Goal: Task Accomplishment & Management: Use online tool/utility

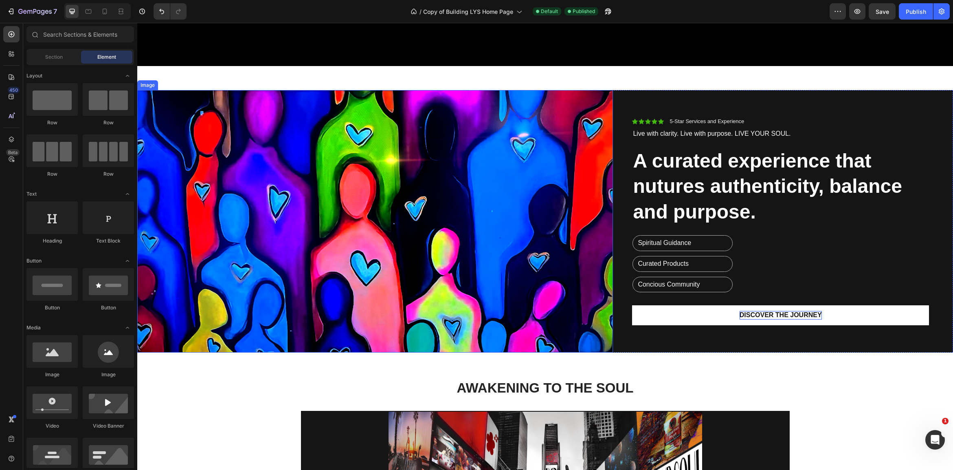
scroll to position [419, 0]
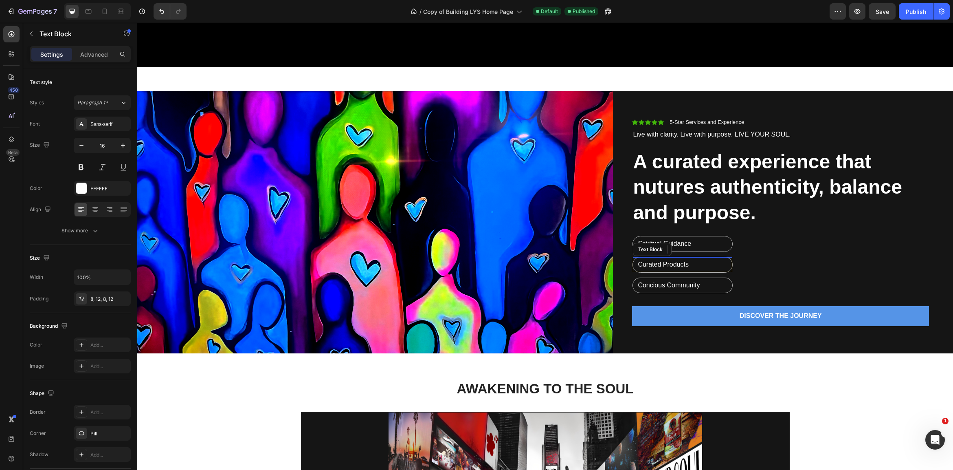
click at [638, 266] on p "Curated Products" at bounding box center [683, 264] width 90 height 9
click at [639, 266] on p "Curated Products" at bounding box center [683, 264] width 90 height 9
click at [637, 266] on div "Curated Products" at bounding box center [682, 264] width 99 height 15
click at [636, 266] on div "Curated Products" at bounding box center [682, 264] width 99 height 15
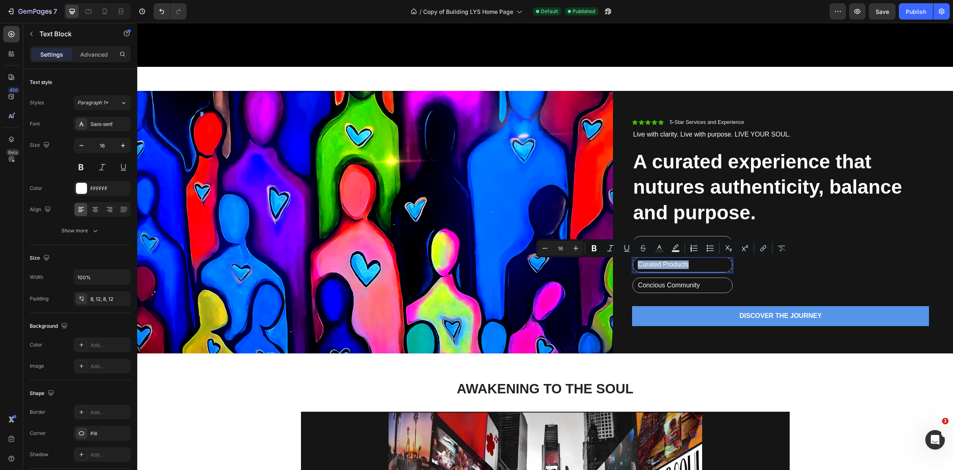
click at [711, 264] on p "Curated Products" at bounding box center [683, 264] width 90 height 9
click at [638, 264] on p "Curated Products" at bounding box center [683, 264] width 90 height 9
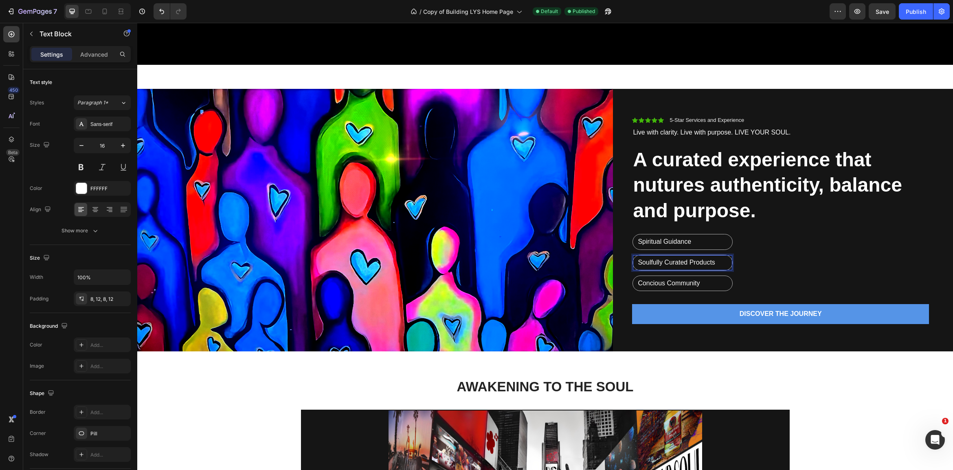
scroll to position [420, 0]
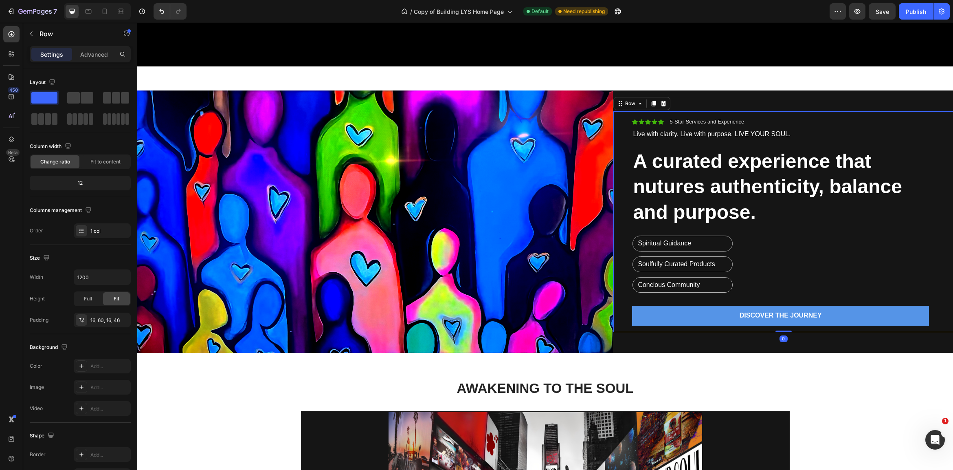
click at [789, 276] on div "Icon Icon Icon Icon Icon Icon List 5-Star Services and Experience Text Block Ro…" at bounding box center [780, 222] width 297 height 208
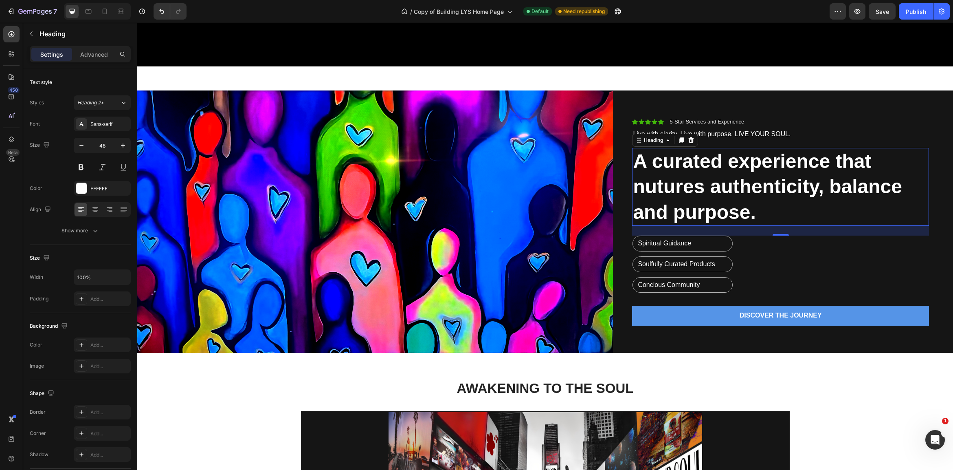
click at [655, 165] on h2 "A curated experience that nutures authenticity, balance and purpose." at bounding box center [780, 187] width 297 height 78
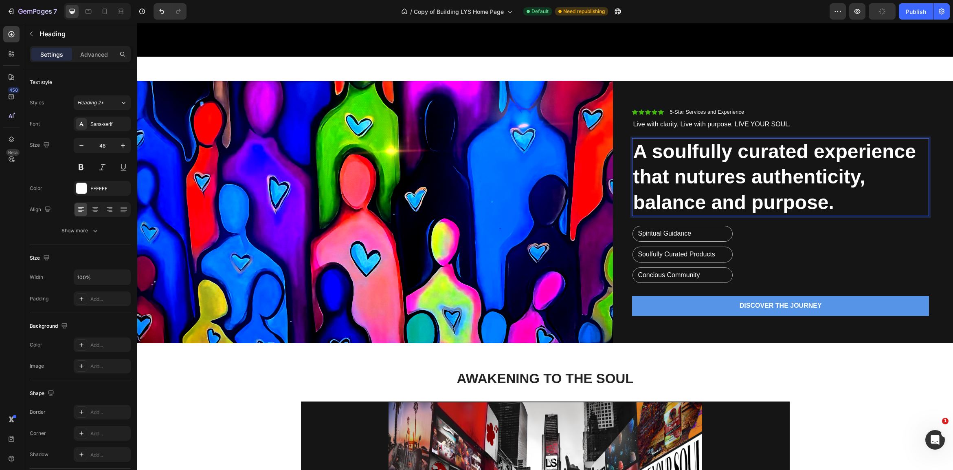
scroll to position [429, 0]
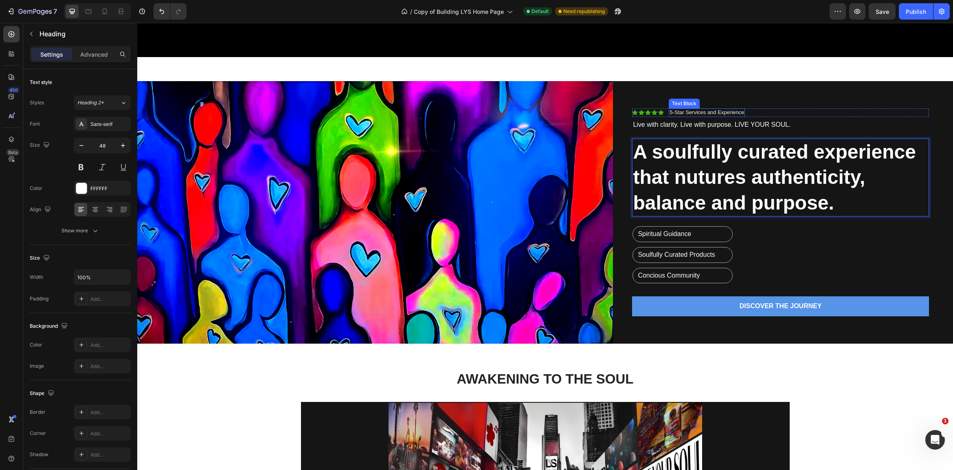
click at [695, 116] on p "5-Star Services and Experience" at bounding box center [706, 112] width 75 height 7
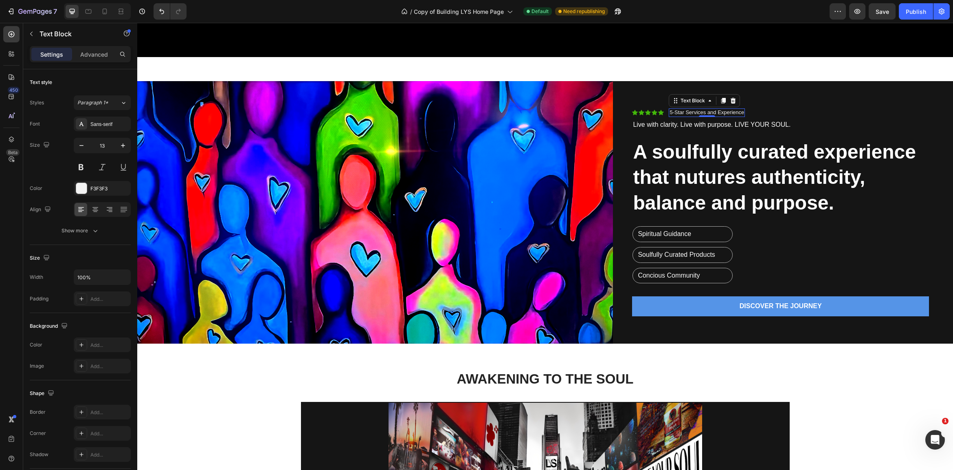
click at [731, 111] on p "5-Star Services and Experience" at bounding box center [706, 112] width 75 height 7
click at [716, 113] on p "5-Star Services and Experience" at bounding box center [706, 112] width 75 height 7
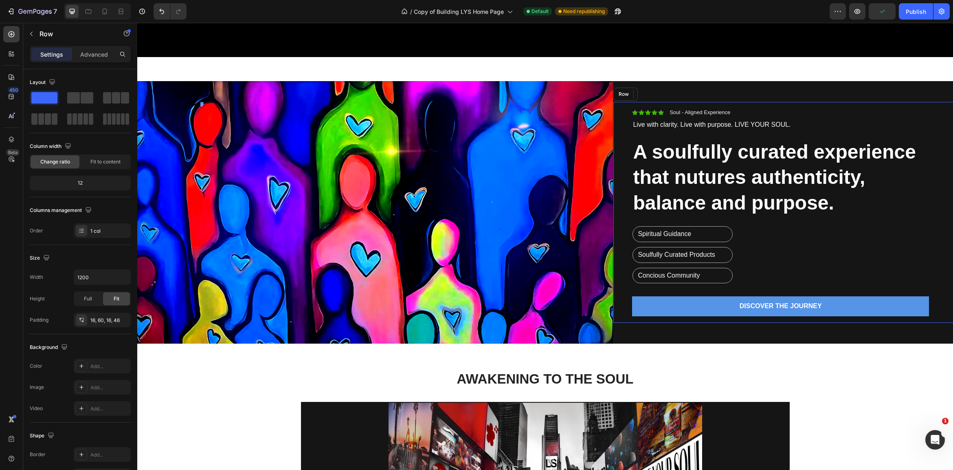
click at [803, 133] on div "Icon Icon Icon Icon Icon Icon List Soul - Aligned Experience Text Block 0 Row L…" at bounding box center [780, 212] width 297 height 208
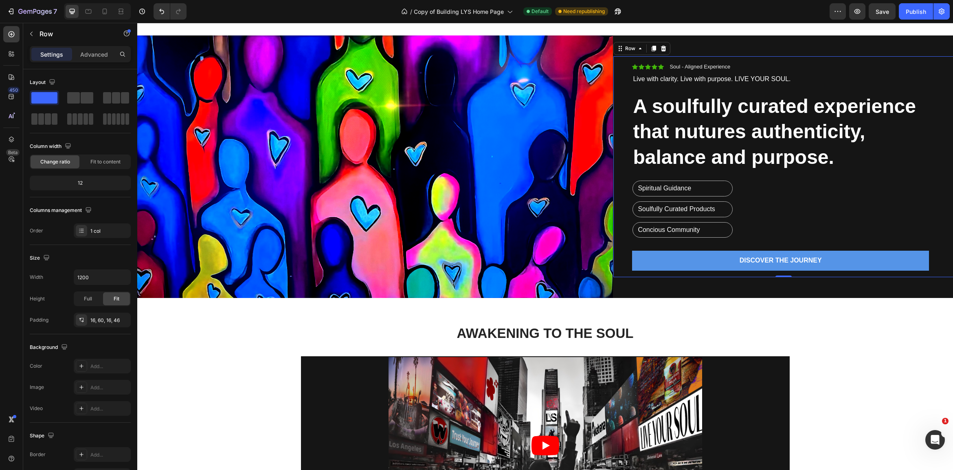
scroll to position [477, 0]
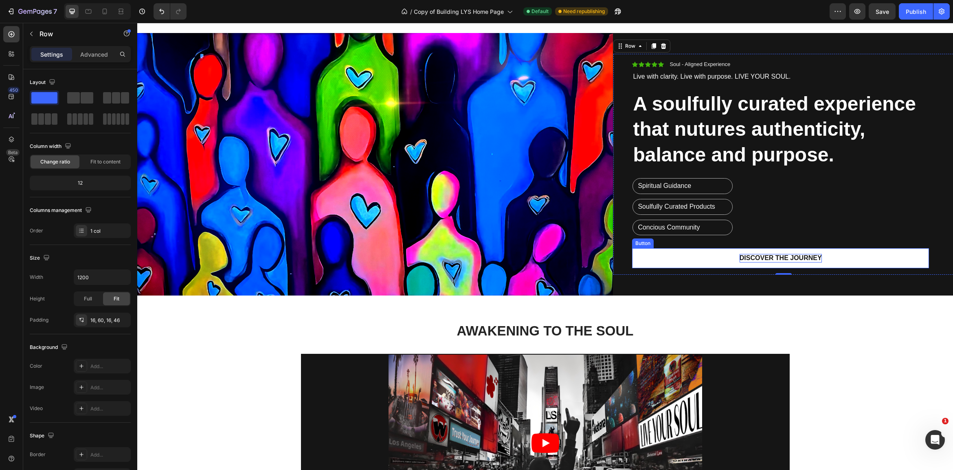
click at [818, 255] on p "Discover THE JOURNEY" at bounding box center [780, 258] width 82 height 9
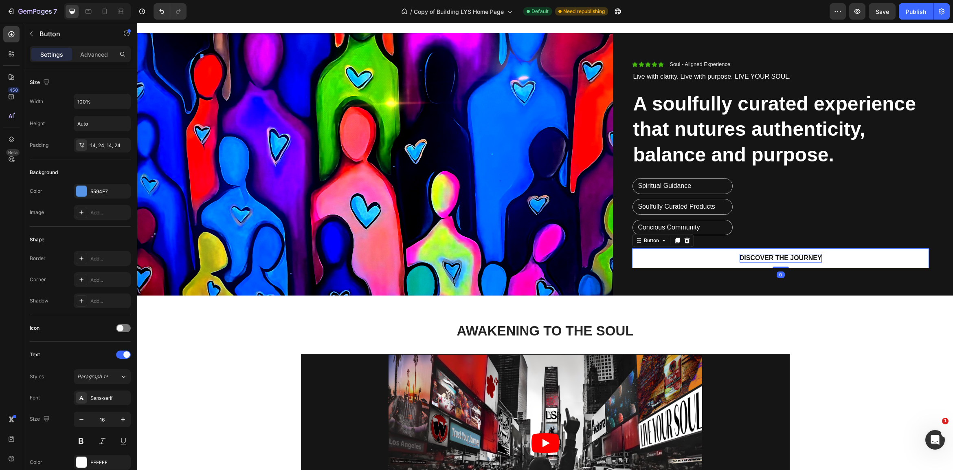
click at [818, 255] on p "Discover THE JOURNEY" at bounding box center [780, 258] width 82 height 9
click at [780, 257] on button "LIVE" at bounding box center [780, 258] width 297 height 20
click at [780, 257] on button "LIVE YOUR" at bounding box center [780, 258] width 297 height 20
click at [780, 257] on button "LIVE YOUR SOUL" at bounding box center [780, 258] width 297 height 20
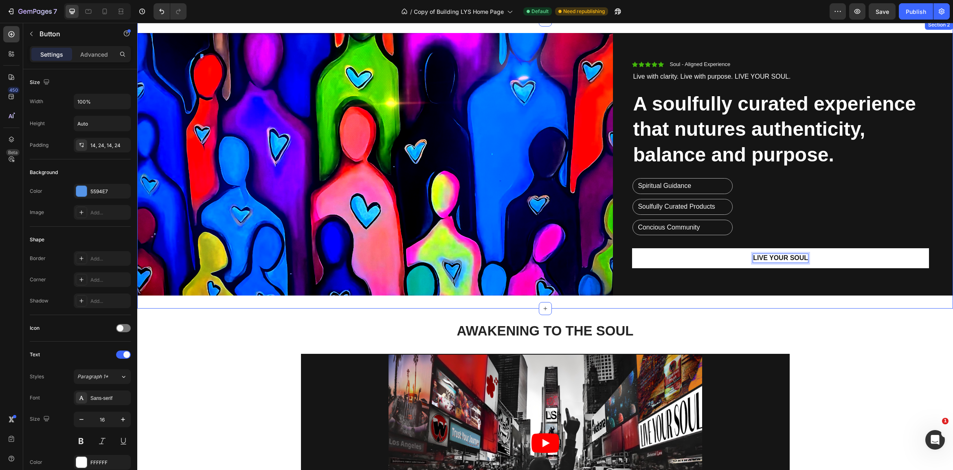
click at [828, 312] on div "AWAKENING TO THE SOUL Heading Section 3" at bounding box center [545, 330] width 816 height 45
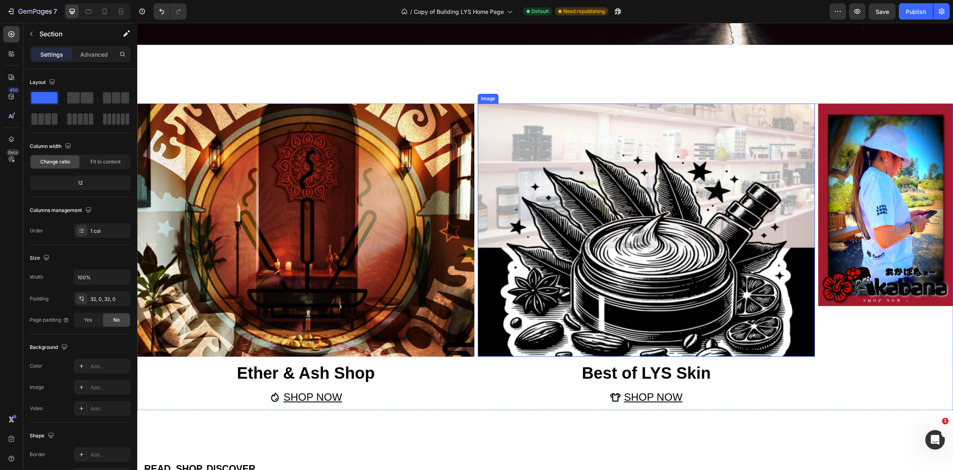
scroll to position [1742, 0]
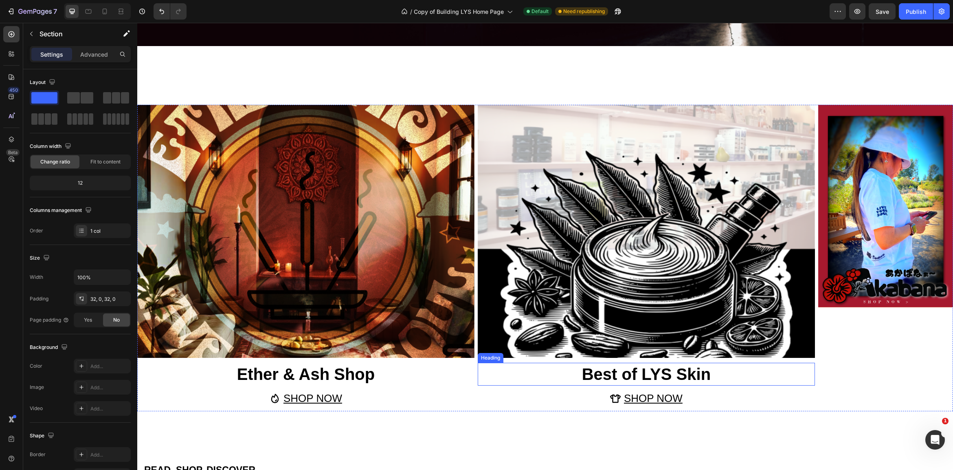
click at [658, 373] on span "Best of LYS Skin" at bounding box center [646, 374] width 129 height 18
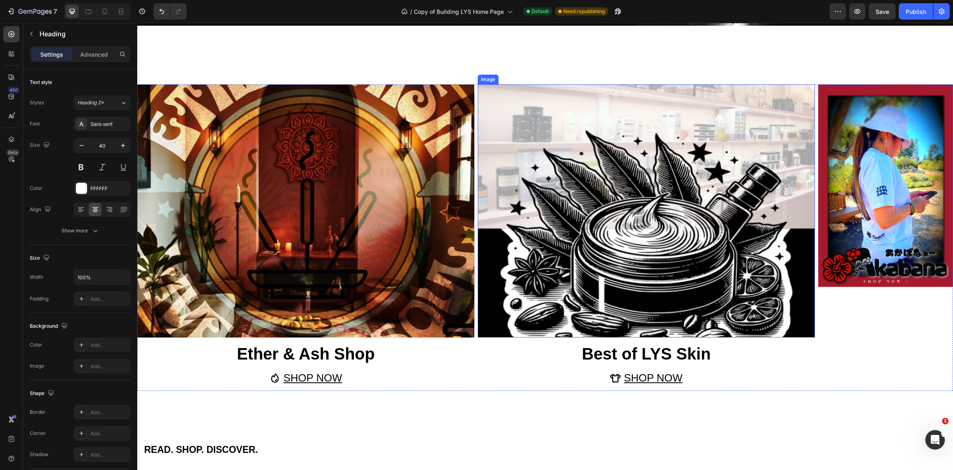
scroll to position [1770, 0]
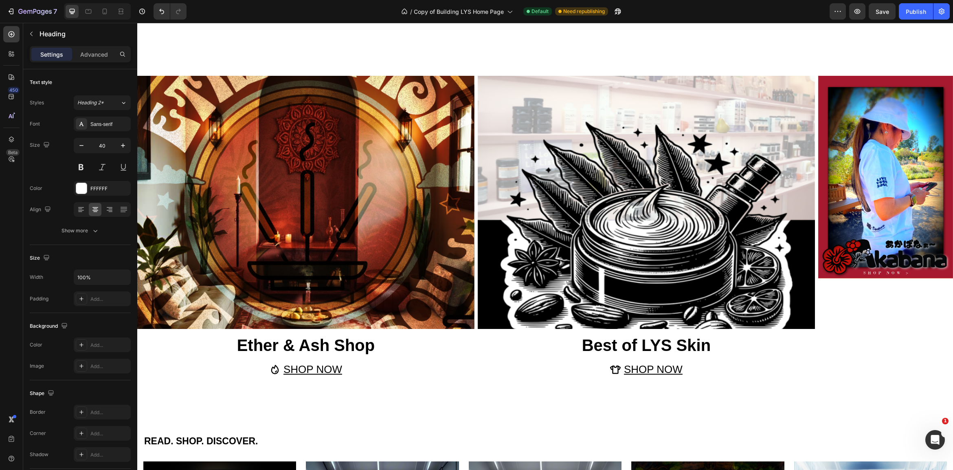
click at [659, 347] on span "Best of LYS Skin" at bounding box center [646, 345] width 129 height 18
drag, startPoint x: 674, startPoint y: 348, endPoint x: 683, endPoint y: 347, distance: 9.8
click at [674, 347] on span "Best of LYS Skin" at bounding box center [646, 345] width 129 height 18
click at [691, 346] on span "Best of LYS Skin" at bounding box center [646, 345] width 129 height 18
click at [710, 347] on span "Best of LYS Skin" at bounding box center [646, 345] width 129 height 18
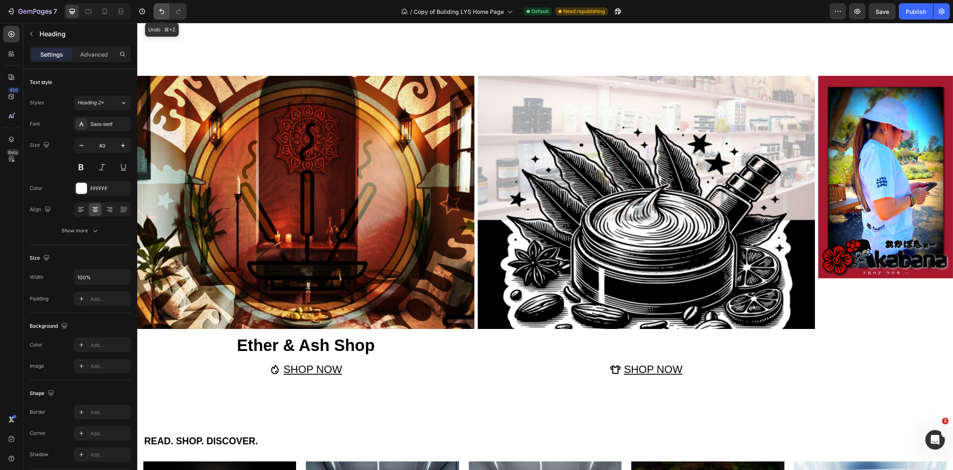
click at [162, 12] on icon "Undo/Redo" at bounding box center [162, 11] width 8 height 8
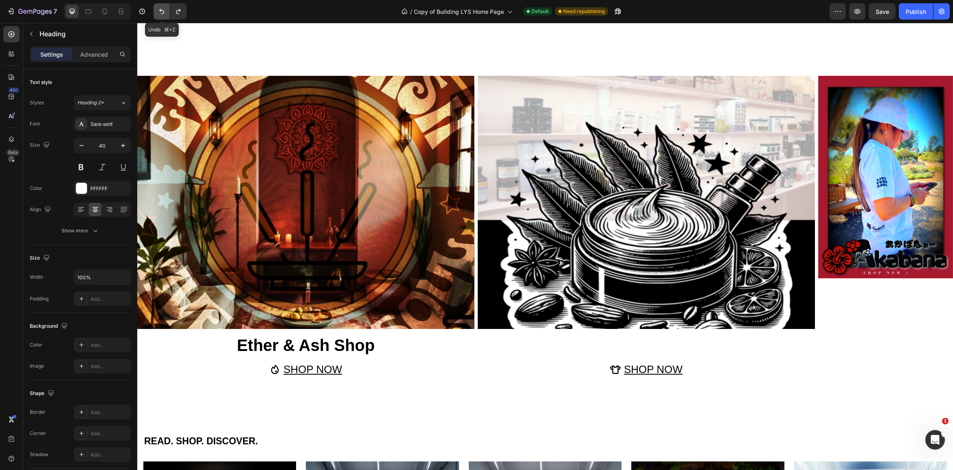
click at [162, 12] on icon "Undo/Redo" at bounding box center [162, 11] width 8 height 8
drag, startPoint x: 644, startPoint y: 341, endPoint x: 643, endPoint y: 349, distance: 7.9
click at [644, 343] on p "LYS" at bounding box center [646, 344] width 336 height 21
click at [159, 9] on icon "Undo/Redo" at bounding box center [162, 11] width 8 height 8
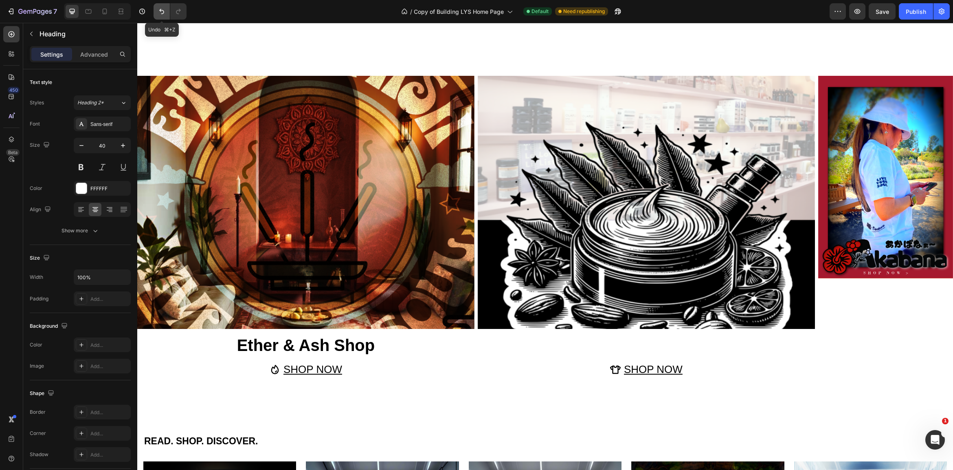
click at [166, 13] on button "Undo/Redo" at bounding box center [162, 11] width 16 height 16
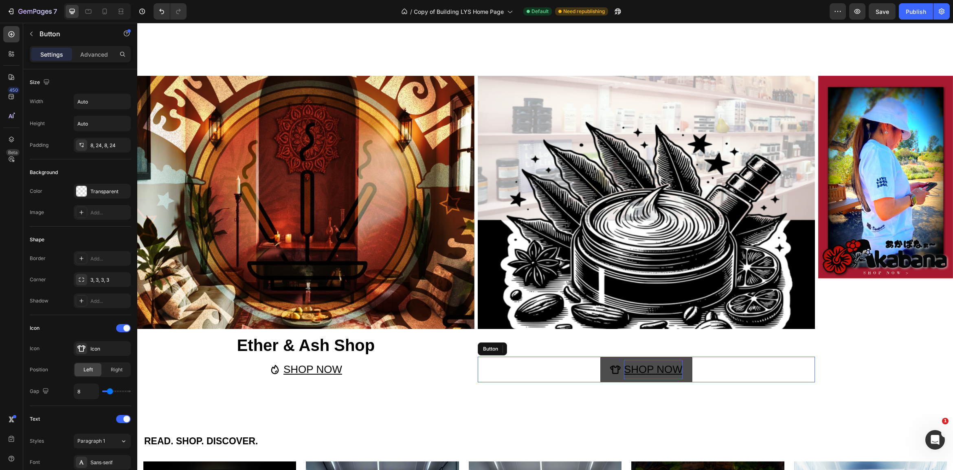
click at [640, 374] on u "SHOP NOW" at bounding box center [653, 369] width 59 height 12
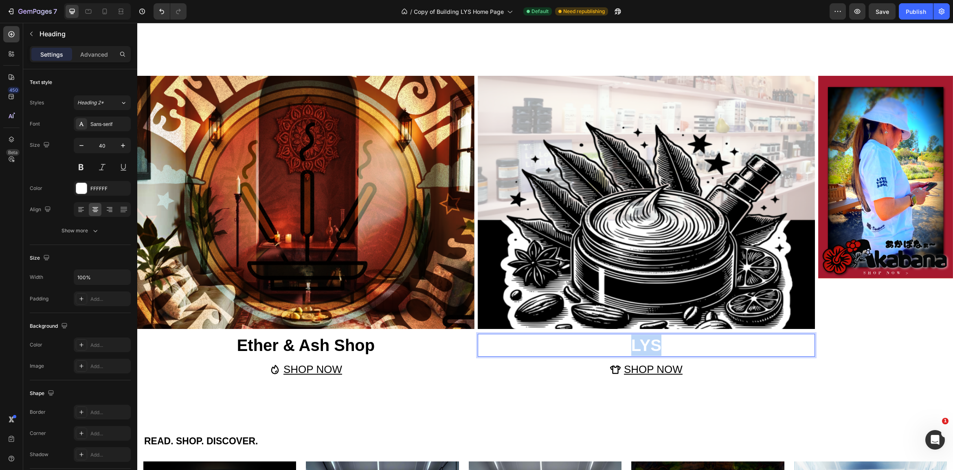
click at [649, 347] on p "LYS" at bounding box center [646, 344] width 336 height 21
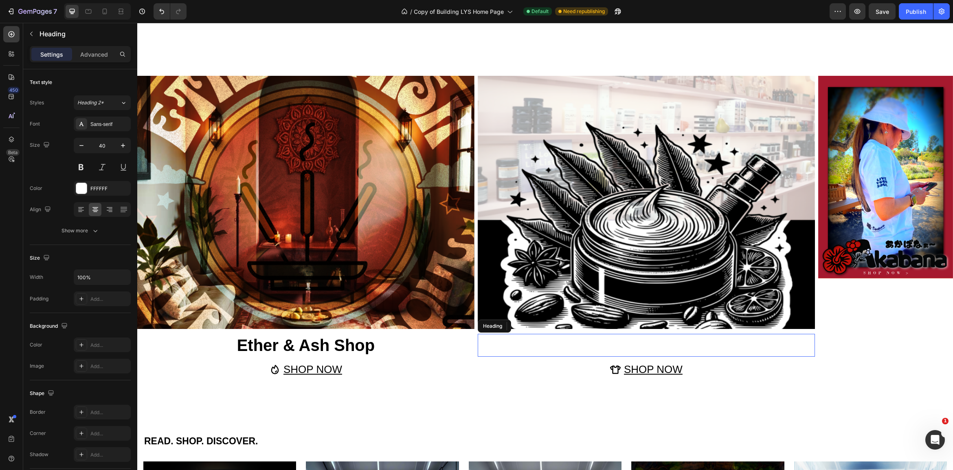
click at [660, 344] on p "LYS" at bounding box center [646, 344] width 336 height 21
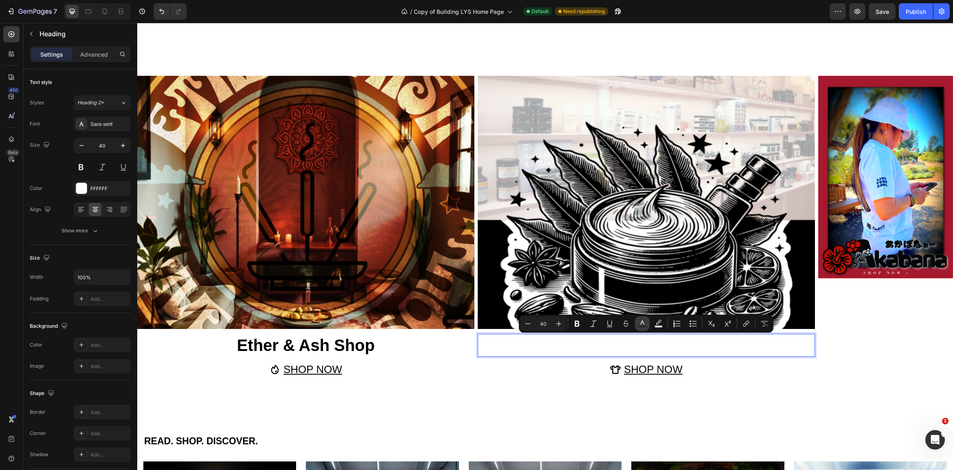
click at [647, 326] on button "Text Color" at bounding box center [642, 323] width 15 height 15
type input "FFFFFF"
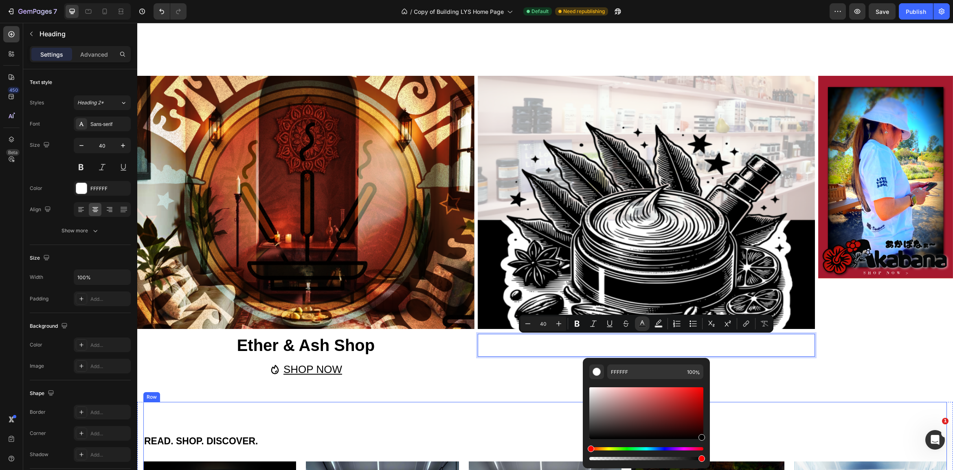
type input "000000"
drag, startPoint x: 747, startPoint y: 414, endPoint x: 734, endPoint y: 454, distance: 42.1
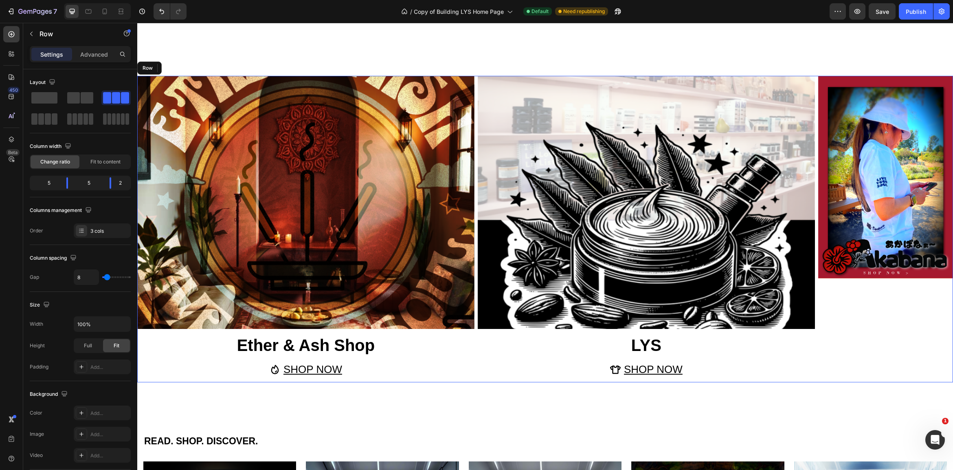
drag, startPoint x: 827, startPoint y: 375, endPoint x: 825, endPoint y: 380, distance: 5.3
click at [827, 375] on div "Image" at bounding box center [885, 229] width 135 height 306
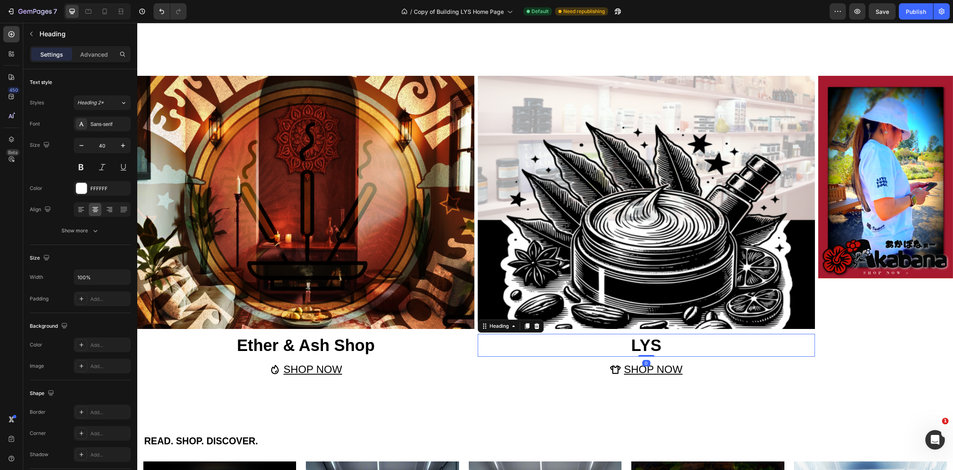
click at [685, 343] on p "⁠⁠⁠⁠⁠⁠⁠ LYS" at bounding box center [646, 344] width 336 height 21
click at [674, 342] on p "LYS" at bounding box center [646, 344] width 336 height 21
click at [662, 347] on p "LYS" at bounding box center [646, 344] width 336 height 21
click at [660, 346] on p "LYS" at bounding box center [646, 344] width 336 height 21
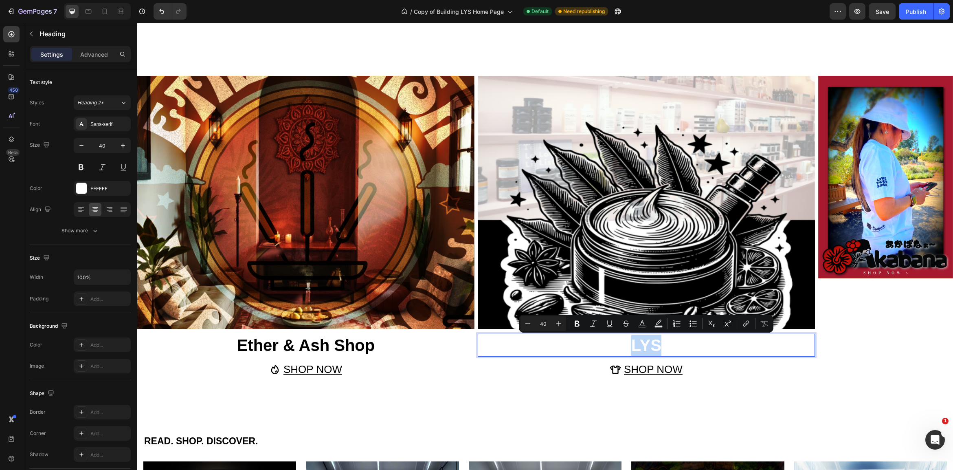
click at [657, 346] on p "LYS" at bounding box center [646, 344] width 336 height 21
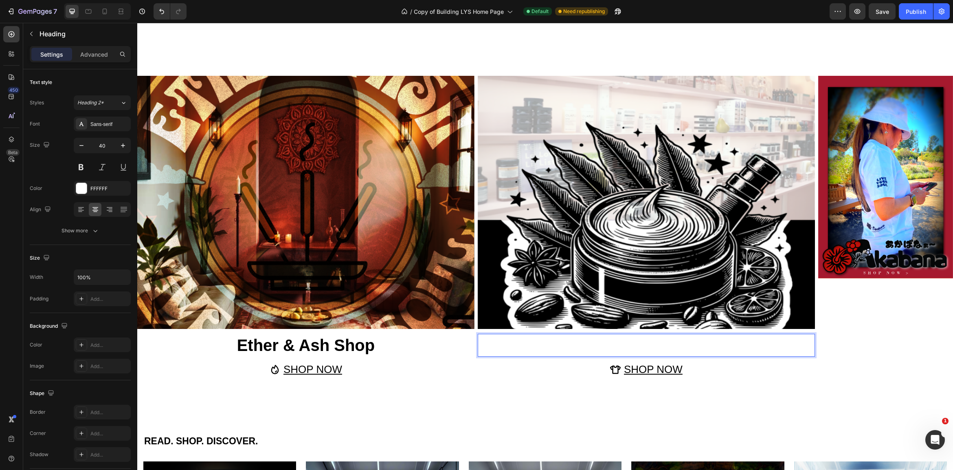
click at [657, 346] on p "LYS" at bounding box center [646, 344] width 336 height 21
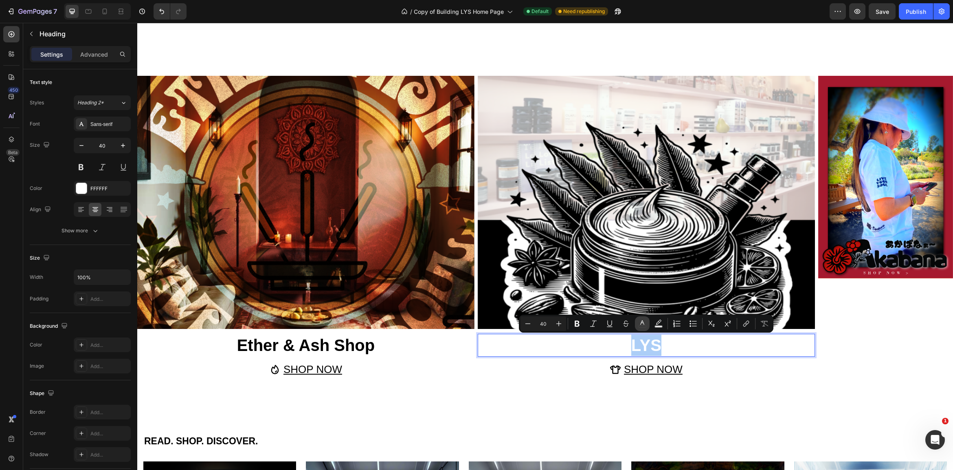
click at [640, 324] on icon "Editor contextual toolbar" at bounding box center [642, 323] width 8 height 8
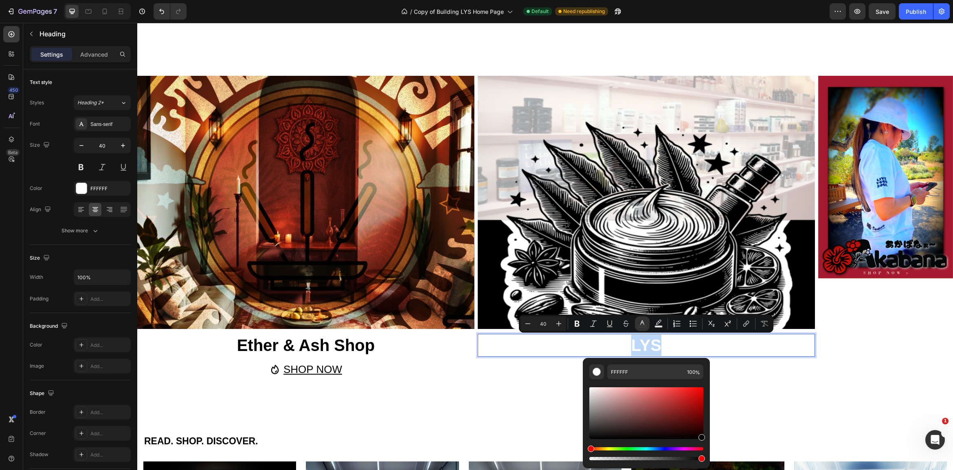
type input "000000"
drag, startPoint x: 599, startPoint y: 395, endPoint x: 707, endPoint y: 451, distance: 121.1
click at [707, 451] on div "000000 100 %" at bounding box center [646, 410] width 127 height 104
click at [672, 347] on p "LYS" at bounding box center [646, 344] width 336 height 21
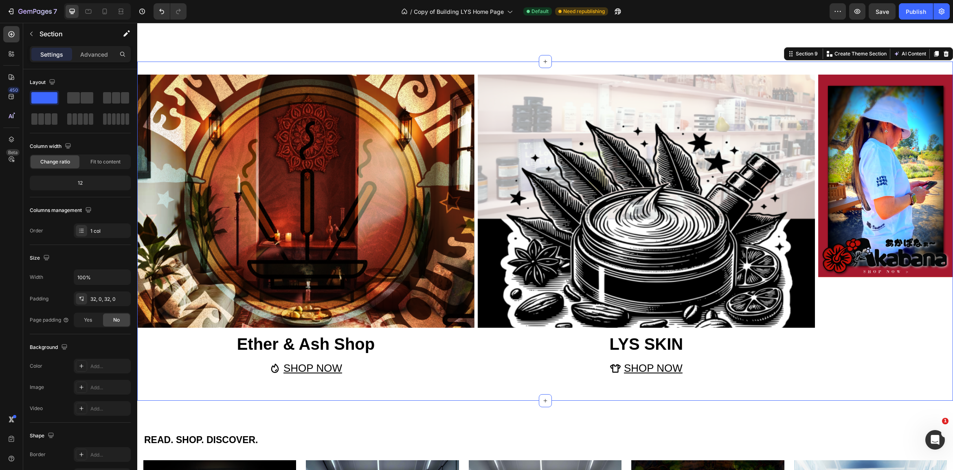
click at [818, 391] on div "Image Ether & Ash Shop Heading SHOP NOW Button Image ⁠⁠⁠⁠⁠⁠⁠ LYS SKIN Heading S…" at bounding box center [545, 230] width 816 height 339
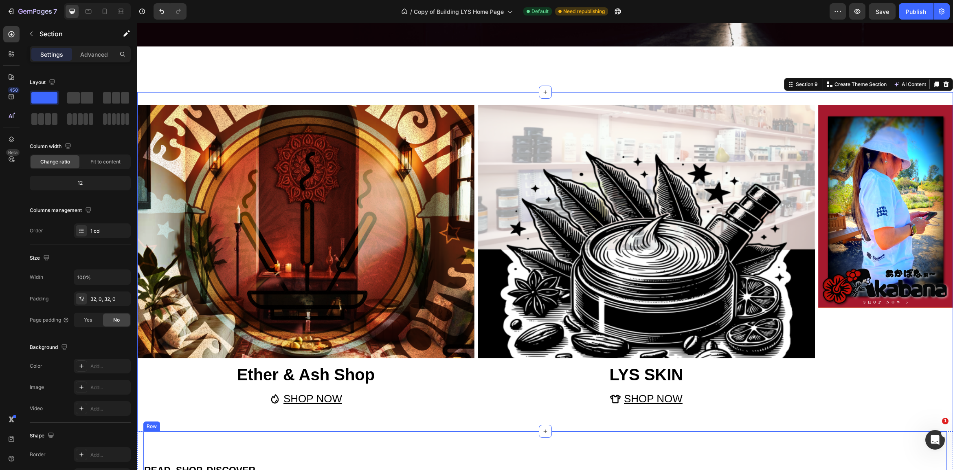
scroll to position [1741, 0]
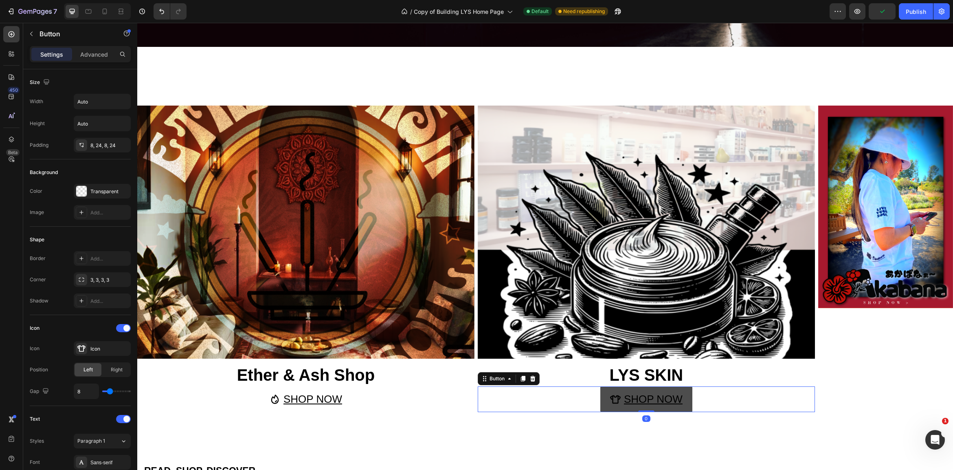
click at [614, 397] on icon "<p><u>SHOP NOW</u></p>" at bounding box center [615, 399] width 11 height 11
click at [614, 396] on icon "<p><u>SHOP NOW</u></p>" at bounding box center [615, 399] width 11 height 11
click at [620, 397] on icon "<p><u>SHOP NOW</u></p>" at bounding box center [615, 399] width 11 height 8
click at [630, 395] on u "SHOP NOW" at bounding box center [653, 399] width 59 height 12
click at [616, 397] on icon "<p><u>SHOP NOW</u></p>" at bounding box center [615, 399] width 11 height 11
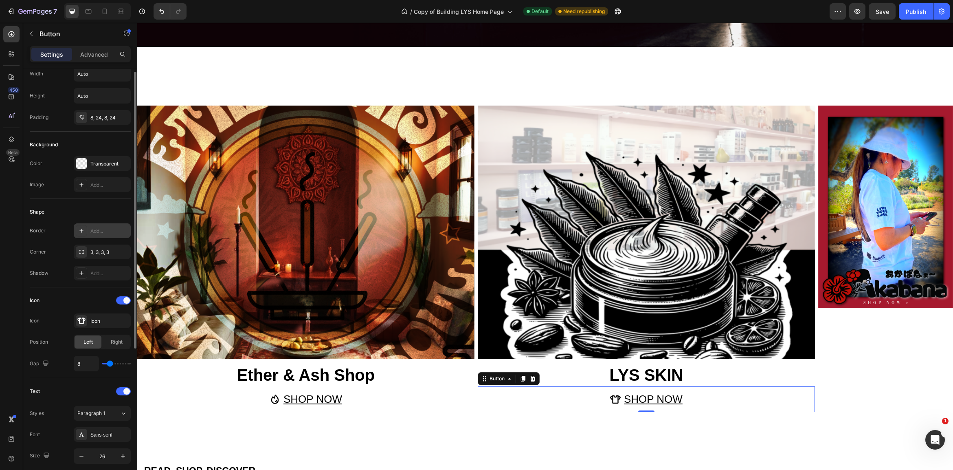
scroll to position [31, 0]
click at [94, 314] on div "Icon" at bounding box center [109, 317] width 38 height 7
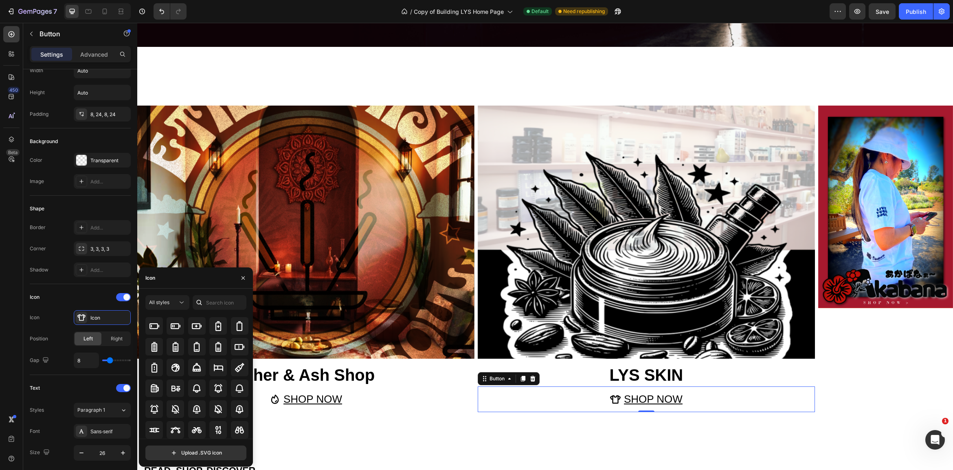
scroll to position [618, 0]
click at [222, 303] on input "text" at bounding box center [220, 302] width 54 height 15
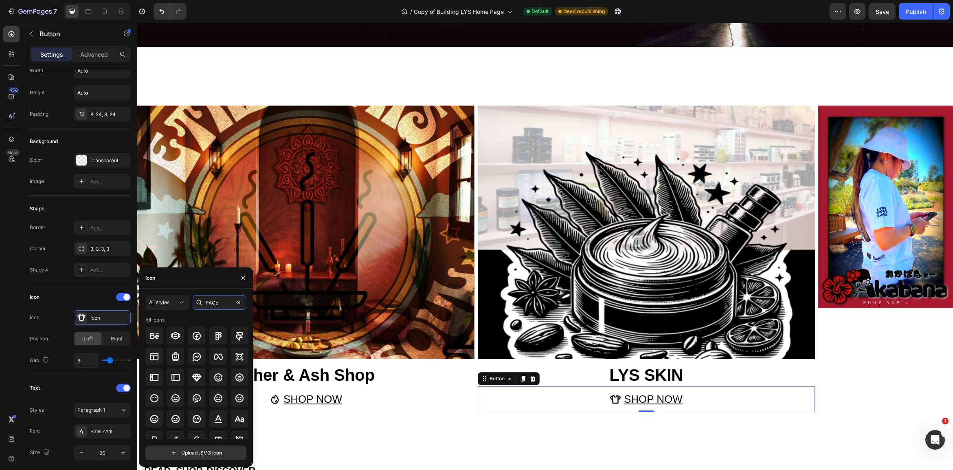
scroll to position [2, 0]
drag, startPoint x: 223, startPoint y: 304, endPoint x: 195, endPoint y: 299, distance: 29.0
click at [195, 299] on div "FACE" at bounding box center [220, 302] width 54 height 15
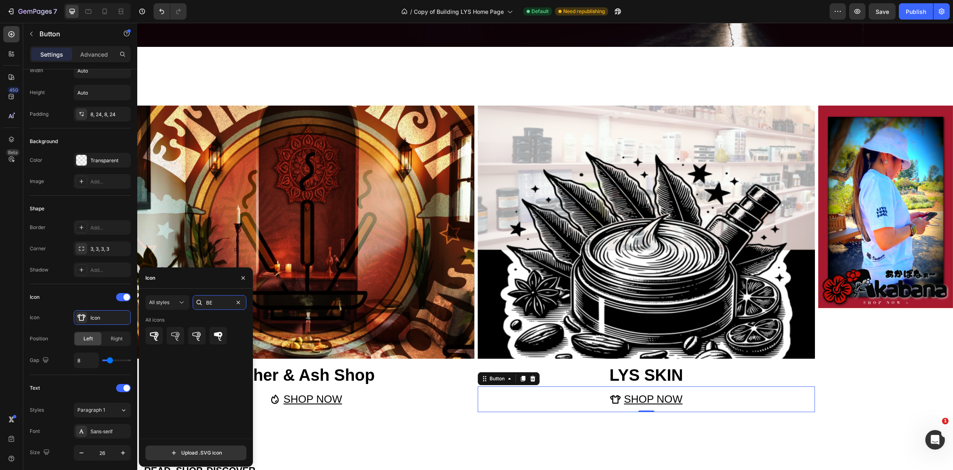
type input "B"
type input "S"
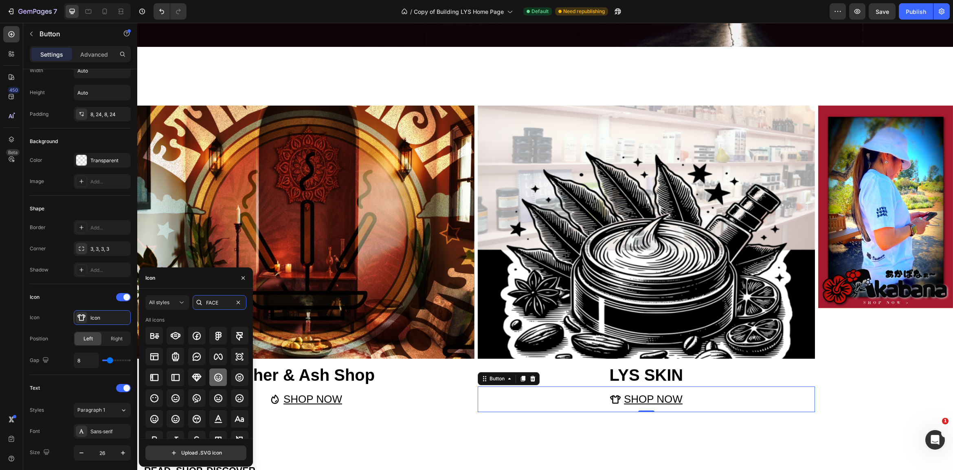
type input "FACE"
click at [219, 377] on icon at bounding box center [218, 377] width 10 height 10
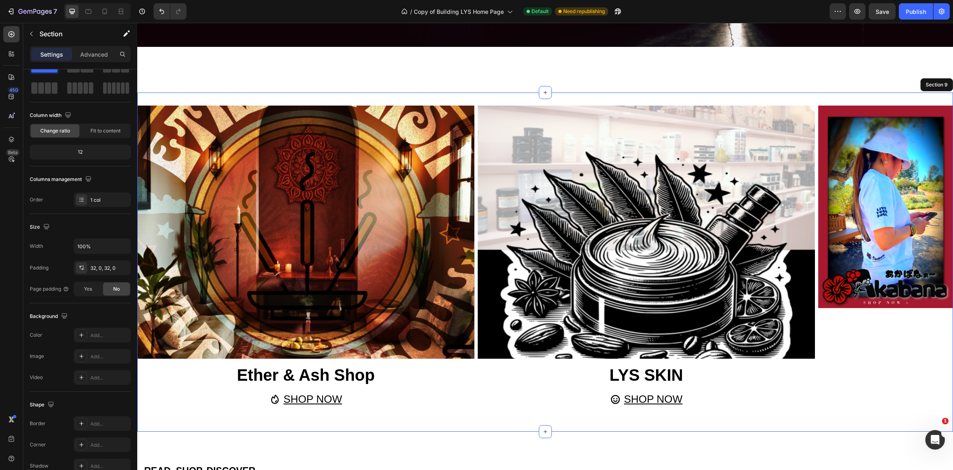
click at [814, 414] on div "Image Ether & Ash Shop Heading SHOP NOW Button Image ⁠⁠⁠⁠⁠⁠⁠ LYS SKIN Heading S…" at bounding box center [545, 261] width 816 height 313
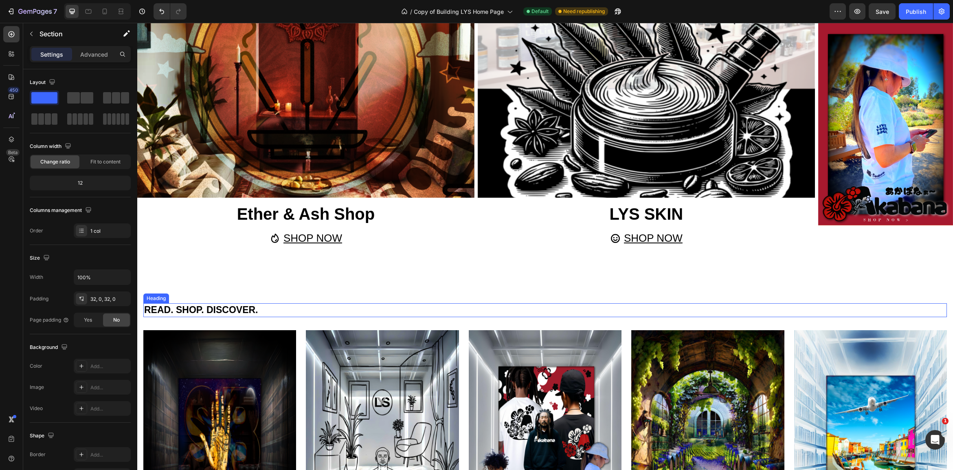
scroll to position [1899, 0]
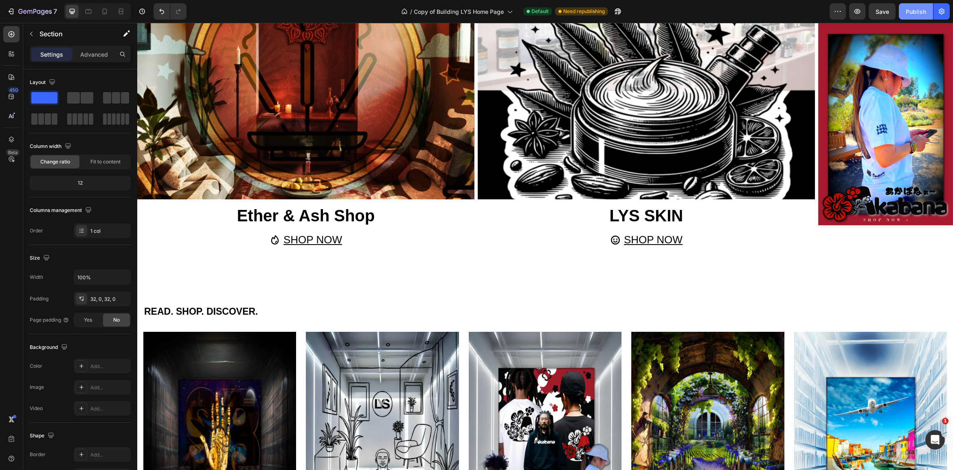
click at [917, 10] on div "Publish" at bounding box center [916, 11] width 20 height 9
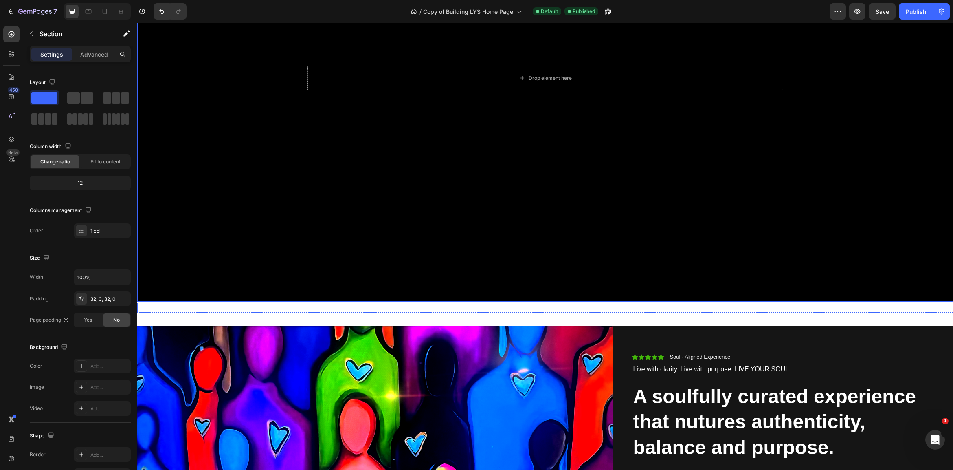
scroll to position [190, 0]
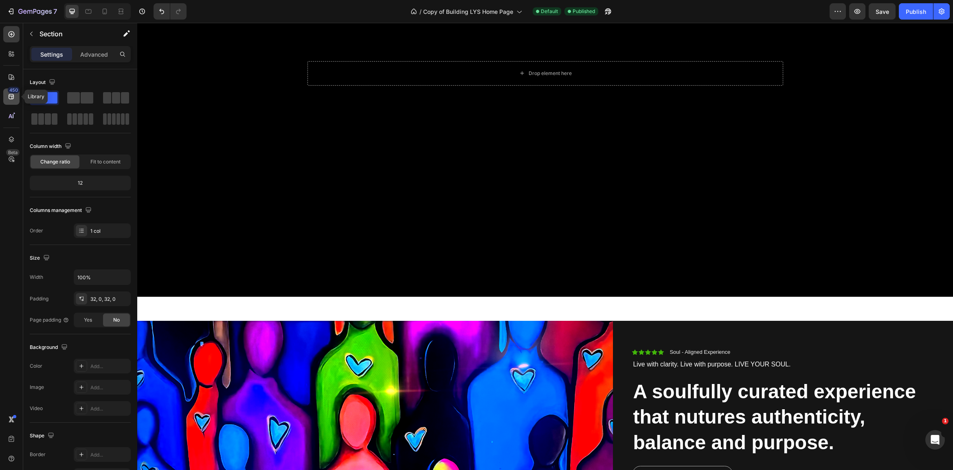
click at [12, 96] on icon at bounding box center [11, 96] width 5 height 5
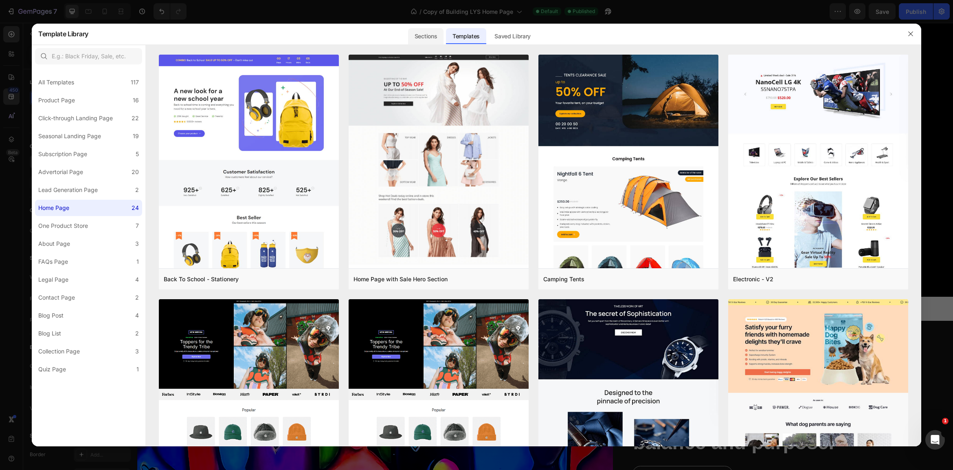
click at [430, 38] on div "Sections" at bounding box center [425, 36] width 35 height 16
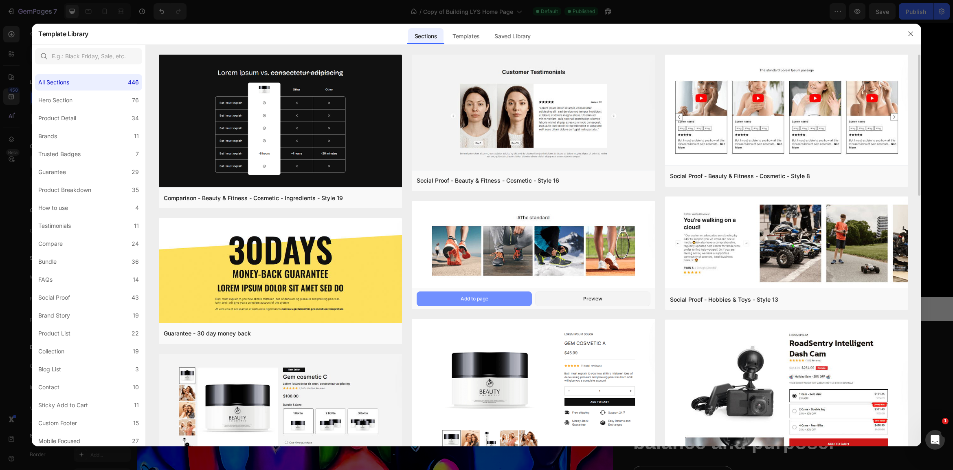
click at [491, 294] on button "Add to page" at bounding box center [474, 298] width 115 height 15
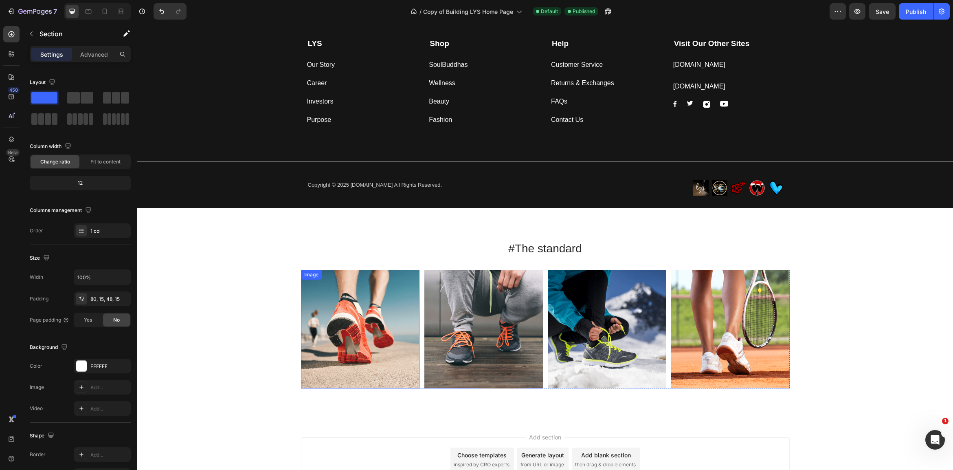
scroll to position [2385, 0]
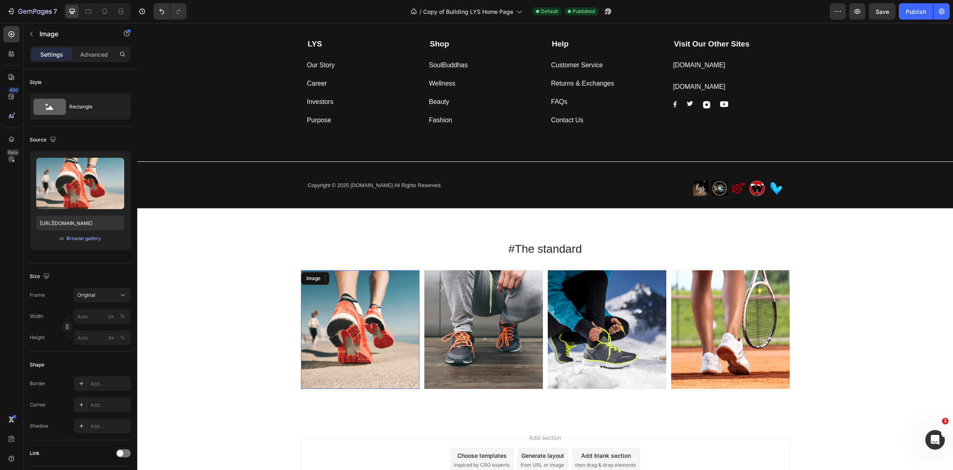
click at [342, 316] on img at bounding box center [360, 329] width 118 height 118
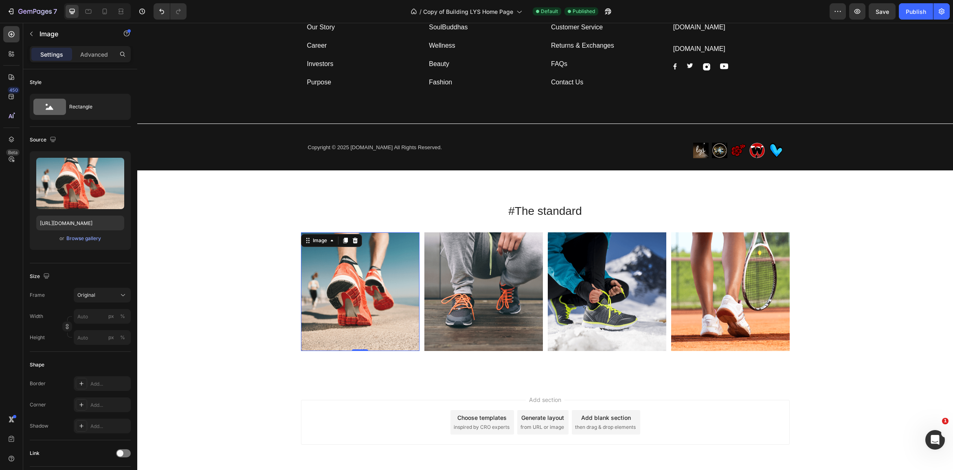
scroll to position [2428, 0]
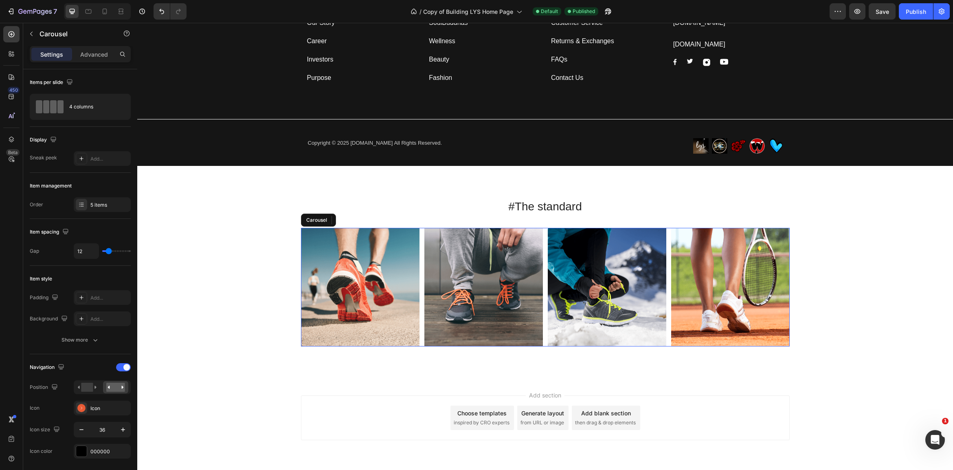
click at [422, 237] on div "Image 0 Image Image Image Image" at bounding box center [545, 287] width 489 height 118
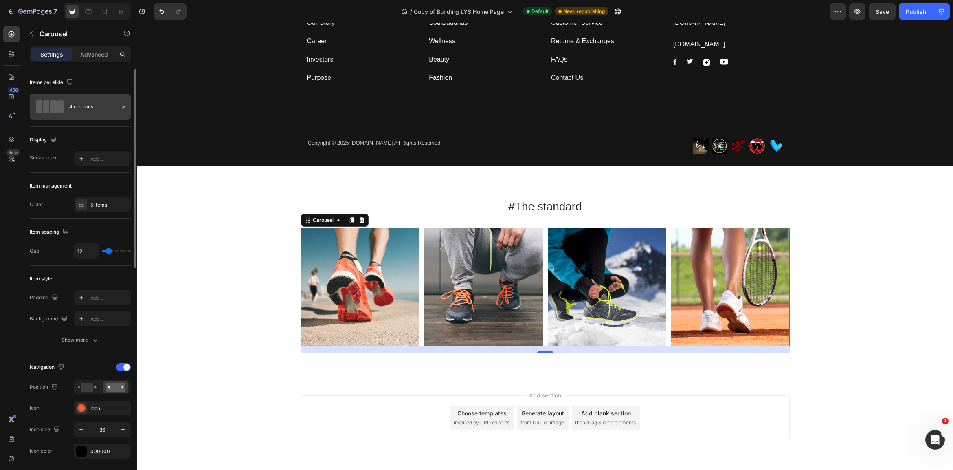
click at [86, 108] on div "4 columns" at bounding box center [94, 106] width 50 height 19
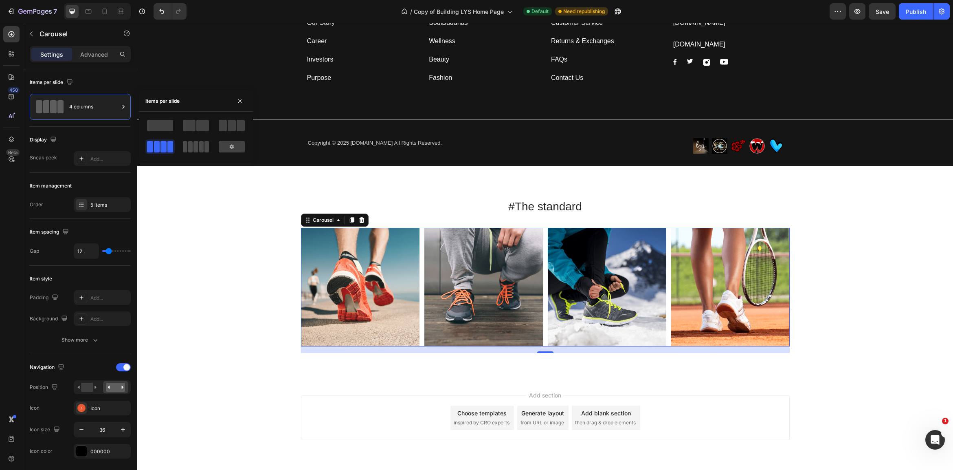
click at [199, 146] on span at bounding box center [201, 146] width 4 height 11
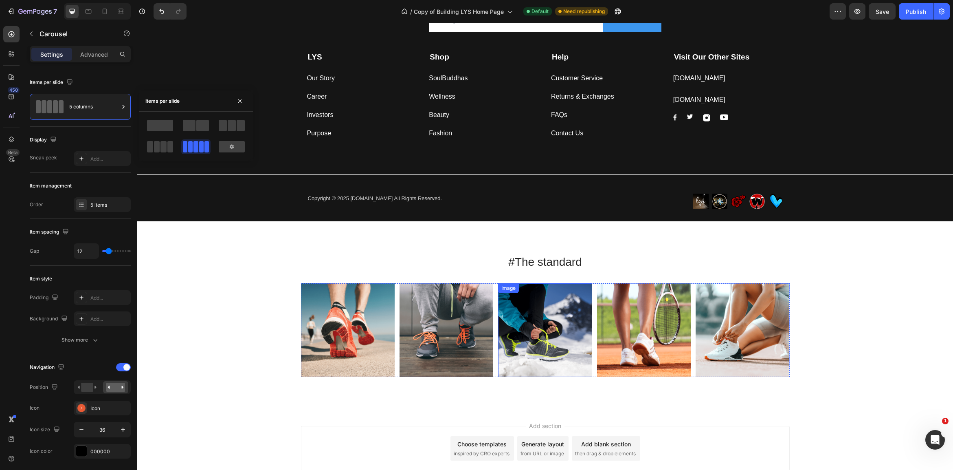
scroll to position [2567, 0]
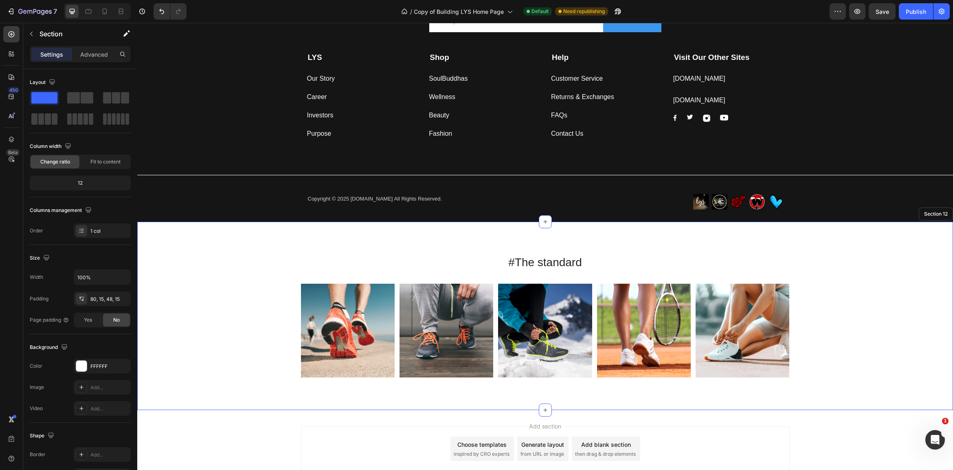
drag, startPoint x: 281, startPoint y: 300, endPoint x: 288, endPoint y: 298, distance: 7.5
click at [282, 300] on div "#The standard Heading Image Image Image Image Image [GEOGRAPHIC_DATA]" at bounding box center [544, 322] width 803 height 136
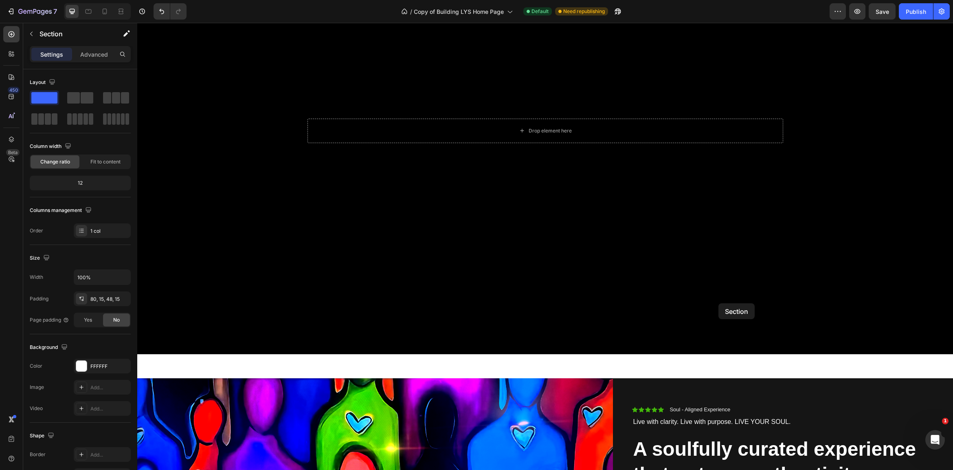
scroll to position [64, 0]
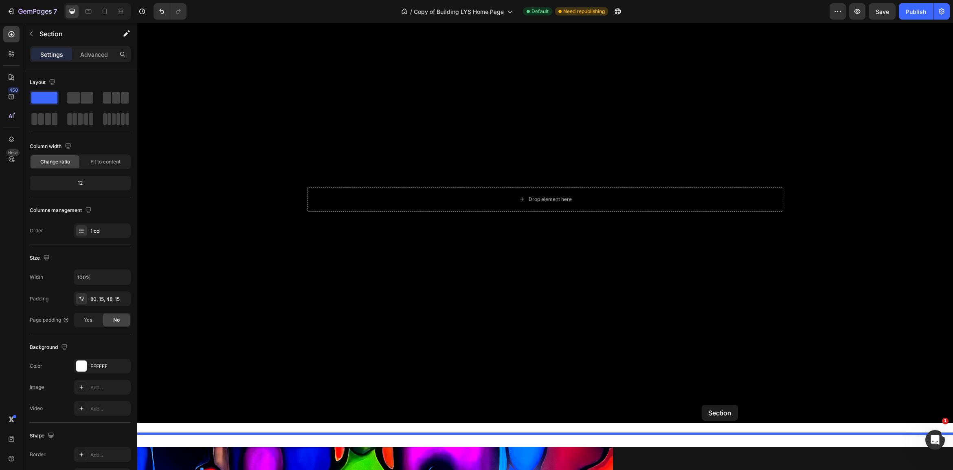
drag, startPoint x: 789, startPoint y: 208, endPoint x: 702, endPoint y: 403, distance: 213.3
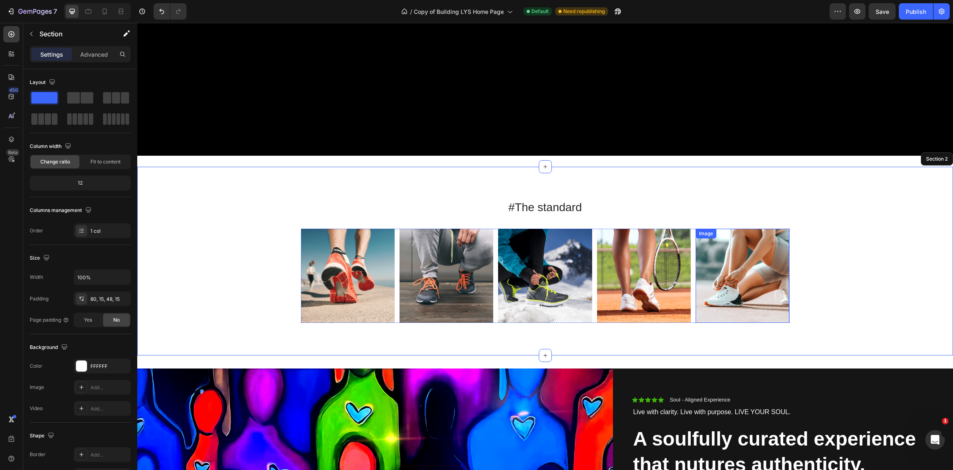
scroll to position [355, 0]
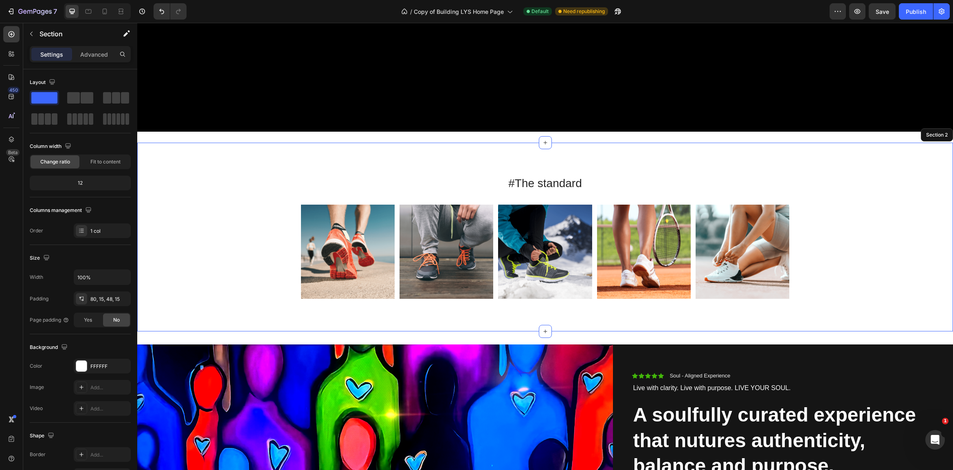
click at [840, 295] on div "#The standard Heading Image Image Image Image Image [GEOGRAPHIC_DATA]" at bounding box center [544, 243] width 803 height 136
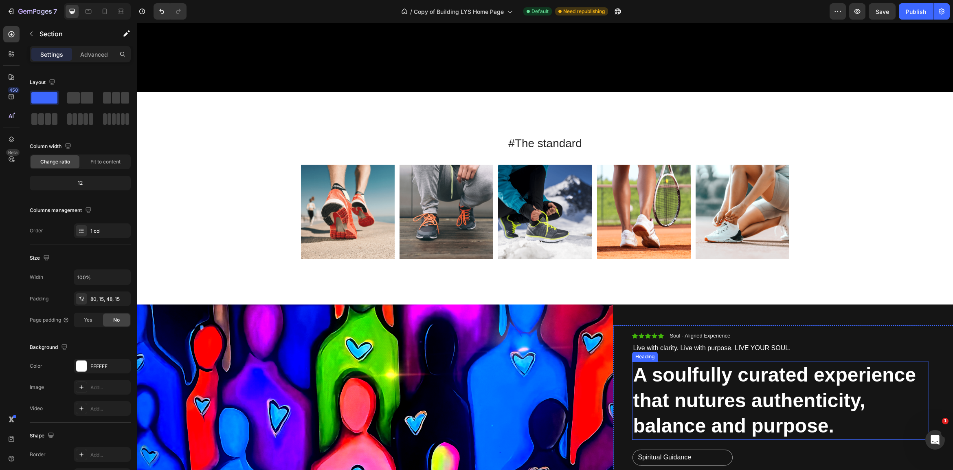
scroll to position [461, 0]
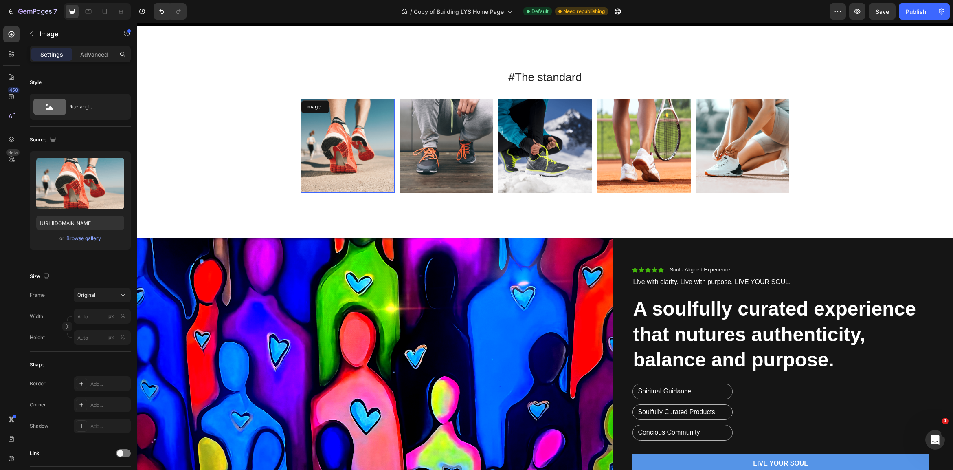
click at [374, 136] on img at bounding box center [348, 146] width 94 height 94
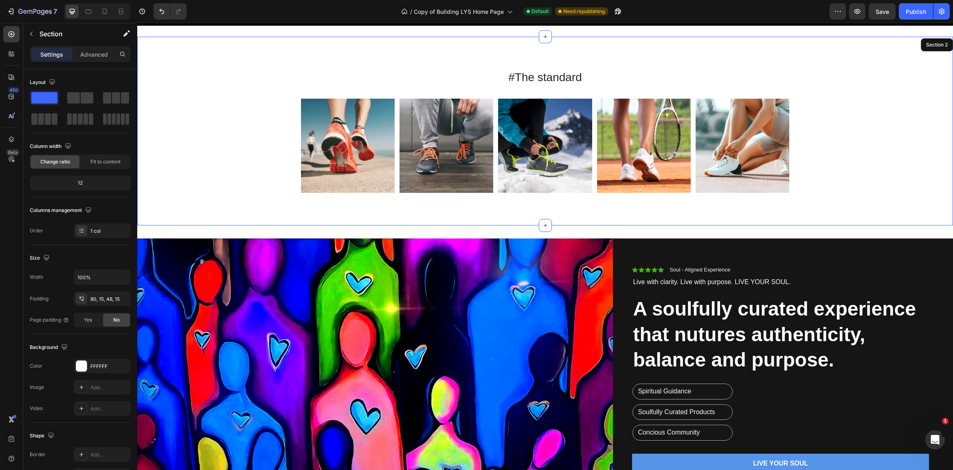
click at [296, 154] on div "#The standard Heading Image 0 Image Image Image Image [GEOGRAPHIC_DATA]" at bounding box center [544, 137] width 803 height 136
click at [338, 94] on div "#The standard Heading Image Image Image Image Image [GEOGRAPHIC_DATA]" at bounding box center [545, 134] width 489 height 130
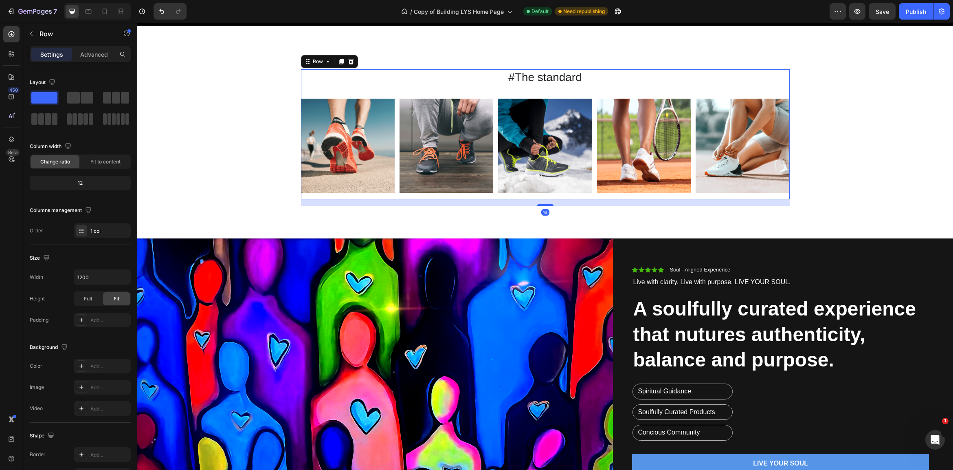
scroll to position [457, 0]
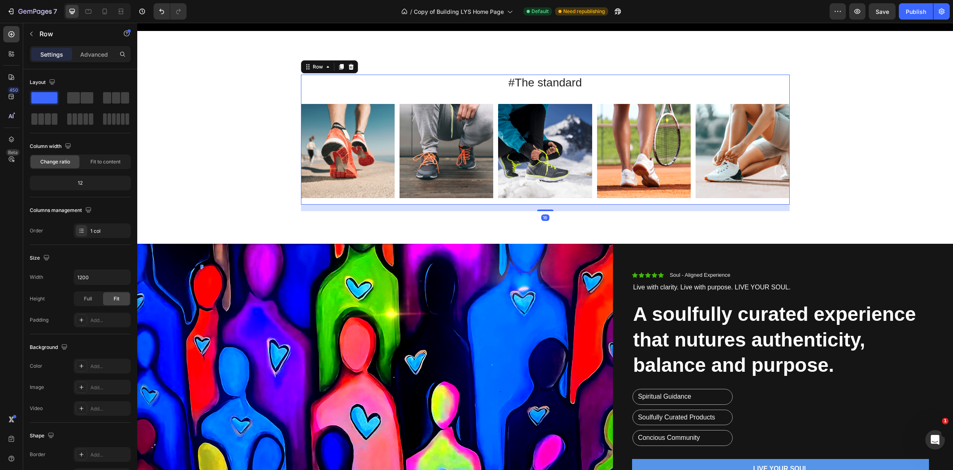
click at [338, 94] on div "#The standard Heading Image Image Image Image Image [GEOGRAPHIC_DATA]" at bounding box center [545, 140] width 489 height 130
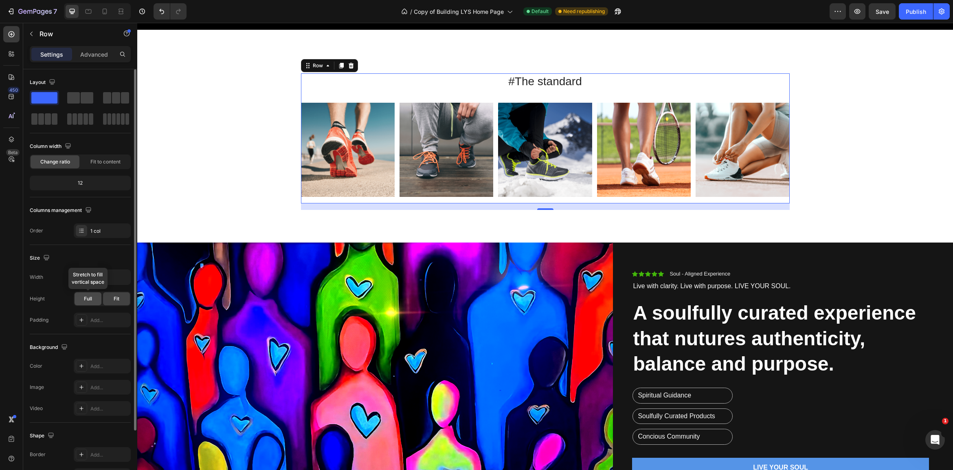
scroll to position [459, 0]
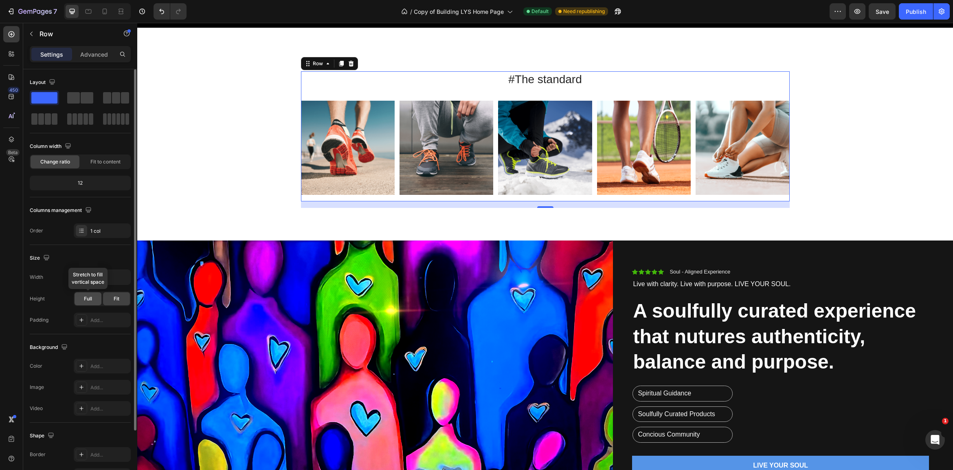
click at [92, 298] on div "Full" at bounding box center [88, 298] width 27 height 13
click at [116, 300] on div "Fit" at bounding box center [116, 295] width 27 height 13
click at [89, 300] on div "Full" at bounding box center [88, 294] width 27 height 13
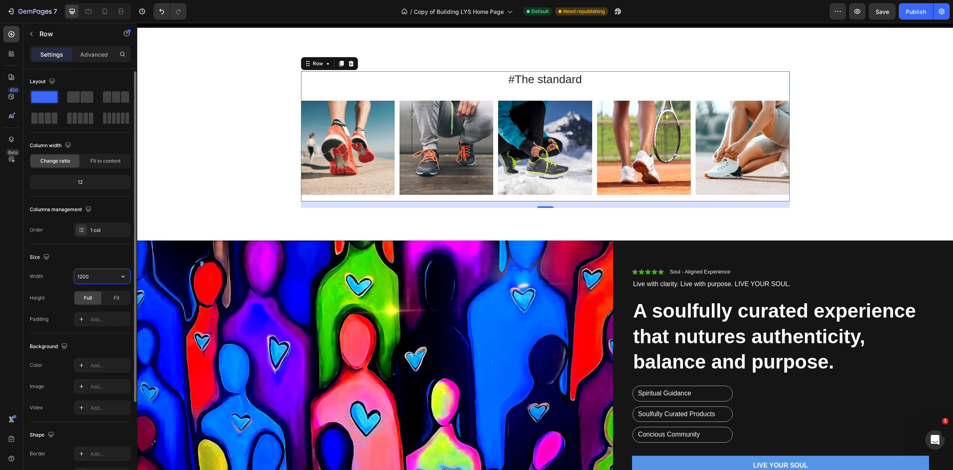
click at [103, 278] on input "1200" at bounding box center [102, 276] width 56 height 15
click at [125, 277] on icon "button" at bounding box center [123, 276] width 8 height 8
click at [85, 312] on p "Full 100%" at bounding box center [100, 312] width 46 height 7
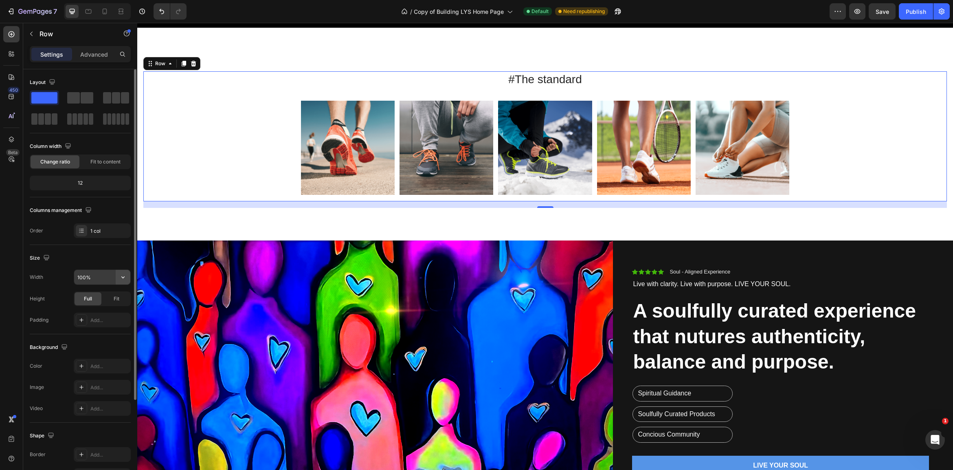
click at [123, 277] on icon "button" at bounding box center [123, 277] width 8 height 8
click at [88, 297] on span "Default" at bounding box center [85, 297] width 17 height 7
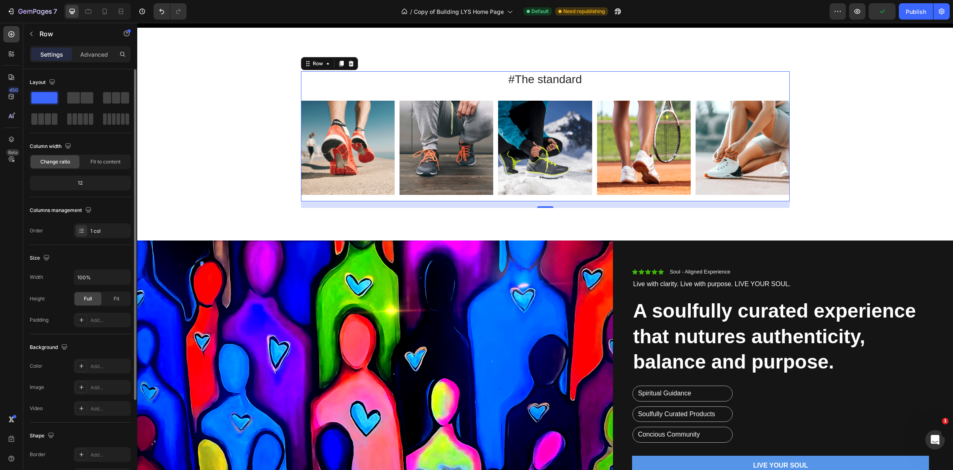
type input "1200"
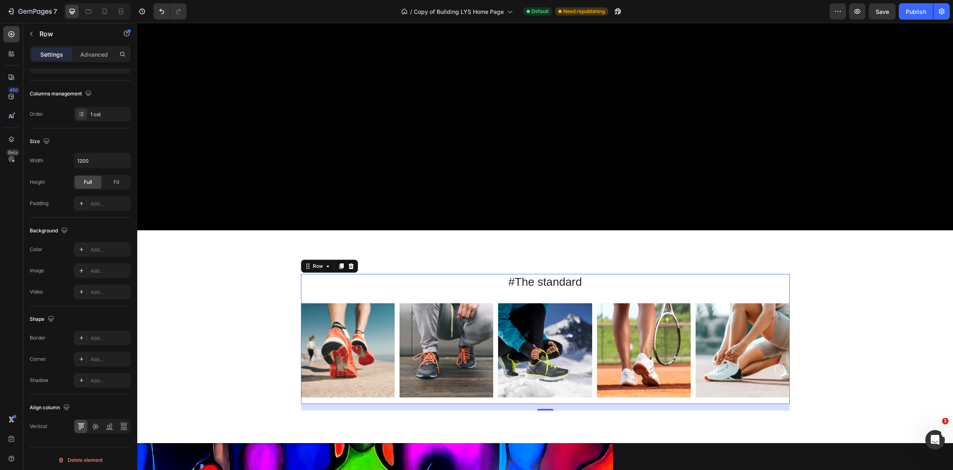
scroll to position [250, 0]
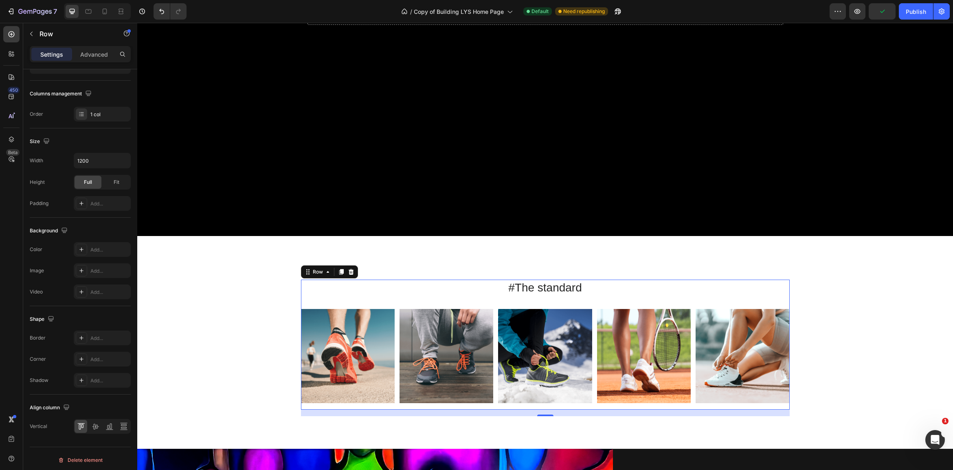
click at [308, 303] on div "#The standard Heading Image Image Image Image Image [GEOGRAPHIC_DATA]" at bounding box center [545, 344] width 489 height 130
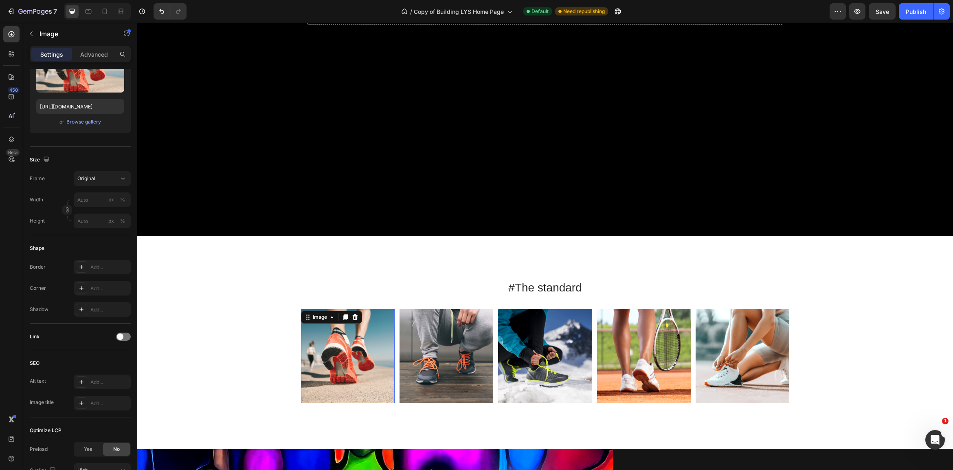
drag, startPoint x: 310, startPoint y: 330, endPoint x: 317, endPoint y: 332, distance: 7.6
click at [310, 330] on img at bounding box center [348, 356] width 94 height 94
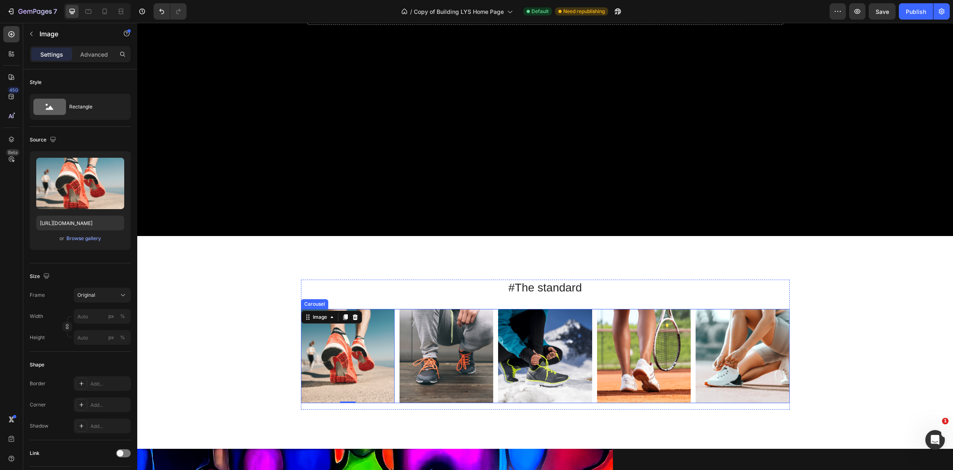
click at [496, 384] on div "Image 0 Image Image Image Image" at bounding box center [545, 356] width 489 height 94
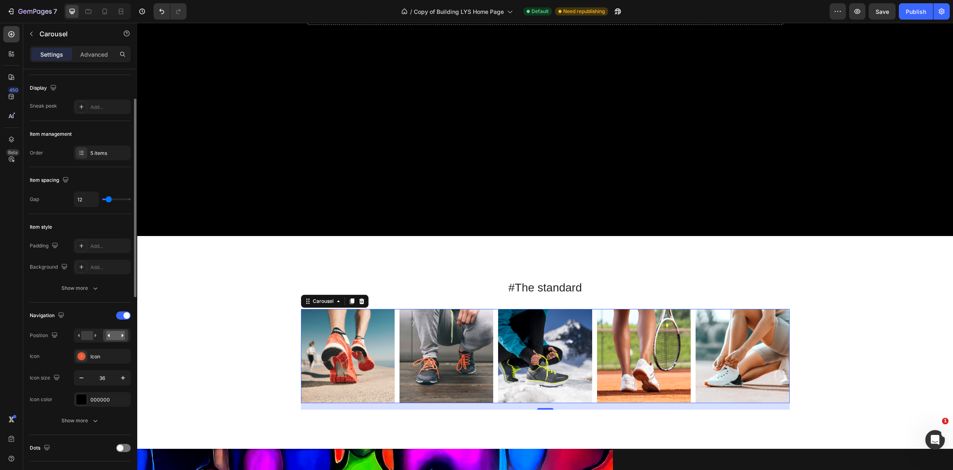
scroll to position [57, 0]
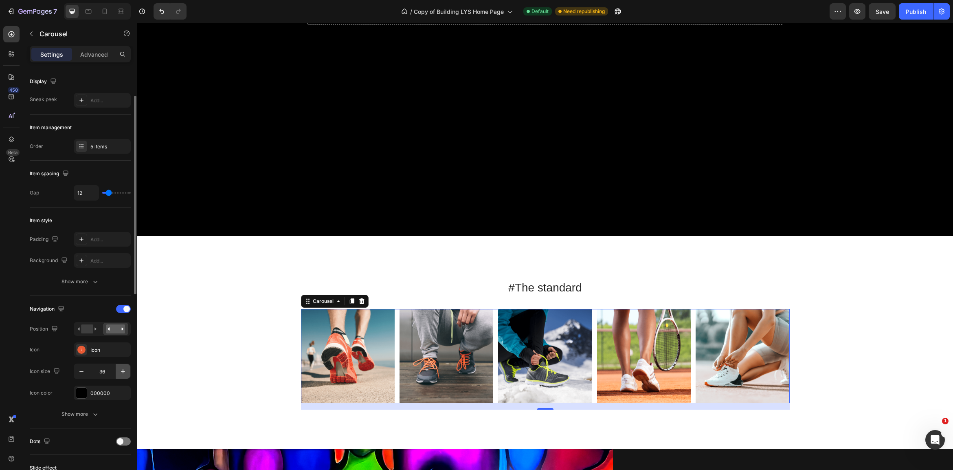
click at [125, 372] on icon "button" at bounding box center [123, 371] width 8 height 8
click at [83, 374] on icon "button" at bounding box center [81, 373] width 8 height 8
type input "36"
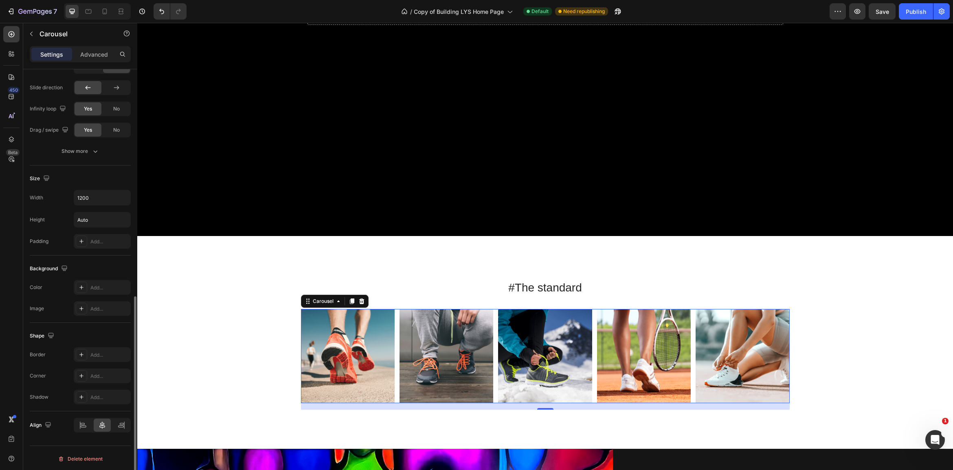
scroll to position [480, 0]
click at [266, 345] on div "#The standard Heading Image Image Image Image Image Carousel 16 Row" at bounding box center [544, 347] width 803 height 136
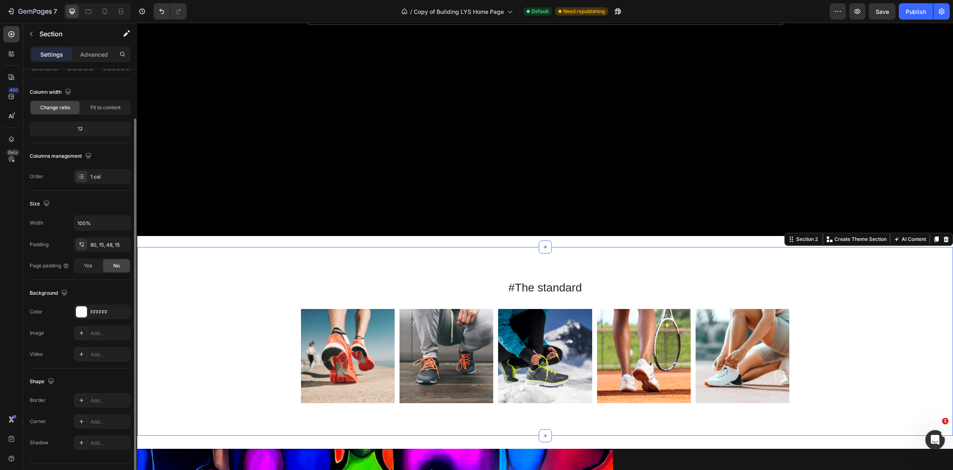
scroll to position [56, 0]
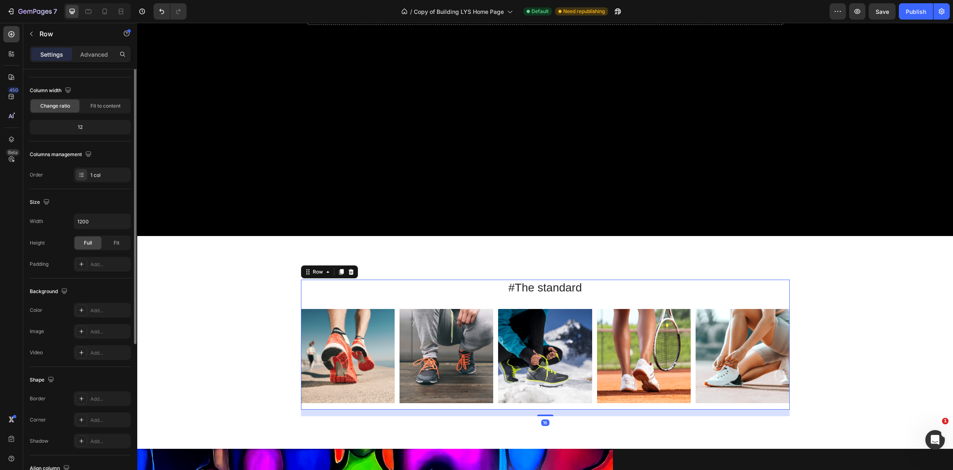
click at [335, 299] on div "#The standard Heading Image Image Image Image Image [GEOGRAPHIC_DATA]" at bounding box center [545, 344] width 489 height 130
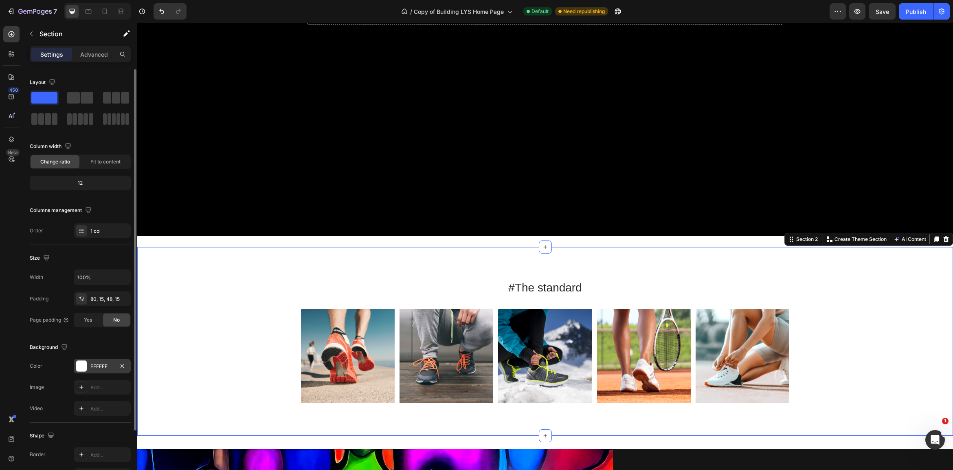
click at [85, 365] on div at bounding box center [81, 365] width 11 height 11
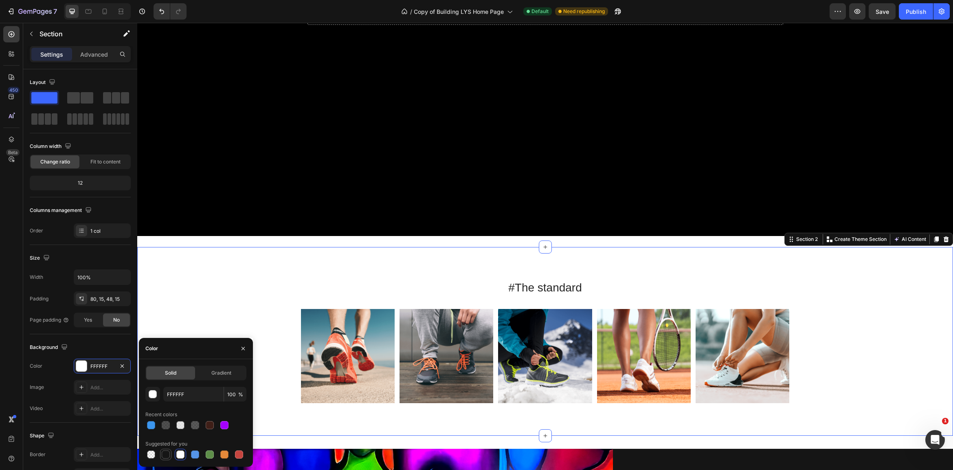
click at [169, 455] on div at bounding box center [166, 454] width 8 height 8
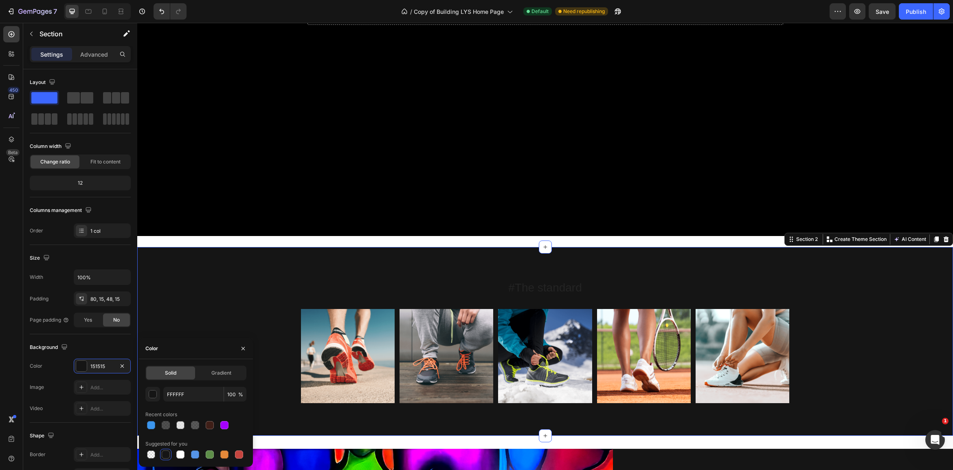
type input "151515"
drag, startPoint x: 688, startPoint y: 239, endPoint x: 705, endPoint y: 245, distance: 18.0
click at [688, 239] on div "Drop element here Hero Banner" at bounding box center [545, 18] width 816 height 458
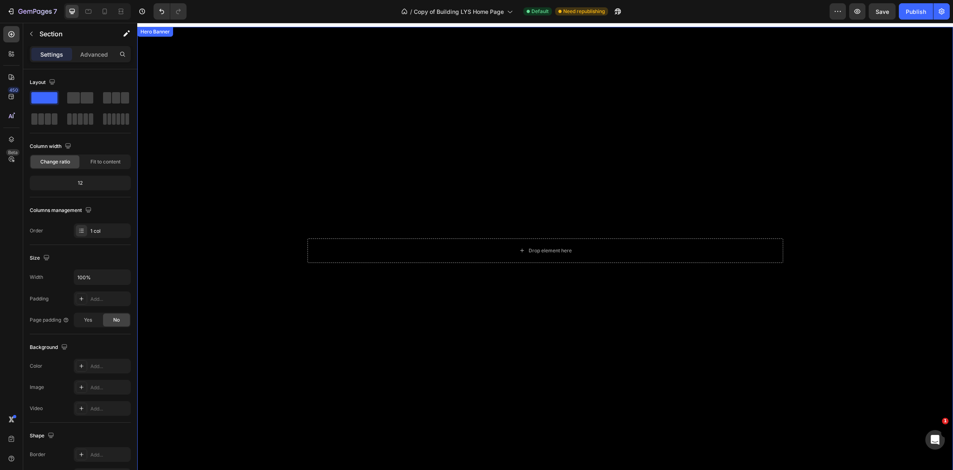
scroll to position [282, 0]
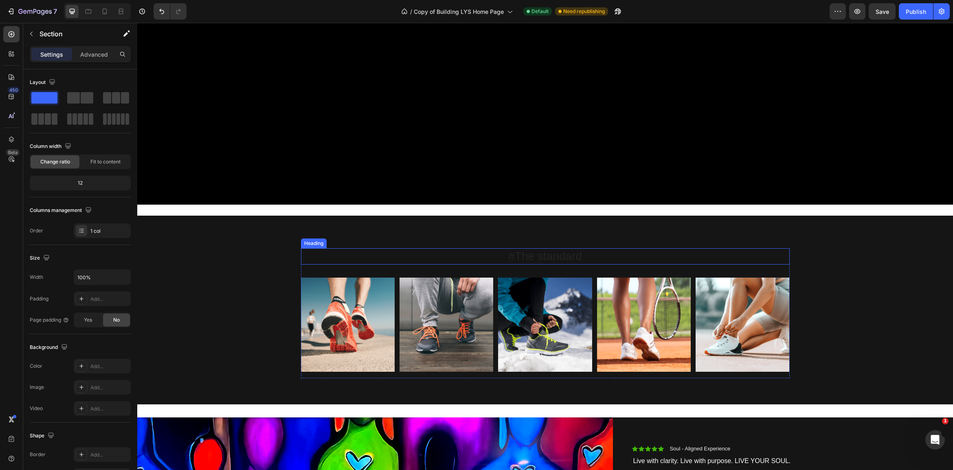
click at [569, 261] on h2 "#The standard" at bounding box center [545, 256] width 489 height 16
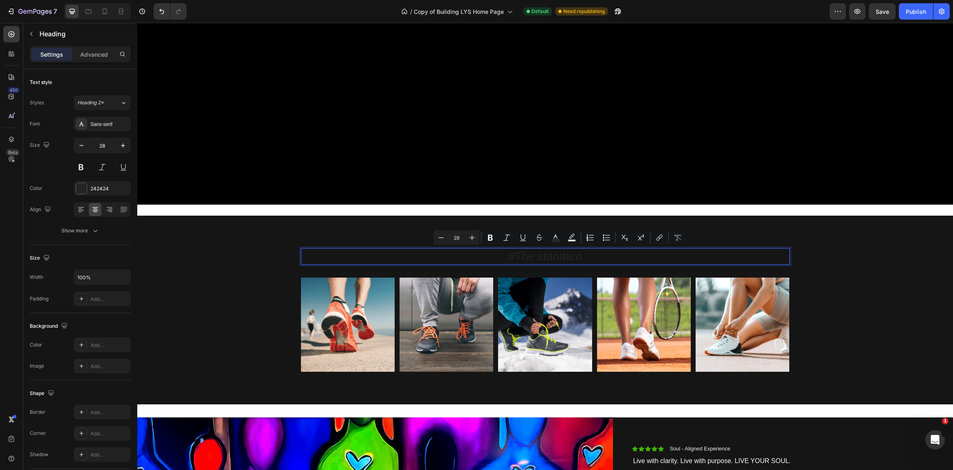
click at [581, 257] on p "#The standard" at bounding box center [545, 256] width 487 height 15
click at [584, 257] on p "#The standard" at bounding box center [545, 256] width 487 height 15
drag, startPoint x: 584, startPoint y: 257, endPoint x: 575, endPoint y: 257, distance: 8.6
click at [575, 257] on p "#The standard" at bounding box center [545, 256] width 487 height 15
click at [574, 257] on p "#The standard" at bounding box center [545, 256] width 487 height 15
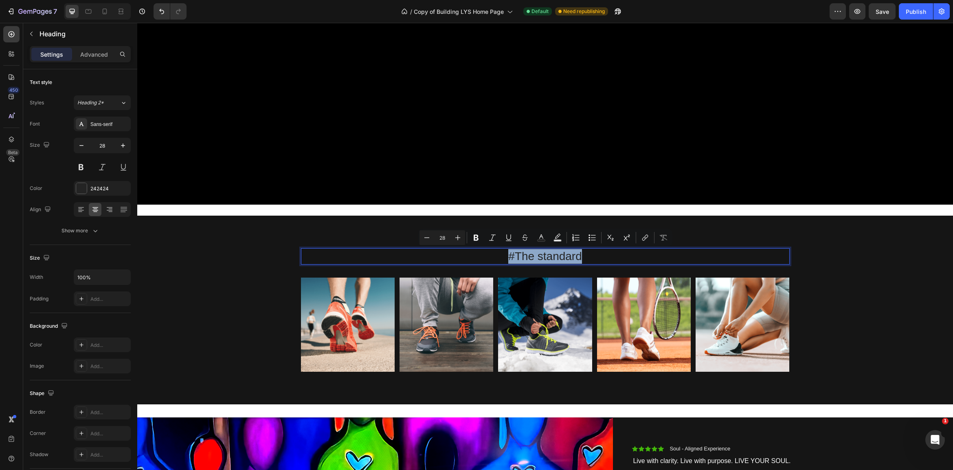
drag, startPoint x: 584, startPoint y: 256, endPoint x: 504, endPoint y: 259, distance: 79.9
click at [504, 259] on p "#The standard" at bounding box center [545, 256] width 487 height 15
click at [595, 257] on p "THE LIVE YOUR SOUL ECOSYSEM" at bounding box center [545, 256] width 487 height 15
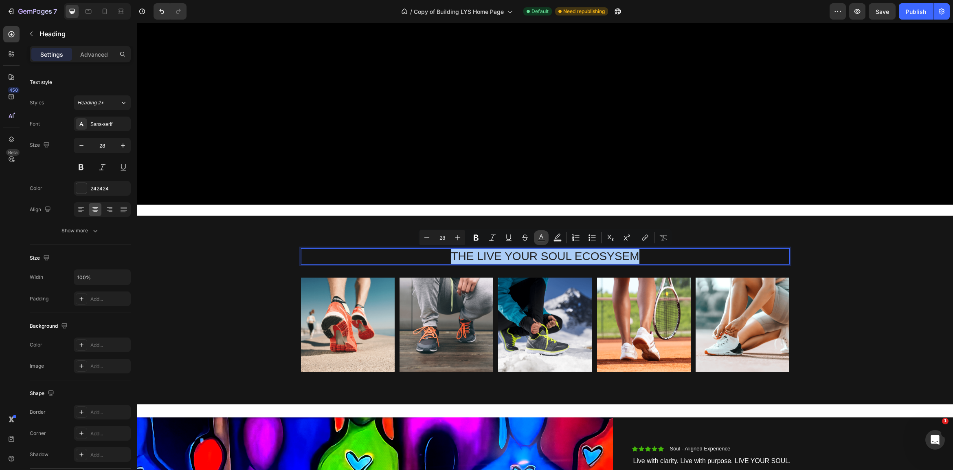
click at [542, 235] on icon "Editor contextual toolbar" at bounding box center [541, 237] width 8 height 8
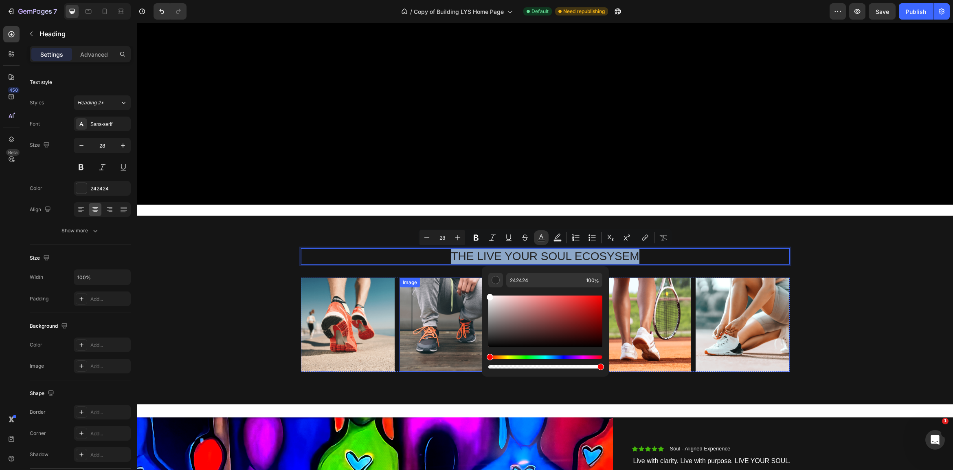
type input "FFFFFF"
drag, startPoint x: 661, startPoint y: 343, endPoint x: 478, endPoint y: 285, distance: 191.9
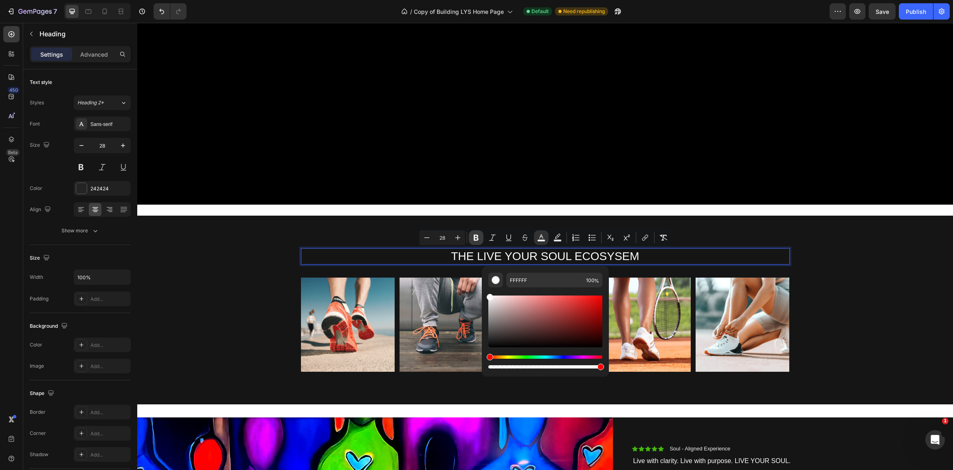
click at [480, 240] on button "Bold" at bounding box center [476, 237] width 15 height 15
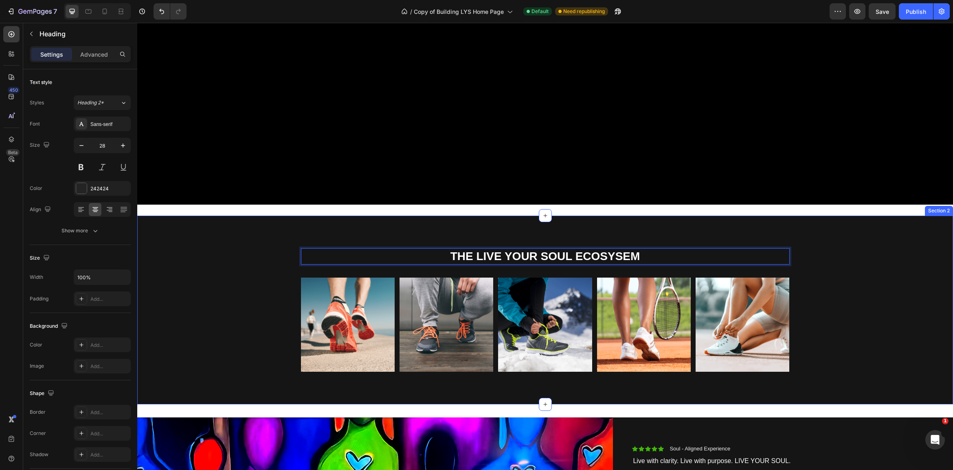
click at [825, 296] on div "THE LIVE YOUR SOUL ECOSYSEM Heading 32 Image Image Image Image Image [GEOGRAPHI…" at bounding box center [544, 316] width 803 height 136
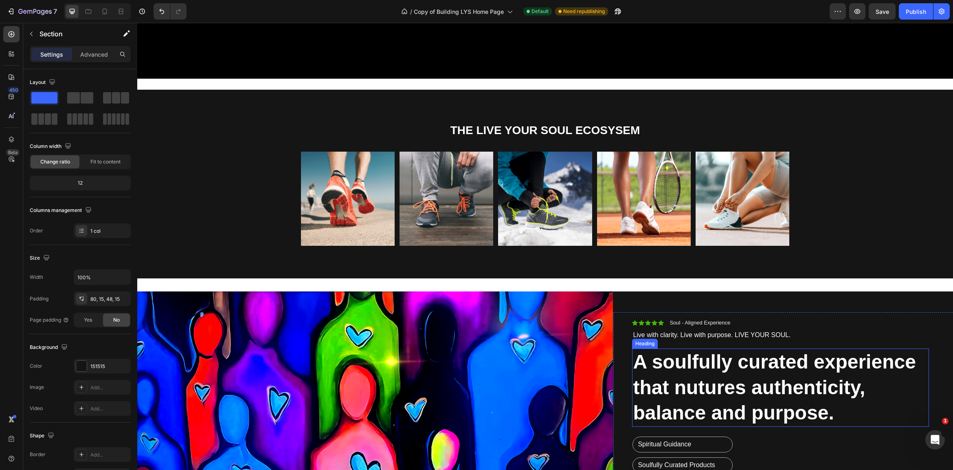
scroll to position [409, 0]
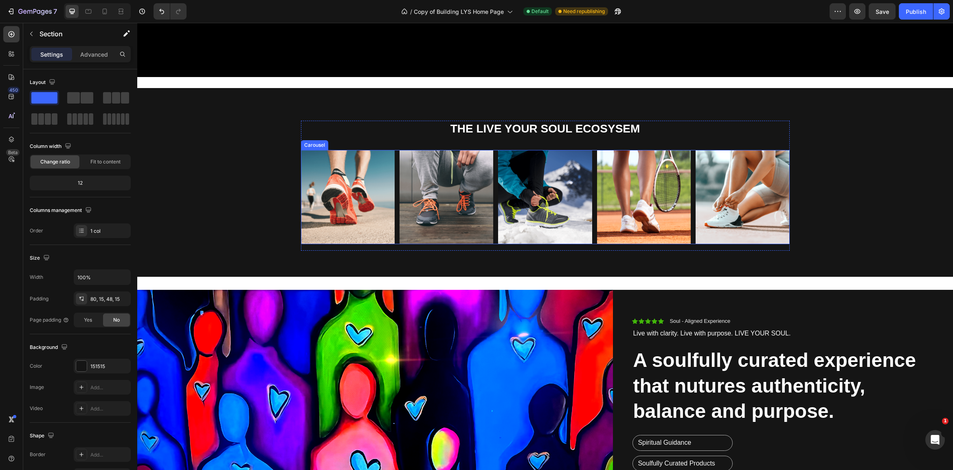
click at [314, 195] on rect "Carousel Back Arrow" at bounding box center [314, 197] width 15 height 15
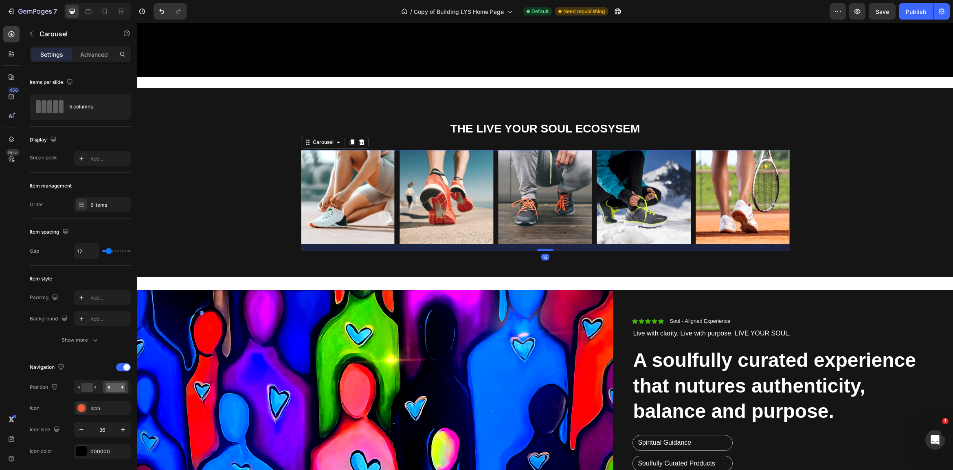
click at [314, 195] on rect "Carousel Back Arrow" at bounding box center [314, 197] width 15 height 15
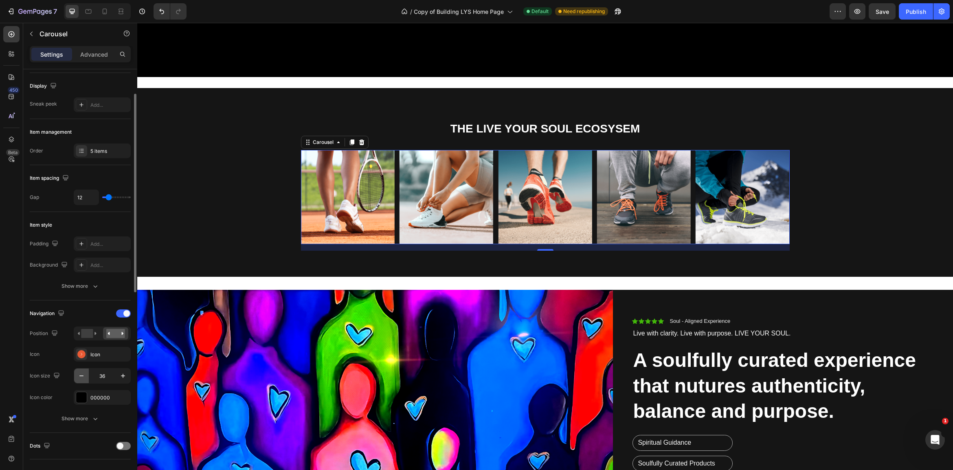
scroll to position [53, 0]
click at [125, 313] on span at bounding box center [126, 313] width 7 height 7
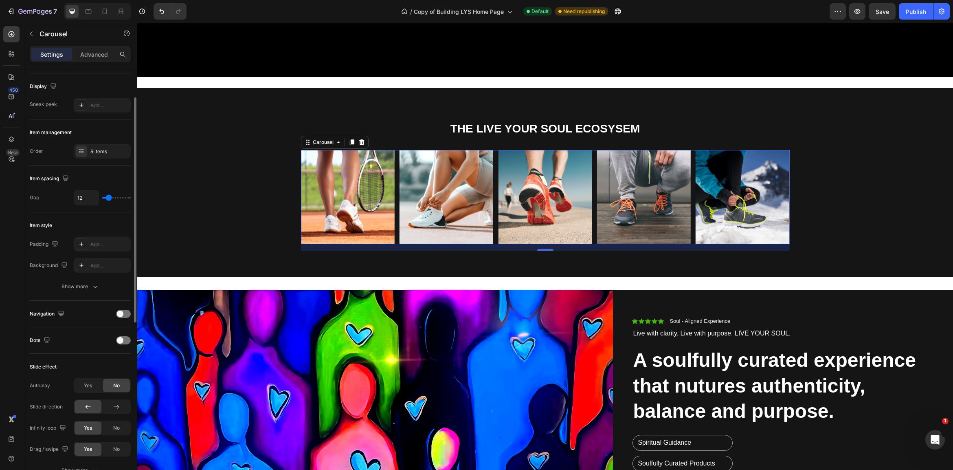
scroll to position [54, 0]
click at [321, 192] on img at bounding box center [348, 197] width 94 height 94
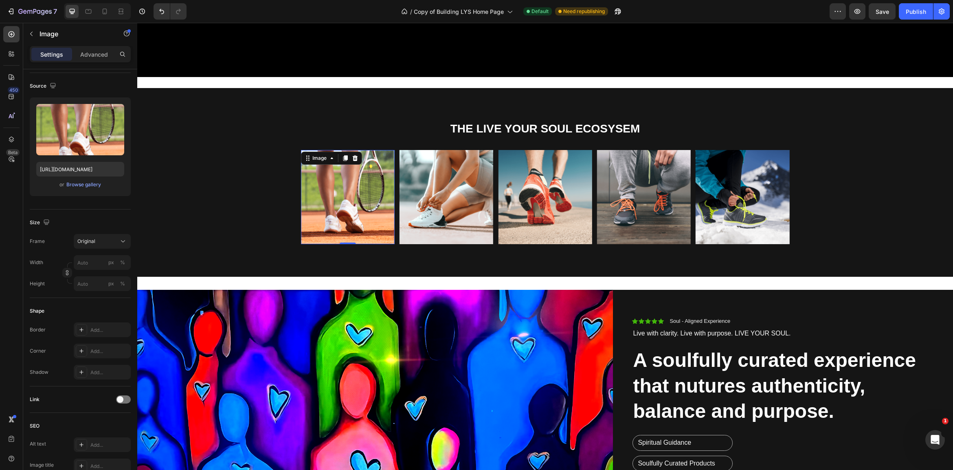
scroll to position [0, 0]
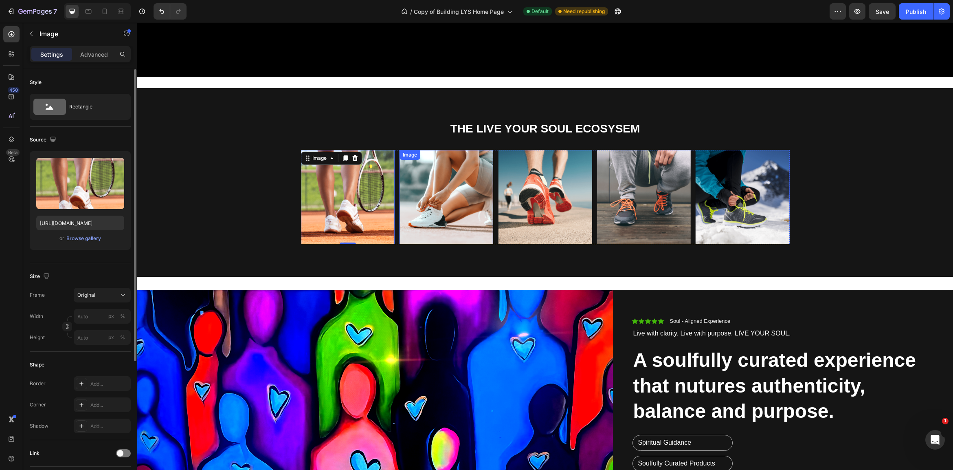
click at [461, 200] on img at bounding box center [446, 197] width 94 height 94
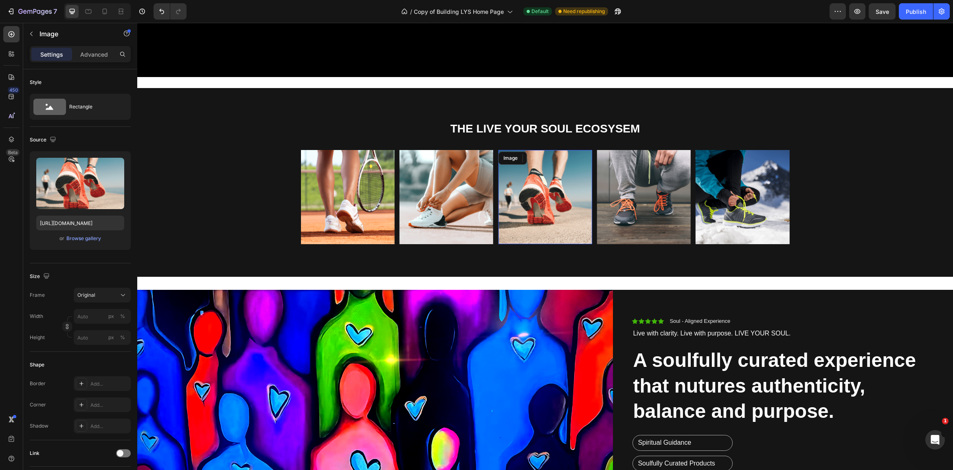
click at [546, 202] on img at bounding box center [545, 197] width 94 height 94
click at [872, 208] on div "THE LIVE YOUR SOUL ECOSYSEM Heading Image 0 Image Image Image Image Carousel Row" at bounding box center [544, 189] width 803 height 136
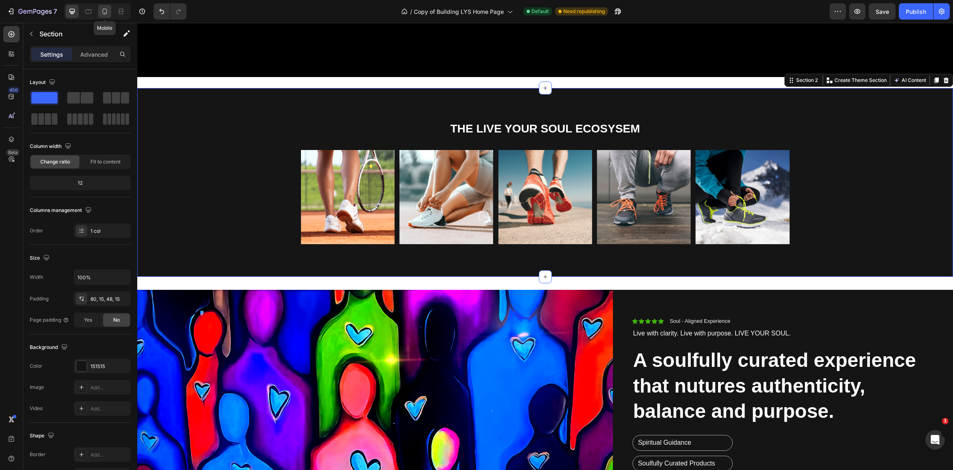
click at [104, 11] on icon at bounding box center [105, 11] width 8 height 8
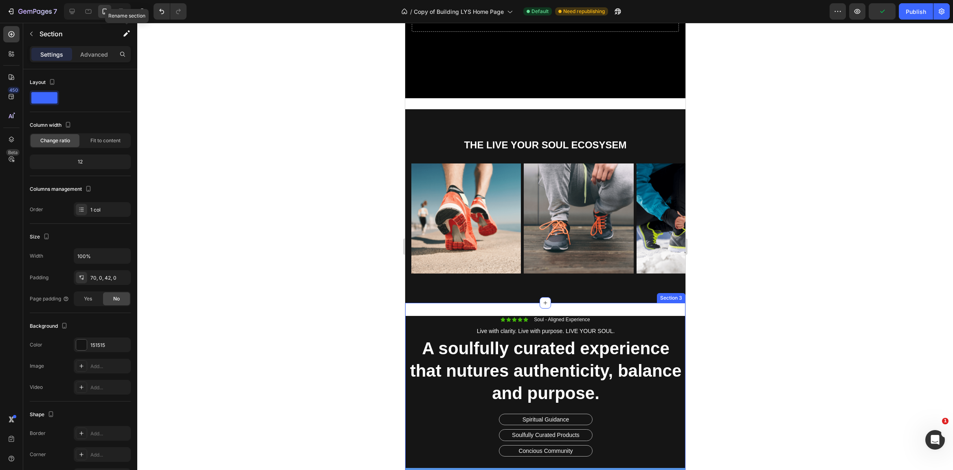
scroll to position [99, 0]
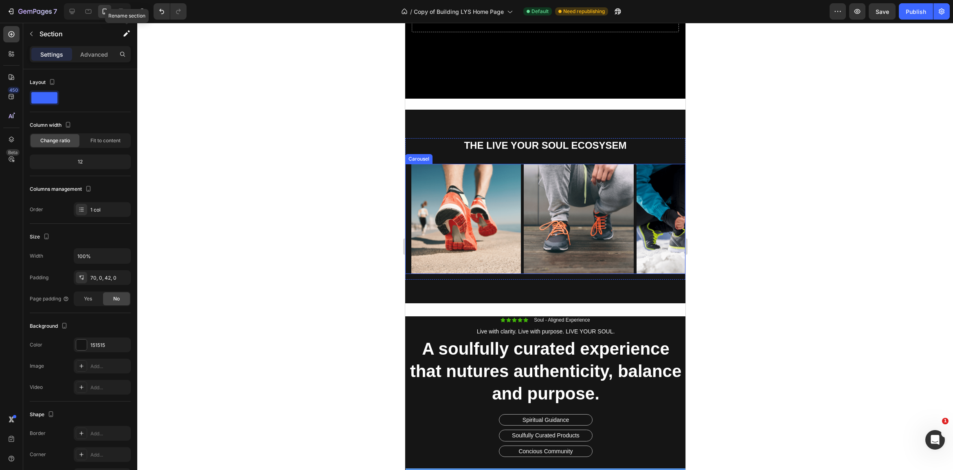
click at [672, 217] on rect "Carousel Next Arrow" at bounding box center [671, 218] width 15 height 15
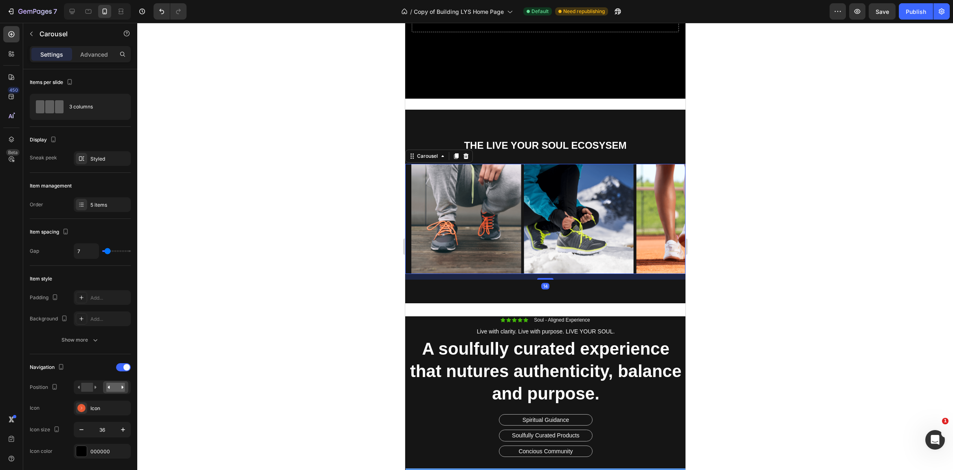
click at [672, 217] on rect "Carousel Next Arrow" at bounding box center [671, 218] width 15 height 15
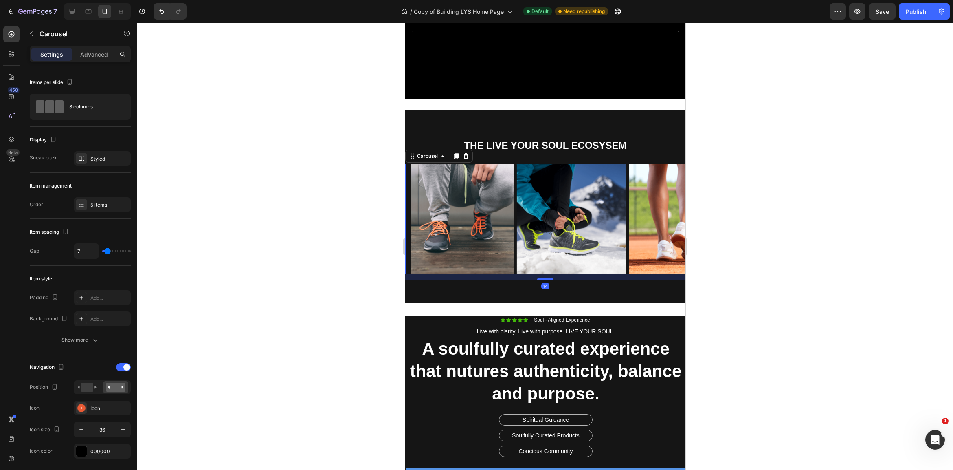
click at [672, 217] on rect "Carousel Next Arrow" at bounding box center [671, 218] width 15 height 15
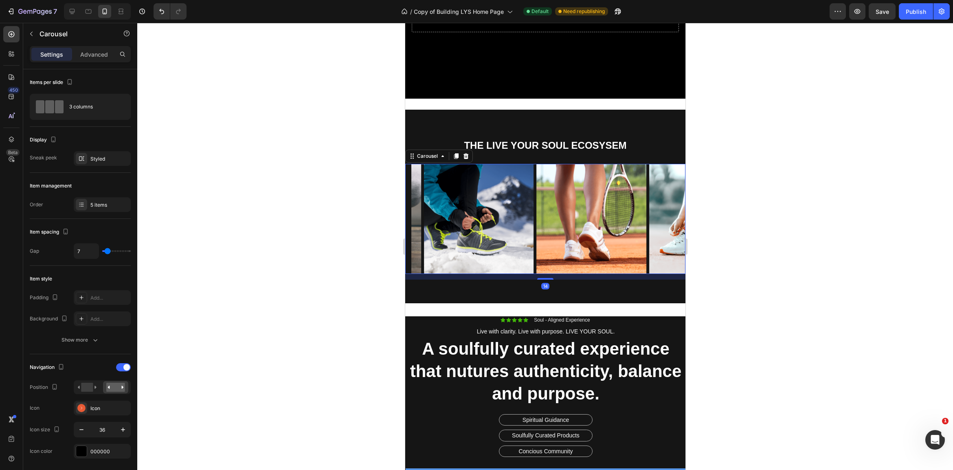
click at [672, 217] on rect "Carousel Next Arrow" at bounding box center [671, 218] width 15 height 15
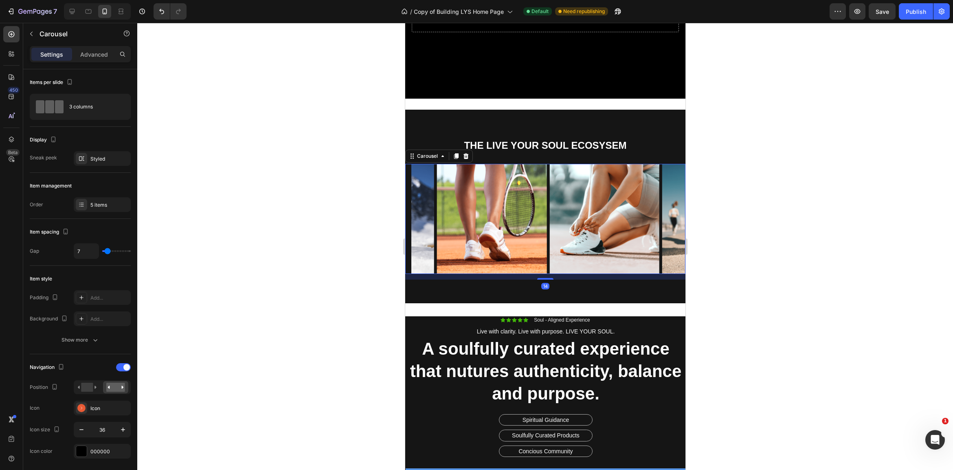
click at [672, 217] on rect "Carousel Next Arrow" at bounding box center [671, 218] width 15 height 15
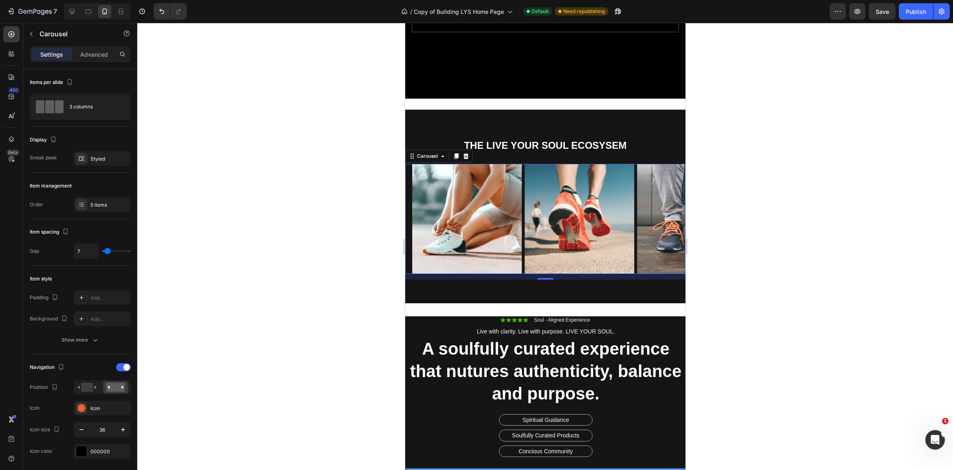
click at [672, 217] on rect "Carousel Next Arrow" at bounding box center [671, 218] width 15 height 15
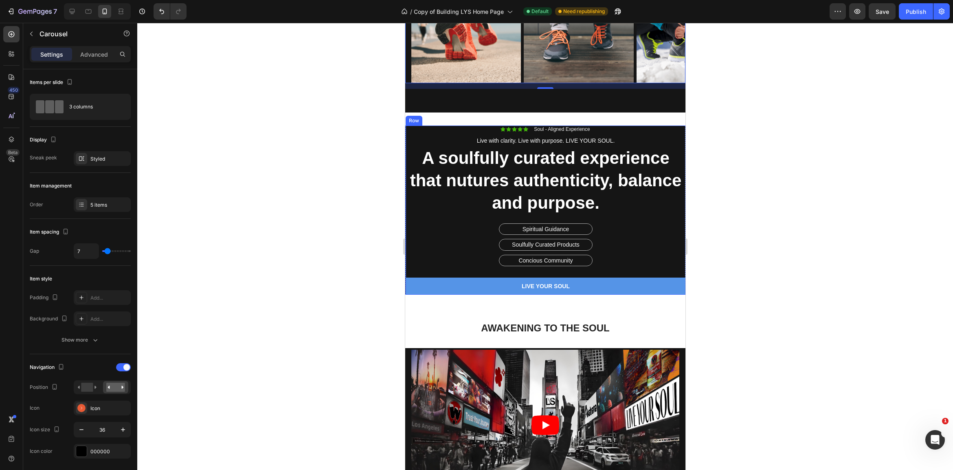
scroll to position [290, 0]
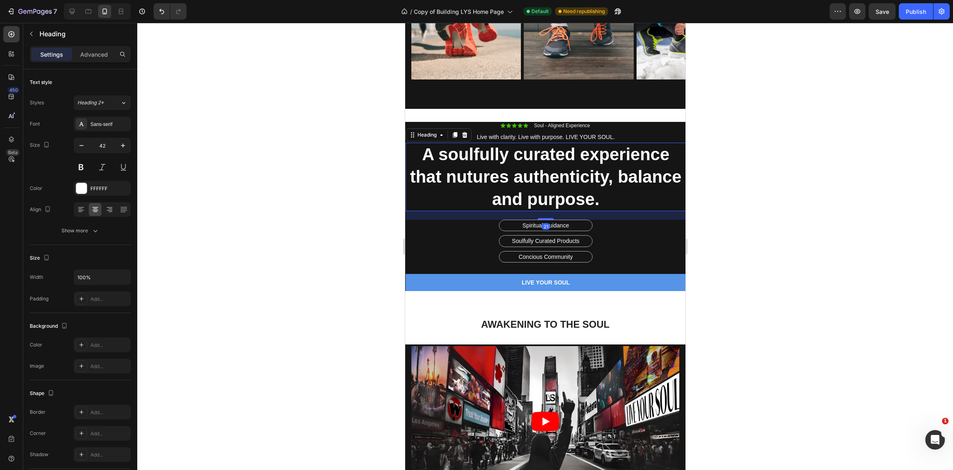
click at [658, 182] on h2 "A soulfully curated experience that nutures authenticity, balance and purpose." at bounding box center [545, 177] width 280 height 68
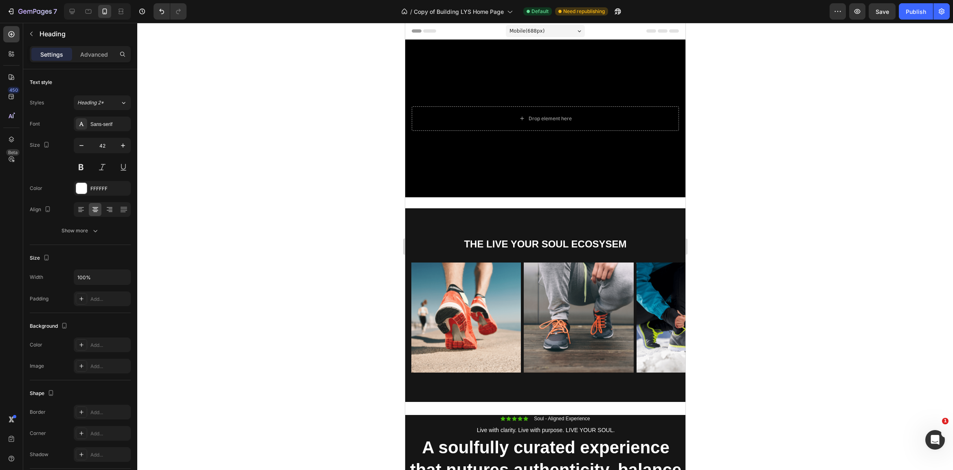
scroll to position [0, 0]
click at [69, 10] on icon at bounding box center [72, 11] width 8 height 8
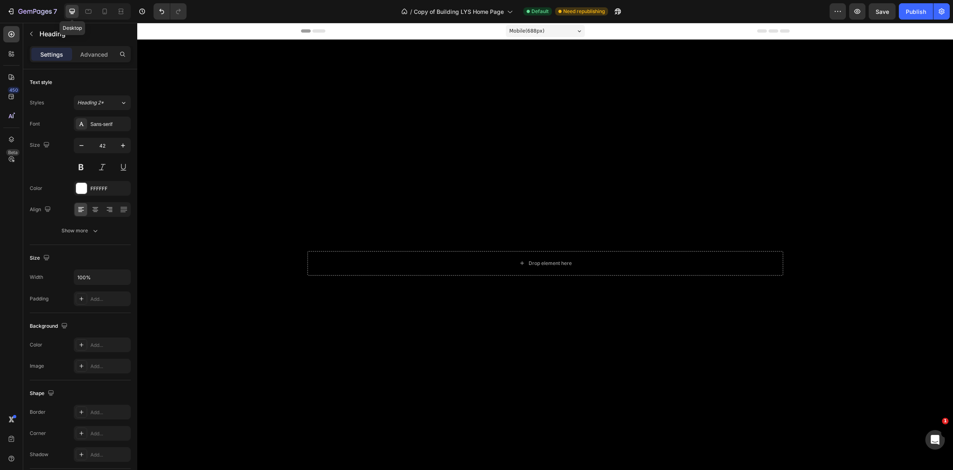
type input "48"
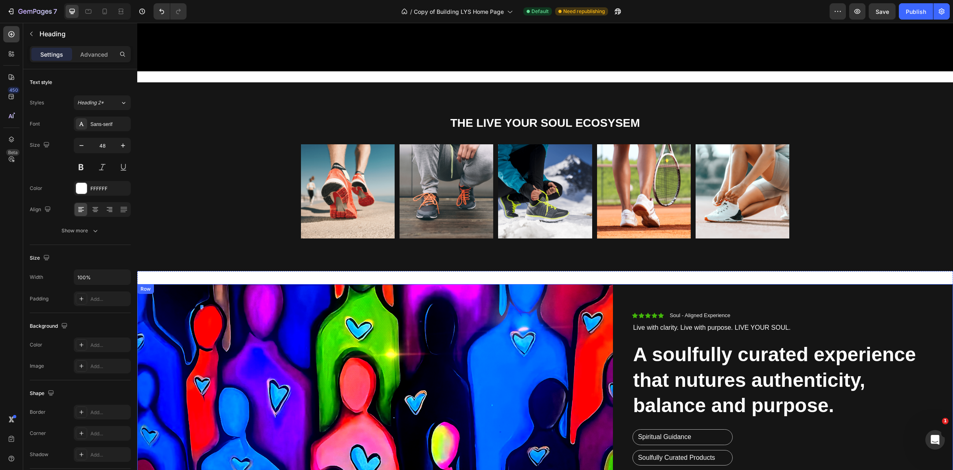
scroll to position [380, 0]
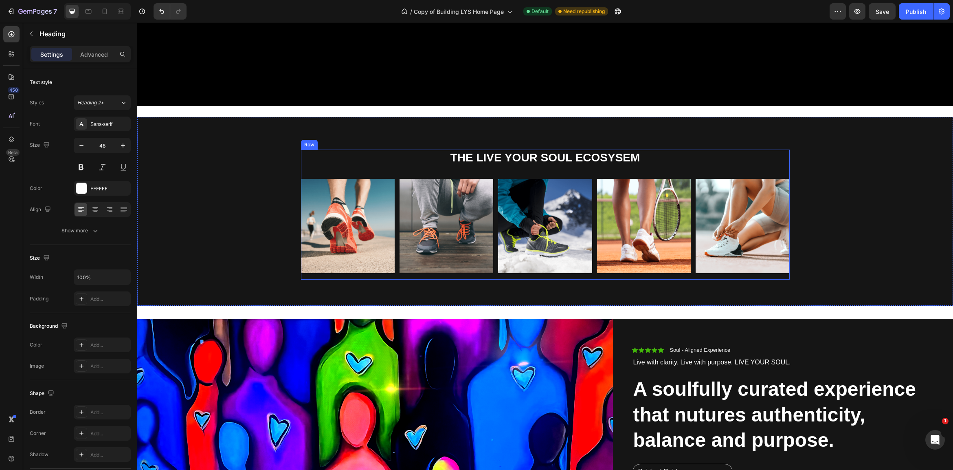
click at [309, 274] on div "Image Image Image Image Image Carousel" at bounding box center [545, 229] width 489 height 100
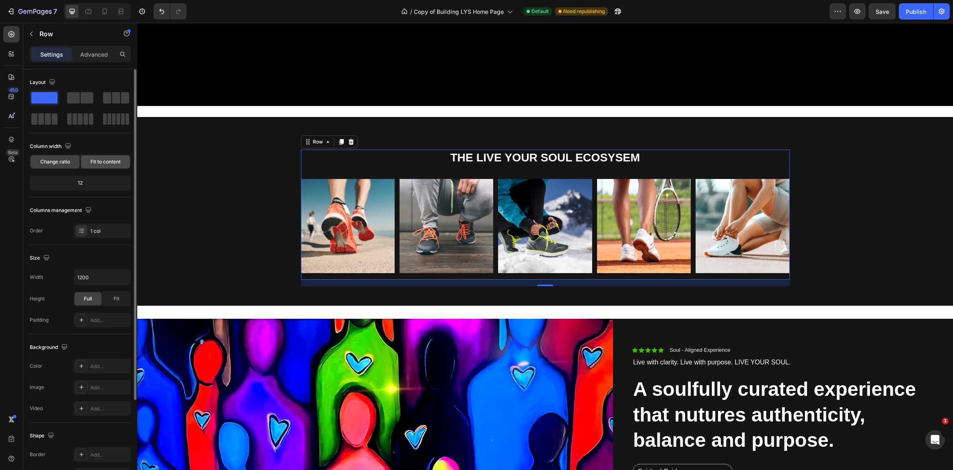
click at [112, 163] on span "Fit to content" at bounding box center [105, 161] width 30 height 7
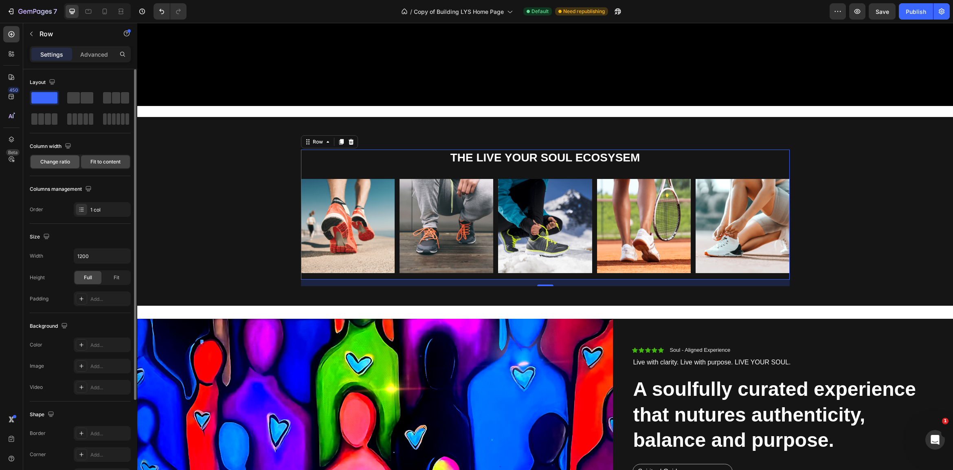
click at [47, 161] on span "Change ratio" at bounding box center [55, 161] width 30 height 7
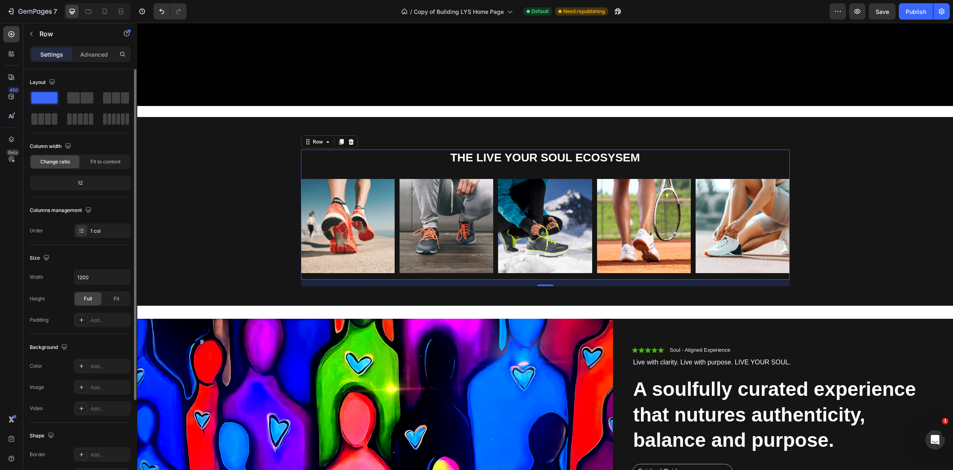
click at [94, 183] on div "12" at bounding box center [80, 182] width 98 height 11
click at [77, 182] on div "12" at bounding box center [80, 182] width 98 height 11
click at [81, 182] on div "12" at bounding box center [80, 182] width 98 height 11
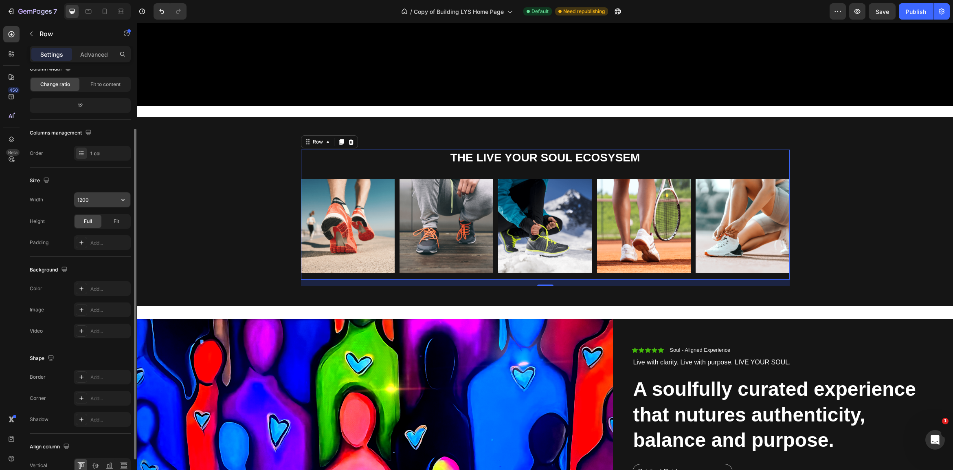
scroll to position [78, 0]
click at [119, 200] on icon "button" at bounding box center [123, 199] width 8 height 8
click at [72, 230] on div "Full 100%" at bounding box center [93, 235] width 67 height 15
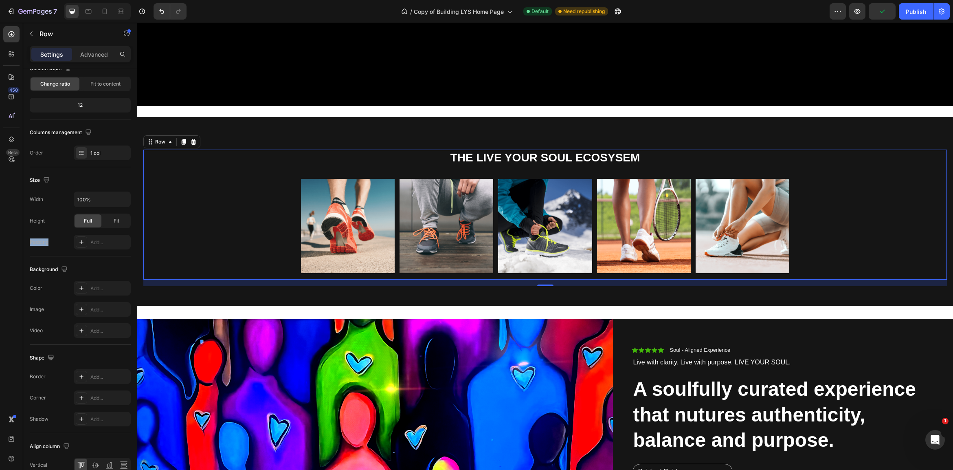
click at [72, 230] on div "Width 100% Height Full Fit Padding Add..." at bounding box center [80, 220] width 101 height 58
click at [101, 198] on input "100%" at bounding box center [102, 199] width 56 height 15
click at [121, 200] on icon "button" at bounding box center [123, 199] width 8 height 8
click at [92, 218] on span "Default" at bounding box center [85, 219] width 17 height 7
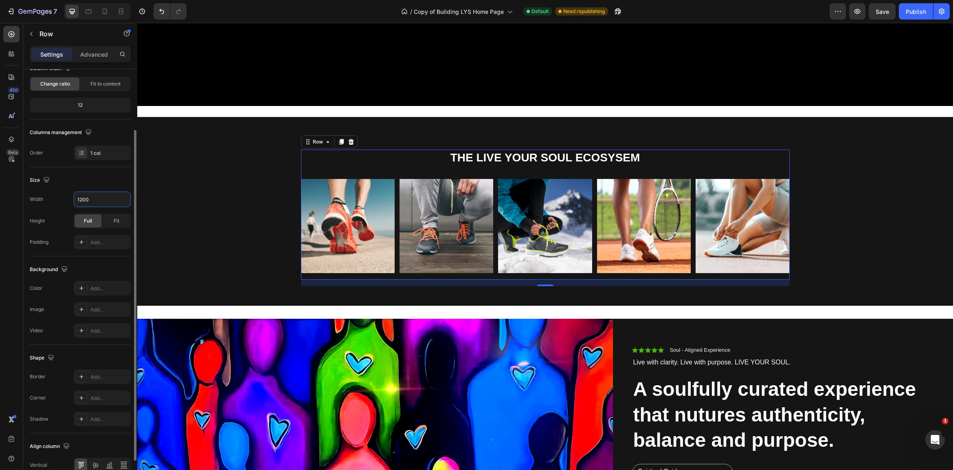
drag, startPoint x: 95, startPoint y: 200, endPoint x: 54, endPoint y: 197, distance: 40.9
click at [55, 197] on div "Width 1200" at bounding box center [80, 198] width 101 height 15
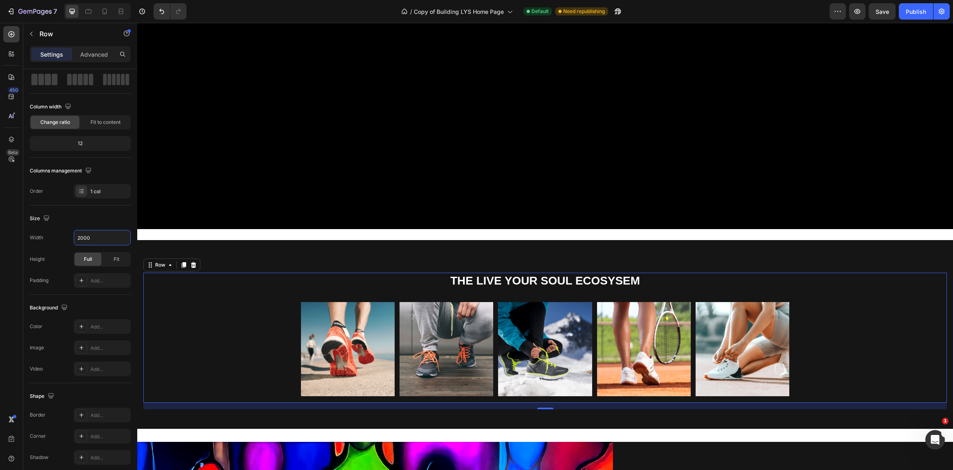
scroll to position [266, 0]
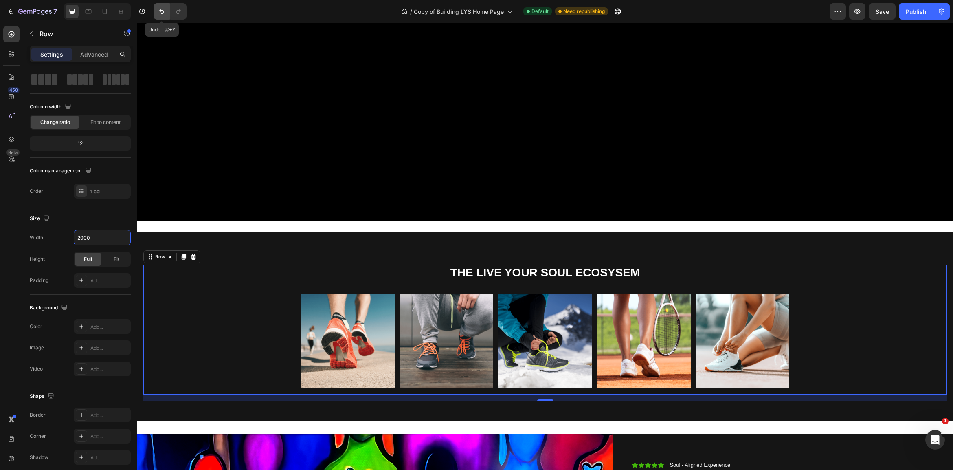
click at [160, 9] on icon "Undo/Redo" at bounding box center [162, 11] width 8 height 8
type input "1200"
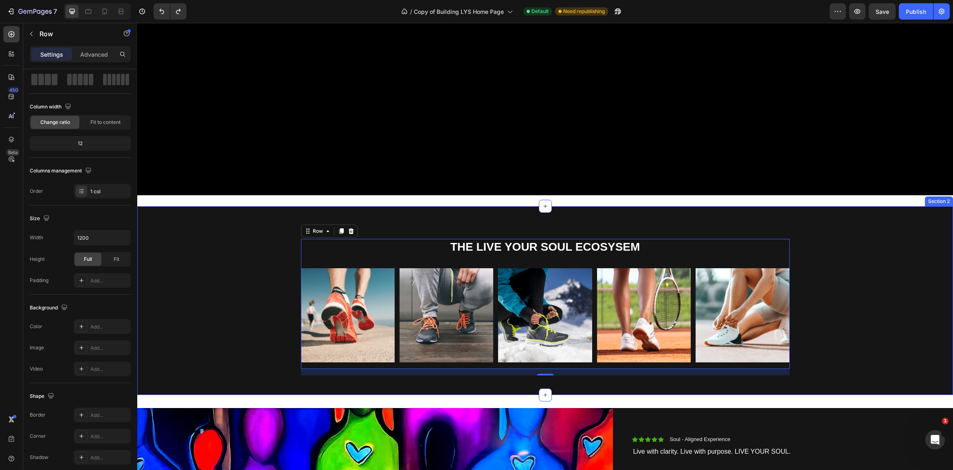
scroll to position [312, 0]
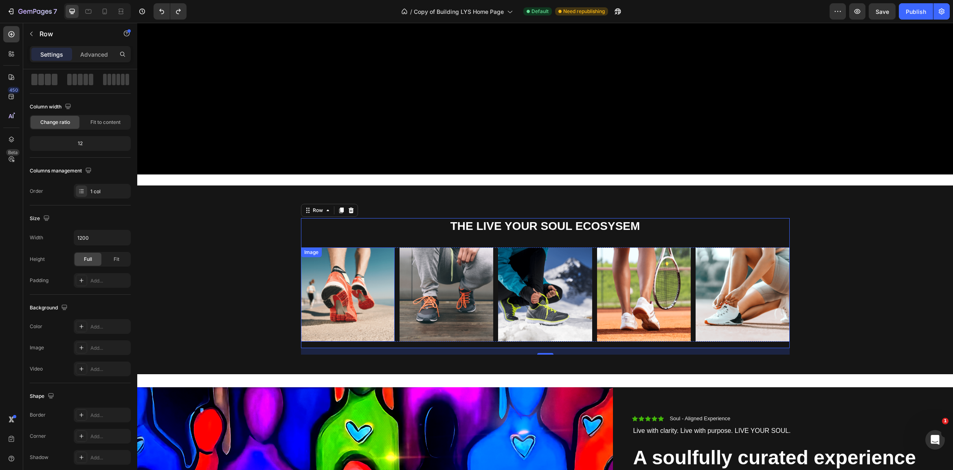
click at [372, 289] on img at bounding box center [348, 294] width 94 height 94
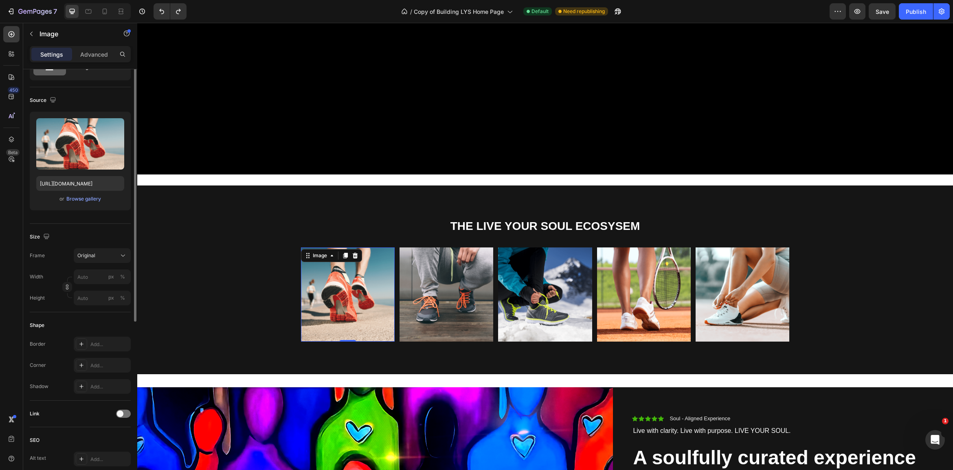
scroll to position [0, 0]
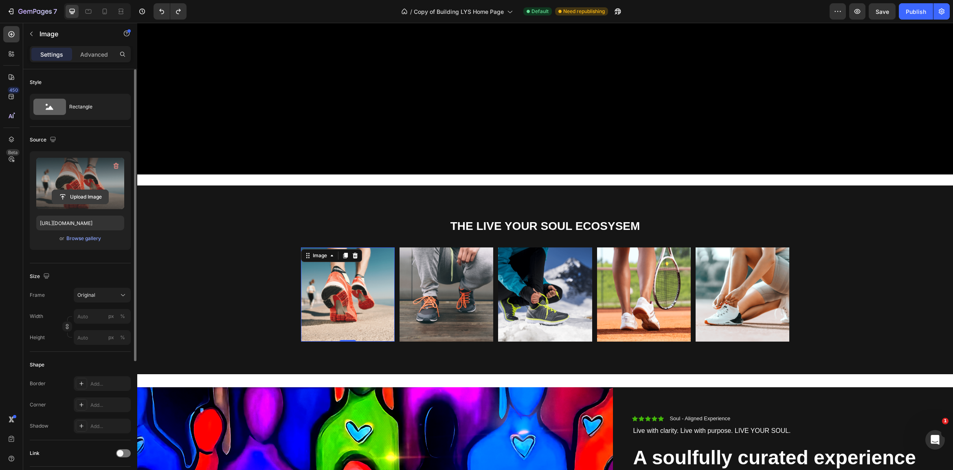
click at [82, 195] on input "file" at bounding box center [80, 197] width 56 height 14
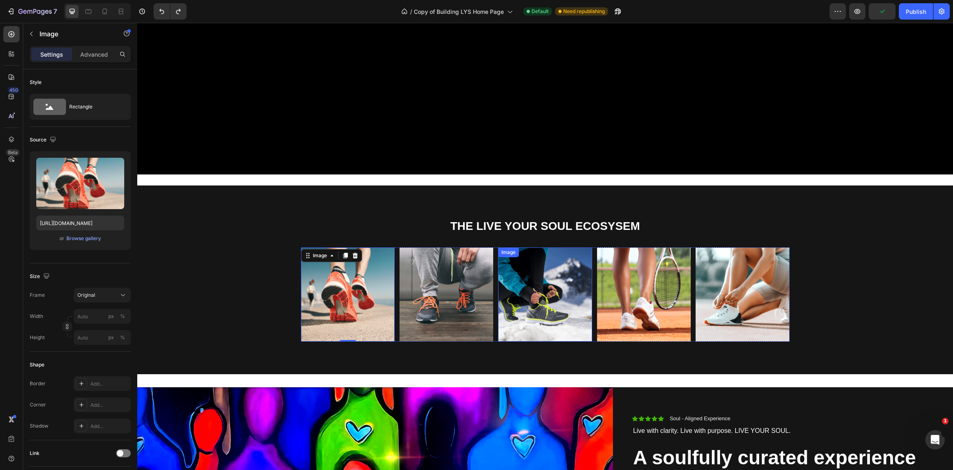
click at [568, 301] on img at bounding box center [545, 294] width 94 height 94
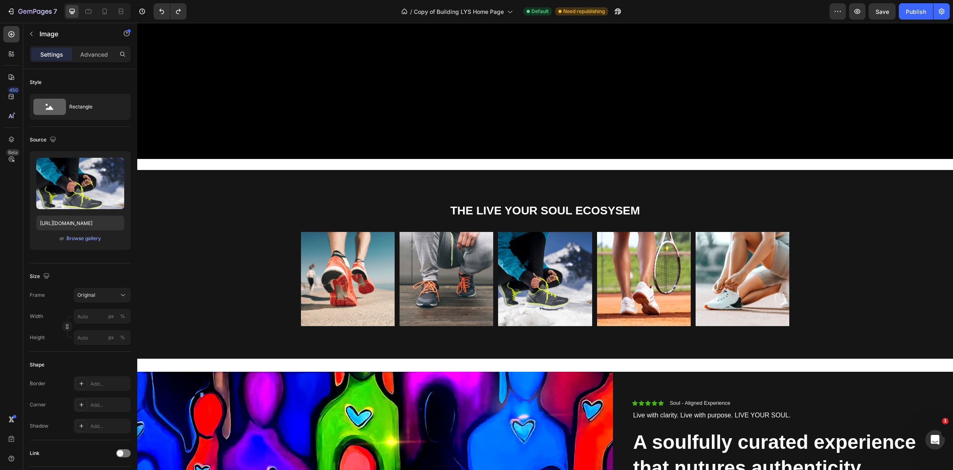
click at [556, 283] on img at bounding box center [545, 279] width 94 height 94
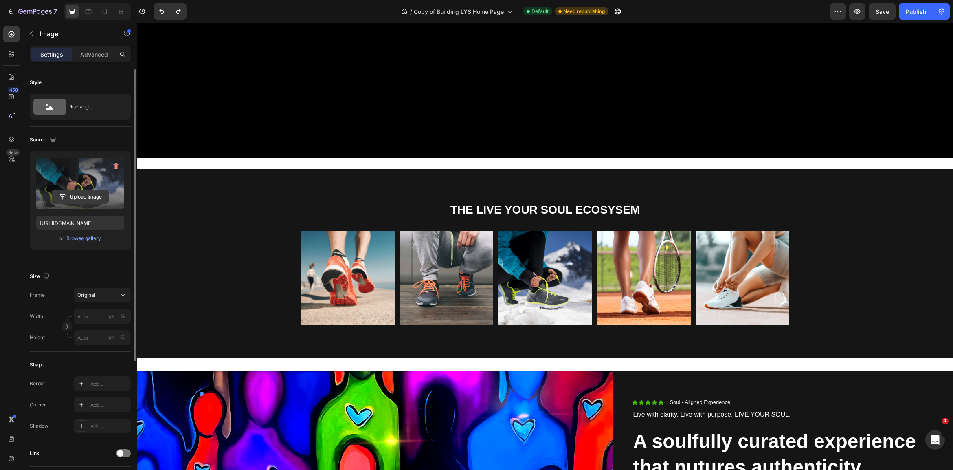
click at [72, 196] on input "file" at bounding box center [80, 197] width 56 height 14
type input "[URL][DOMAIN_NAME]"
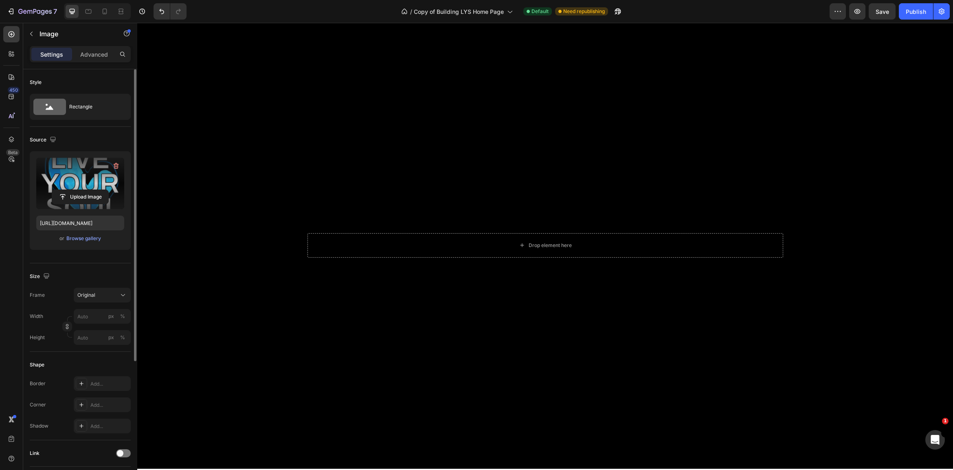
scroll to position [477, 0]
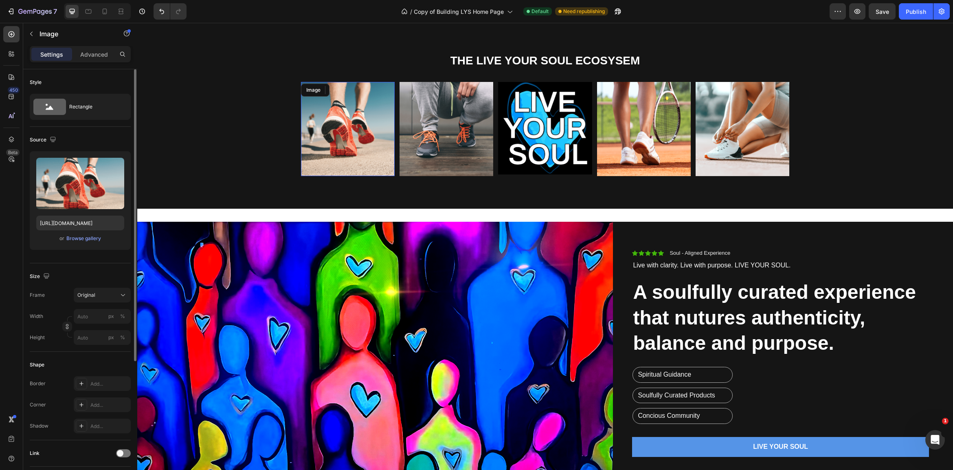
click at [344, 124] on img at bounding box center [348, 129] width 94 height 94
drag, startPoint x: 83, startPoint y: 196, endPoint x: 101, endPoint y: 247, distance: 53.4
click at [101, 247] on div "Upload Image [URL][DOMAIN_NAME] or Browse gallery" at bounding box center [80, 200] width 101 height 99
click at [89, 241] on div "Browse gallery" at bounding box center [83, 238] width 35 height 7
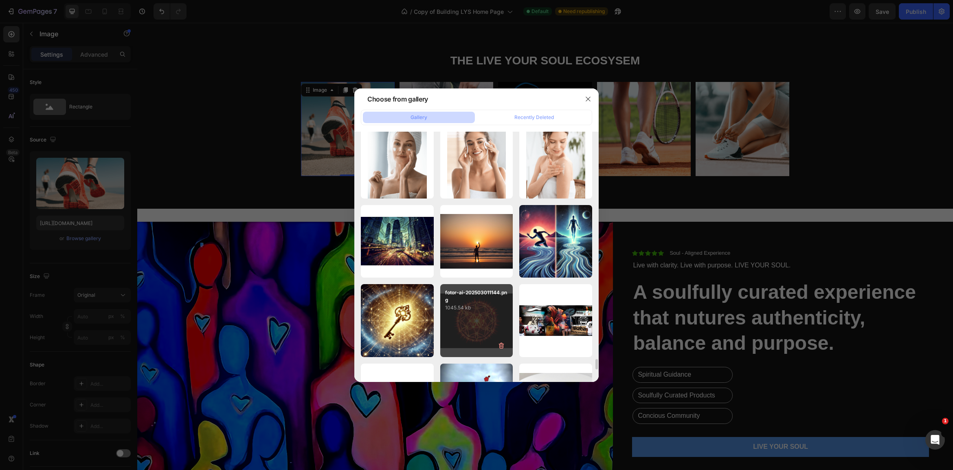
scroll to position [5483, 0]
click at [587, 98] on icon "button" at bounding box center [588, 99] width 4 height 4
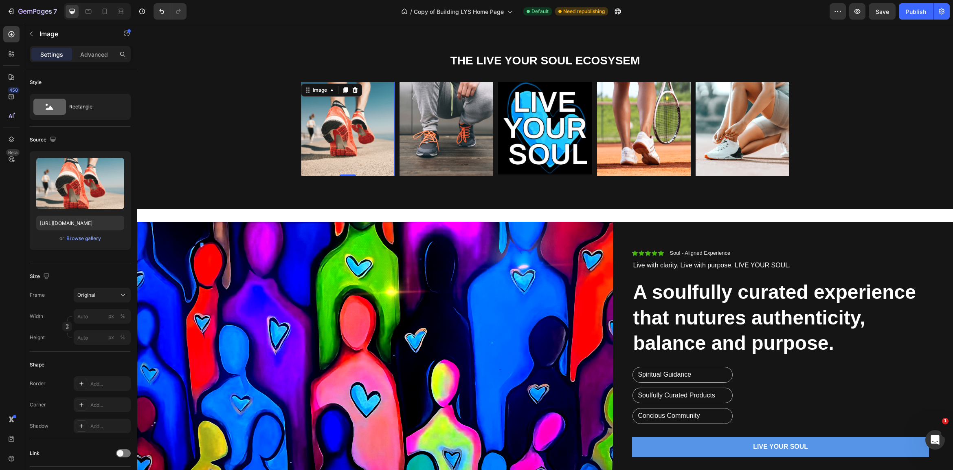
click at [373, 138] on img at bounding box center [348, 129] width 94 height 94
click at [75, 235] on div "Browse gallery" at bounding box center [83, 238] width 35 height 7
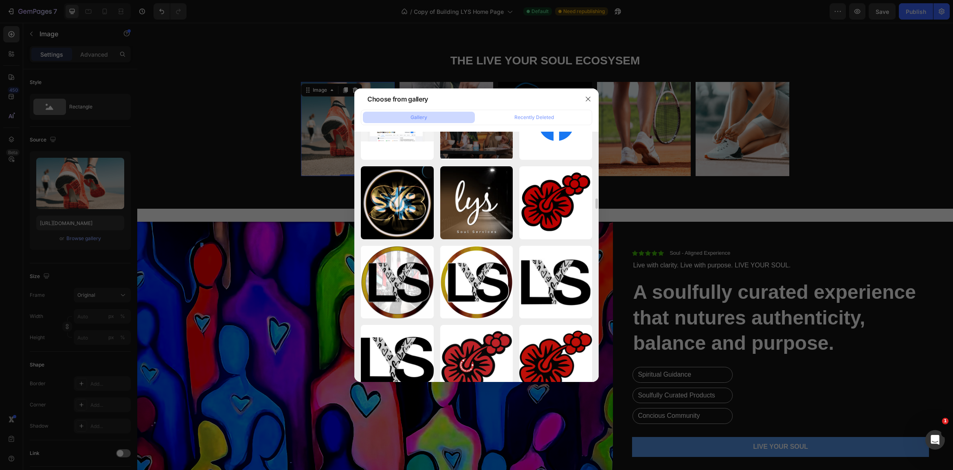
scroll to position [662, 0]
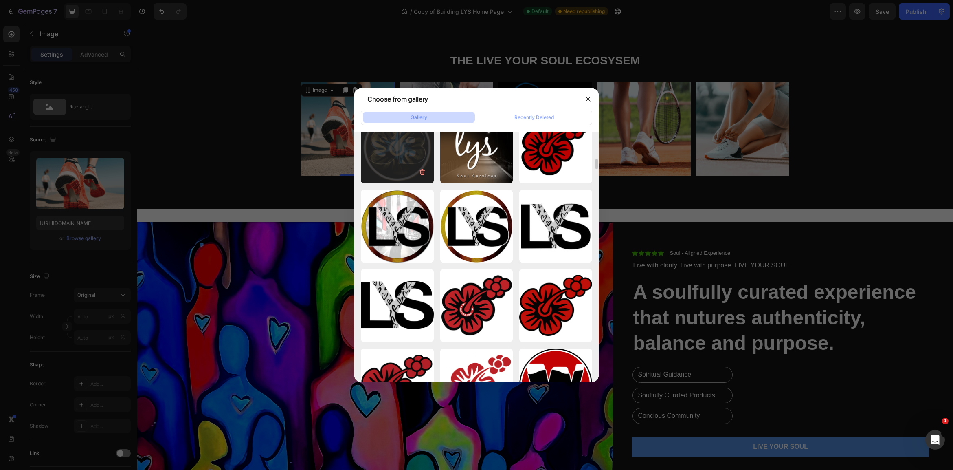
click at [393, 150] on div "SB LOGO.png 1183.58 kb" at bounding box center [397, 146] width 73 height 73
type input "[URL][DOMAIN_NAME]"
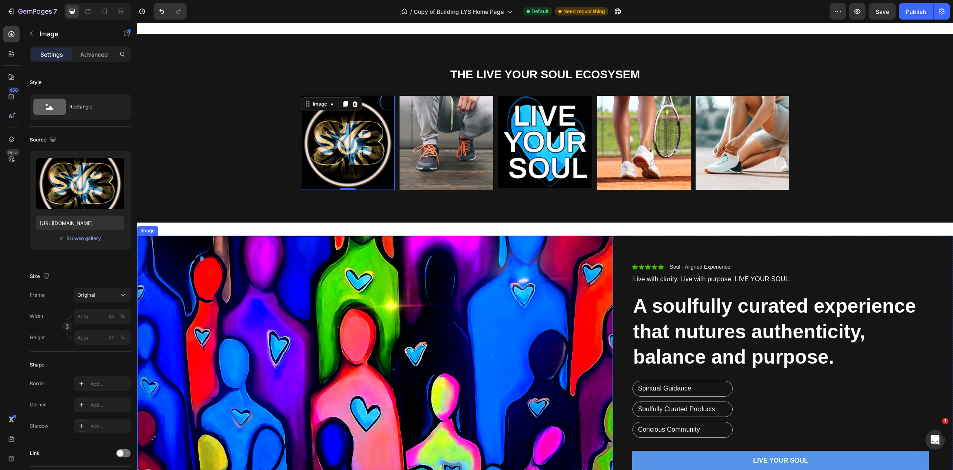
scroll to position [461, 0]
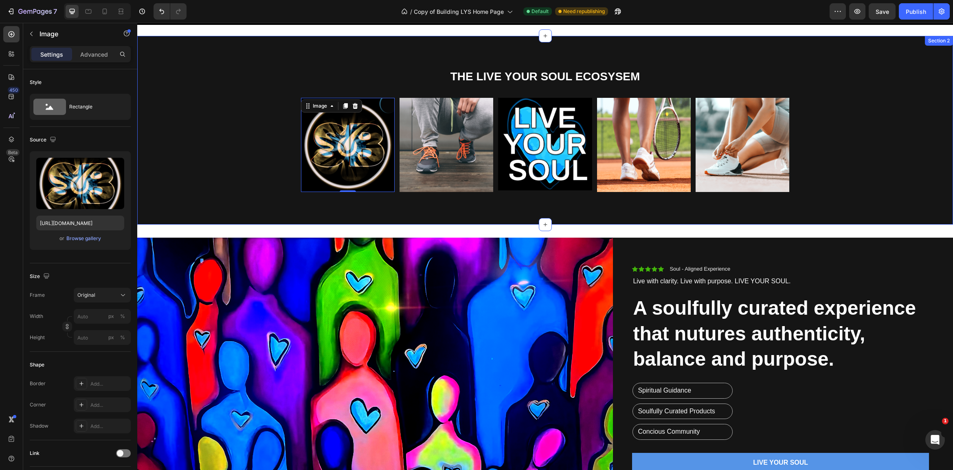
click at [269, 195] on div "THE LIVE YOUR SOUL ECOSYSEM Heading Image 0 Image Image Image Image Carousel Row" at bounding box center [544, 136] width 803 height 136
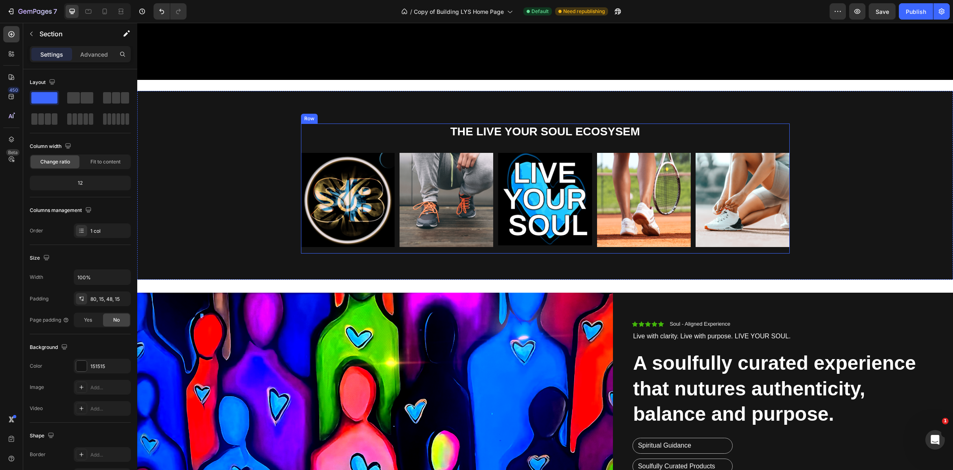
scroll to position [395, 0]
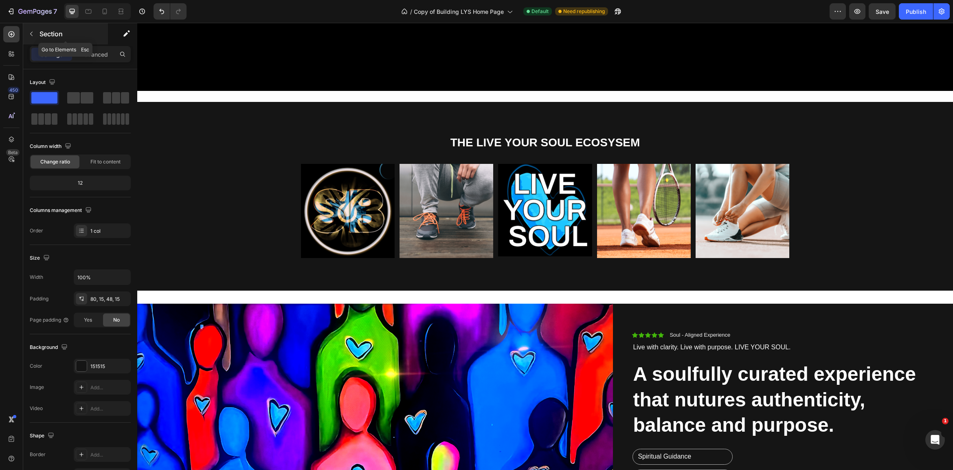
click at [32, 33] on icon "button" at bounding box center [31, 34] width 7 height 7
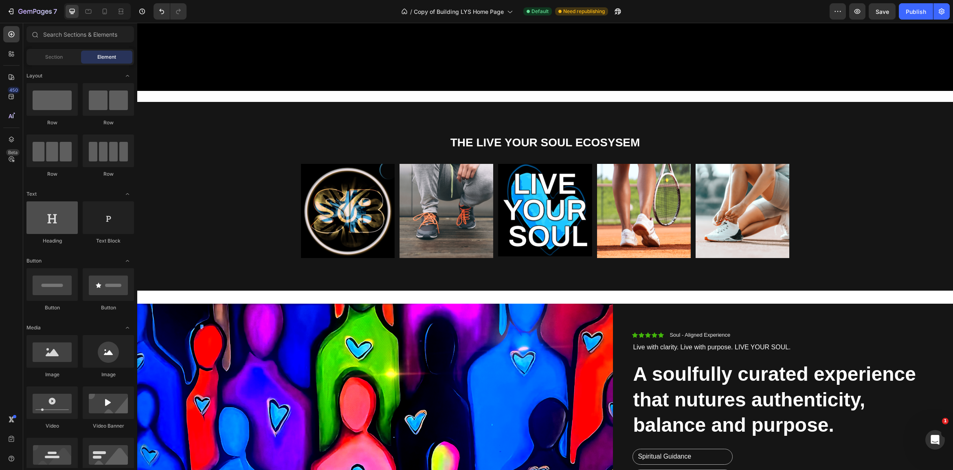
click at [46, 214] on div at bounding box center [51, 217] width 51 height 33
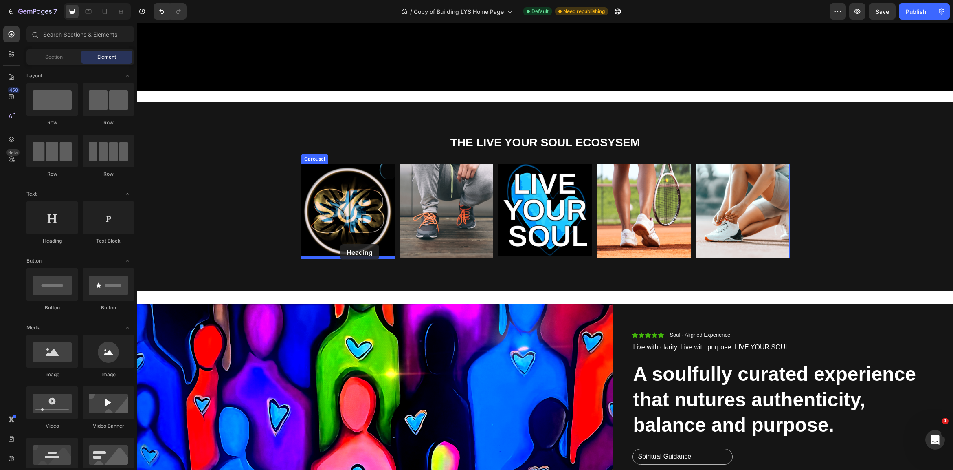
drag, startPoint x: 185, startPoint y: 240, endPoint x: 340, endPoint y: 244, distance: 154.8
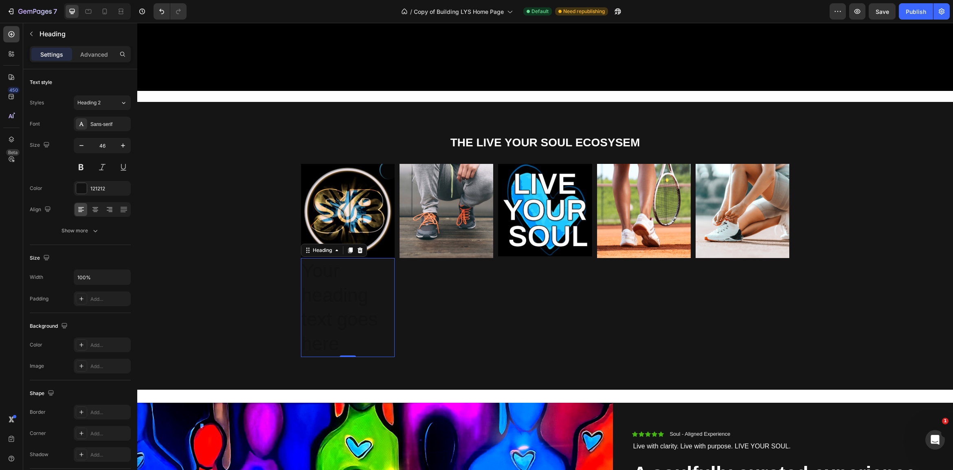
drag, startPoint x: 348, startPoint y: 353, endPoint x: 349, endPoint y: 305, distance: 47.7
click at [349, 305] on div "Your heading text goes here Heading 0" at bounding box center [348, 307] width 94 height 99
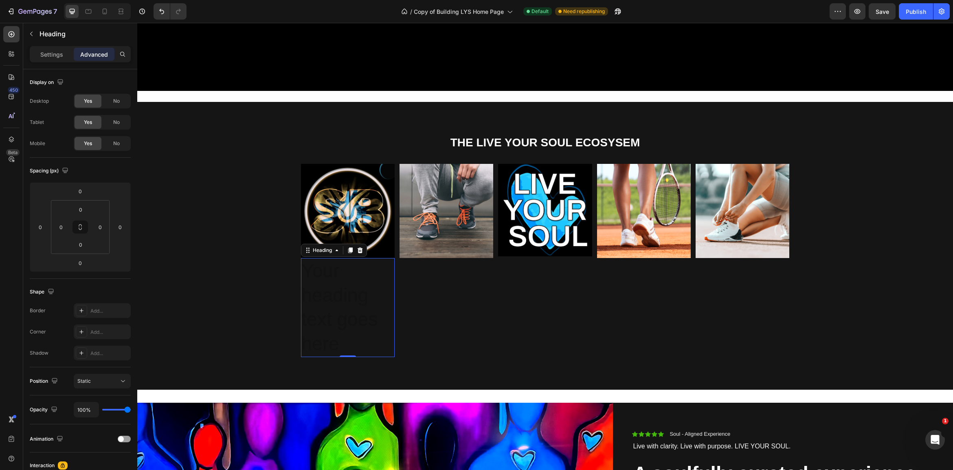
click at [346, 283] on h2 "Your heading text goes here" at bounding box center [348, 307] width 94 height 99
click at [353, 332] on p "Your heading text goes here" at bounding box center [348, 307] width 92 height 97
click at [353, 333] on p "Your heading text goes here" at bounding box center [348, 307] width 92 height 97
click at [327, 278] on p "Your heading text goes here" at bounding box center [348, 307] width 92 height 97
click at [328, 271] on p "Your heading text goes here" at bounding box center [348, 307] width 92 height 97
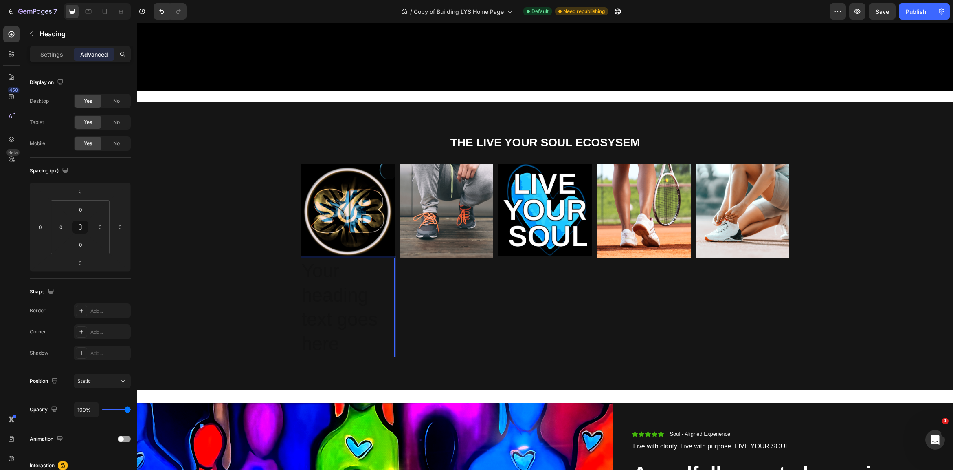
click at [325, 274] on p "Your heading text goes here" at bounding box center [348, 307] width 92 height 97
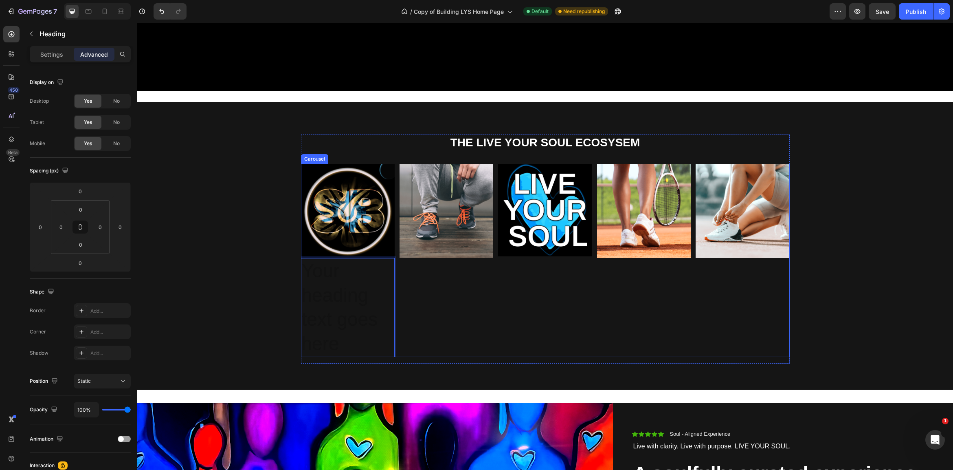
click at [427, 303] on div "Image" at bounding box center [446, 260] width 94 height 193
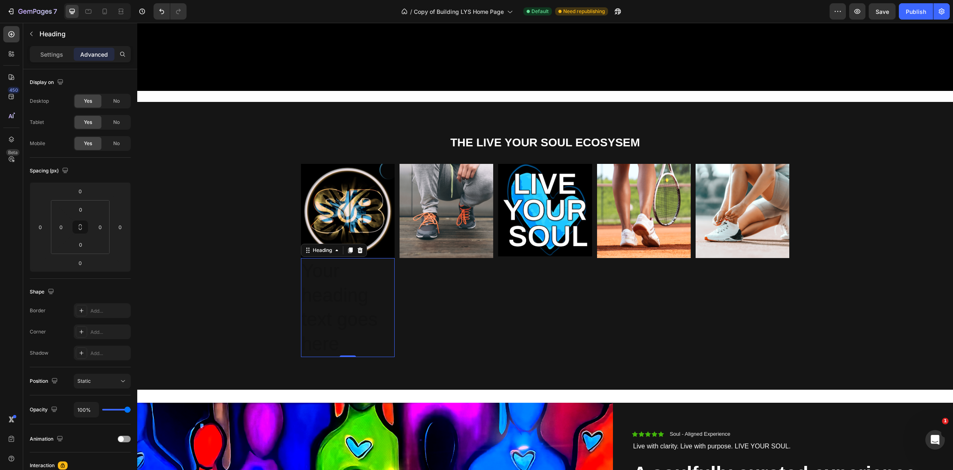
click at [336, 289] on p "Your heading text goes here" at bounding box center [348, 307] width 92 height 97
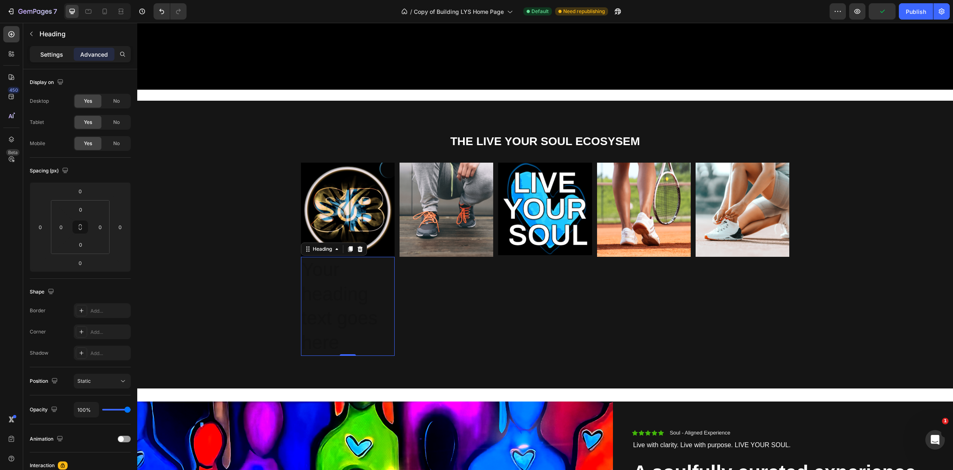
click at [45, 54] on p "Settings" at bounding box center [51, 54] width 23 height 9
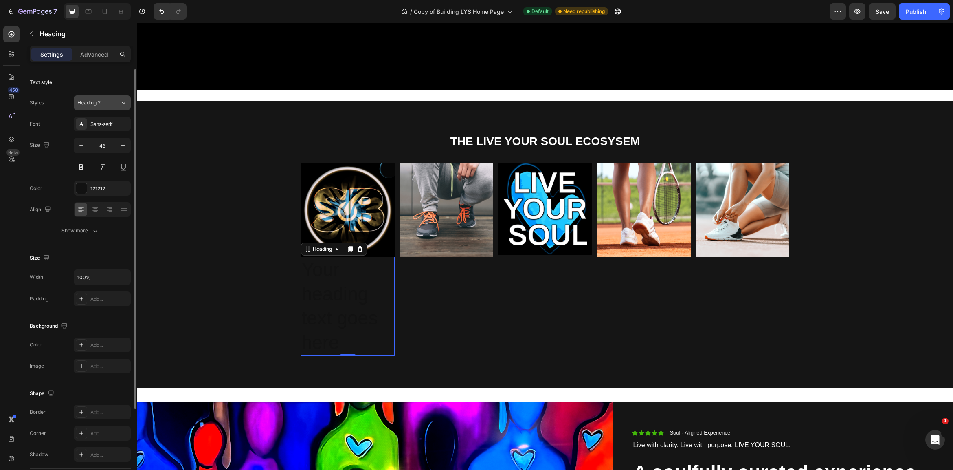
click at [98, 102] on span "Heading 2" at bounding box center [88, 102] width 23 height 7
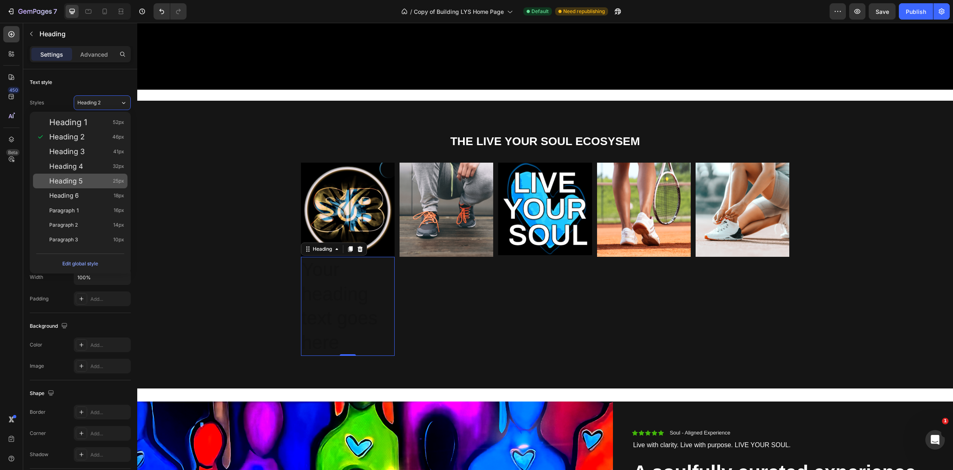
click at [75, 180] on span "Heading 5" at bounding box center [65, 181] width 33 height 8
type input "25"
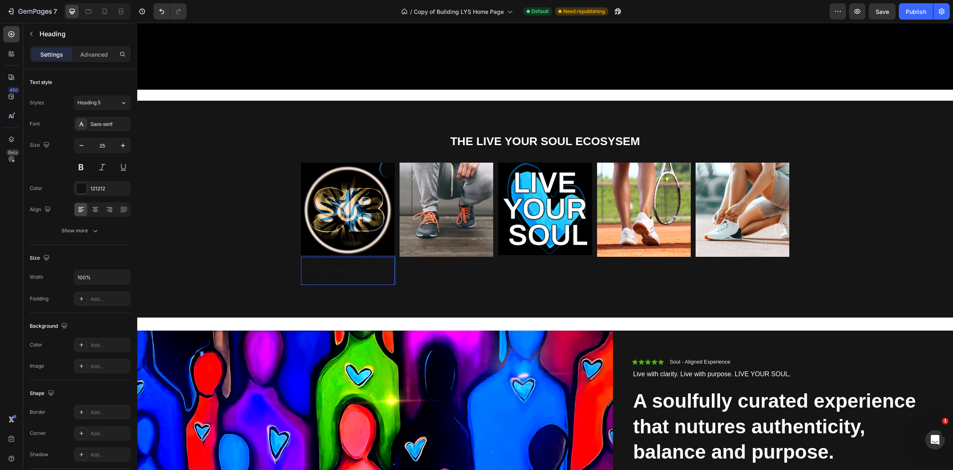
click at [334, 271] on p "Your heading text goes here" at bounding box center [348, 270] width 92 height 26
click at [335, 272] on p "Your heading text goes hDere" at bounding box center [348, 270] width 92 height 26
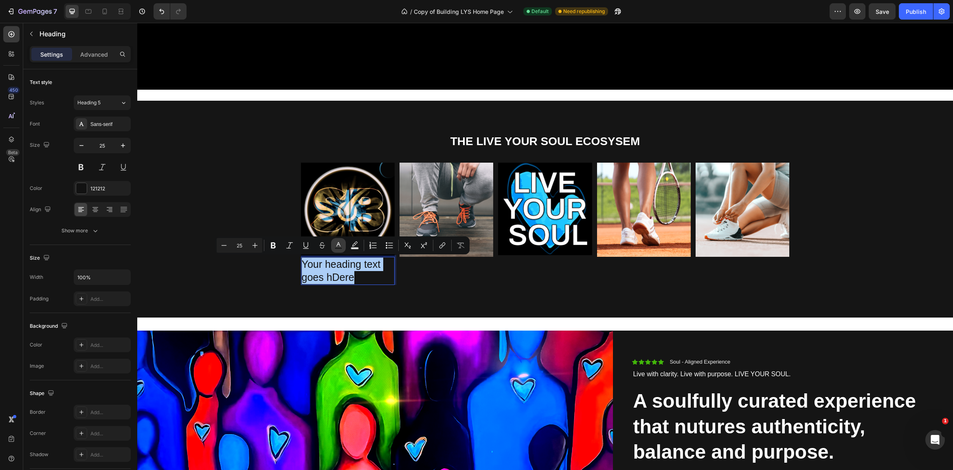
click at [338, 248] on rect "Editor contextual toolbar" at bounding box center [339, 248] width 8 height 2
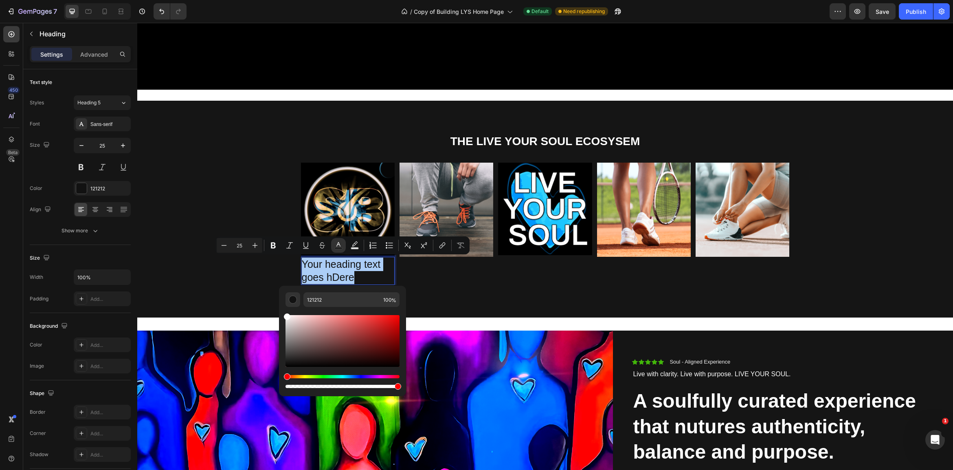
drag, startPoint x: 308, startPoint y: 330, endPoint x: 279, endPoint y: 305, distance: 38.4
click at [279, 305] on div "121212 100 %" at bounding box center [342, 337] width 127 height 104
type input "FFFFFF"
click at [362, 280] on p "Your heading text goes hDere" at bounding box center [348, 270] width 92 height 26
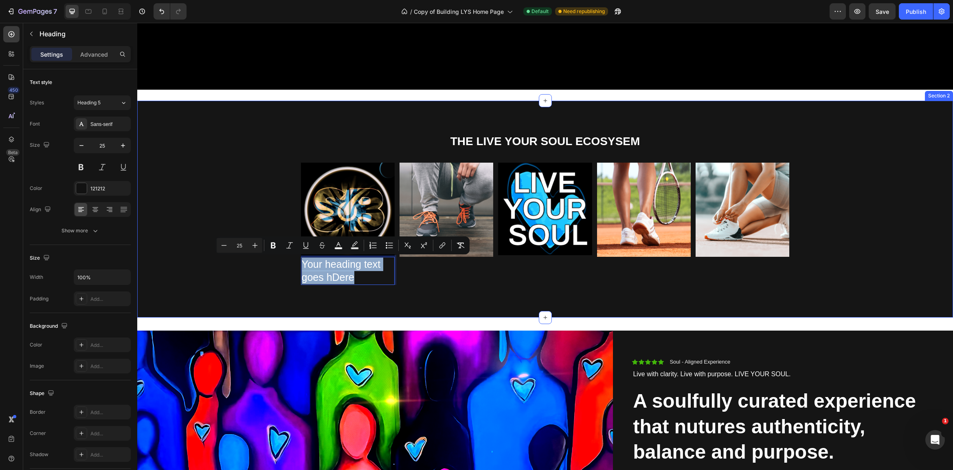
drag, startPoint x: 360, startPoint y: 279, endPoint x: 299, endPoint y: 265, distance: 62.9
click at [299, 265] on div "THE LIVE YOUR SOUL ECOSYSEM Heading Image Your heading text goes hDere Heading …" at bounding box center [544, 215] width 803 height 165
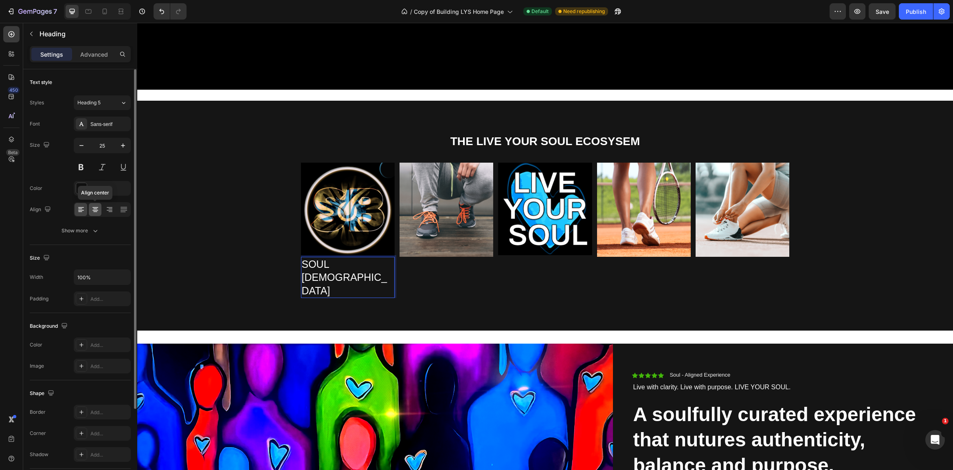
click at [93, 206] on icon at bounding box center [95, 209] width 8 height 8
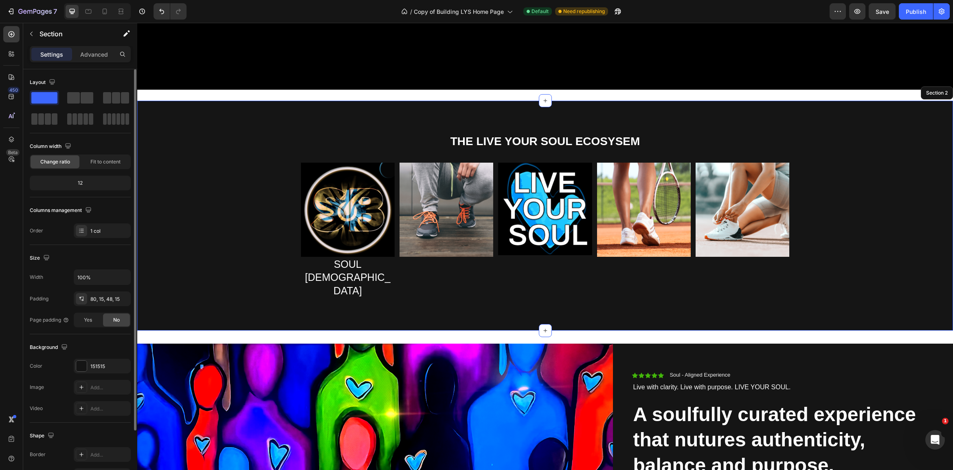
click at [200, 257] on div "THE LIVE YOUR SOUL ECOSYSEM Heading Image ⁠⁠⁠⁠⁠⁠⁠ SOUL BUDDHAS Heading 0 Image …" at bounding box center [544, 222] width 803 height 178
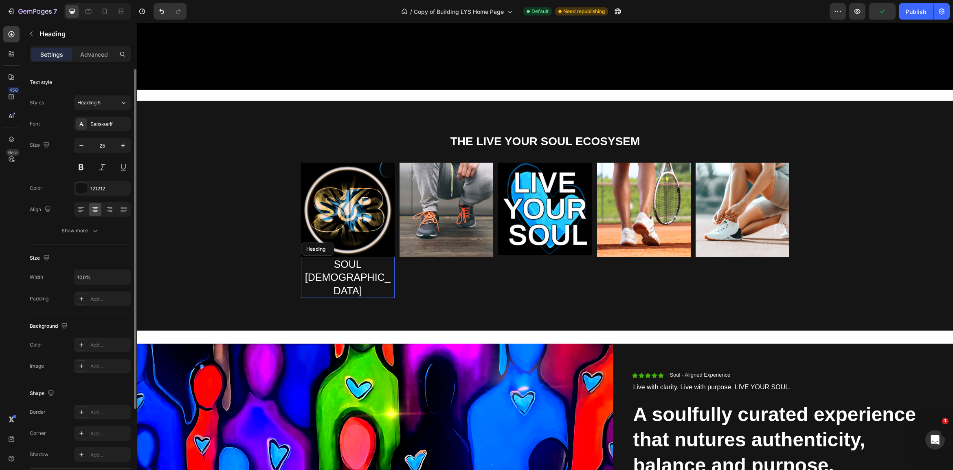
click at [343, 264] on span "SOUL [DEMOGRAPHIC_DATA]" at bounding box center [348, 277] width 86 height 38
click at [384, 248] on img at bounding box center [348, 209] width 94 height 94
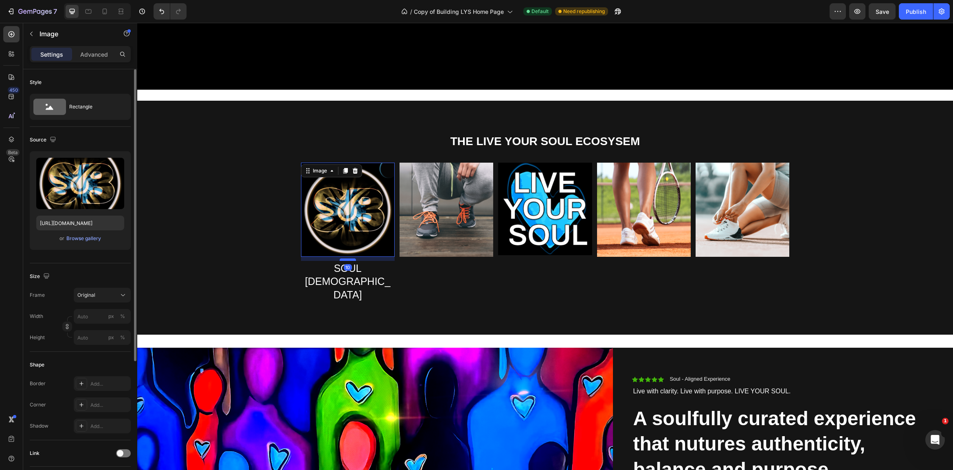
drag, startPoint x: 349, startPoint y: 255, endPoint x: 349, endPoint y: 259, distance: 4.1
click at [349, 259] on div at bounding box center [348, 259] width 16 height 2
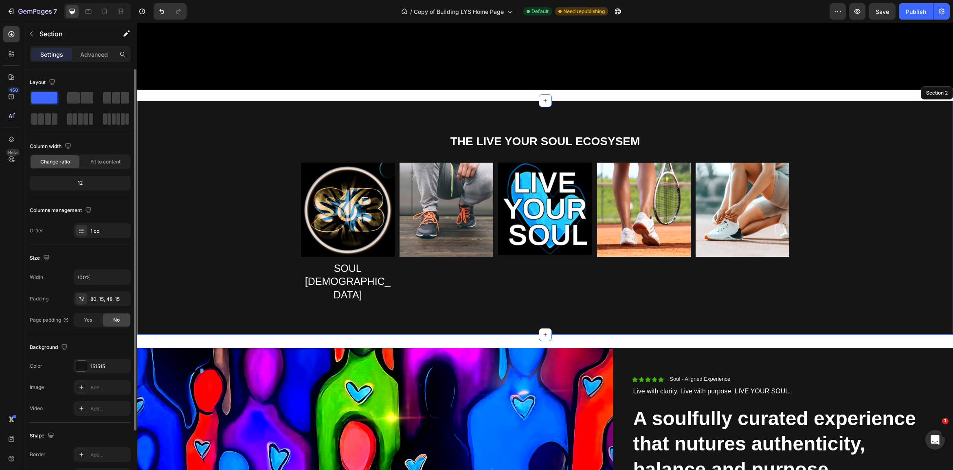
click at [276, 249] on div "THE LIVE YOUR SOUL ECOSYSEM Heading Image 10 ⁠⁠⁠⁠⁠⁠⁠ SOUL BUDDHAS Heading Image…" at bounding box center [544, 224] width 803 height 182
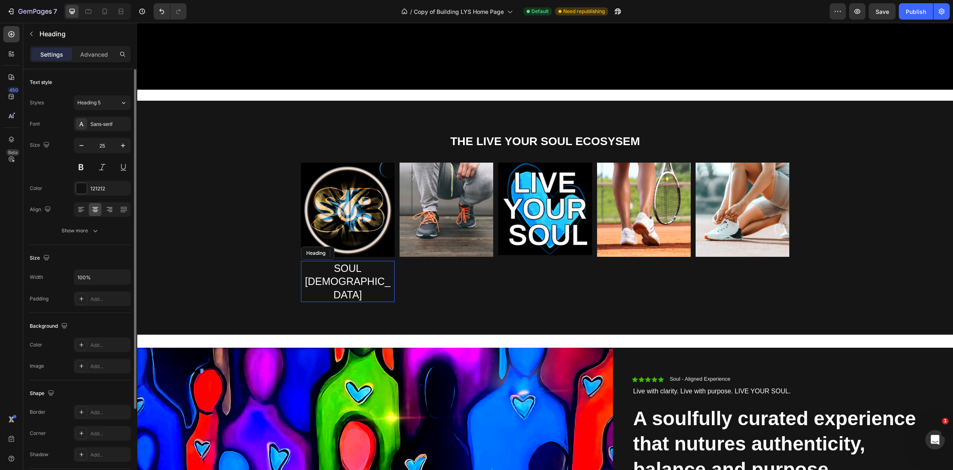
click at [347, 266] on span "SOUL [DEMOGRAPHIC_DATA]" at bounding box center [348, 281] width 86 height 38
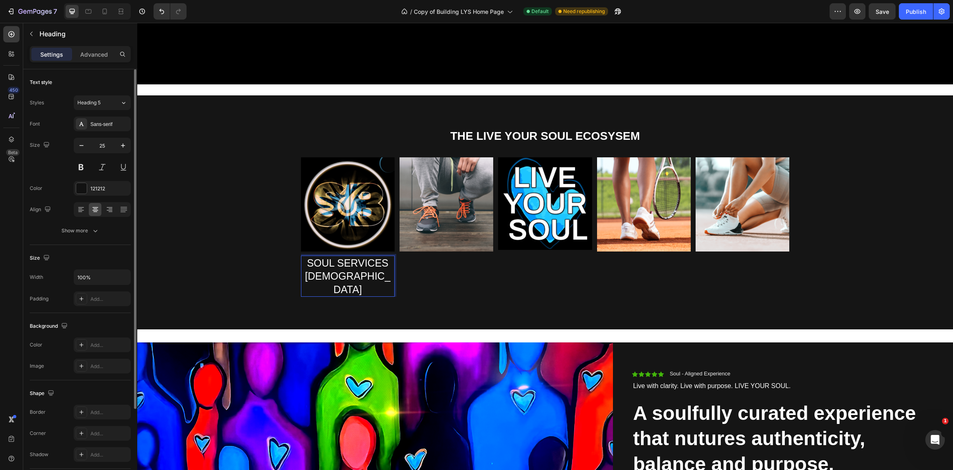
click at [325, 276] on span "SOUL SERVICES [DEMOGRAPHIC_DATA]" at bounding box center [348, 276] width 86 height 38
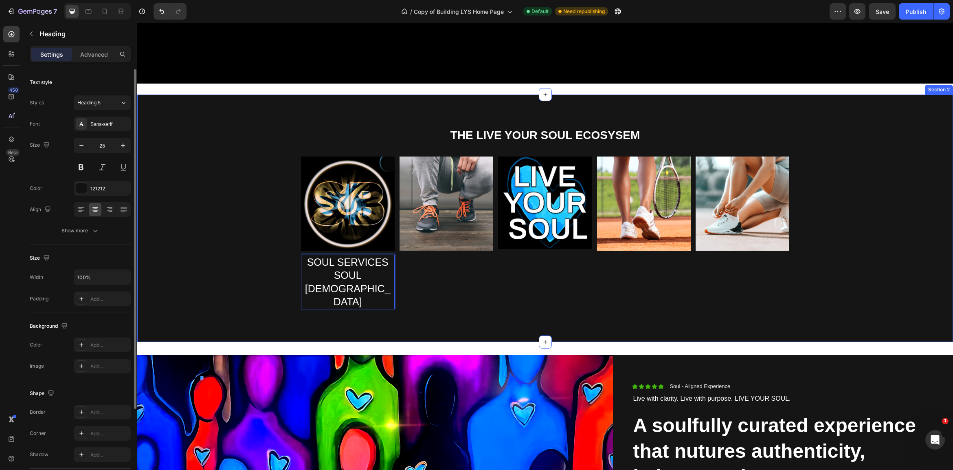
click at [279, 285] on div "THE LIVE YOUR SOUL ECOSYSEM Heading Image SOUL SERVICES SOUL BUDDHAS Heading 0 …" at bounding box center [544, 224] width 803 height 195
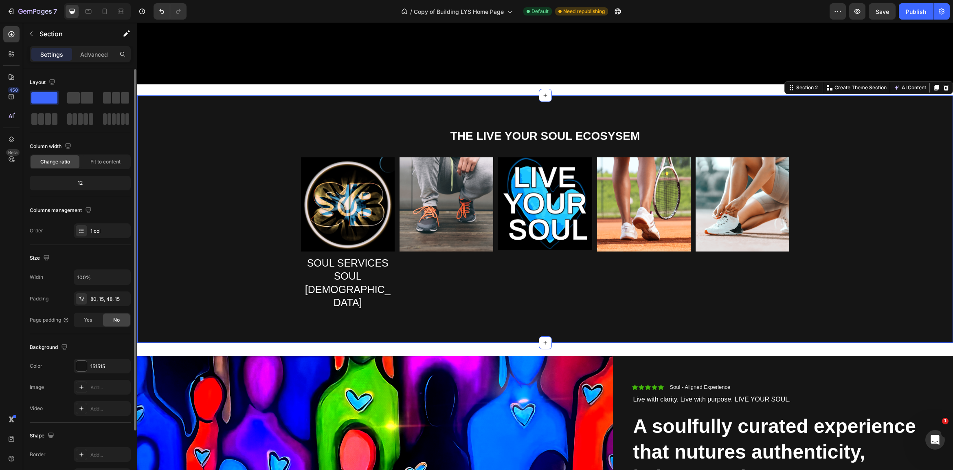
scroll to position [401, 0]
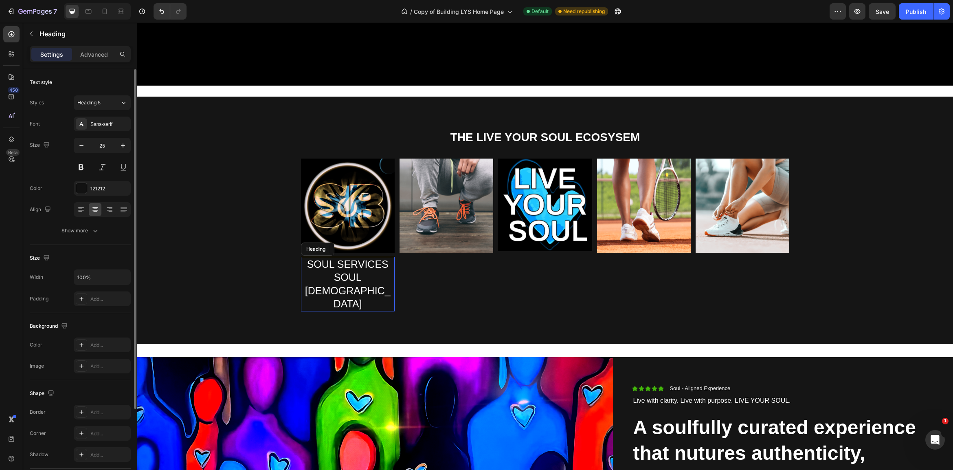
click at [358, 276] on span "SOUL SERVICES SOUL [DEMOGRAPHIC_DATA]" at bounding box center [348, 283] width 86 height 51
click at [357, 276] on span "SOUL SERVICES SOUL [DEMOGRAPHIC_DATA]" at bounding box center [348, 283] width 86 height 51
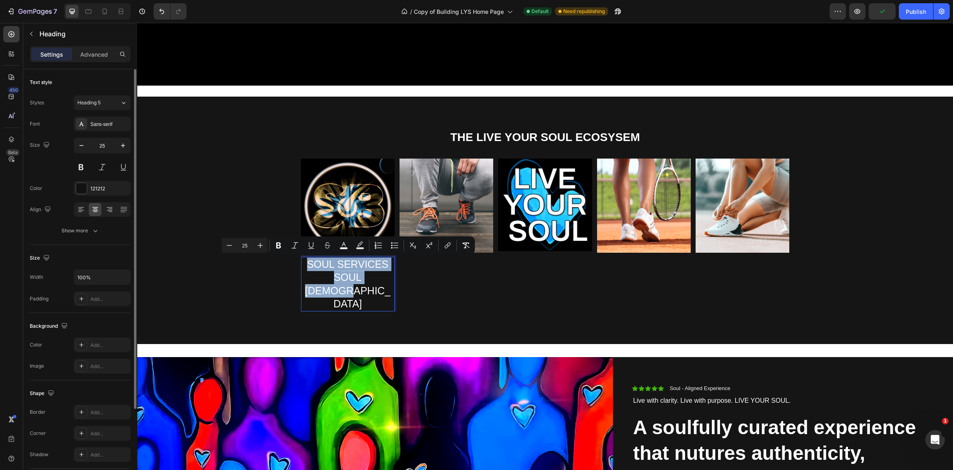
drag, startPoint x: 357, startPoint y: 276, endPoint x: 372, endPoint y: 276, distance: 15.5
click at [357, 276] on span "SOUL SERVICES SOUL [DEMOGRAPHIC_DATA]" at bounding box center [348, 283] width 86 height 51
click at [375, 276] on span "SOUL SERVICES SOUL [DEMOGRAPHIC_DATA]" at bounding box center [348, 283] width 86 height 51
click at [388, 277] on p "SOUL SERVICES SOUL [DEMOGRAPHIC_DATA]" at bounding box center [348, 283] width 92 height 53
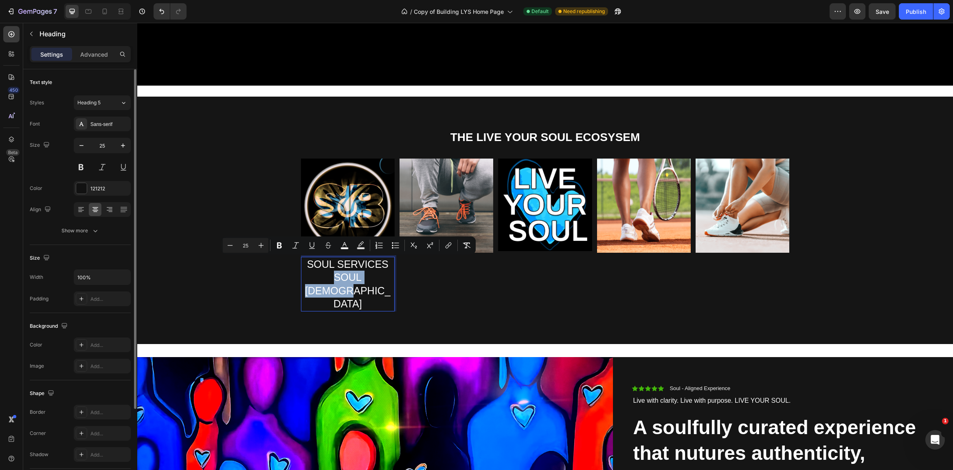
drag, startPoint x: 388, startPoint y: 277, endPoint x: 308, endPoint y: 280, distance: 80.7
click at [308, 280] on p "SOUL SERVICES SOUL [DEMOGRAPHIC_DATA]" at bounding box center [348, 283] width 92 height 53
click at [81, 184] on div at bounding box center [81, 188] width 11 height 11
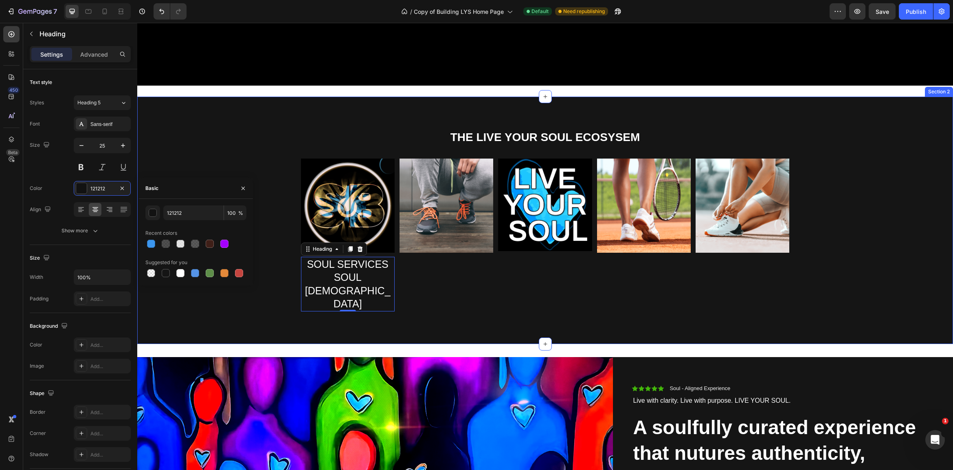
click at [178, 170] on div "THE LIVE YOUR SOUL ECOSYSEM Heading Image ⁠⁠⁠⁠⁠⁠⁠ SOUL SERVICES SOUL BUDDHAS He…" at bounding box center [544, 226] width 803 height 195
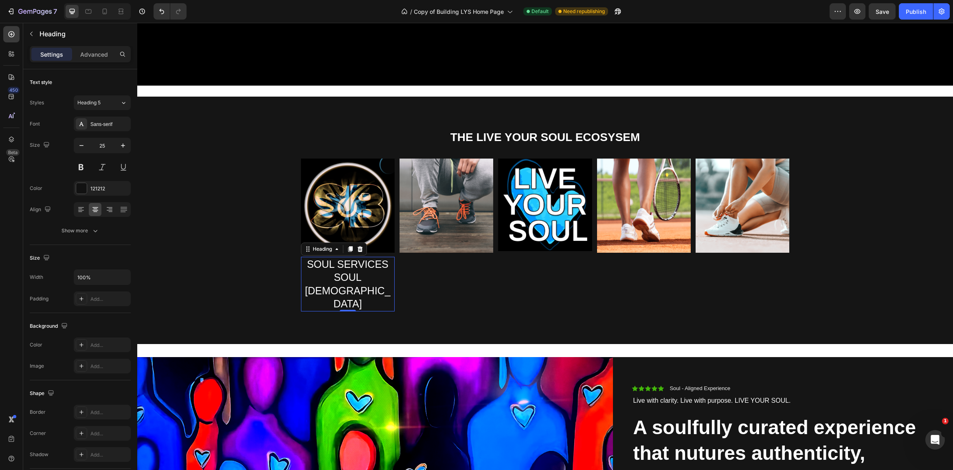
click at [338, 279] on span "SOUL SERVICES SOUL [DEMOGRAPHIC_DATA]" at bounding box center [348, 283] width 86 height 51
click at [310, 276] on span "SOUL SERVICES SOUL [DEMOGRAPHIC_DATA]" at bounding box center [348, 283] width 86 height 51
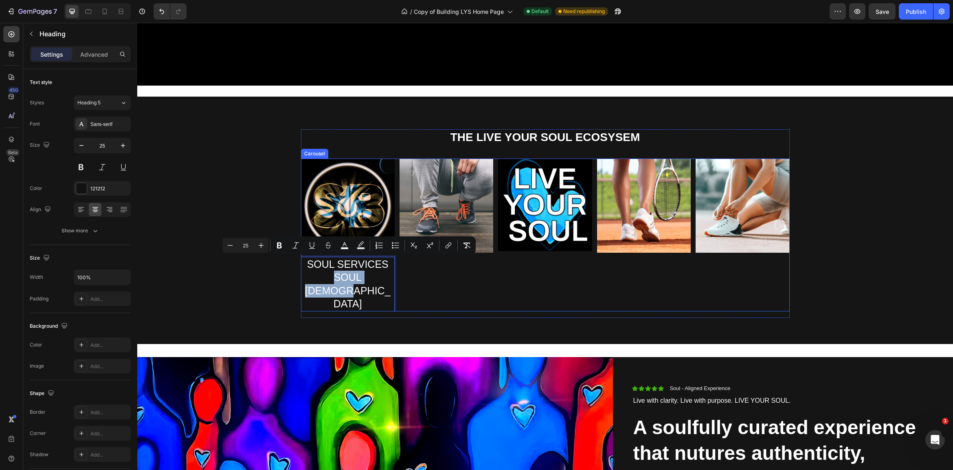
drag, startPoint x: 309, startPoint y: 277, endPoint x: 398, endPoint y: 282, distance: 89.7
click at [399, 281] on div "Image SOUL SERVICES SOUL BUDDHAS Heading 0 Image Image Image Image" at bounding box center [545, 234] width 489 height 152
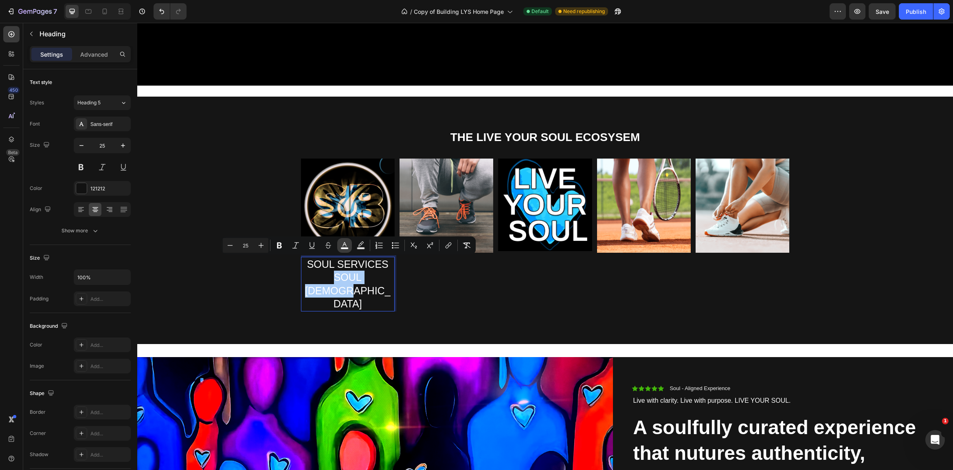
click at [345, 246] on icon "Editor contextual toolbar" at bounding box center [344, 245] width 8 height 8
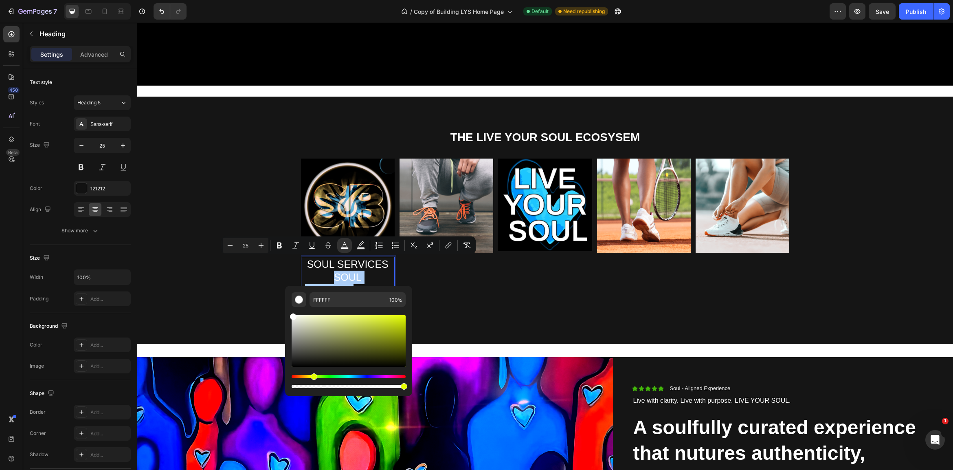
click at [312, 375] on div "Hue" at bounding box center [349, 376] width 114 height 3
click at [308, 377] on div "Hue" at bounding box center [309, 376] width 7 height 7
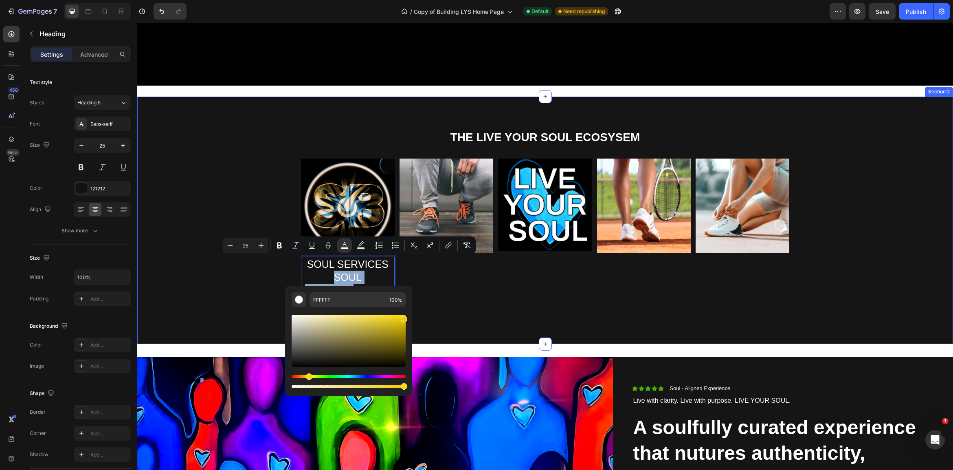
type input "F2CD00"
drag, startPoint x: 504, startPoint y: 366, endPoint x: 414, endPoint y: 310, distance: 106.1
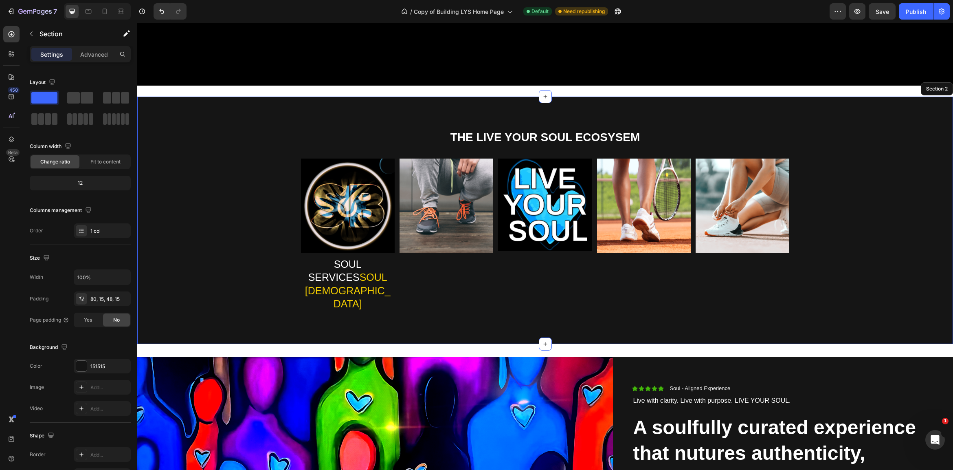
click at [248, 286] on div "THE LIVE YOUR SOUL ECOSYSEM Heading Image ⁠⁠⁠⁠⁠⁠⁠ SOUL SERVICES SOUL BUDDHAS He…" at bounding box center [544, 226] width 803 height 195
click at [836, 267] on div "THE LIVE YOUR SOUL ECOSYSEM Heading Image ⁠⁠⁠⁠⁠⁠⁠ SOUL SERVICES SOUL BUDDHAS He…" at bounding box center [544, 226] width 803 height 195
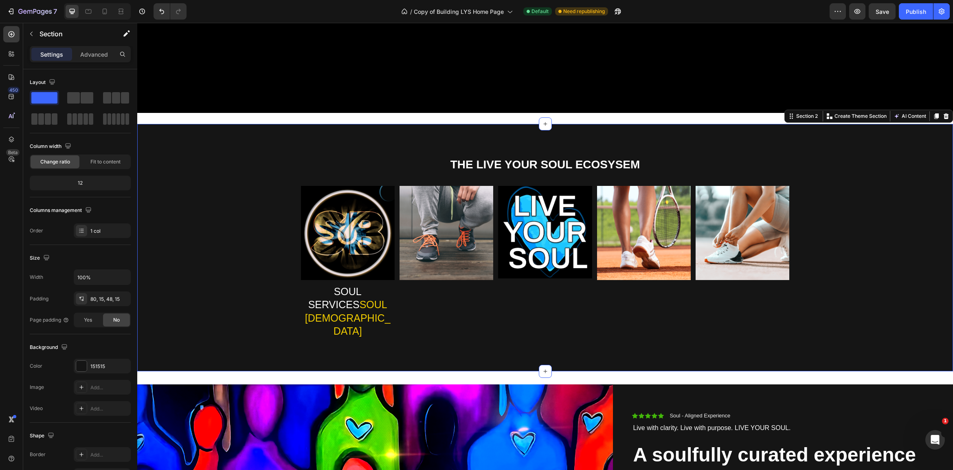
scroll to position [373, 0]
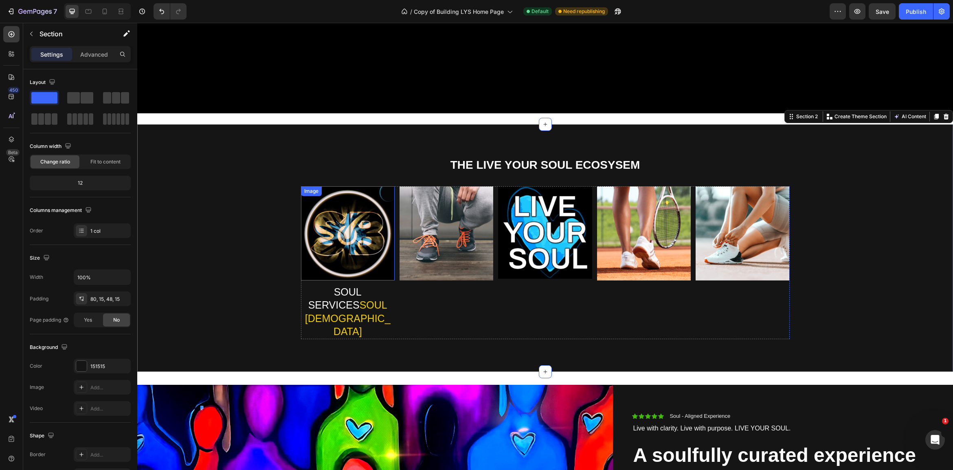
click at [372, 255] on img at bounding box center [348, 233] width 94 height 94
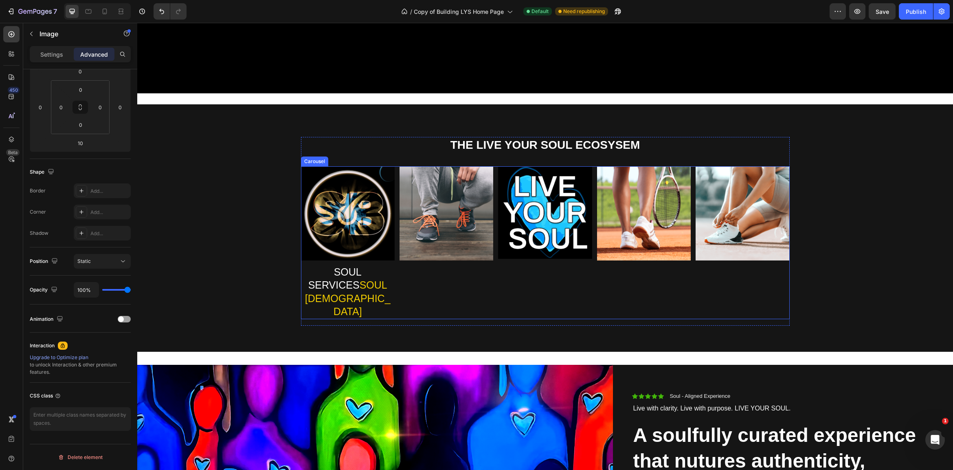
scroll to position [395, 0]
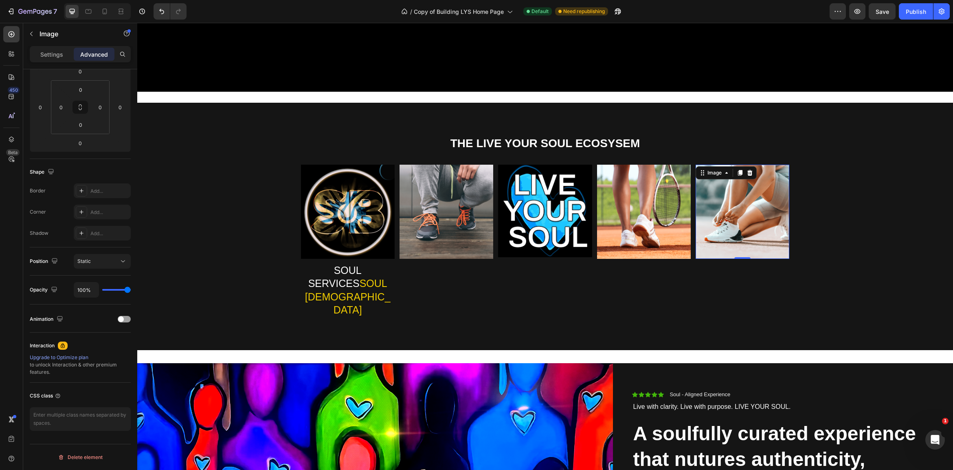
click at [733, 226] on img at bounding box center [743, 212] width 94 height 94
click at [755, 220] on img at bounding box center [743, 212] width 94 height 94
click at [461, 218] on img at bounding box center [446, 212] width 94 height 94
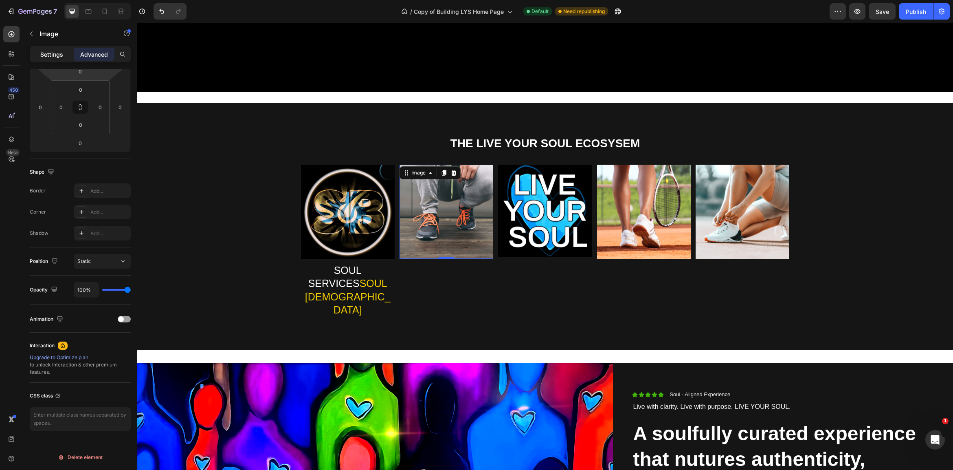
click at [49, 55] on p "Settings" at bounding box center [51, 54] width 23 height 9
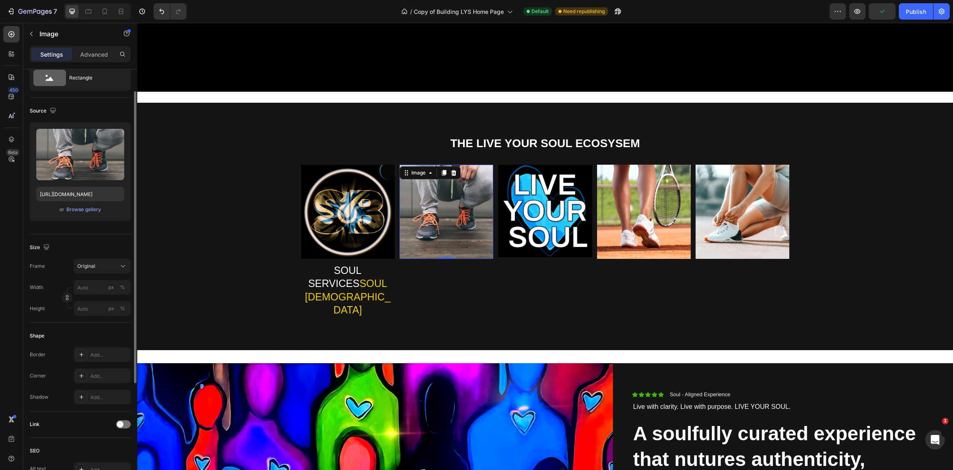
scroll to position [29, 0]
click at [78, 209] on div "Browse gallery" at bounding box center [83, 209] width 35 height 7
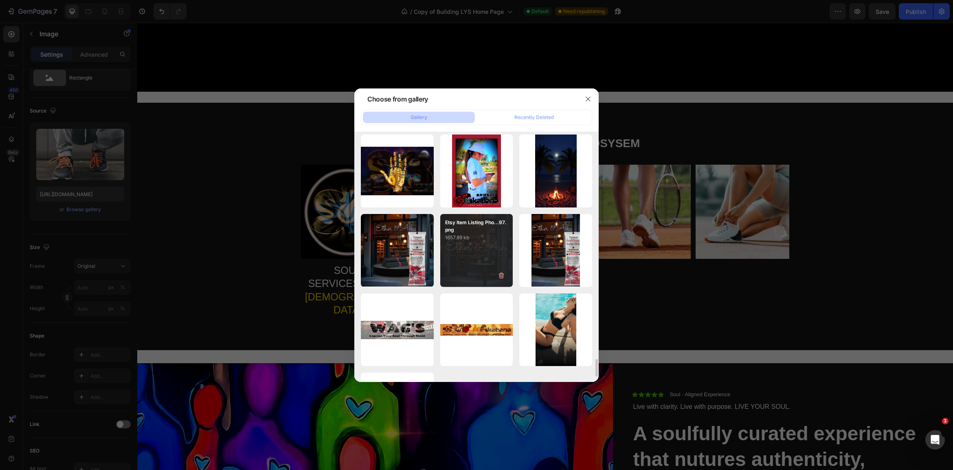
scroll to position [3178, 0]
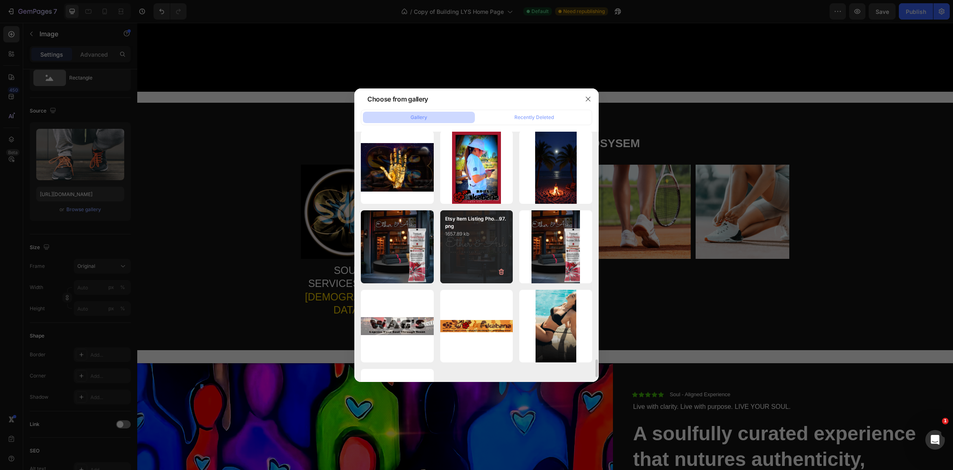
click at [479, 249] on div "Etsy Item Listing Pho...97.png 1657.89 kb" at bounding box center [476, 246] width 73 height 73
type input "[URL][DOMAIN_NAME]"
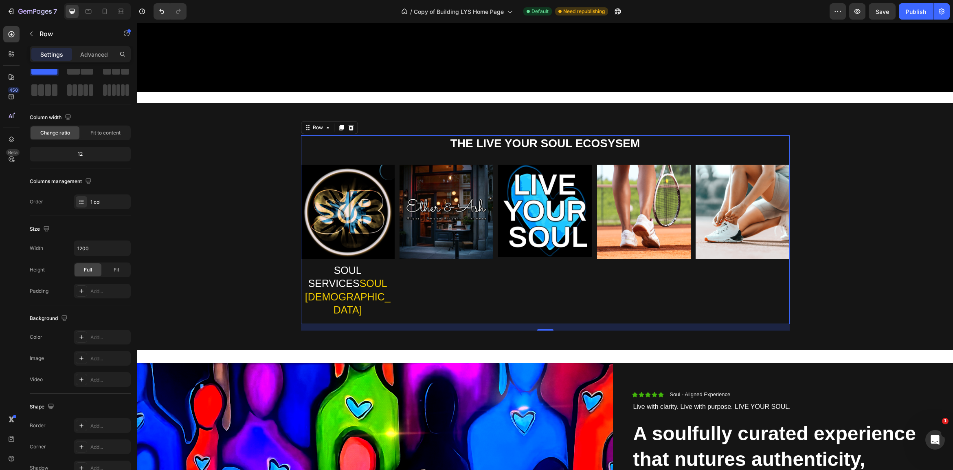
drag, startPoint x: 441, startPoint y: 294, endPoint x: 465, endPoint y: 305, distance: 27.3
click at [442, 295] on div "Image SOUL SERVICES SOUL BUDDHAS Heading Image Image Image Image Carousel" at bounding box center [545, 244] width 489 height 159
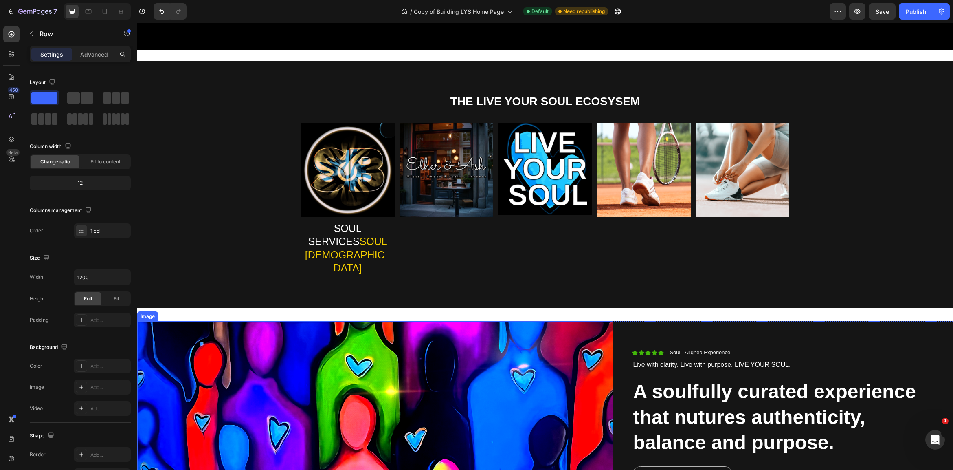
scroll to position [432, 0]
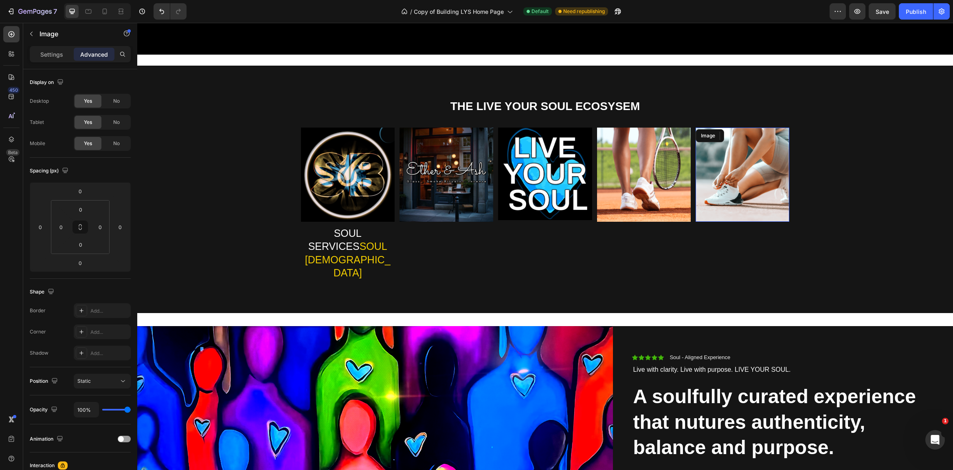
click at [733, 187] on img at bounding box center [743, 174] width 94 height 94
click at [52, 59] on div "Settings" at bounding box center [51, 54] width 41 height 13
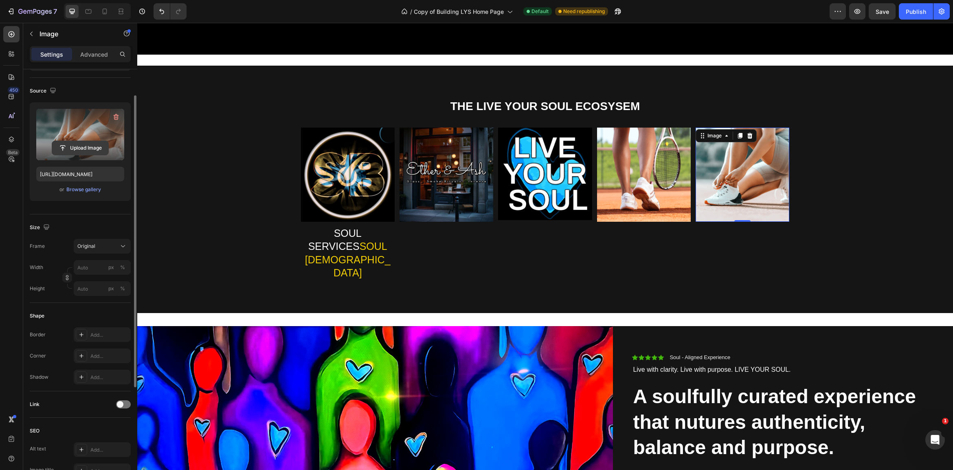
scroll to position [51, 0]
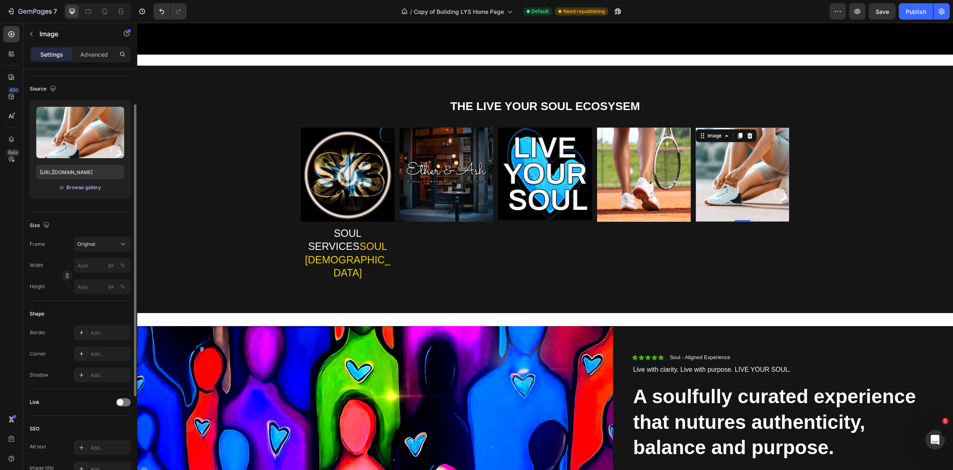
click at [79, 185] on div "Browse gallery" at bounding box center [83, 187] width 35 height 7
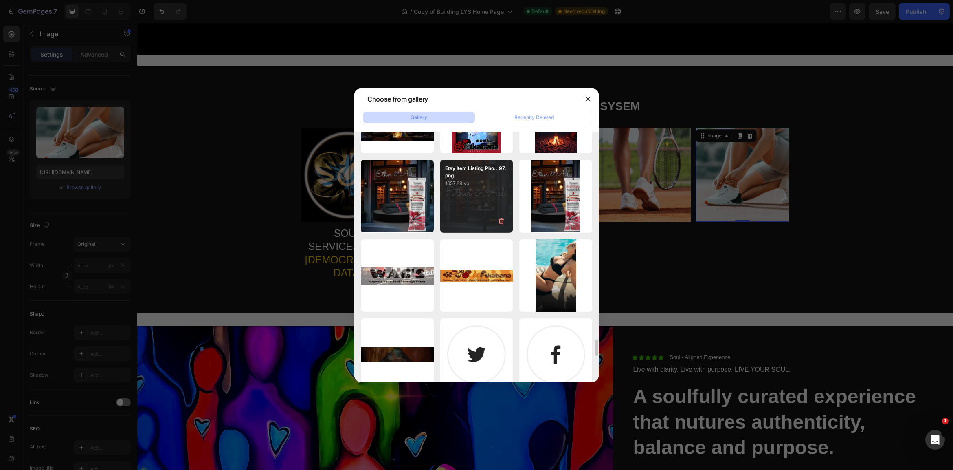
scroll to position [3231, 0]
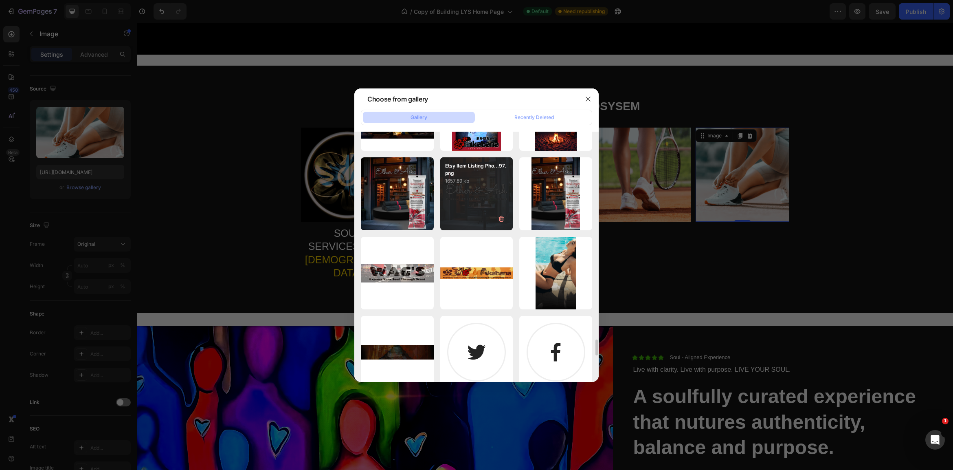
click at [477, 193] on div "Etsy Item Listing Pho...97.png 1657.89 kb" at bounding box center [476, 193] width 73 height 73
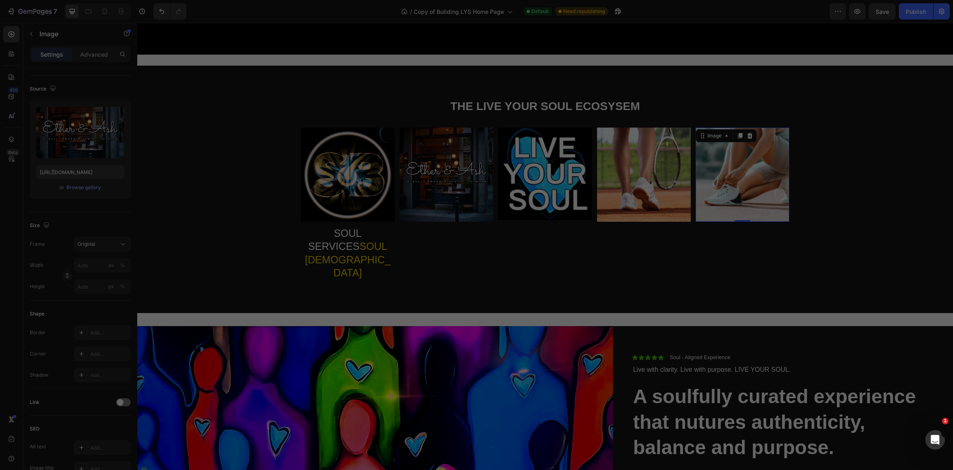
type input "[URL][DOMAIN_NAME]"
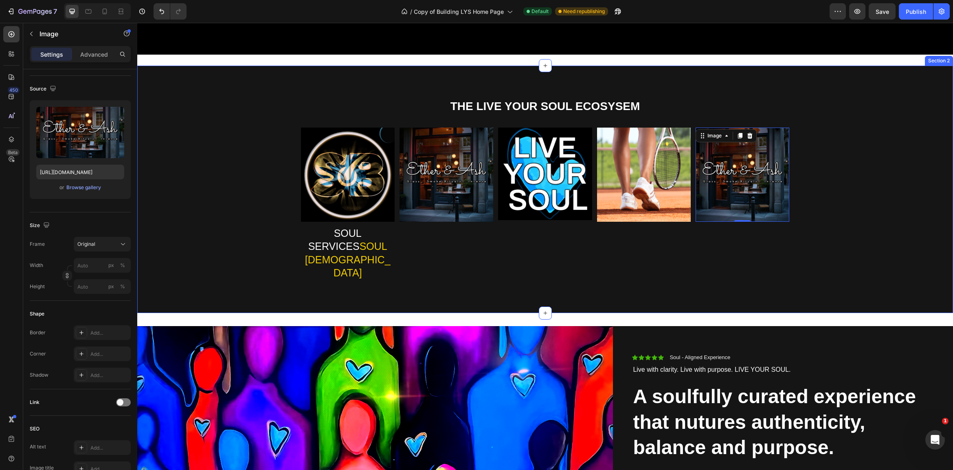
click at [848, 242] on div "THE LIVE YOUR SOUL ECOSYSEM Heading Image SOUL SERVICES SOUL BUDDHAS Heading Im…" at bounding box center [544, 195] width 803 height 195
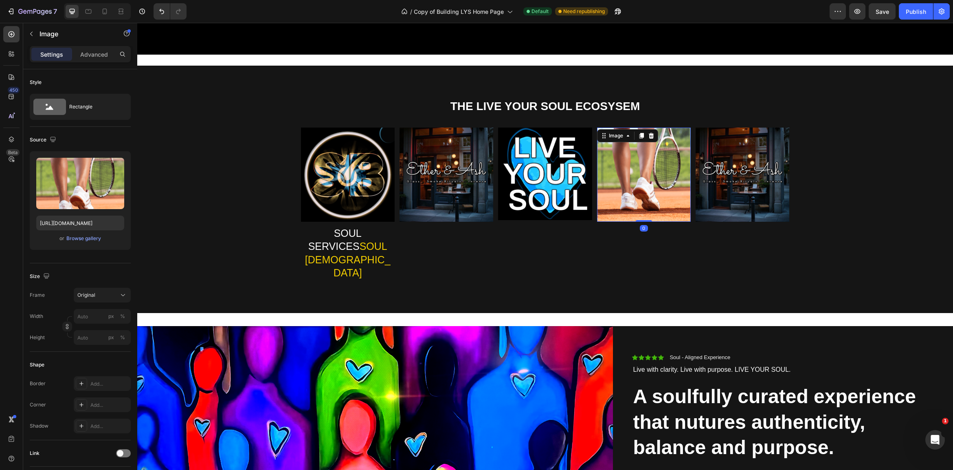
click at [652, 191] on img at bounding box center [644, 174] width 94 height 94
click at [72, 241] on div "Browse gallery" at bounding box center [83, 238] width 35 height 7
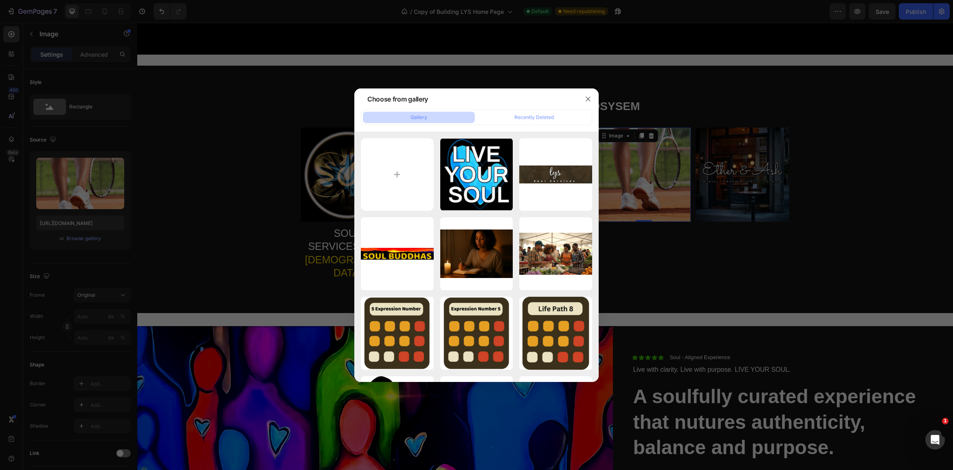
click at [726, 266] on div at bounding box center [476, 235] width 953 height 470
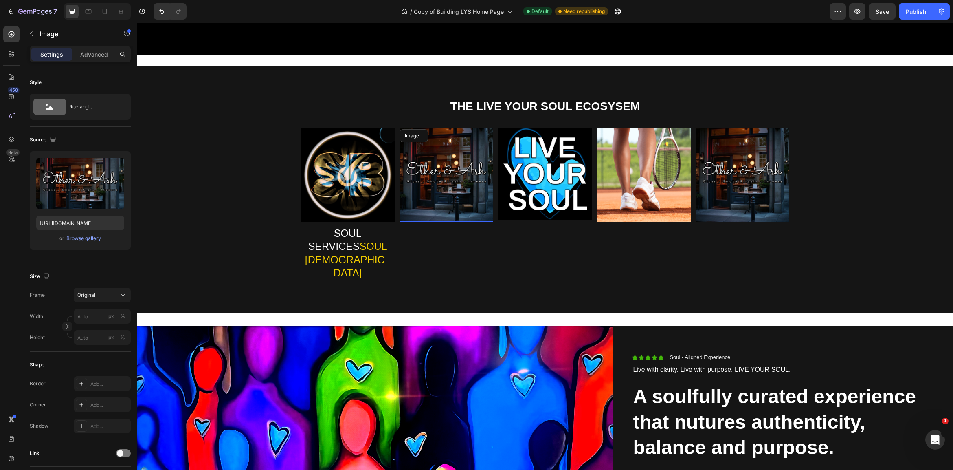
click at [446, 188] on img at bounding box center [446, 174] width 94 height 94
click at [73, 237] on div "Browse gallery" at bounding box center [83, 238] width 35 height 7
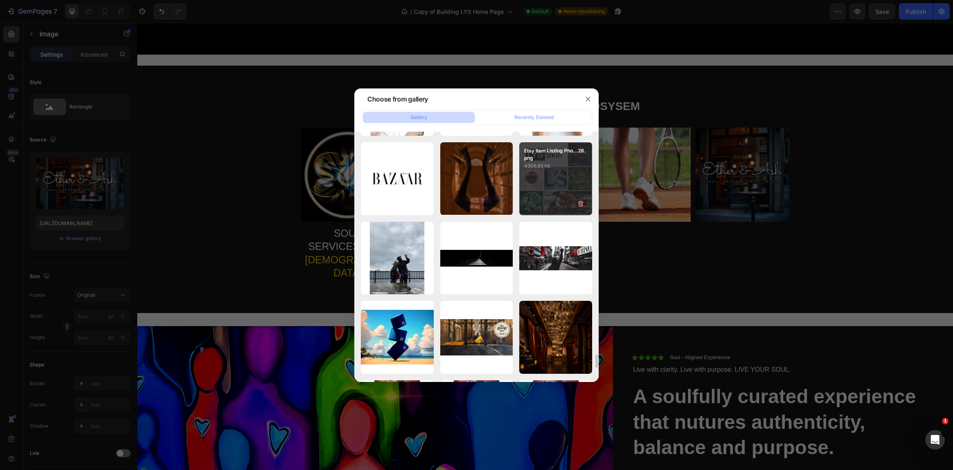
scroll to position [4200, 0]
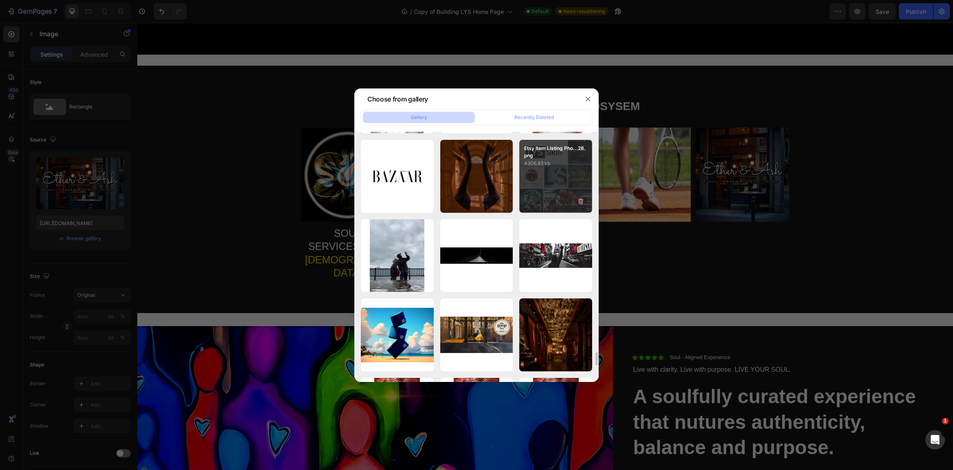
drag, startPoint x: 559, startPoint y: 175, endPoint x: 551, endPoint y: 202, distance: 28.5
click at [559, 175] on div "Etsy Item Listing Pho...28.png 4306.83 kb" at bounding box center [555, 176] width 73 height 73
type input "[URL][DOMAIN_NAME]"
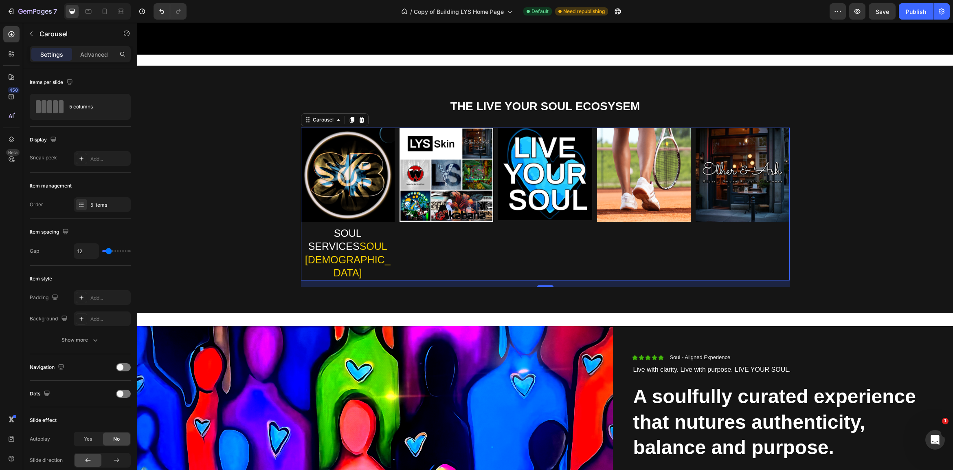
drag, startPoint x: 513, startPoint y: 245, endPoint x: 542, endPoint y: 261, distance: 32.5
click at [513, 245] on div "Image" at bounding box center [545, 203] width 94 height 152
click at [362, 234] on span "SOUL SERVICES" at bounding box center [334, 239] width 53 height 25
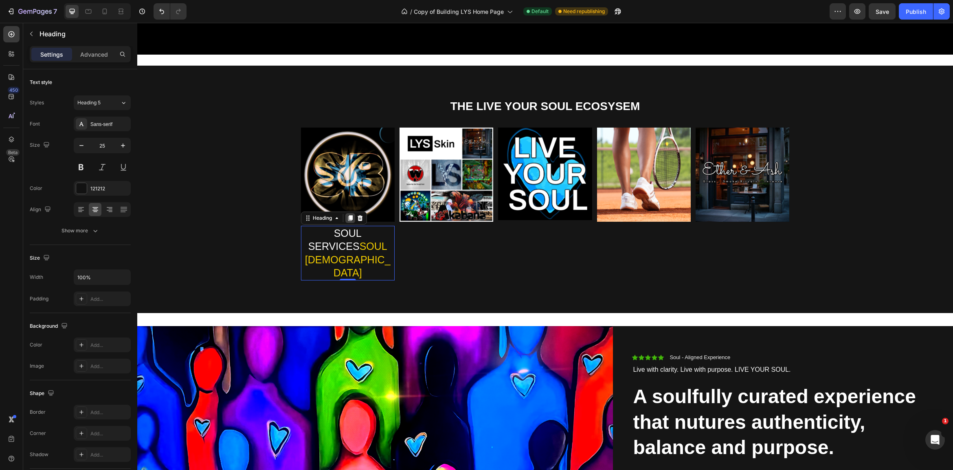
click at [349, 217] on icon at bounding box center [350, 218] width 4 height 6
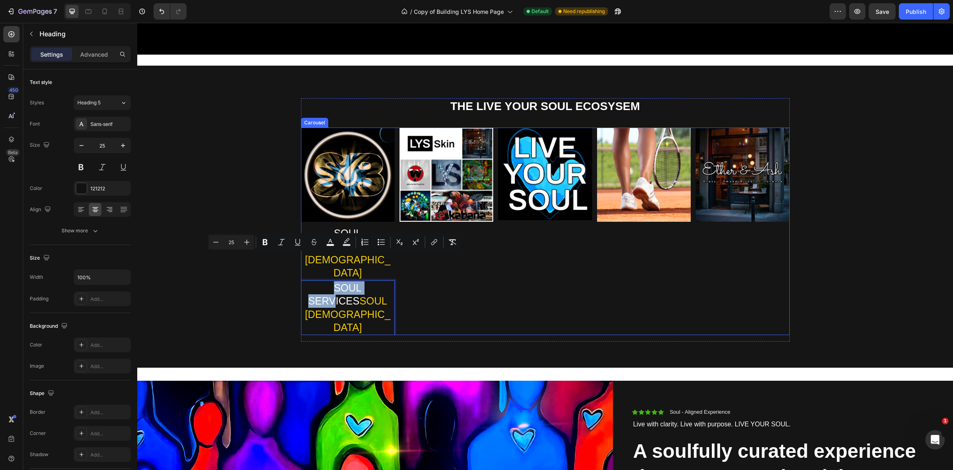
drag, startPoint x: 362, startPoint y: 263, endPoint x: 430, endPoint y: 231, distance: 75.2
click at [413, 265] on div "Image" at bounding box center [446, 230] width 94 height 207
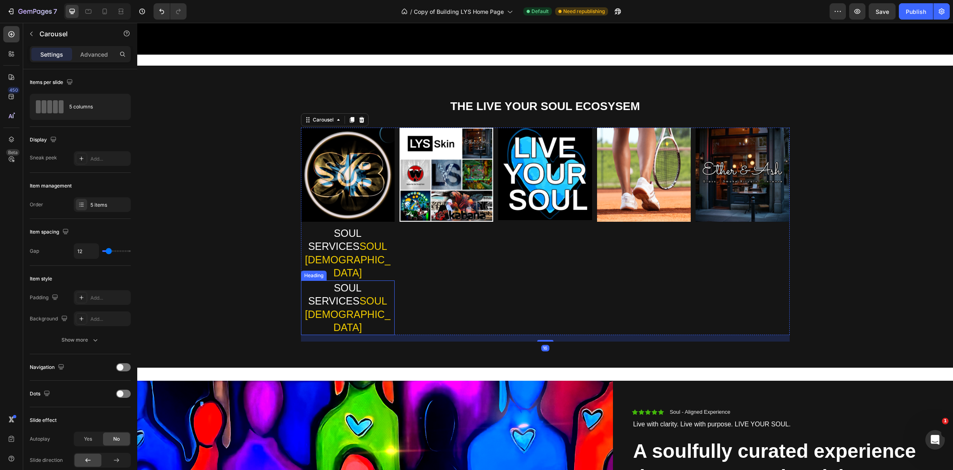
click at [354, 282] on span "SOUL SERVICES" at bounding box center [334, 294] width 53 height 25
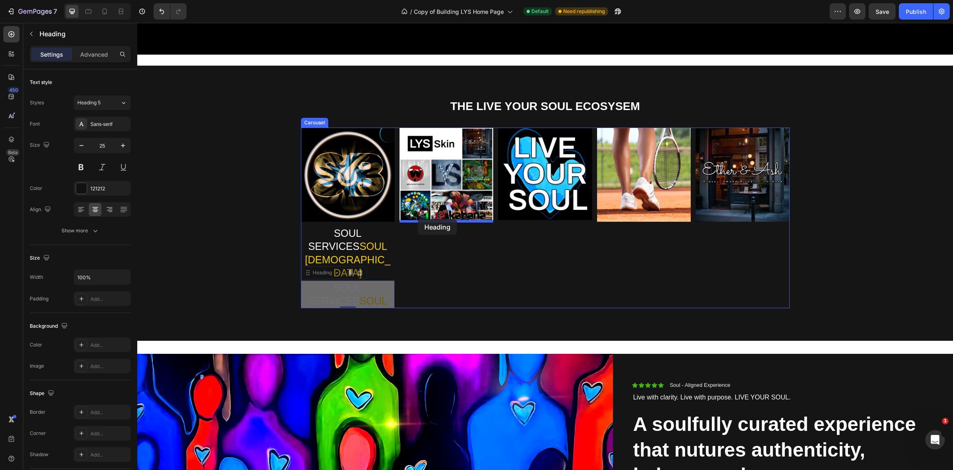
drag, startPoint x: 308, startPoint y: 248, endPoint x: 418, endPoint y: 219, distance: 113.3
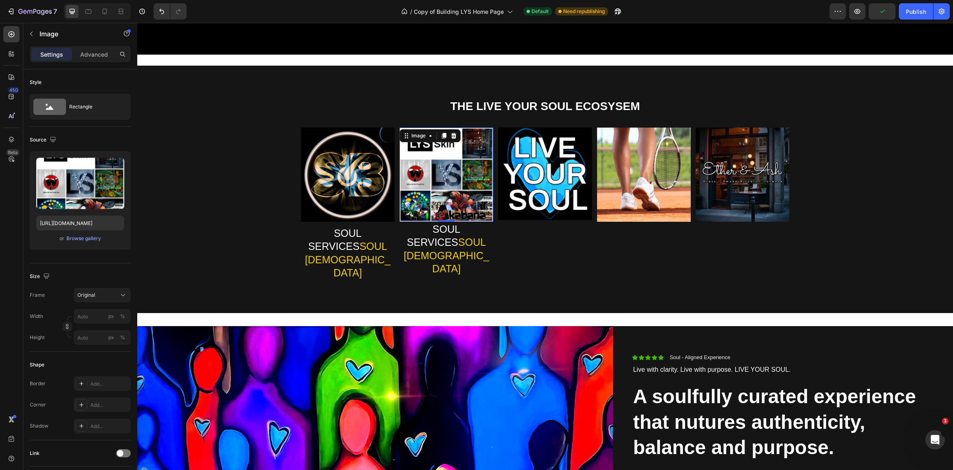
click at [453, 189] on img at bounding box center [446, 174] width 94 height 94
drag, startPoint x: 450, startPoint y: 221, endPoint x: 449, endPoint y: 225, distance: 4.2
click at [449, 225] on div at bounding box center [446, 224] width 16 height 2
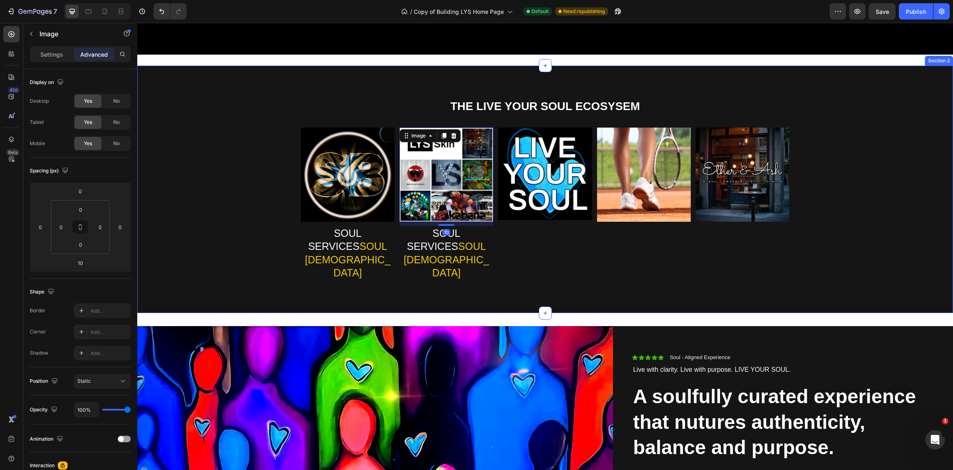
click at [260, 211] on div "THE LIVE YOUR SOUL ECOSYSEM Heading Image SOUL SERVICES SOUL BUDDHAS Heading Im…" at bounding box center [544, 195] width 803 height 195
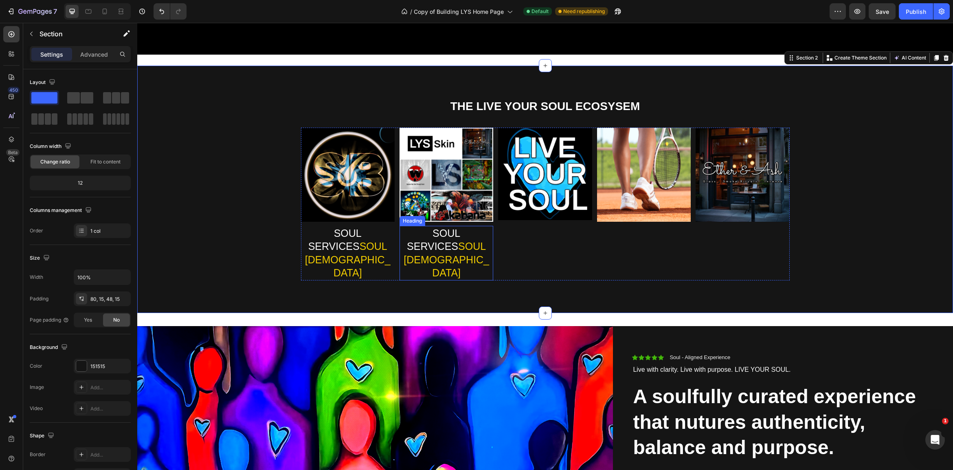
click at [456, 232] on span "SOUL SERVICES" at bounding box center [433, 239] width 53 height 25
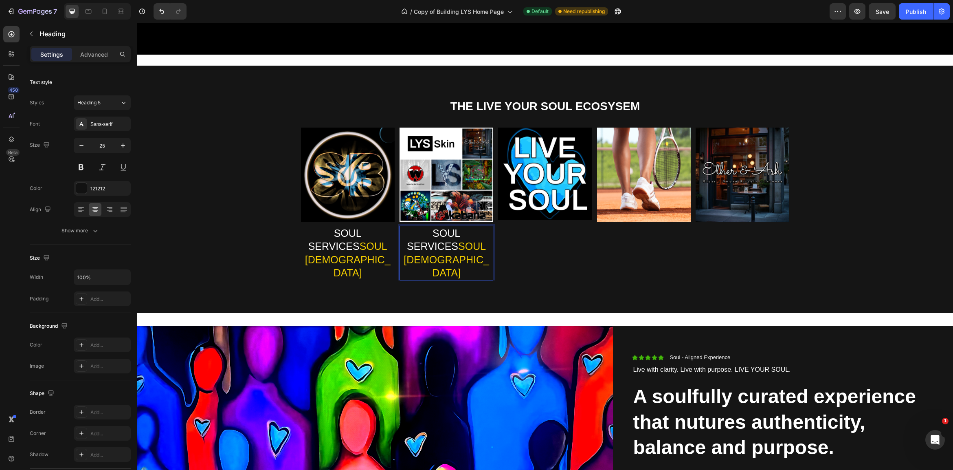
click at [458, 232] on span "SOUL SERVICES" at bounding box center [433, 239] width 53 height 25
click at [459, 231] on span "SOUL SERVICES" at bounding box center [433, 239] width 53 height 25
click at [460, 234] on span "SOUL SERVICES" at bounding box center [433, 239] width 53 height 25
click at [485, 245] on span "SOUL [DEMOGRAPHIC_DATA]" at bounding box center [447, 259] width 86 height 38
click at [444, 230] on p "LYS" at bounding box center [446, 232] width 92 height 13
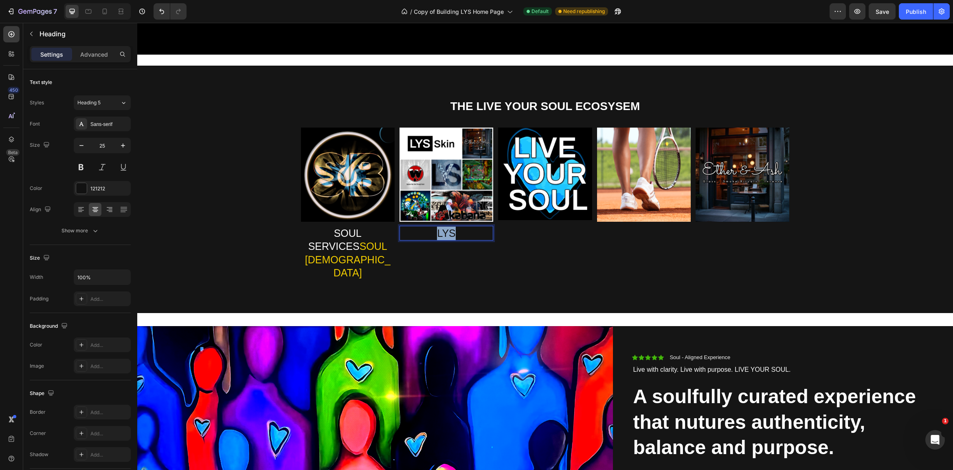
click at [444, 230] on p "LYS" at bounding box center [446, 232] width 92 height 13
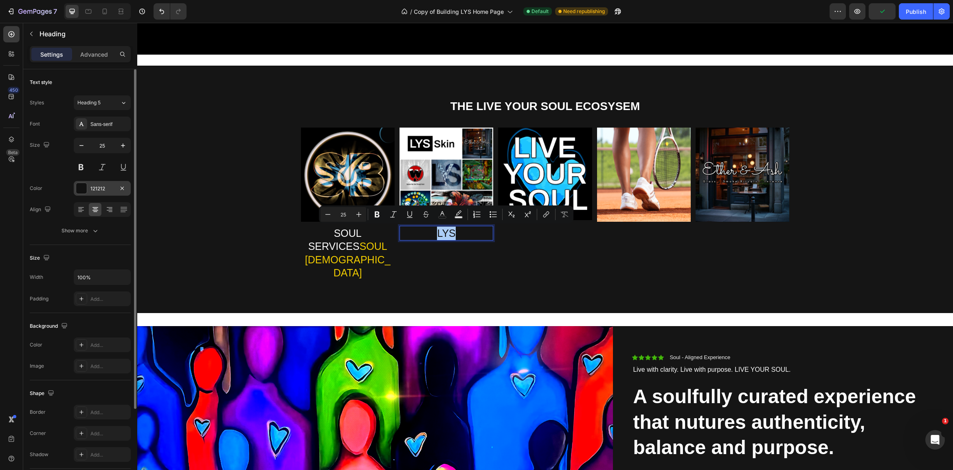
click at [82, 190] on div at bounding box center [81, 188] width 11 height 11
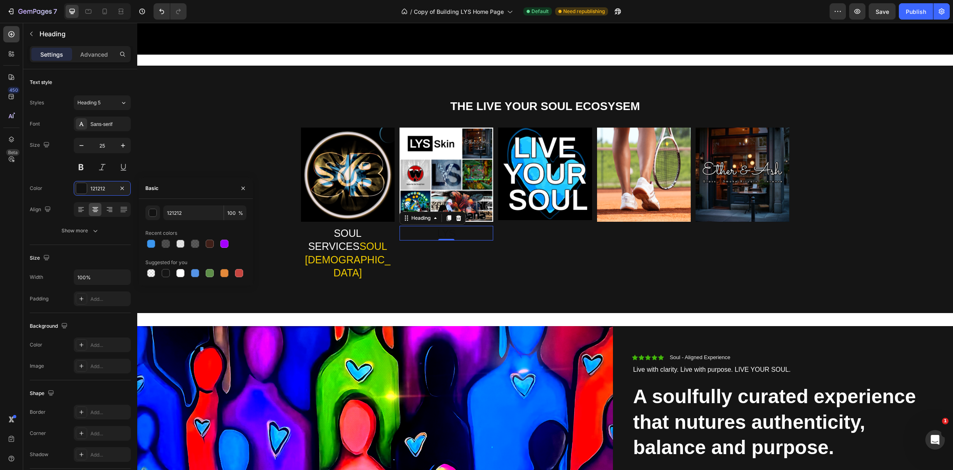
drag, startPoint x: 183, startPoint y: 272, endPoint x: 188, endPoint y: 272, distance: 4.5
click at [183, 272] on div at bounding box center [180, 273] width 8 height 8
type input "FFFFFF"
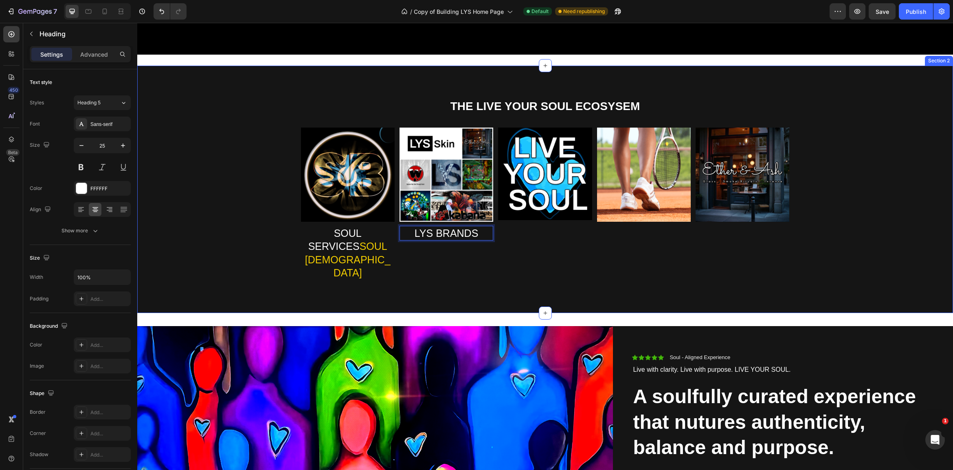
click at [480, 264] on div "THE LIVE YOUR SOUL ECOSYSEM Heading Image SOUL SERVICES SOUL BUDDHAS Heading Im…" at bounding box center [544, 195] width 803 height 195
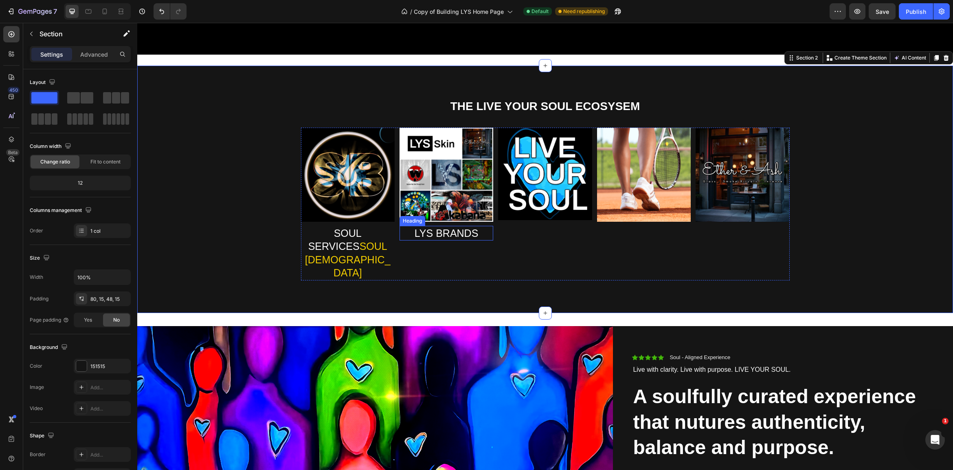
click at [481, 234] on p "LYS BRANDS" at bounding box center [446, 232] width 92 height 13
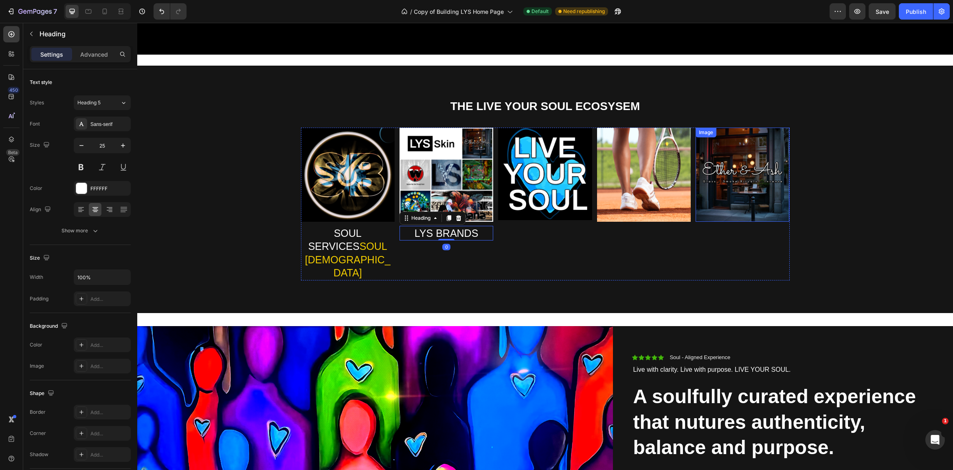
click at [744, 217] on img at bounding box center [743, 174] width 94 height 94
click at [443, 232] on p "LYS BRANDS" at bounding box center [446, 232] width 92 height 13
click at [449, 217] on icon at bounding box center [449, 218] width 4 height 6
drag, startPoint x: 432, startPoint y: 247, endPoint x: 743, endPoint y: 220, distance: 311.5
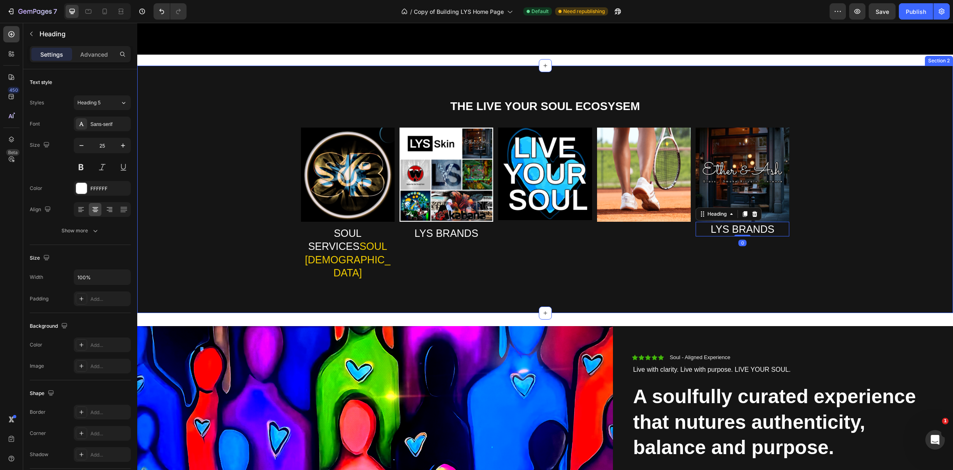
scroll to position [427, 0]
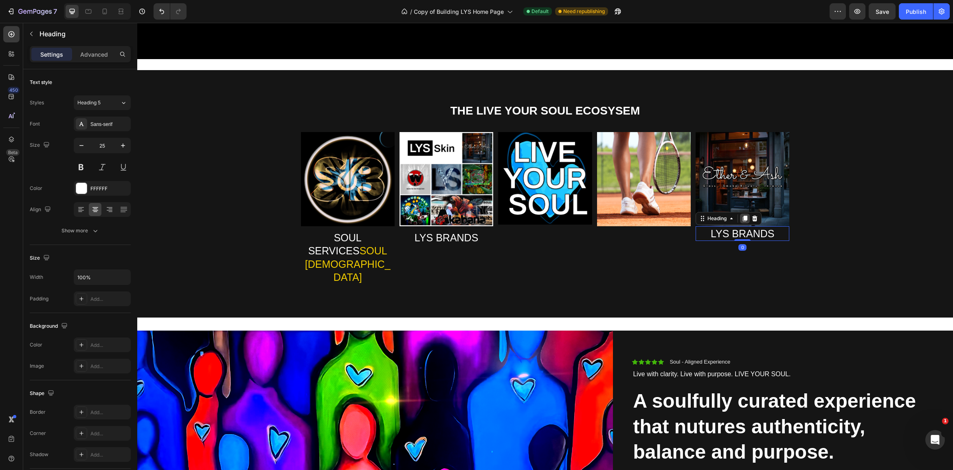
click at [745, 217] on icon at bounding box center [745, 218] width 4 height 6
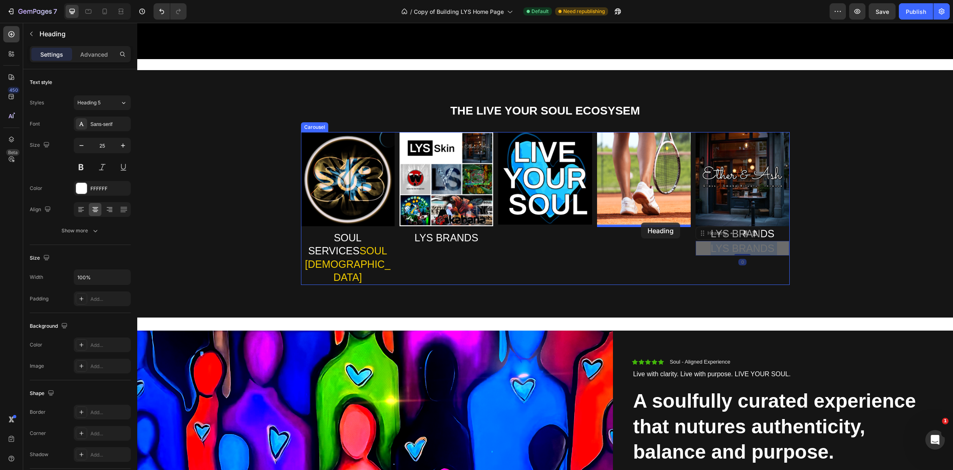
drag, startPoint x: 728, startPoint y: 247, endPoint x: 641, endPoint y: 222, distance: 90.1
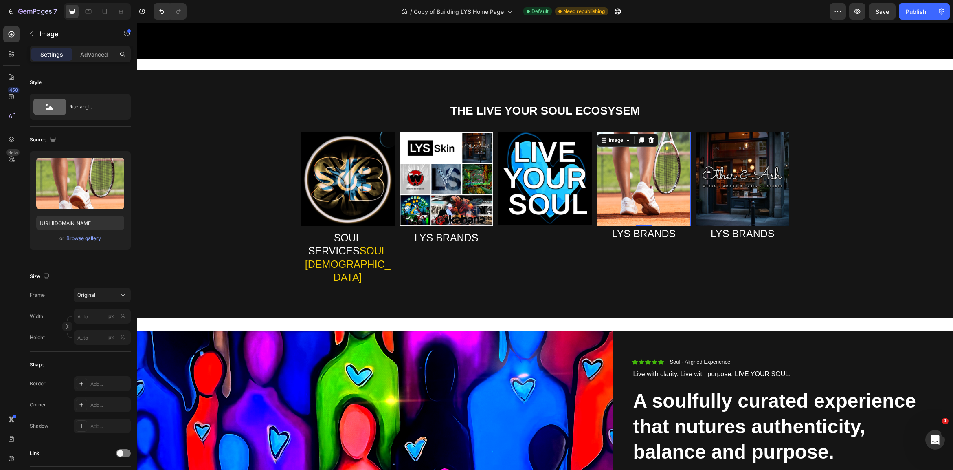
click at [684, 202] on img at bounding box center [644, 179] width 94 height 94
drag, startPoint x: 645, startPoint y: 225, endPoint x: 644, endPoint y: 229, distance: 4.3
click at [644, 229] on div at bounding box center [644, 229] width 16 height 2
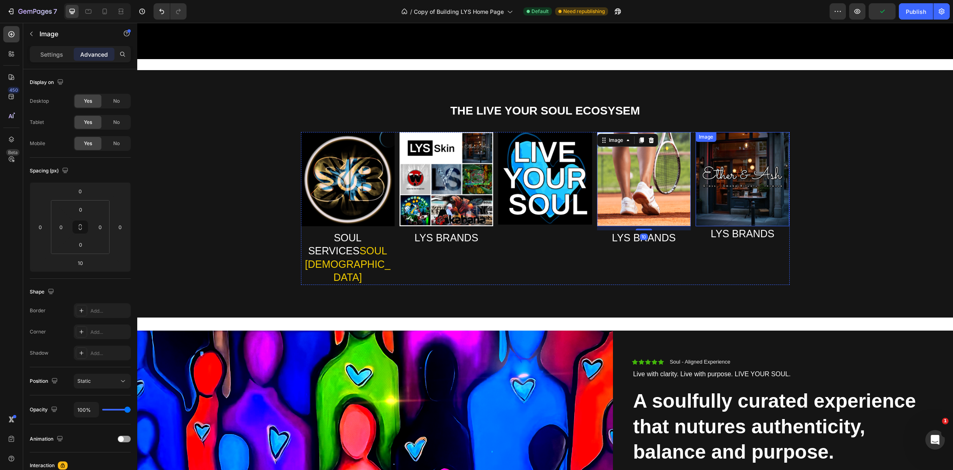
click at [752, 209] on img at bounding box center [743, 179] width 94 height 94
click at [744, 229] on div at bounding box center [742, 229] width 16 height 2
type input "10"
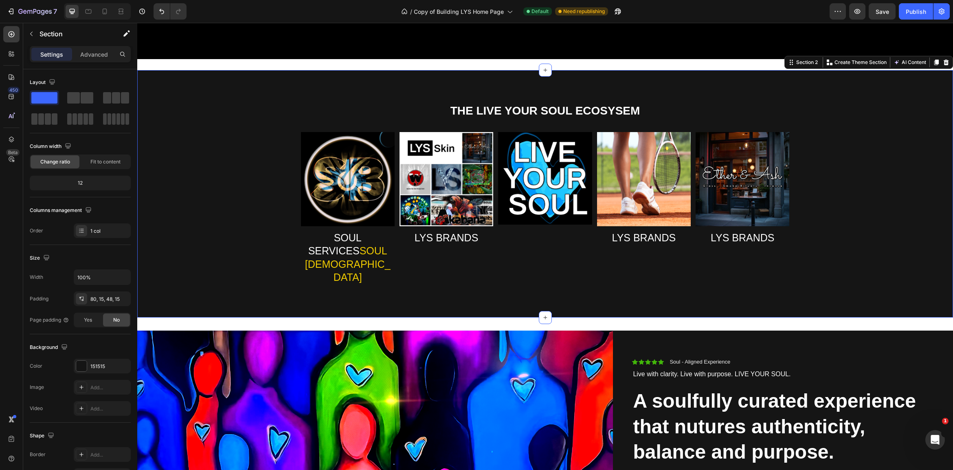
click at [866, 239] on div "THE LIVE YOUR SOUL ECOSYSEM Heading Image SOUL SERVICES SOUL BUDDHAS Heading Im…" at bounding box center [544, 200] width 803 height 195
click at [818, 272] on div "THE LIVE YOUR SOUL ECOSYSEM Heading Image SOUL SERVICES SOUL BUDDHAS Heading Im…" at bounding box center [545, 193] width 816 height 247
click at [763, 233] on h2 "LYS BRANDS" at bounding box center [743, 237] width 94 height 15
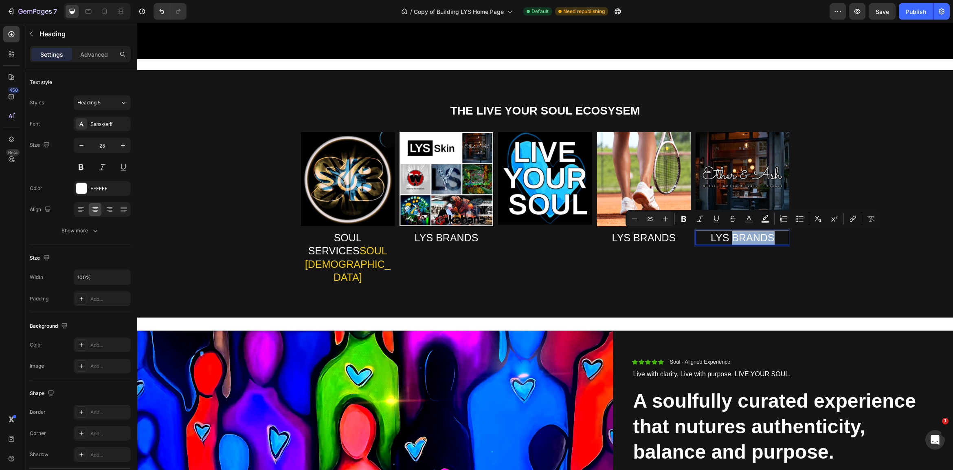
click at [763, 233] on p "LYS BRANDS" at bounding box center [742, 237] width 92 height 13
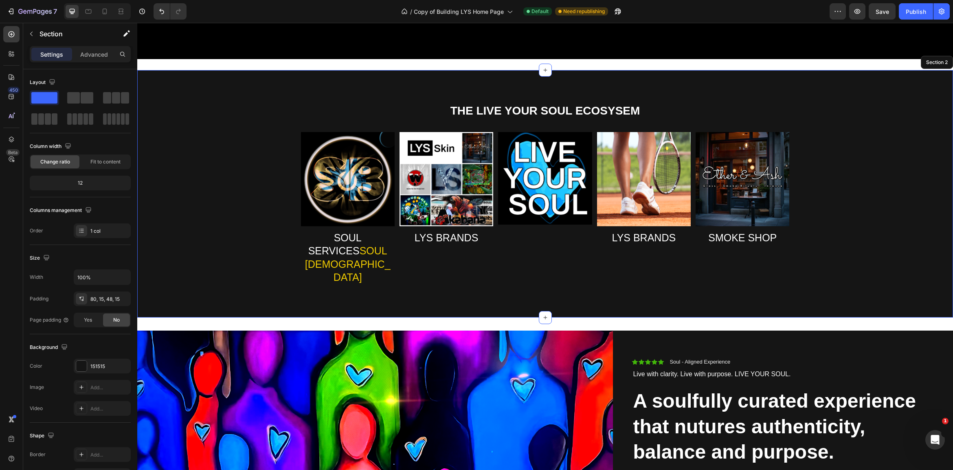
click at [862, 246] on div "THE LIVE YOUR SOUL ECOSYSEM Heading Image SOUL SERVICES SOUL BUDDHAS Heading Im…" at bounding box center [544, 200] width 803 height 195
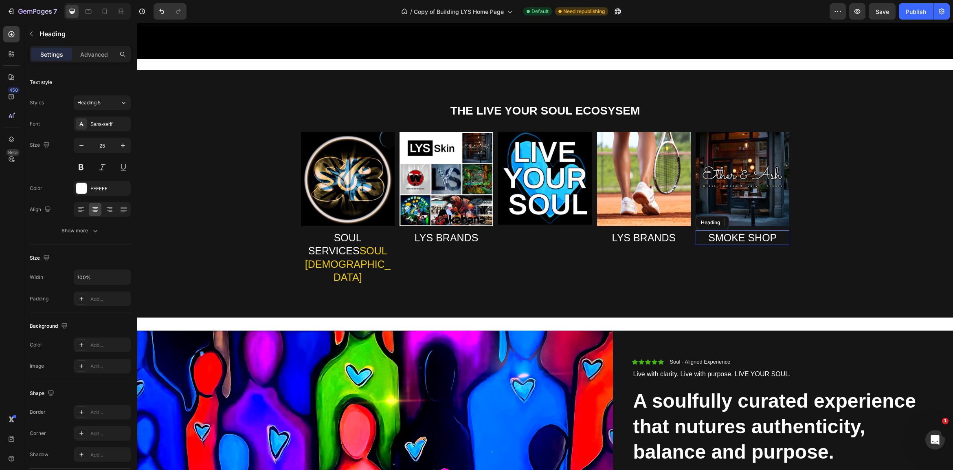
click at [747, 237] on p "SMOKE SHOP" at bounding box center [742, 237] width 92 height 13
click at [746, 237] on p "SMOKE SHOP" at bounding box center [742, 237] width 92 height 13
click at [731, 238] on p "SMOKE SHOP" at bounding box center [742, 237] width 92 height 13
click at [731, 237] on p "SMOKE SHOP" at bounding box center [742, 237] width 92 height 13
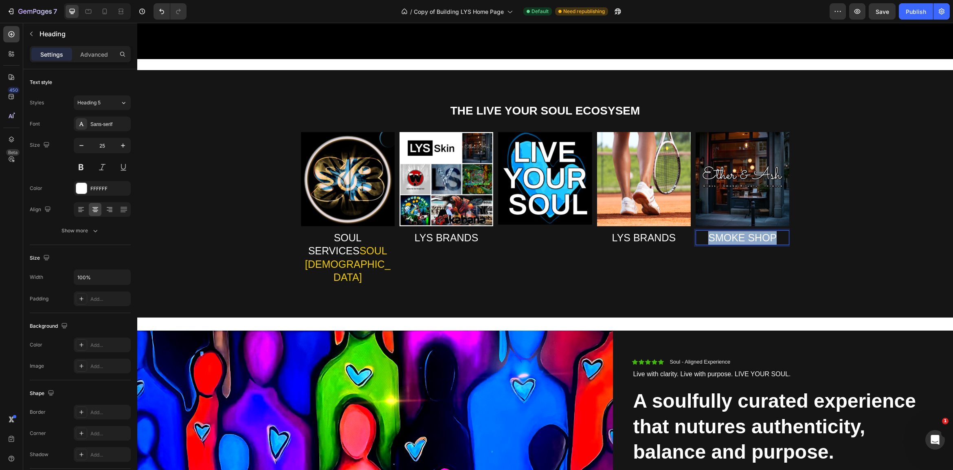
click at [731, 237] on p "SMOKE SHOP" at bounding box center [742, 237] width 92 height 13
click at [674, 216] on icon "Editor contextual toolbar" at bounding box center [673, 219] width 5 height 6
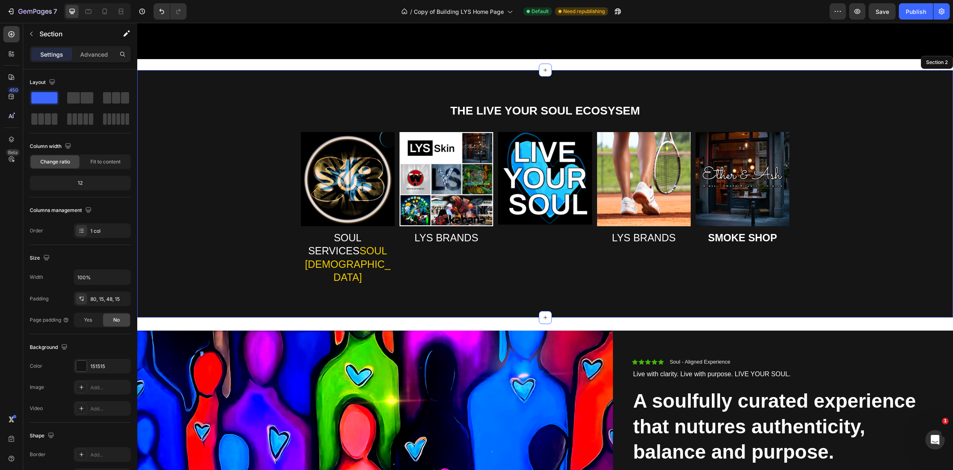
drag, startPoint x: 827, startPoint y: 272, endPoint x: 839, endPoint y: 274, distance: 12.0
click at [827, 272] on div "THE LIVE YOUR SOUL ECOSYSEM Heading Image SOUL SERVICES SOUL BUDDHAS Heading Im…" at bounding box center [545, 193] width 816 height 247
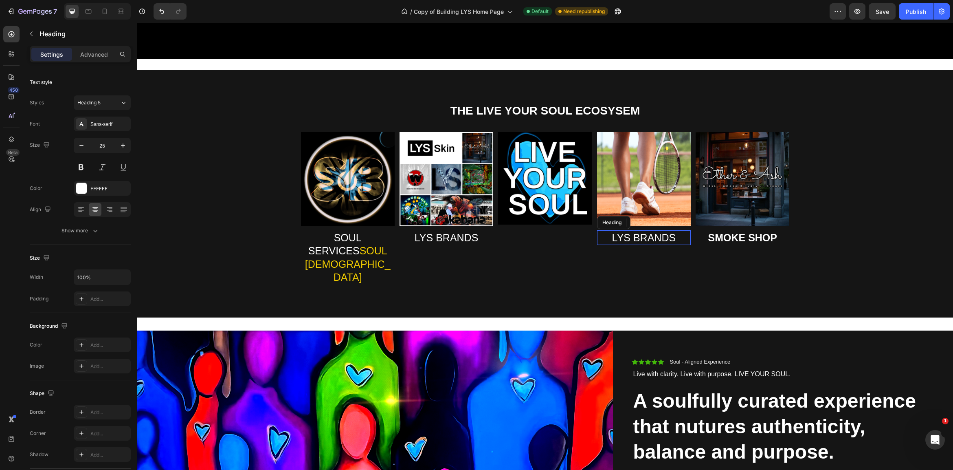
click at [631, 237] on h2 "LYS BRANDS" at bounding box center [644, 237] width 94 height 15
click at [631, 237] on p "LYS BRANDS" at bounding box center [644, 237] width 92 height 13
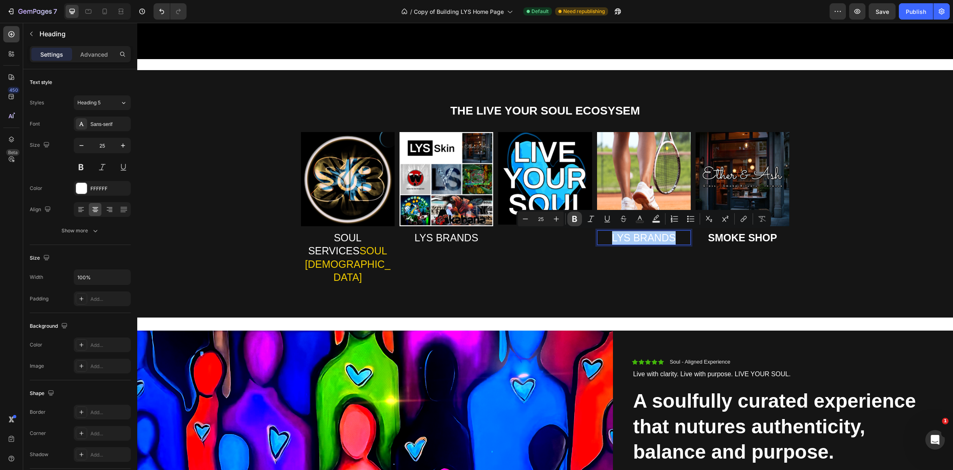
click at [578, 218] on icon "Editor contextual toolbar" at bounding box center [574, 219] width 8 height 8
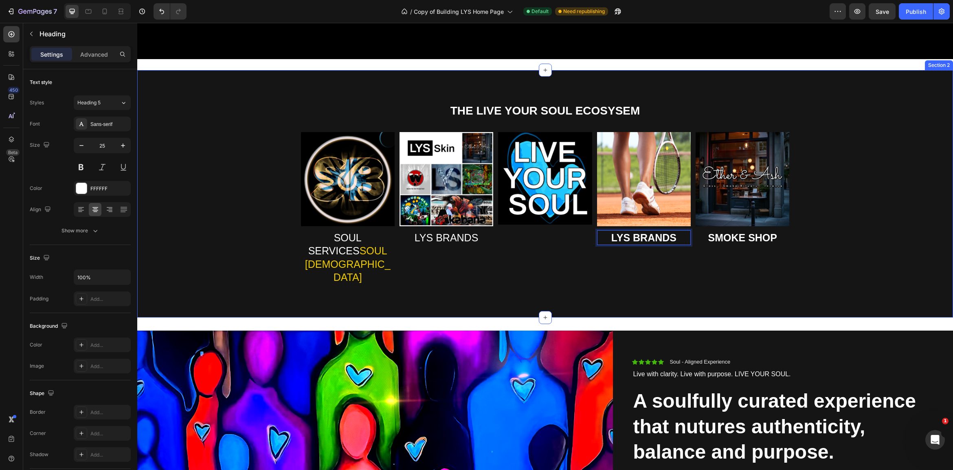
click at [754, 275] on div "THE LIVE YOUR SOUL ECOSYSEM Heading Image SOUL SERVICES SOUL BUDDHAS Heading Im…" at bounding box center [545, 193] width 816 height 247
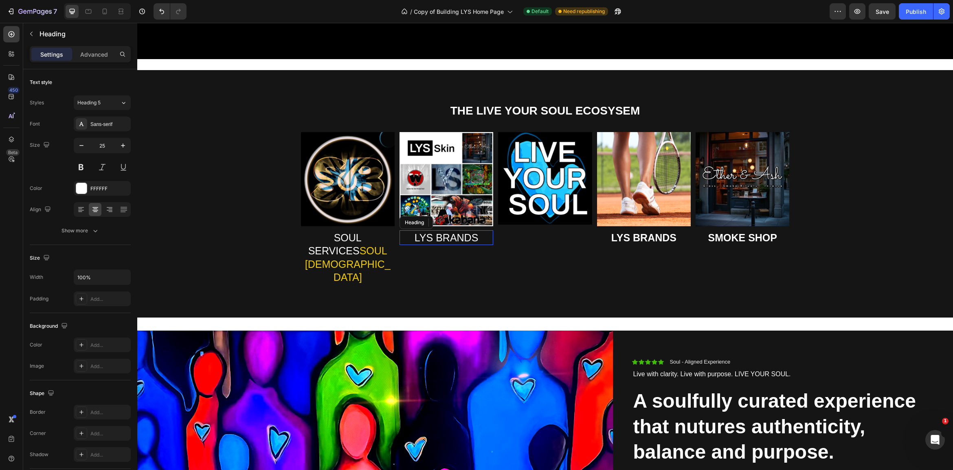
click at [456, 235] on p "LYS BRANDS" at bounding box center [446, 237] width 92 height 13
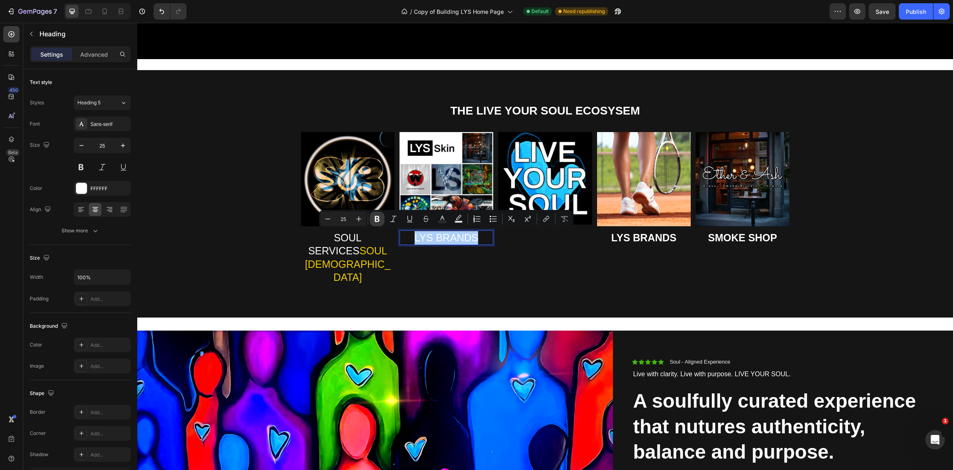
click at [380, 218] on icon "Editor contextual toolbar" at bounding box center [377, 219] width 8 height 8
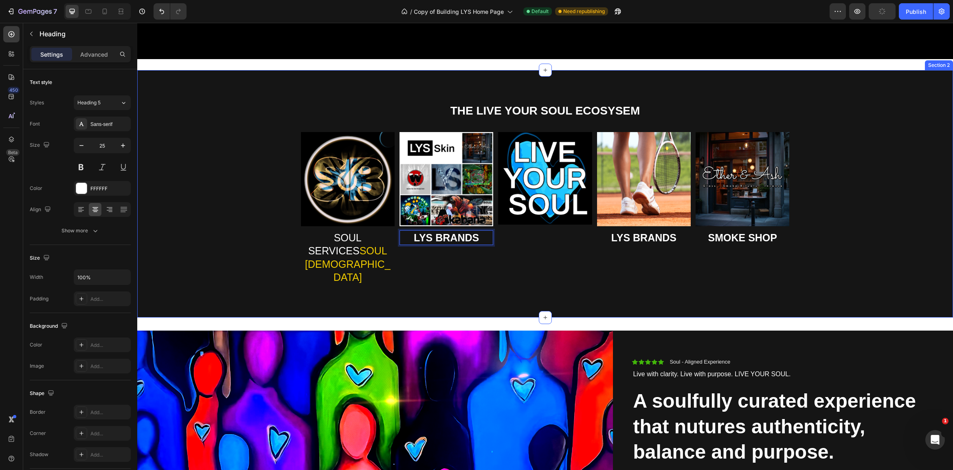
click at [549, 272] on div "THE LIVE YOUR SOUL ECOSYSEM Heading Image SOUL SERVICES SOUL BUDDHAS Heading Im…" at bounding box center [545, 193] width 816 height 247
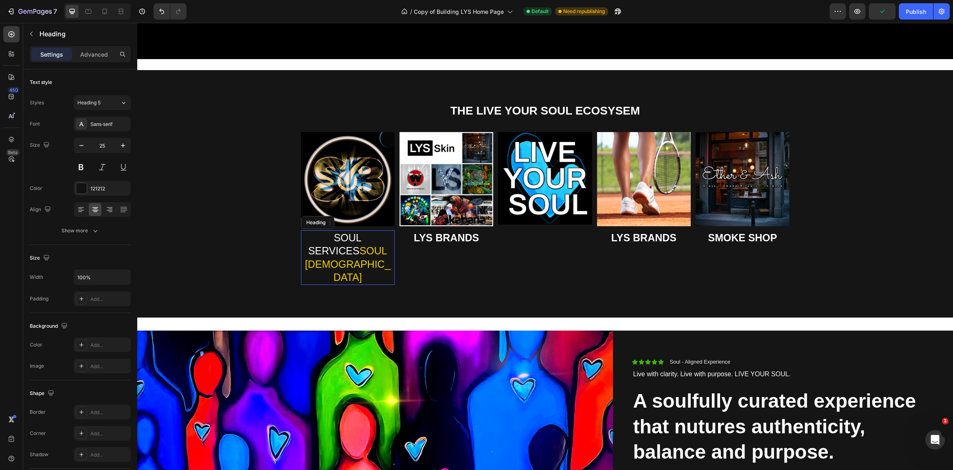
click at [340, 248] on span "SOUL [DEMOGRAPHIC_DATA]" at bounding box center [348, 264] width 86 height 38
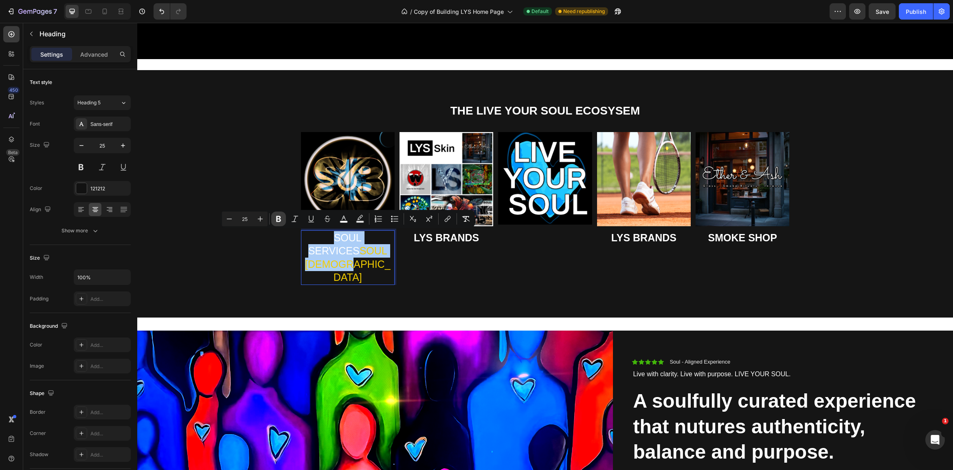
click at [279, 219] on icon "Editor contextual toolbar" at bounding box center [278, 219] width 8 height 8
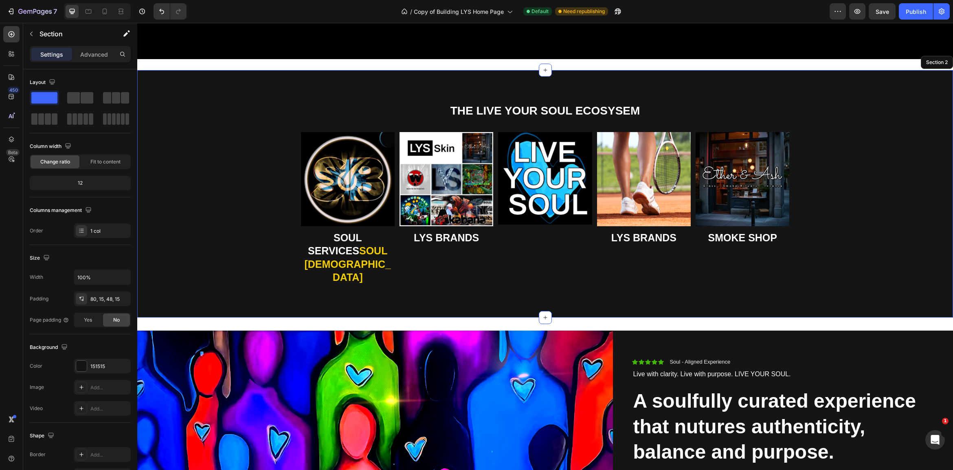
drag, startPoint x: 446, startPoint y: 274, endPoint x: 570, endPoint y: 311, distance: 129.2
click at [446, 274] on div "THE LIVE YOUR SOUL ECOSYSEM Heading Image ⁠⁠⁠⁠⁠⁠⁠ SOUL SERVICES SOUL BUDDHAS He…" at bounding box center [545, 193] width 816 height 247
click at [637, 235] on strong "LYS BRANDS" at bounding box center [643, 237] width 65 height 11
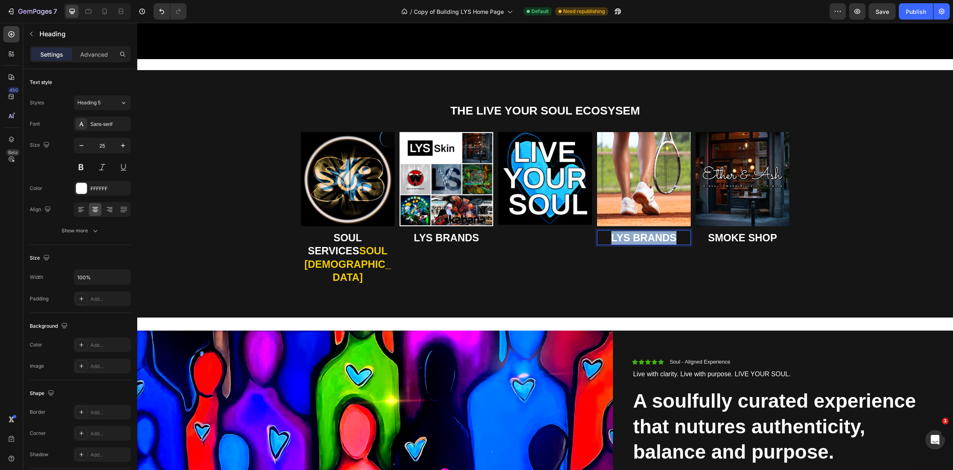
click at [637, 235] on strong "LYS BRANDS" at bounding box center [643, 237] width 65 height 11
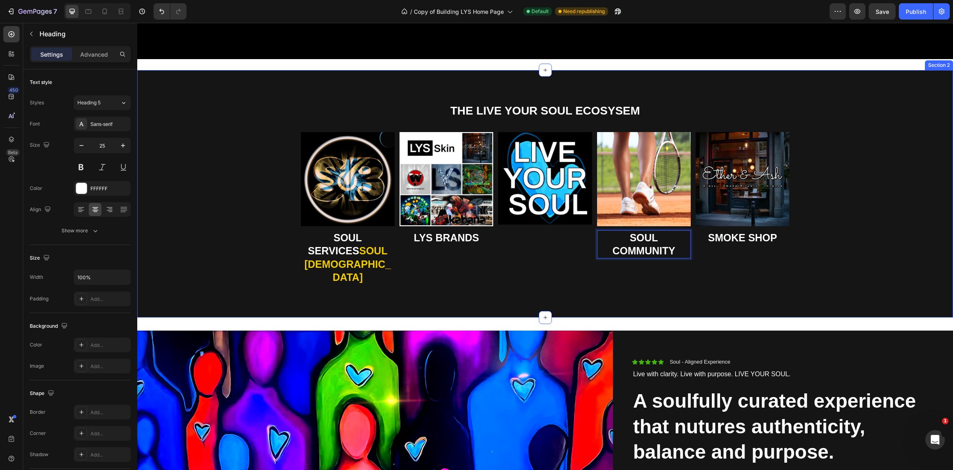
click at [832, 261] on div "THE LIVE YOUR SOUL ECOSYSEM Heading Image ⁠⁠⁠⁠⁠⁠⁠ SOUL SERVICES SOUL BUDDHAS He…" at bounding box center [544, 200] width 803 height 195
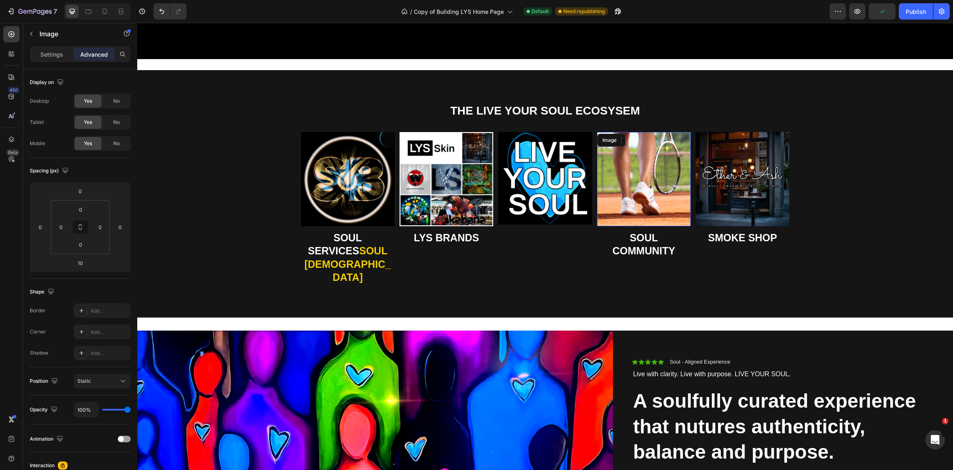
click at [642, 174] on img at bounding box center [644, 179] width 94 height 94
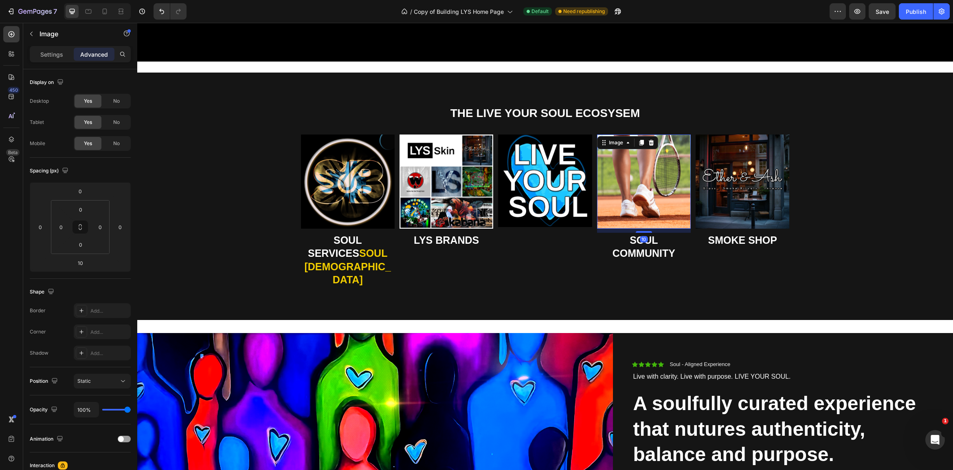
scroll to position [424, 0]
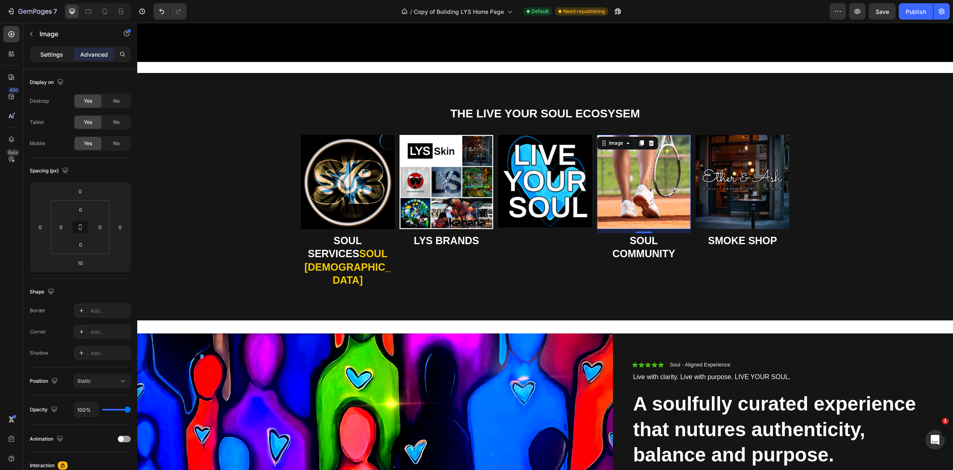
click at [48, 54] on p "Settings" at bounding box center [51, 54] width 23 height 9
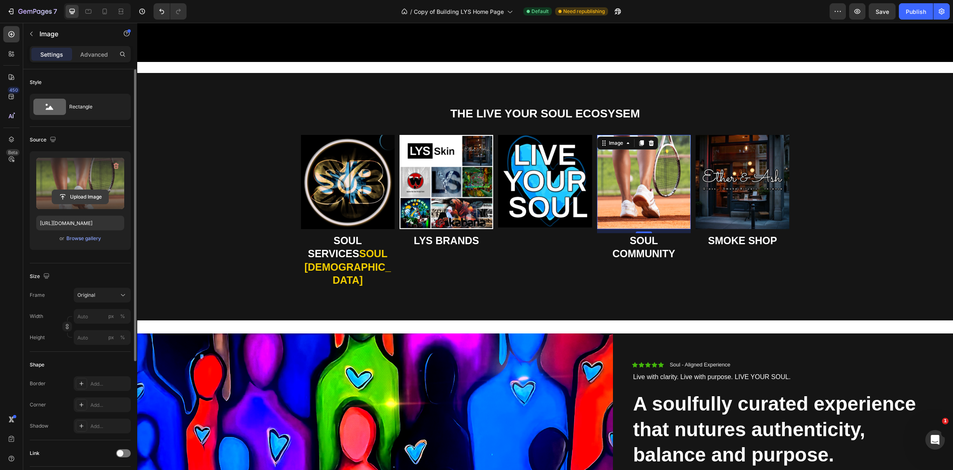
click at [76, 195] on input "file" at bounding box center [80, 197] width 56 height 14
type input "[URL][DOMAIN_NAME]"
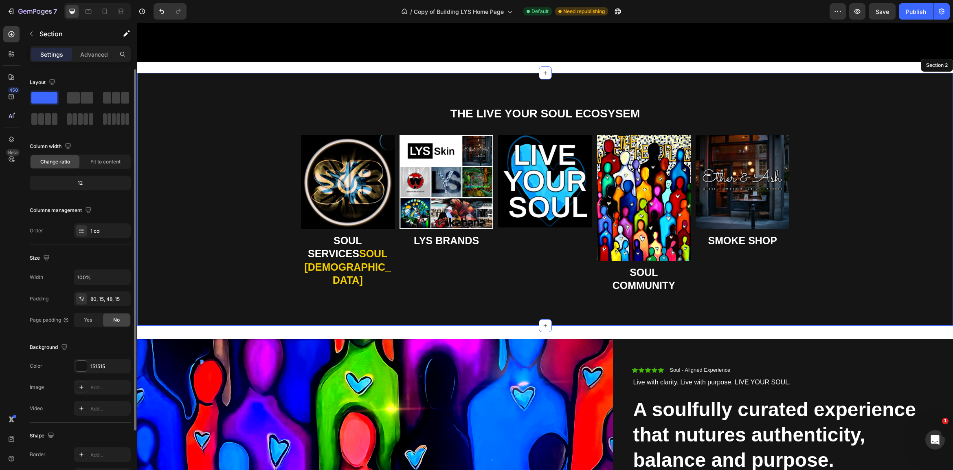
drag, startPoint x: 828, startPoint y: 244, endPoint x: 830, endPoint y: 248, distance: 4.4
click at [828, 244] on div "THE LIVE YOUR SOUL ECOSYSEM Heading Image ⁠⁠⁠⁠⁠⁠⁠ SOUL SERVICES SOUL BUDDHAS He…" at bounding box center [544, 205] width 803 height 200
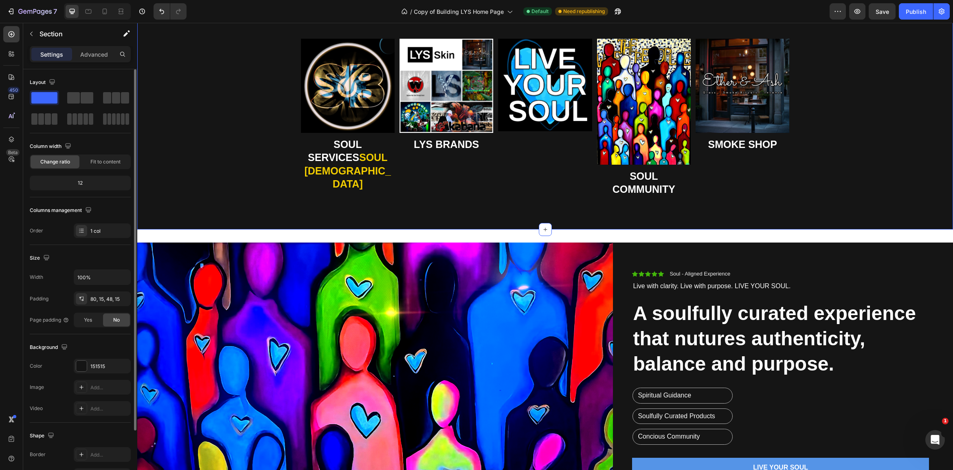
scroll to position [520, 0]
click at [638, 127] on img at bounding box center [644, 102] width 94 height 126
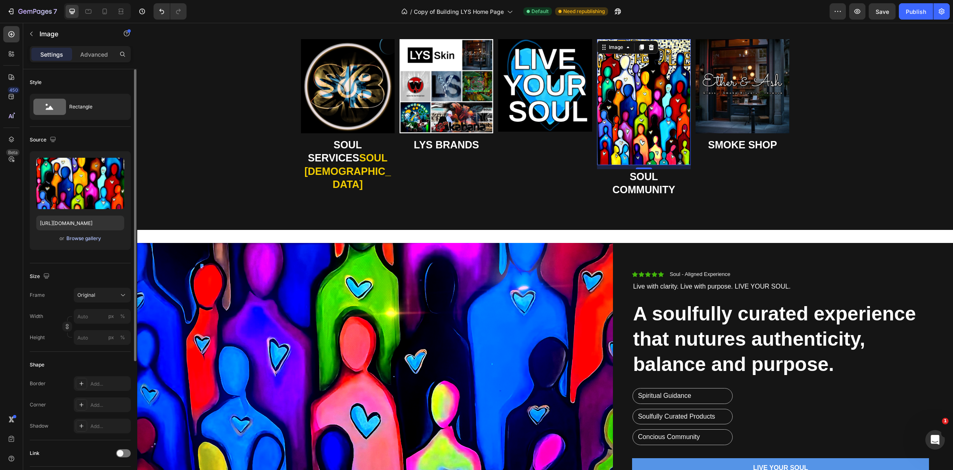
scroll to position [521, 0]
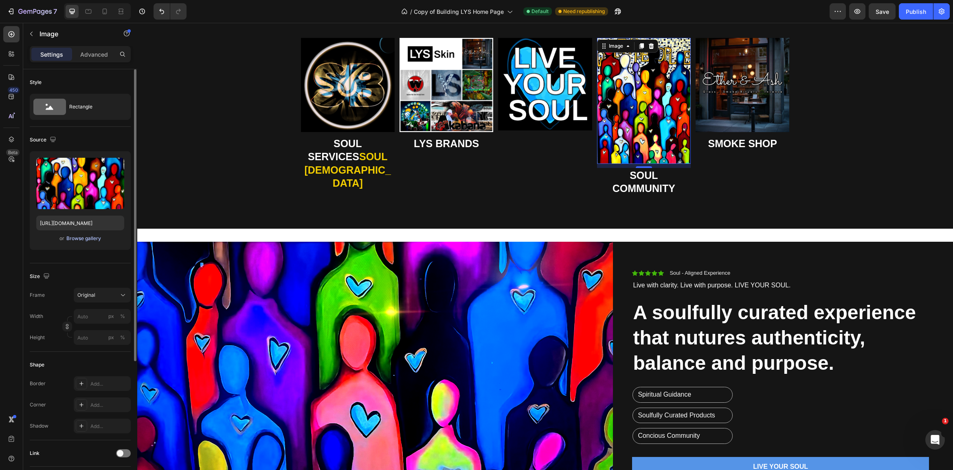
click at [71, 238] on div "Browse gallery" at bounding box center [83, 238] width 35 height 7
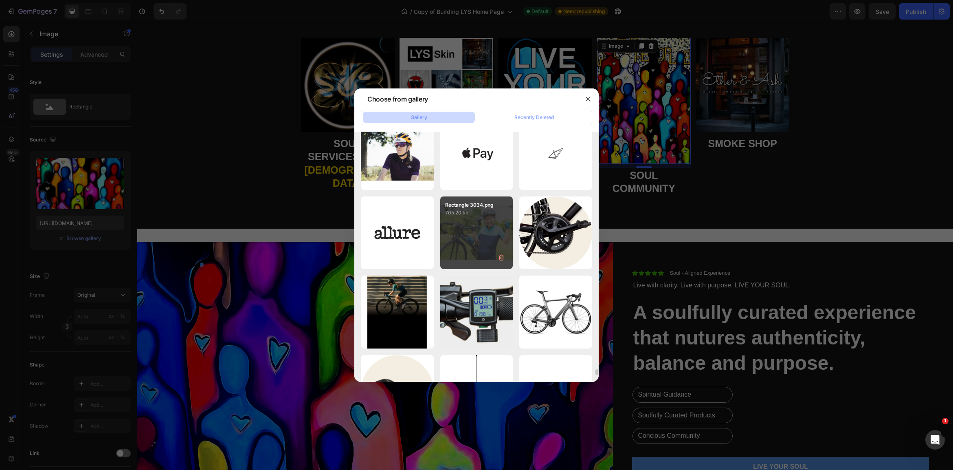
scroll to position [10326, 0]
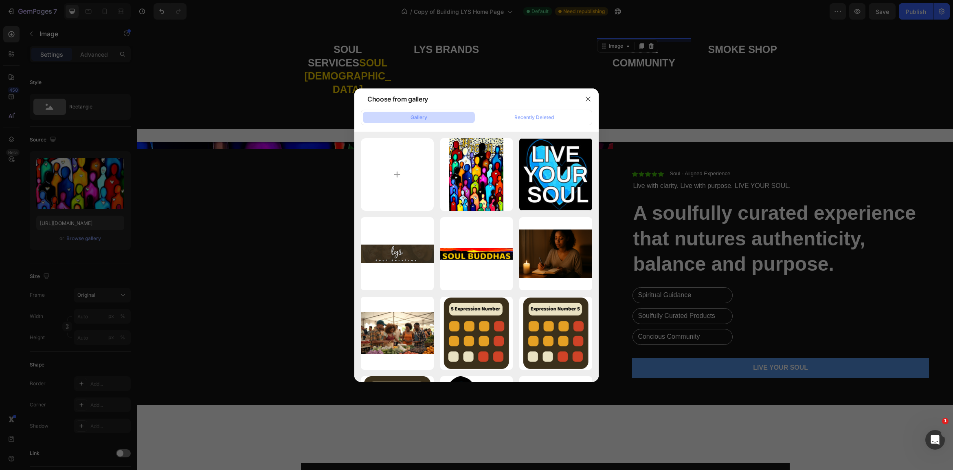
scroll to position [10326, 0]
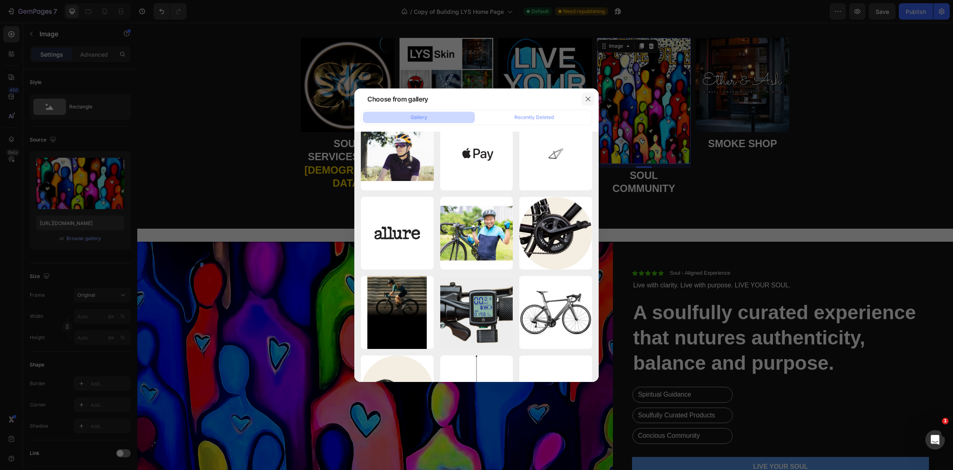
click at [588, 100] on icon "button" at bounding box center [588, 99] width 7 height 7
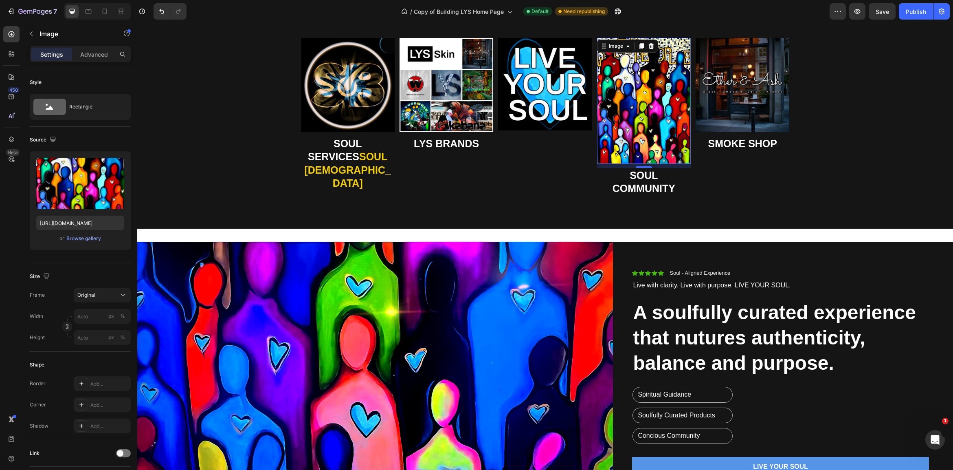
drag, startPoint x: 632, startPoint y: 120, endPoint x: 611, endPoint y: 134, distance: 26.1
click at [632, 120] on img at bounding box center [644, 101] width 94 height 126
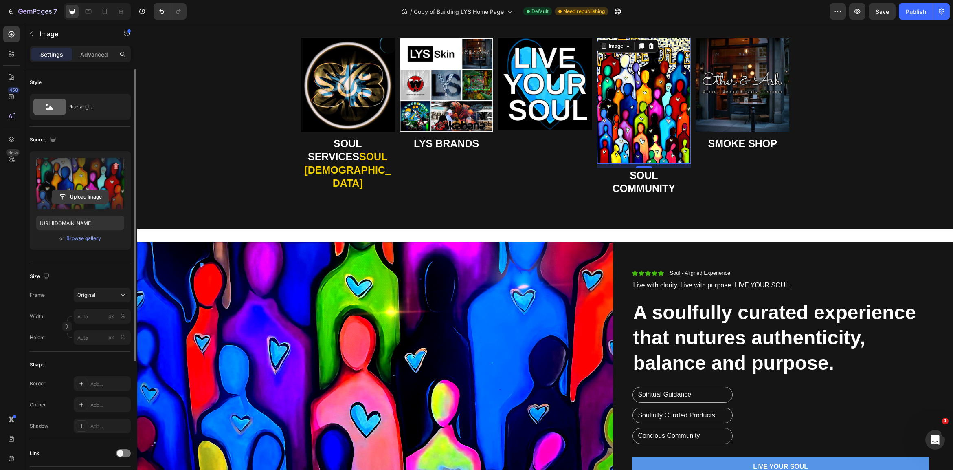
click at [75, 197] on input "file" at bounding box center [80, 197] width 56 height 14
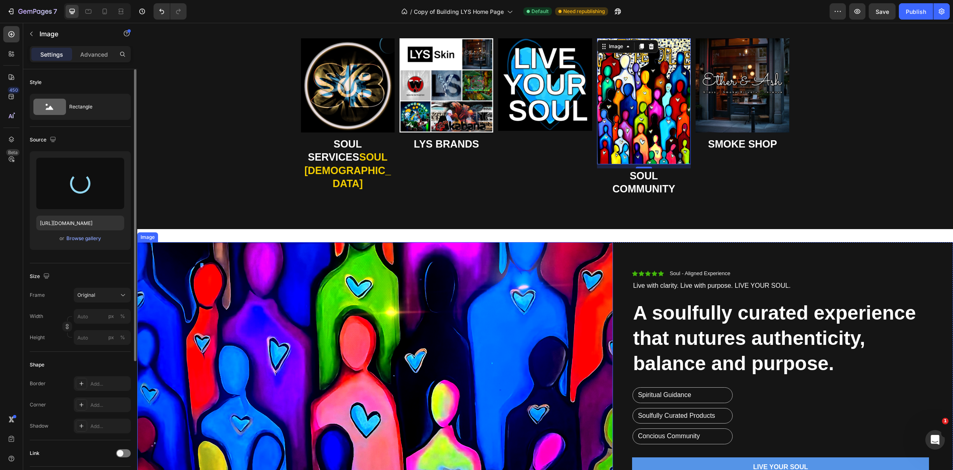
type input "https://cdn.shopify.com/s/files/1/0707/9480/5570/files/gempages_515935069974562…"
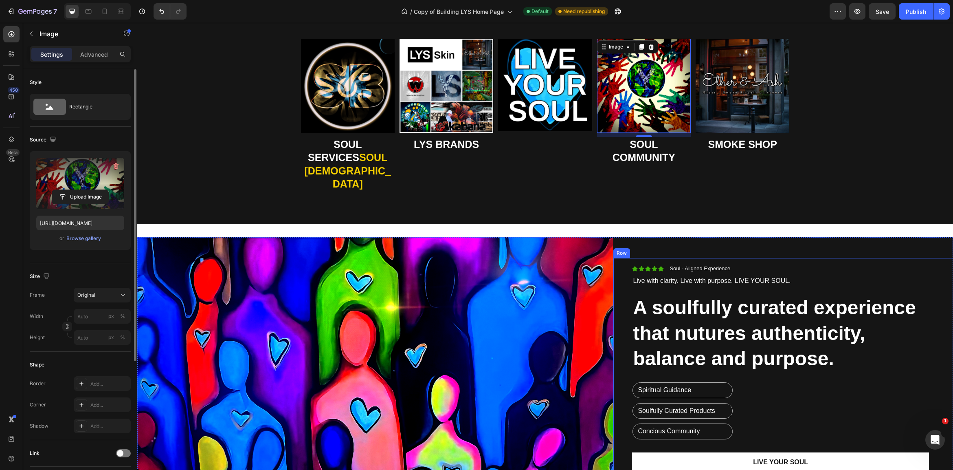
scroll to position [522, 0]
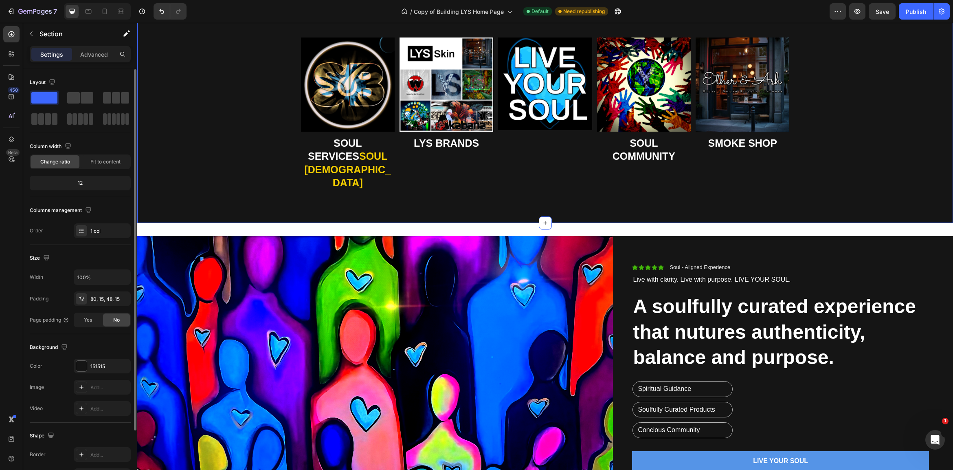
click at [862, 148] on div "THE LIVE YOUR SOUL ECOSYSEM Heading Image ⁠⁠⁠⁠⁠⁠⁠ SOUL SERVICES SOUL BUDDHAS He…" at bounding box center [544, 105] width 803 height 195
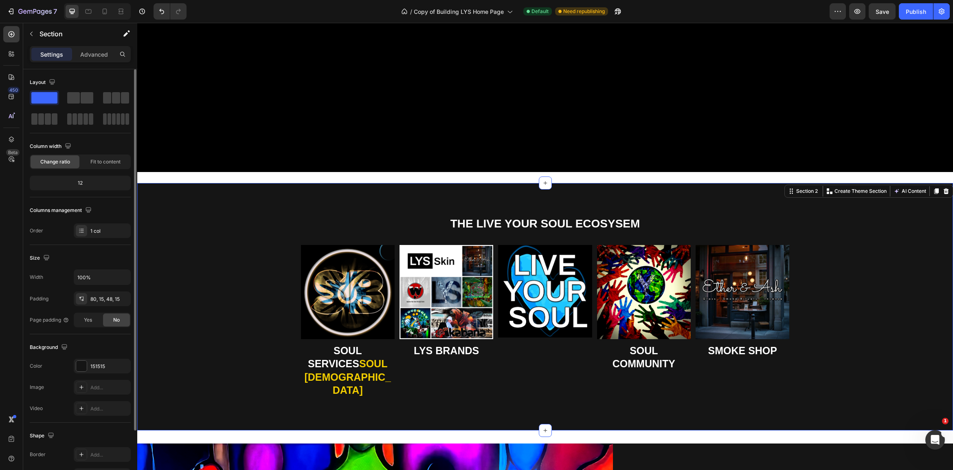
scroll to position [312, 0]
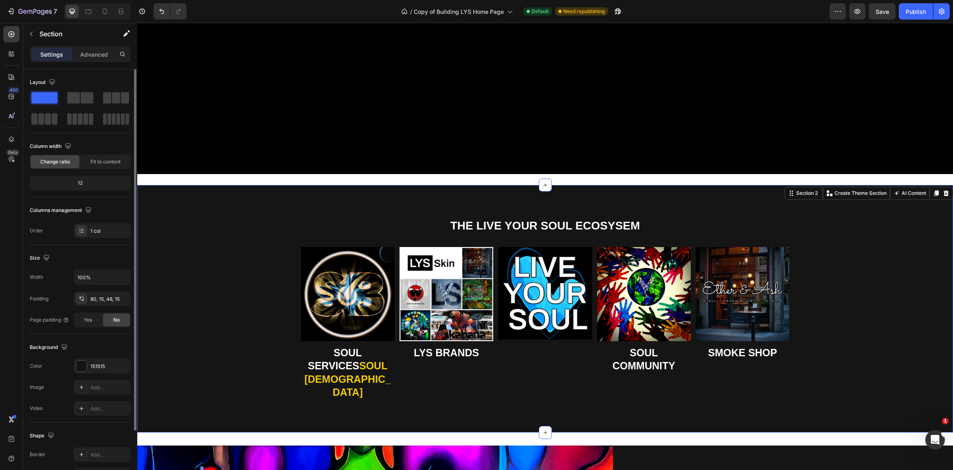
click at [313, 208] on div "THE LIVE YOUR SOUL ECOSYSEM Heading Image ⁠⁠⁠⁠⁠⁠⁠ SOUL SERVICES SOUL BUDDHAS He…" at bounding box center [545, 308] width 816 height 247
click at [293, 208] on div "THE LIVE YOUR SOUL ECOSYSEM Heading Image ⁠⁠⁠⁠⁠⁠⁠ SOUL SERVICES SOUL BUDDHAS He…" at bounding box center [545, 308] width 816 height 247
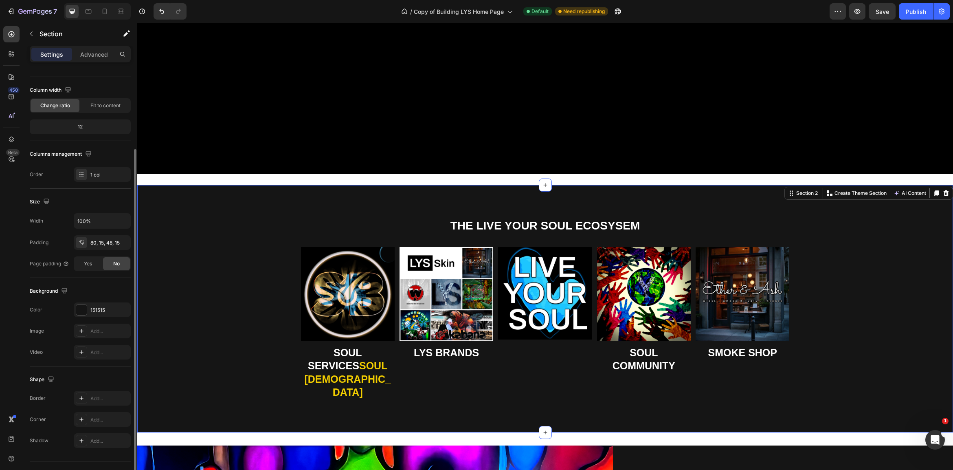
scroll to position [73, 0]
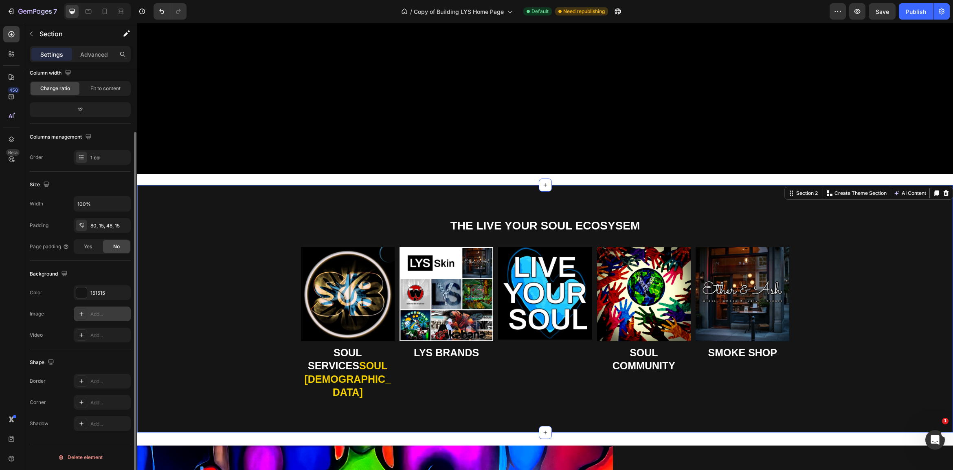
click at [94, 312] on div "Add..." at bounding box center [109, 313] width 38 height 7
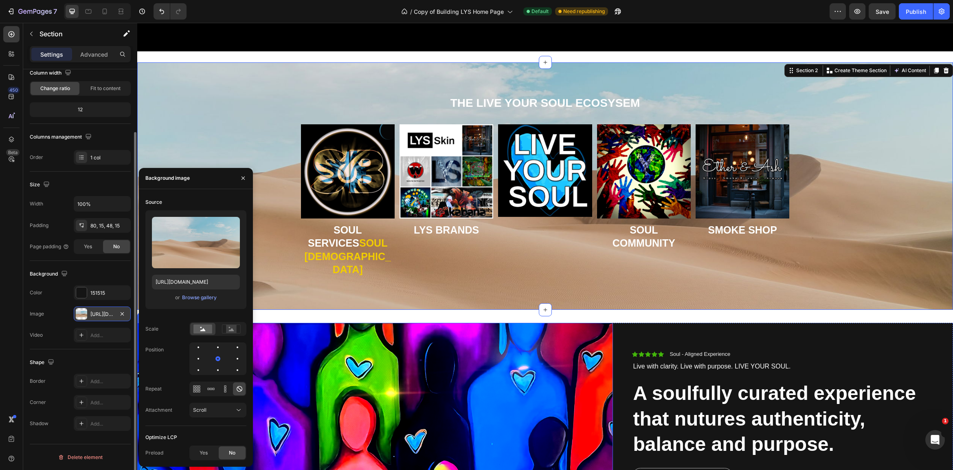
scroll to position [431, 0]
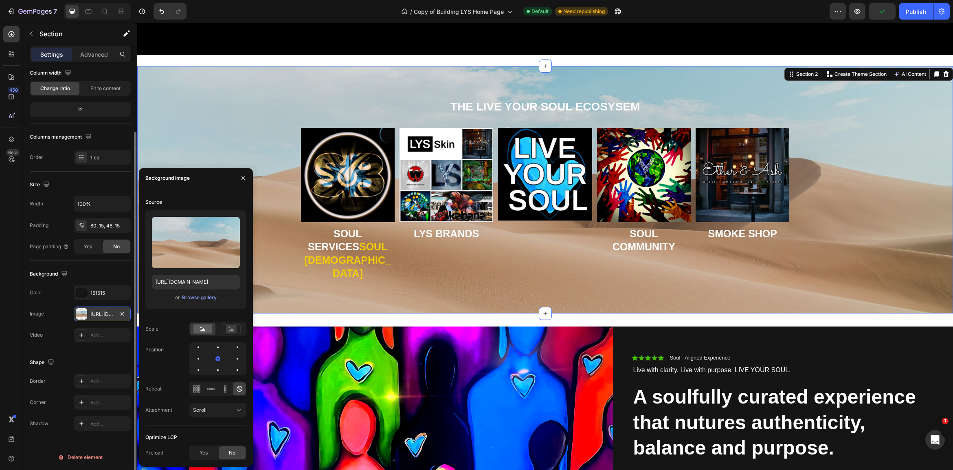
click at [100, 312] on div "https://cdn.shopify.com/s/files/1/2005/9307/files/background_settings.jpg" at bounding box center [102, 313] width 24 height 7
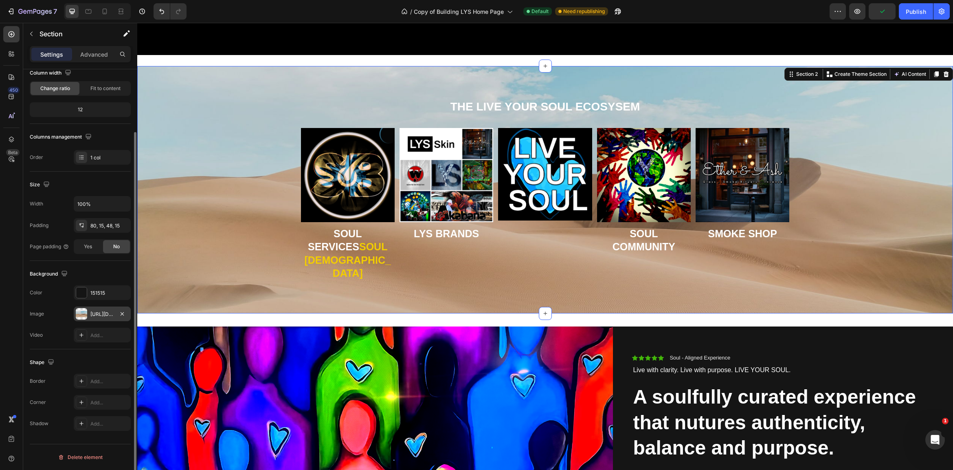
click at [100, 312] on div "https://cdn.shopify.com/s/files/1/2005/9307/files/background_settings.jpg" at bounding box center [102, 313] width 24 height 7
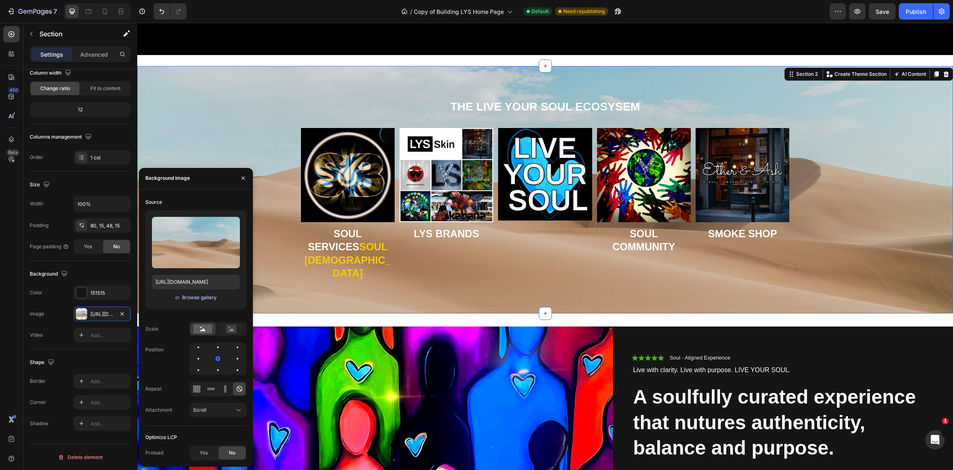
click at [193, 295] on div "Browse gallery" at bounding box center [199, 297] width 35 height 7
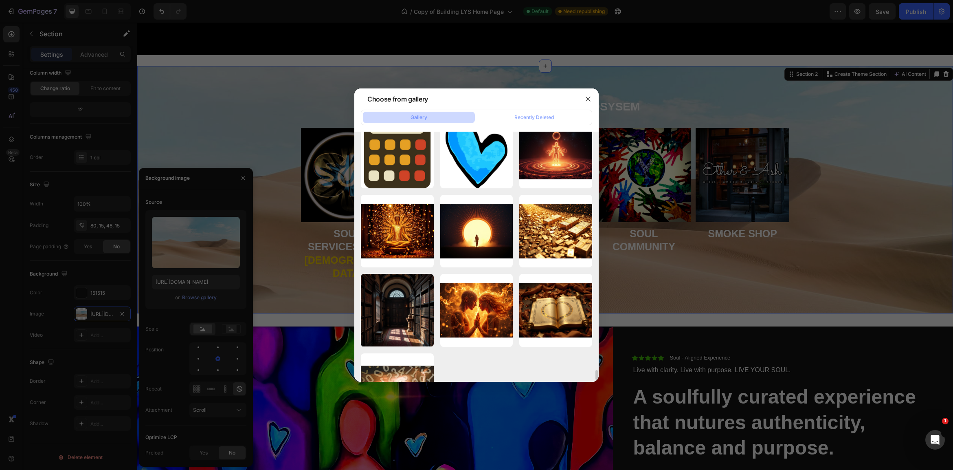
scroll to position [5968, 0]
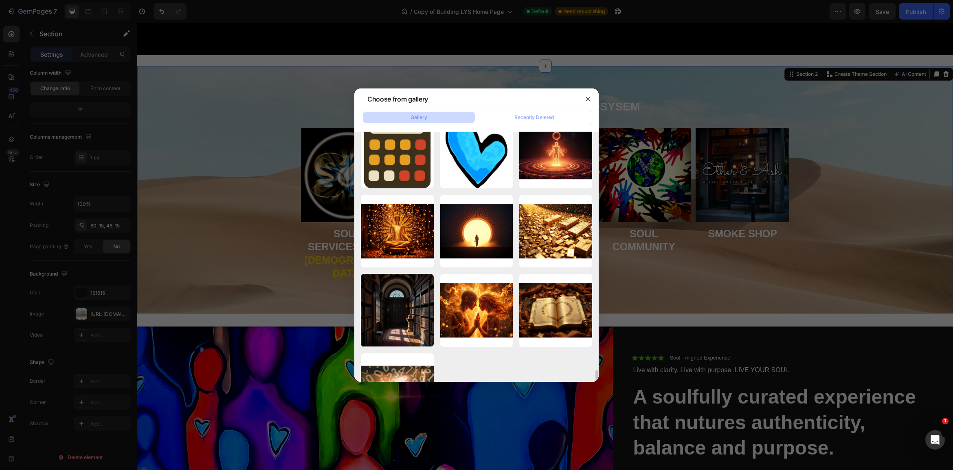
click at [753, 254] on div at bounding box center [476, 235] width 953 height 470
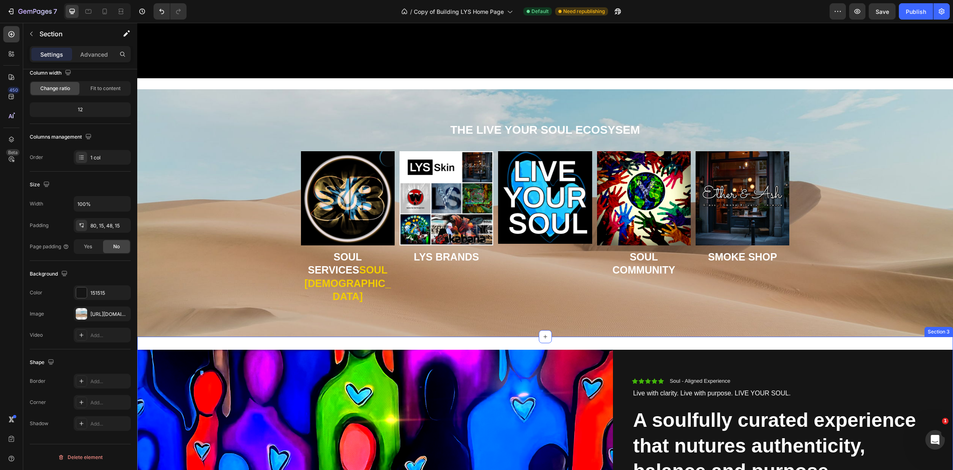
scroll to position [413, 0]
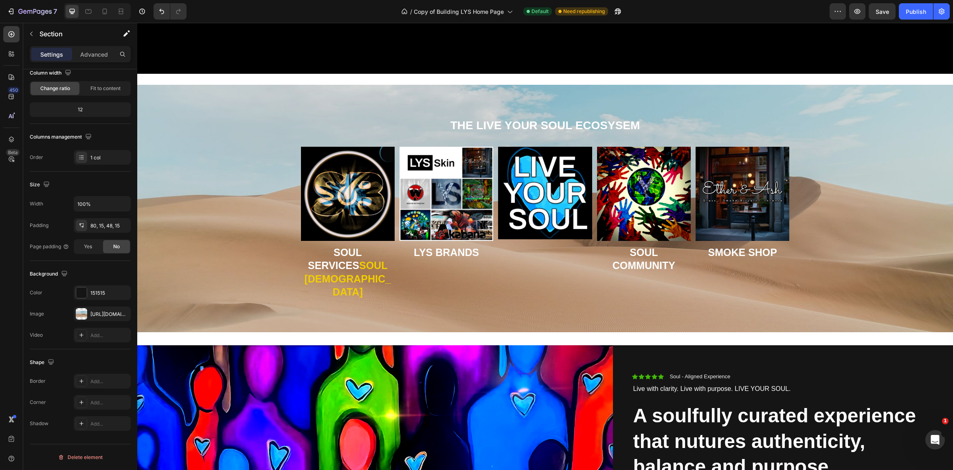
click at [198, 202] on div "THE LIVE YOUR SOUL ECOSYSEM Heading Image SOUL SERVICES SOUL BUDDHAS Heading Im…" at bounding box center [544, 214] width 803 height 195
click at [107, 312] on div "https://cdn.shopify.com/s/files/1/2005/9307/files/background_settings.jpg" at bounding box center [102, 313] width 24 height 7
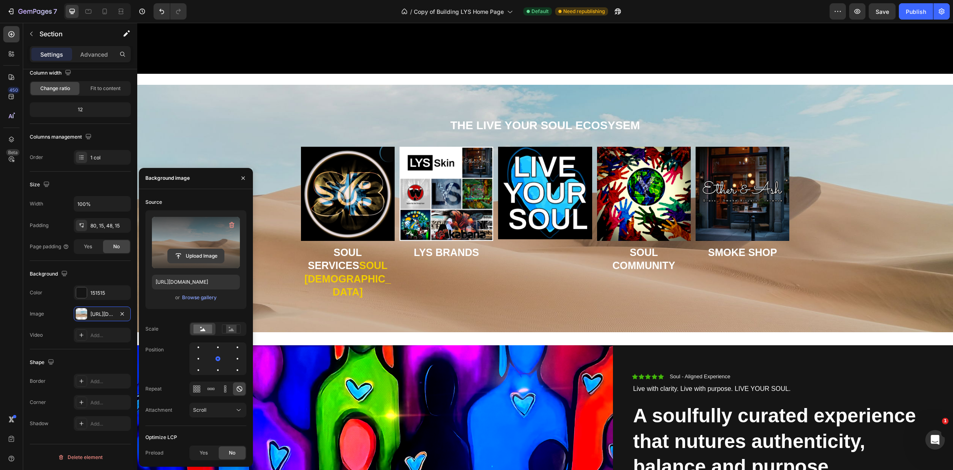
click at [190, 257] on input "file" at bounding box center [196, 256] width 56 height 14
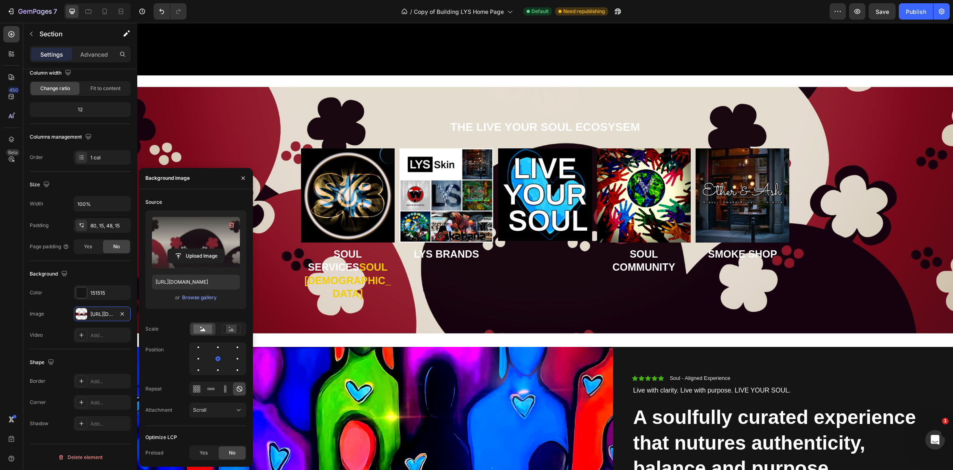
scroll to position [417, 0]
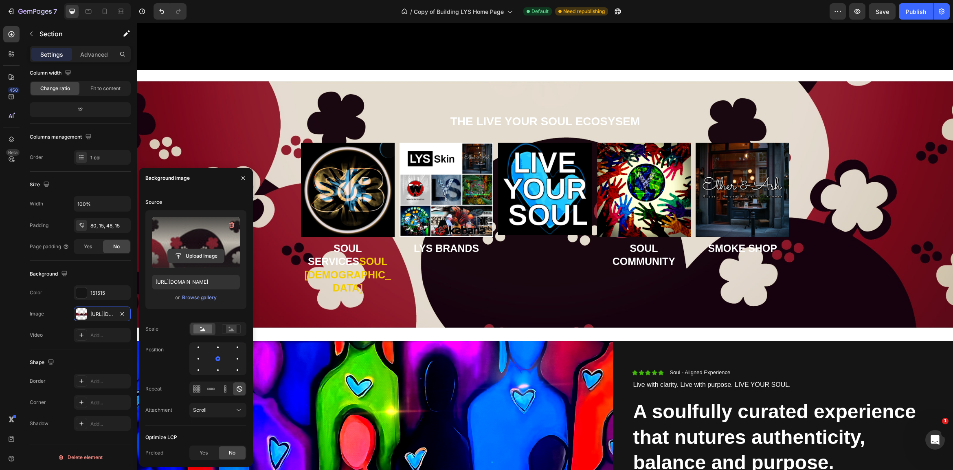
click at [198, 254] on input "file" at bounding box center [196, 256] width 56 height 14
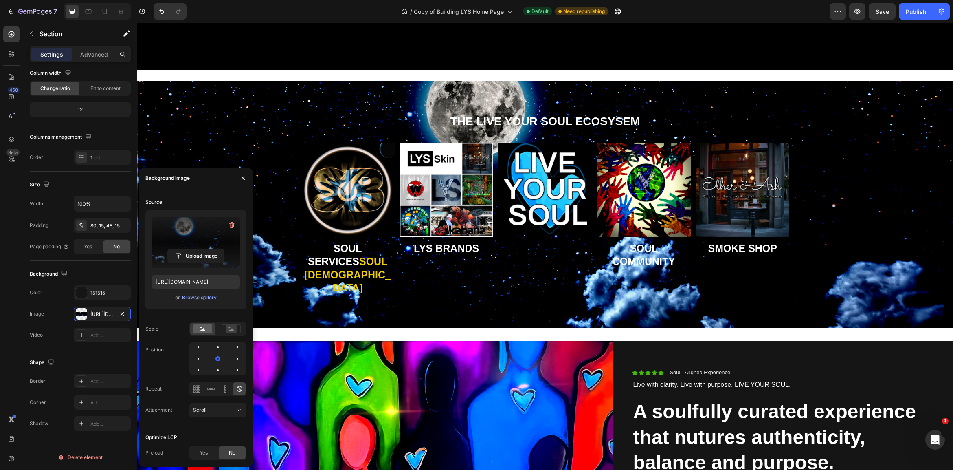
type input "https://cdn.shopify.com/s/files/1/0707/9480/5570/files/gempages_515935069974562…"
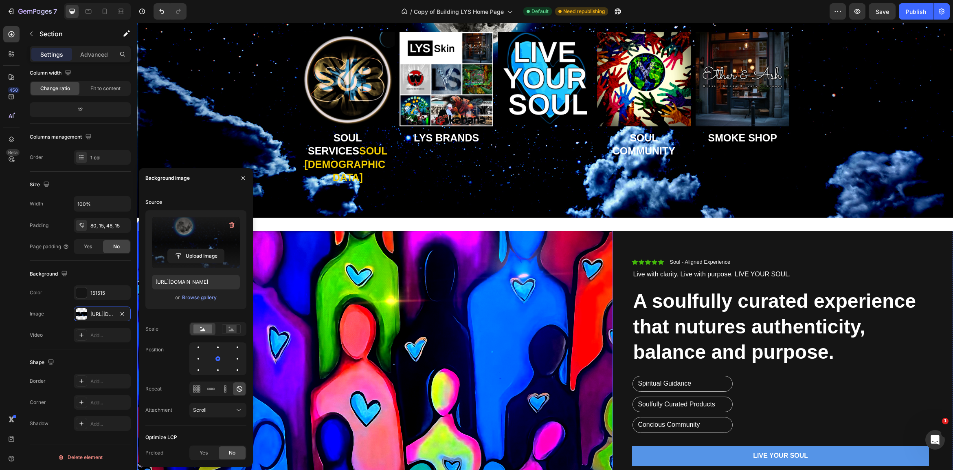
scroll to position [526, 0]
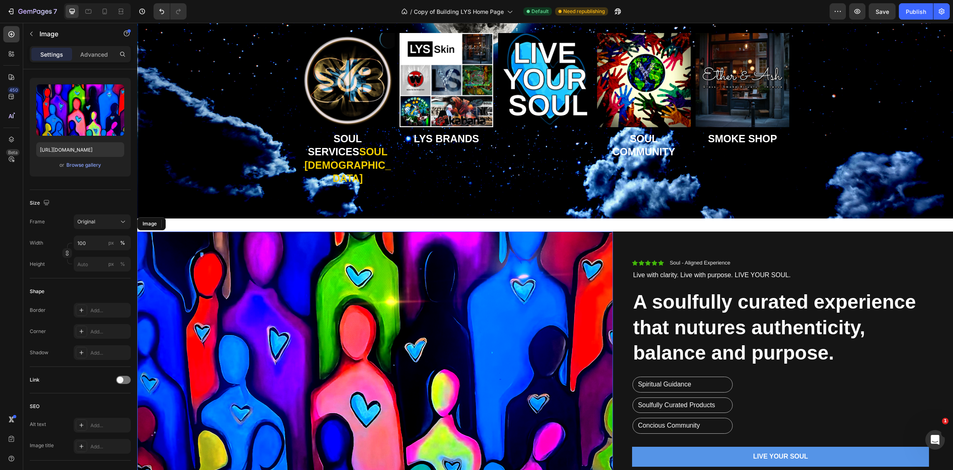
click at [490, 231] on img at bounding box center [375, 362] width 476 height 262
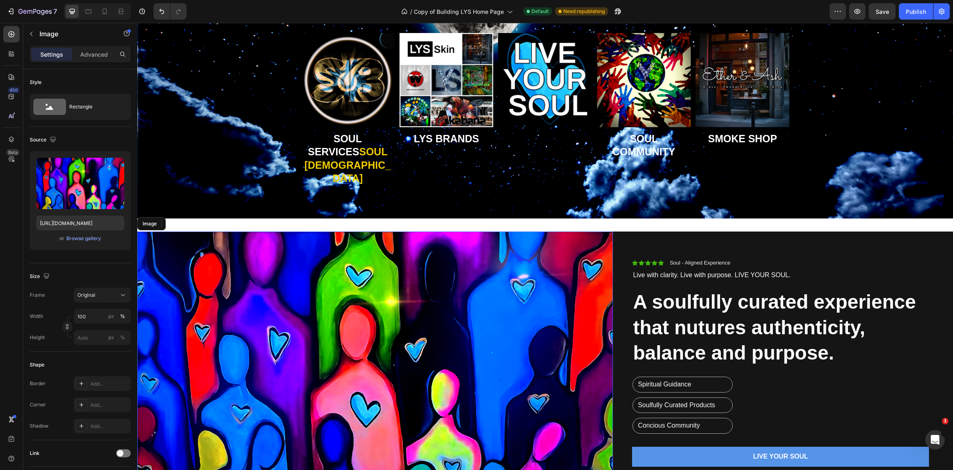
scroll to position [522, 0]
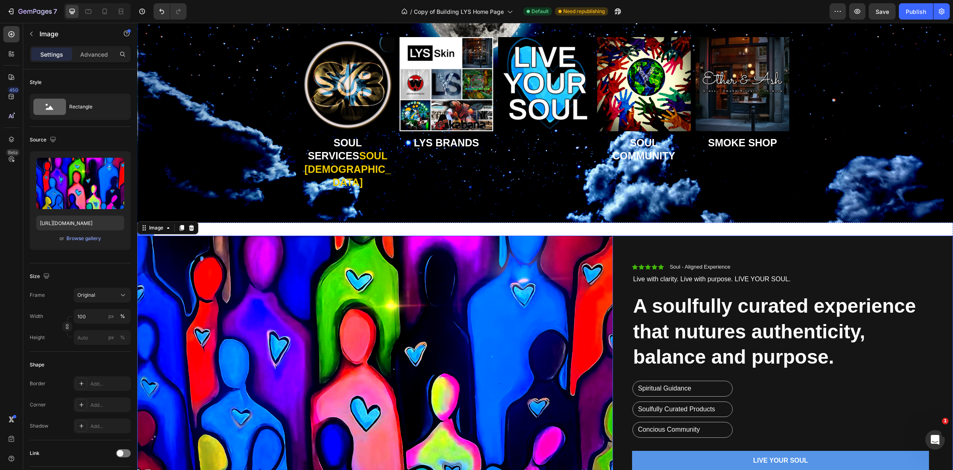
click at [665, 235] on div "Icon Icon Icon Icon Icon Icon List Soul - Aligned Experience Text Block Row Liv…" at bounding box center [783, 366] width 340 height 262
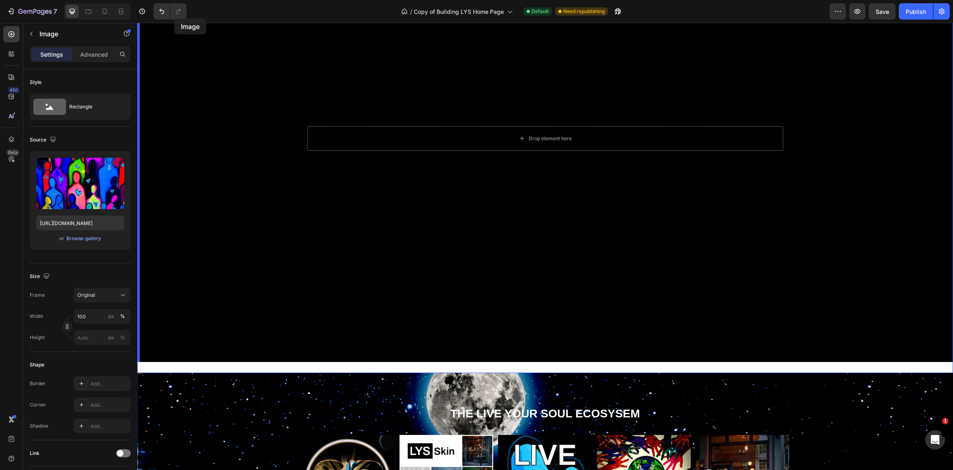
scroll to position [0, 0]
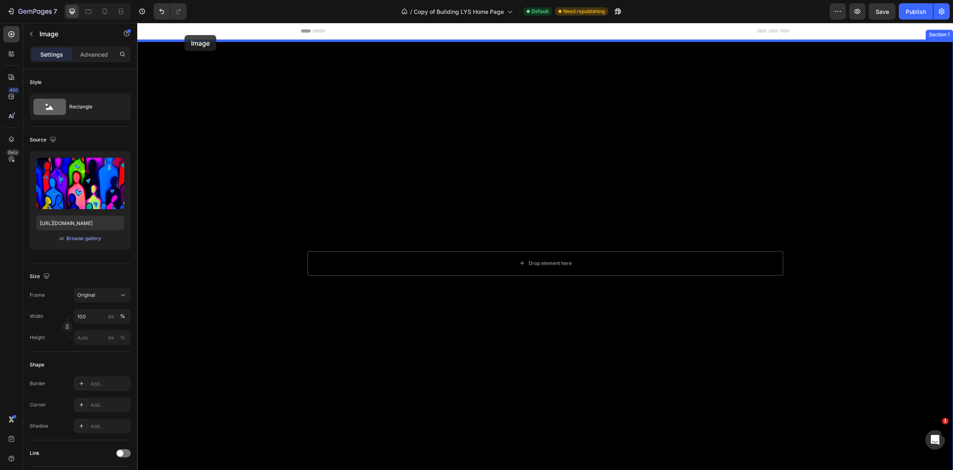
drag, startPoint x: 145, startPoint y: 201, endPoint x: 184, endPoint y: 35, distance: 170.9
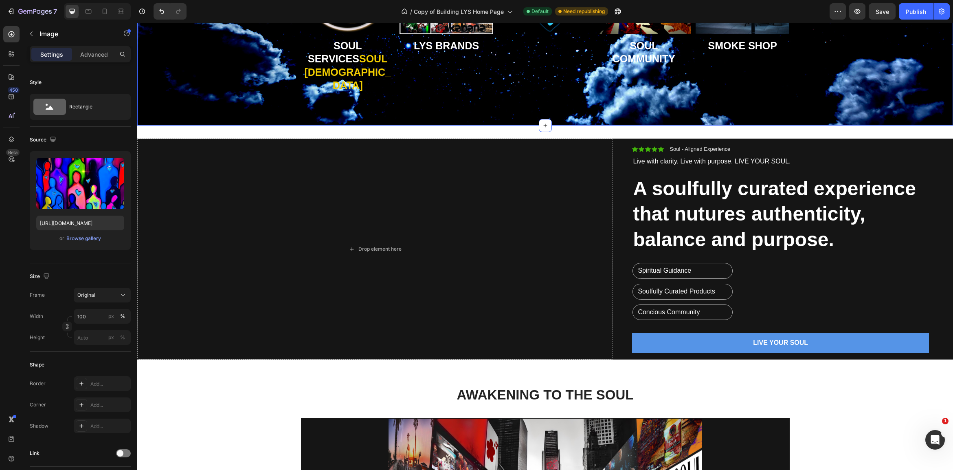
scroll to position [1095, 0]
click at [161, 9] on icon "Undo/Redo" at bounding box center [162, 11] width 8 height 8
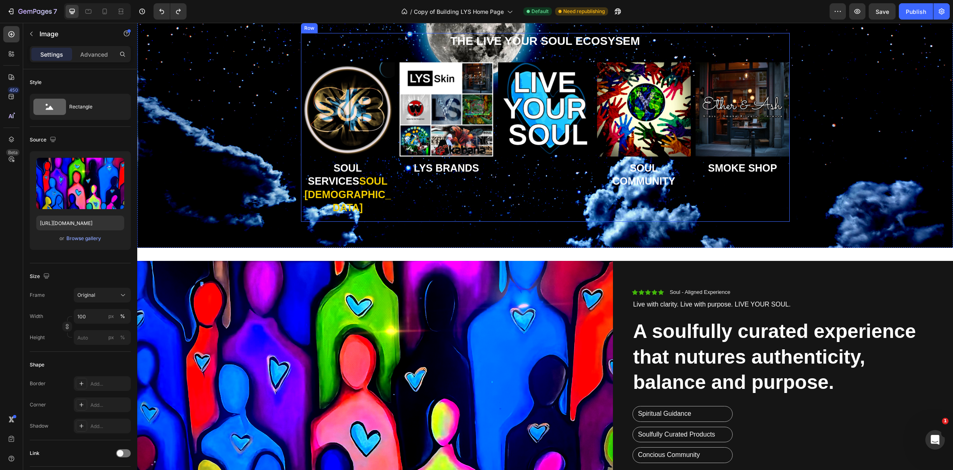
scroll to position [481, 0]
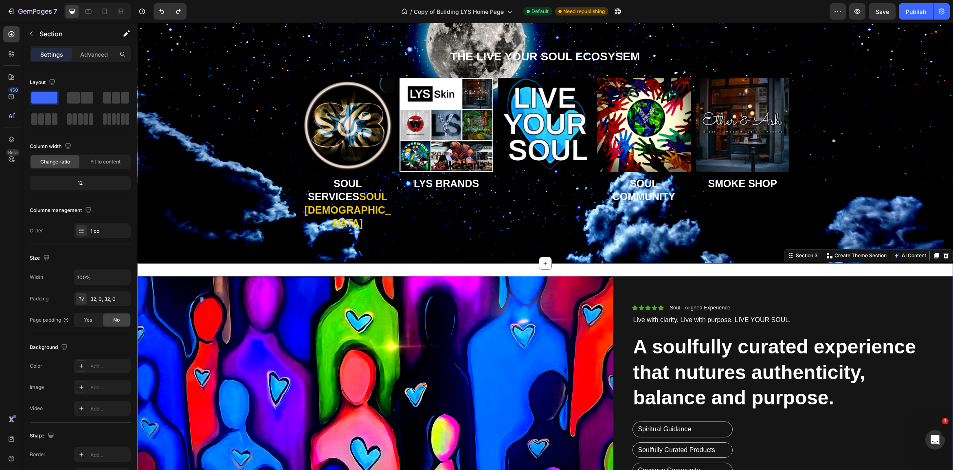
click at [644, 263] on div "Image Icon Icon Icon Icon Icon Icon List Soul - Aligned Experience Text Block R…" at bounding box center [545, 407] width 816 height 288
click at [828, 263] on div "Image Icon Icon Icon Icon Icon Icon List Soul - Aligned Experience Text Block R…" at bounding box center [545, 407] width 816 height 288
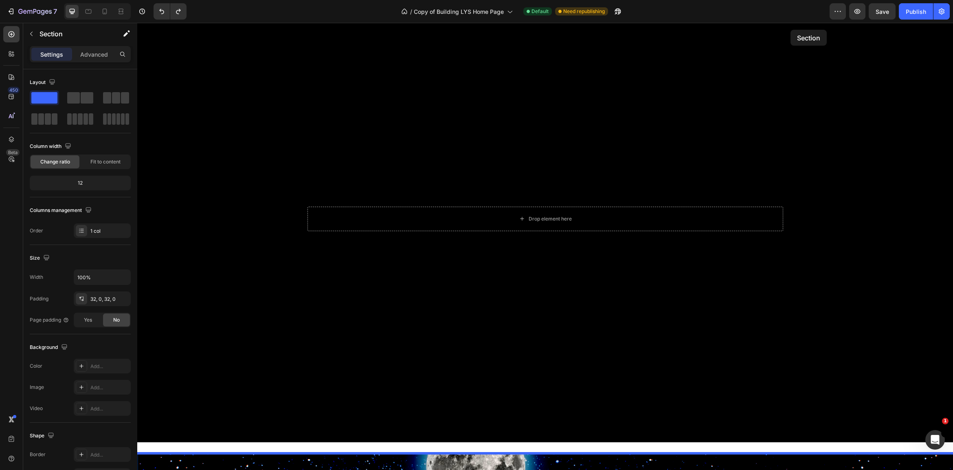
scroll to position [0, 0]
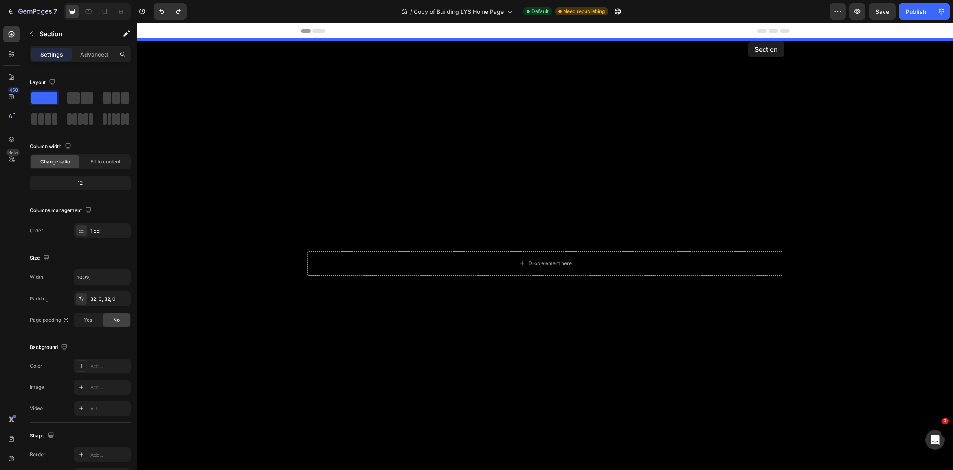
drag, startPoint x: 792, startPoint y: 230, endPoint x: 748, endPoint y: 41, distance: 194.5
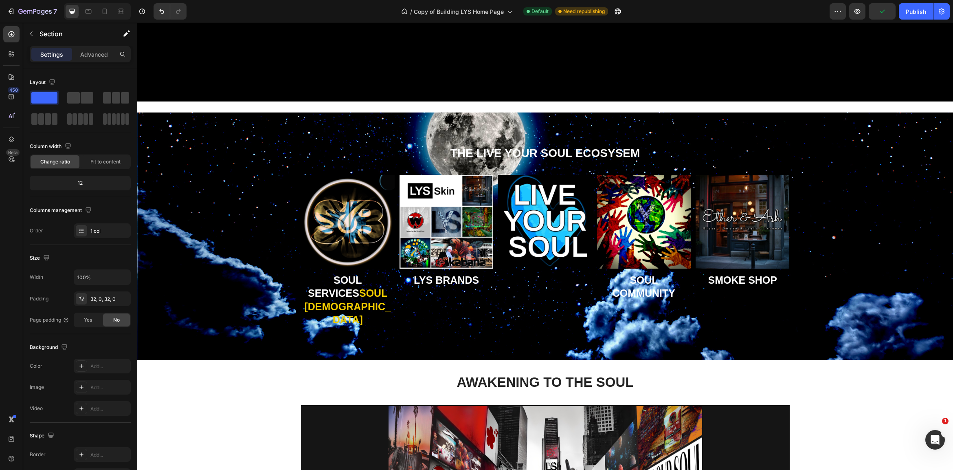
scroll to position [728, 0]
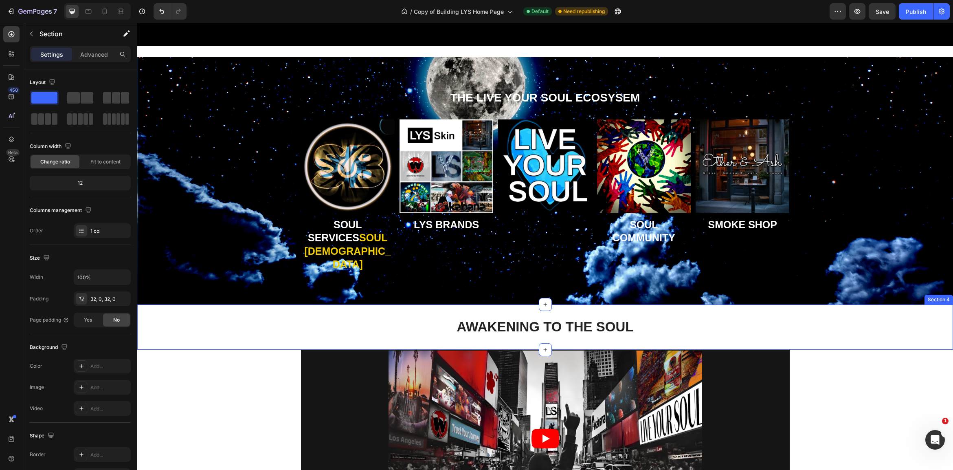
click at [854, 312] on div "AWAKENING TO THE SOUL Heading Section 4" at bounding box center [545, 326] width 816 height 45
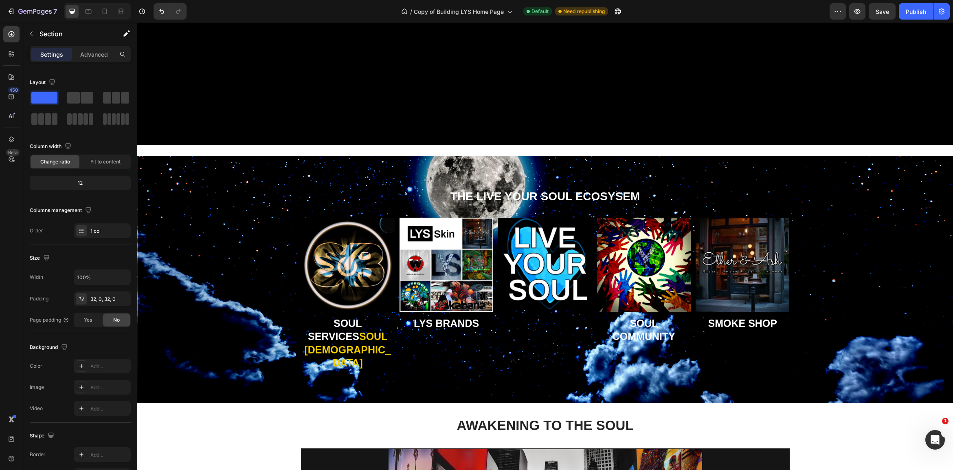
scroll to position [593, 0]
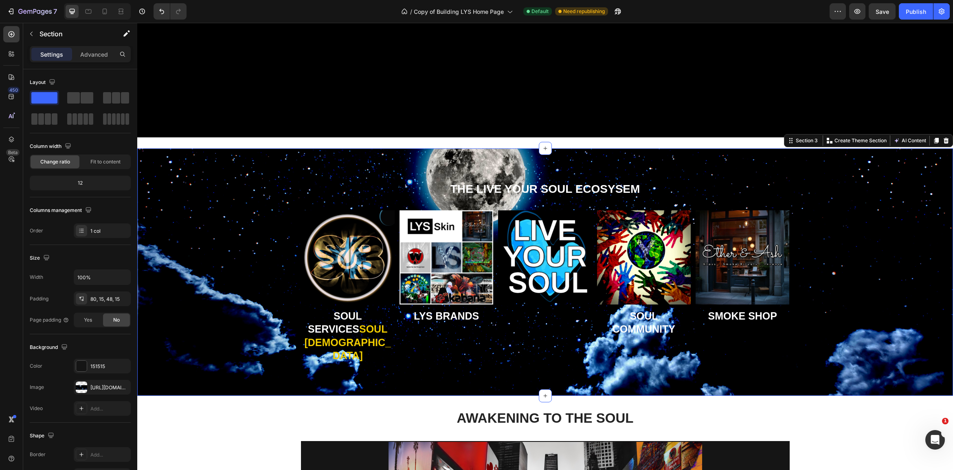
click at [192, 167] on div "THE LIVE YOUR SOUL ECOSYSEM Heading Image SOUL SERVICES SOUL BUDDHAS Heading Im…" at bounding box center [545, 271] width 816 height 247
click at [122, 384] on icon "button" at bounding box center [122, 383] width 3 height 3
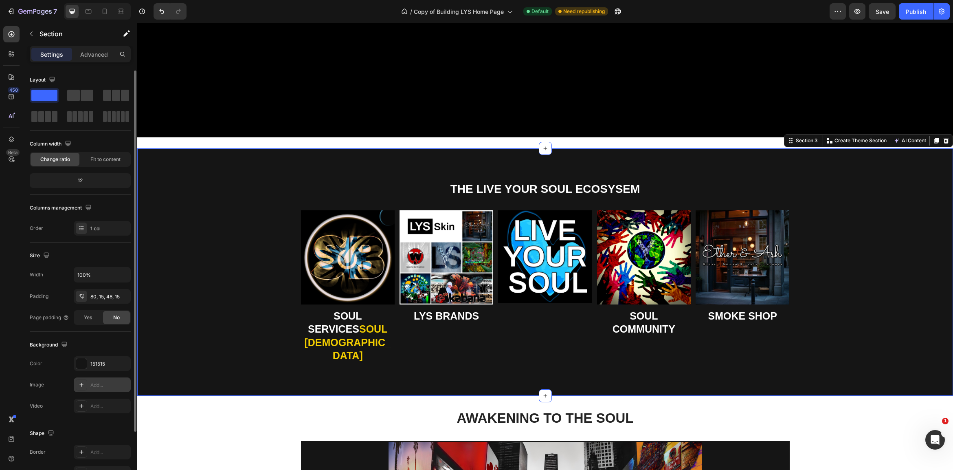
scroll to position [2, 0]
click at [90, 364] on div "151515" at bounding box center [102, 363] width 57 height 15
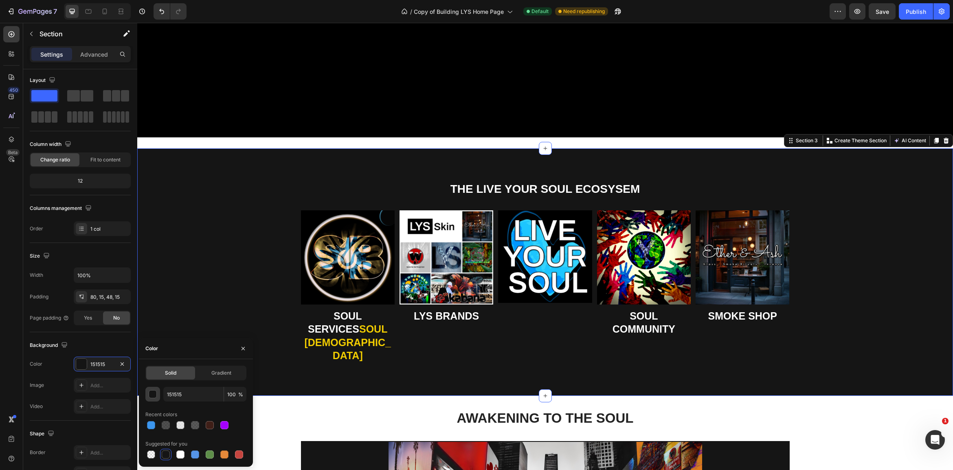
click at [153, 393] on div "button" at bounding box center [153, 394] width 8 height 8
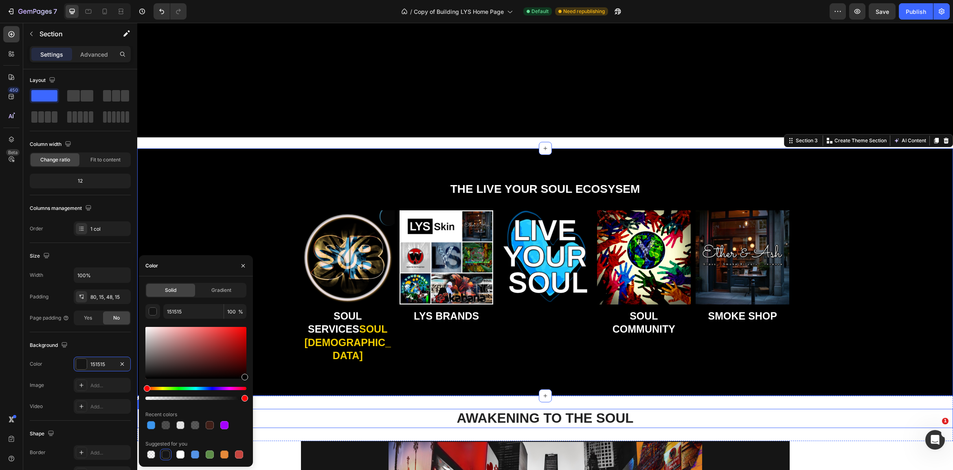
type input "000000"
drag, startPoint x: 297, startPoint y: 400, endPoint x: 274, endPoint y: 391, distance: 24.8
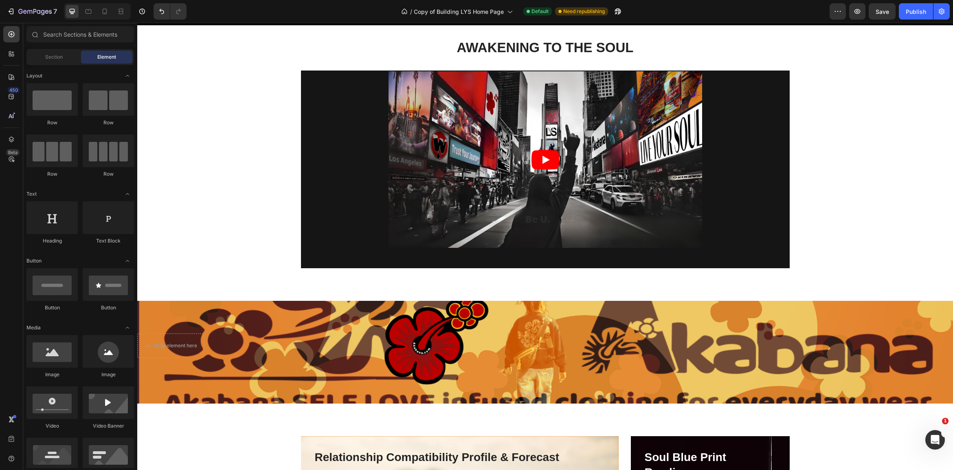
scroll to position [951, 0]
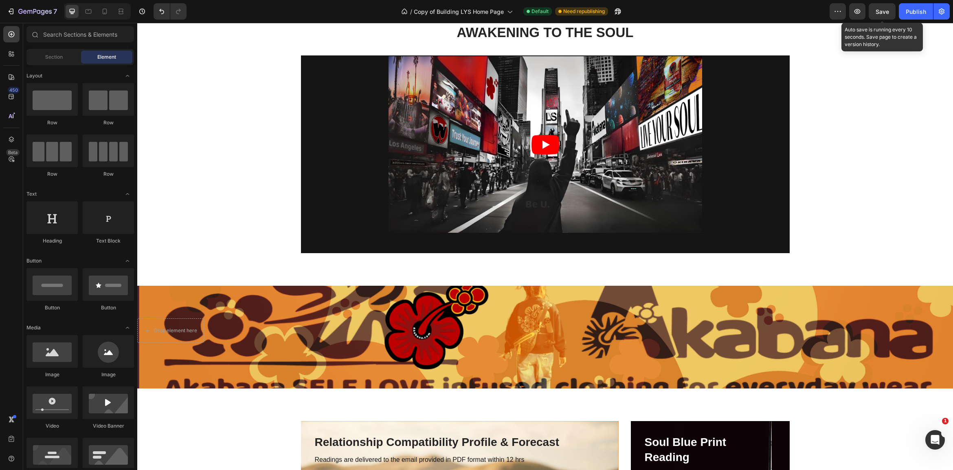
drag, startPoint x: 891, startPoint y: 15, endPoint x: 897, endPoint y: 15, distance: 6.2
click at [891, 15] on button "Save" at bounding box center [882, 11] width 27 height 16
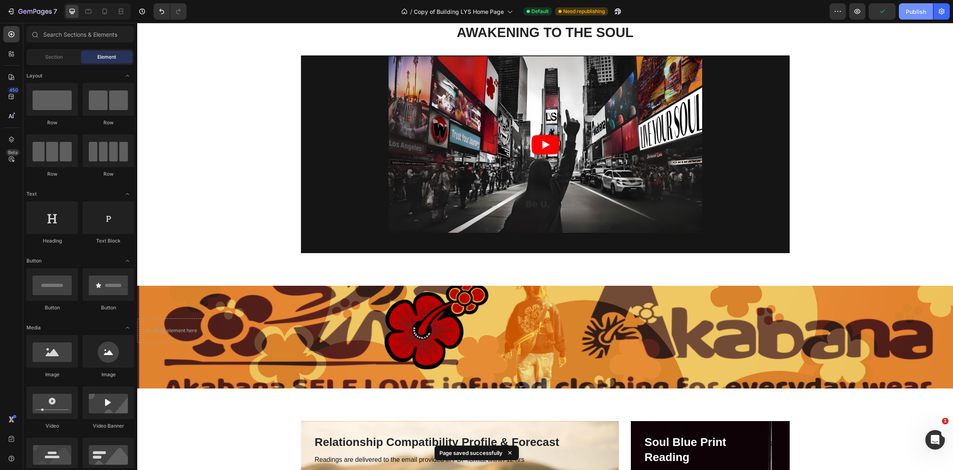
click at [915, 13] on div "Publish" at bounding box center [916, 11] width 20 height 9
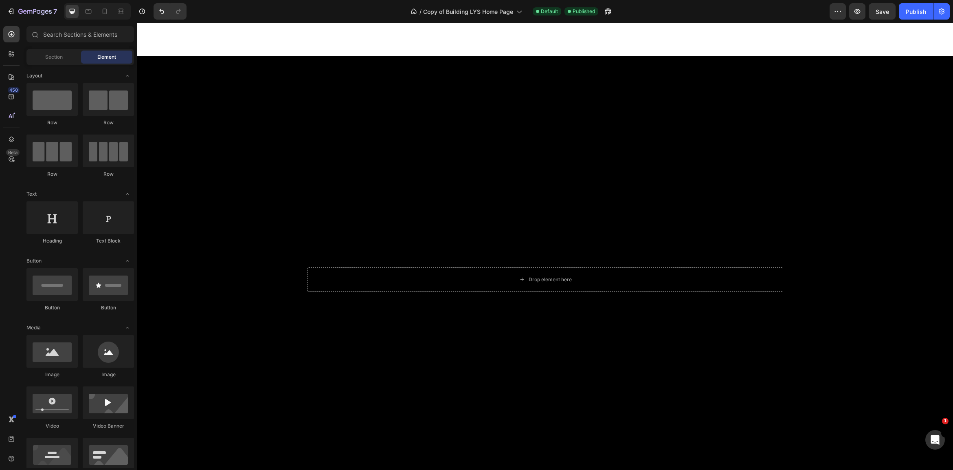
scroll to position [494, 0]
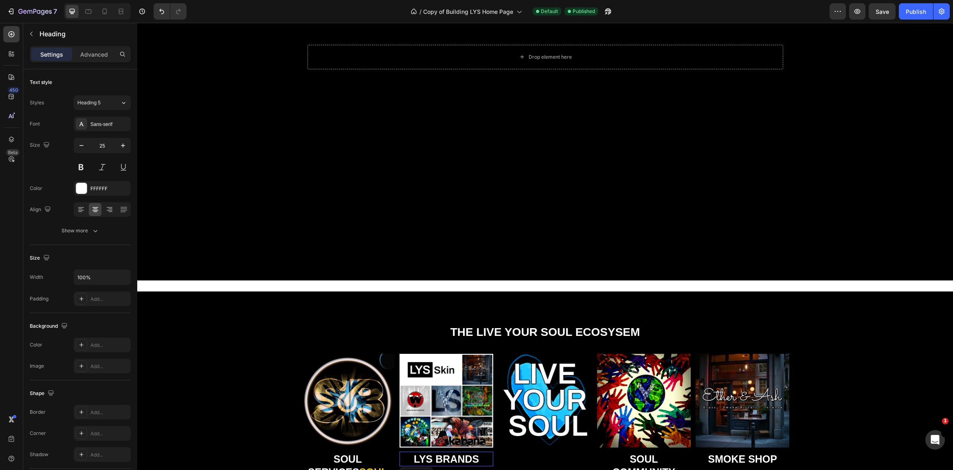
click at [451, 365] on div "Image LYS BRANDS Heading" at bounding box center [446, 429] width 94 height 152
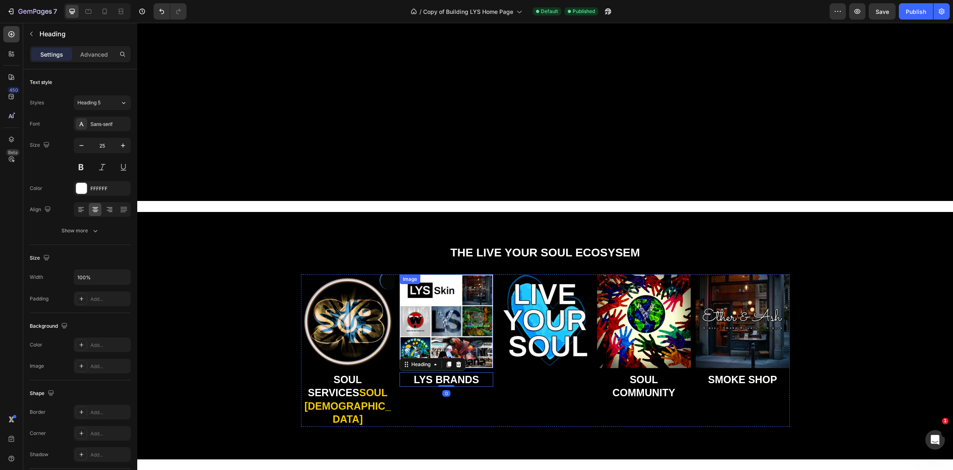
scroll to position [612, 0]
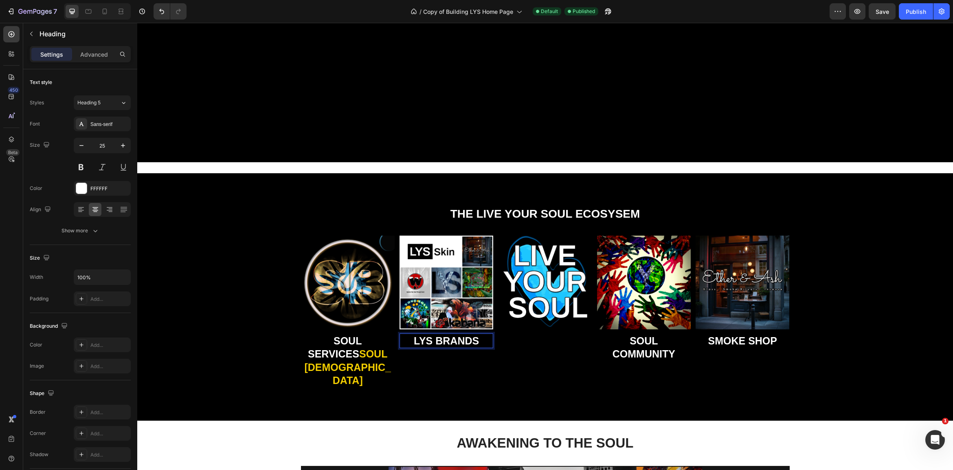
click at [432, 339] on strong "LYS BRANDS" at bounding box center [446, 340] width 65 height 11
click at [465, 353] on strong "SOULFUL BRANDS" at bounding box center [446, 347] width 48 height 25
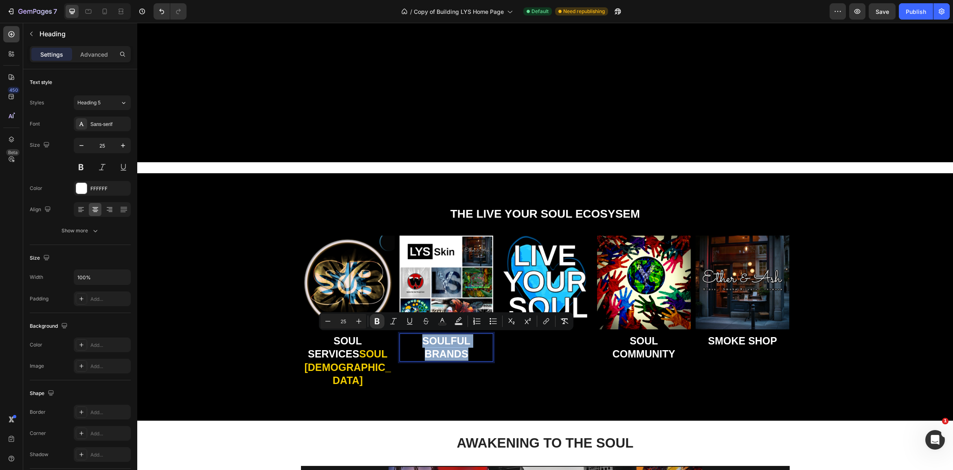
drag, startPoint x: 468, startPoint y: 352, endPoint x: 415, endPoint y: 338, distance: 55.2
click at [414, 338] on p "SOULFUL BRANDS" at bounding box center [446, 347] width 92 height 26
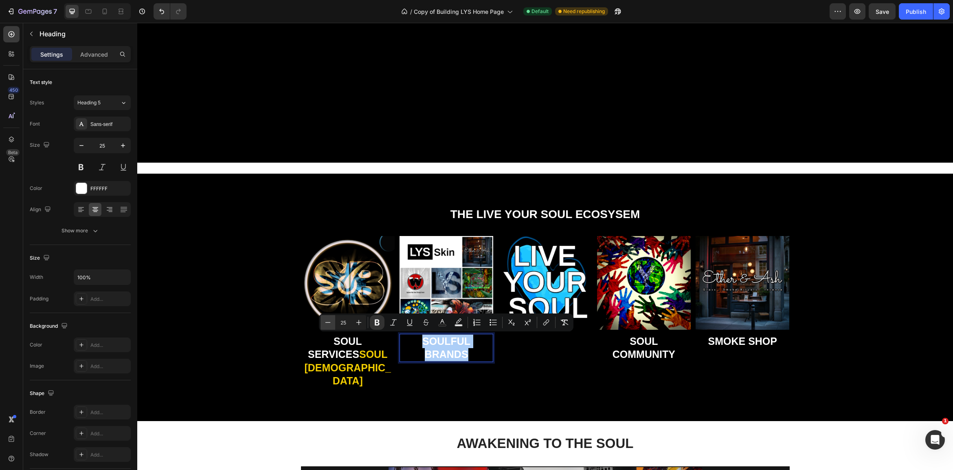
click at [326, 320] on icon "Editor contextual toolbar" at bounding box center [328, 322] width 8 height 8
click at [357, 322] on icon "Editor contextual toolbar" at bounding box center [359, 322] width 8 height 8
click at [334, 323] on button "Minus" at bounding box center [327, 322] width 15 height 15
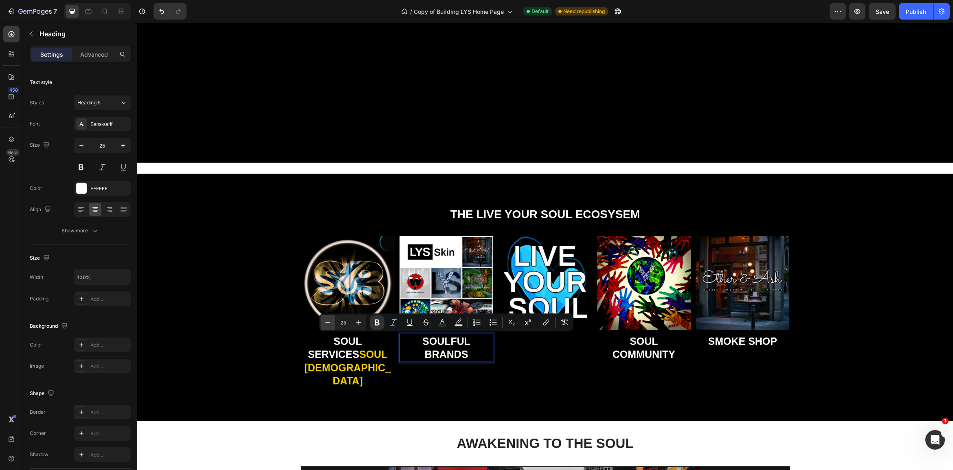
type input "24"
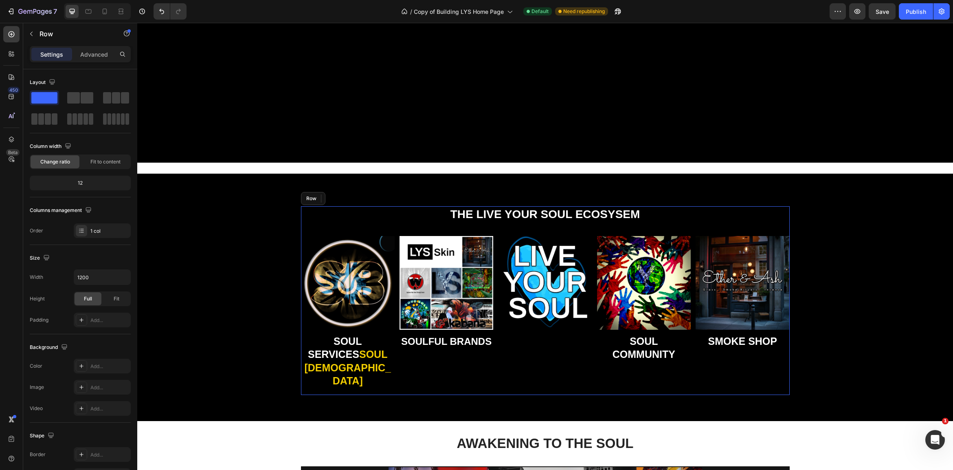
drag, startPoint x: 439, startPoint y: 363, endPoint x: 500, endPoint y: 386, distance: 64.6
click at [443, 364] on div "Image SOUL SERVICES SOUL BUDDHAS Heading Image ⁠⁠⁠⁠⁠⁠⁠ SOULFUL BRANDS Heading 0…" at bounding box center [545, 315] width 489 height 159
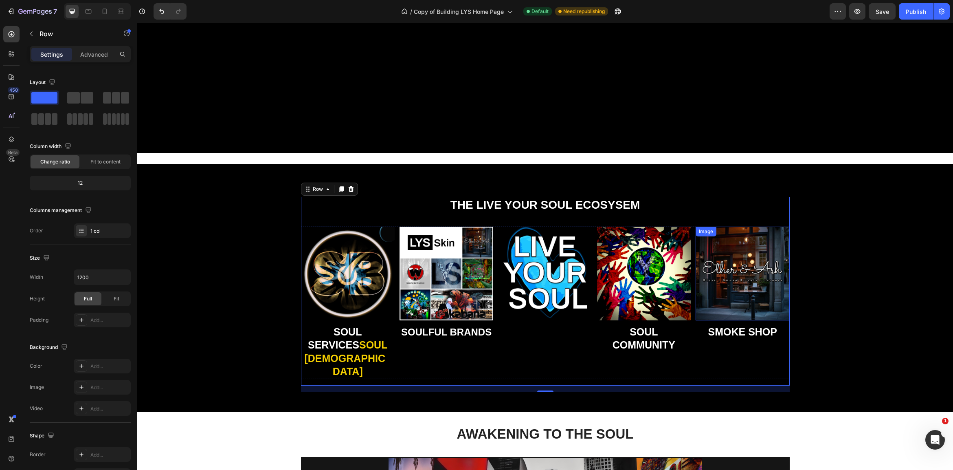
scroll to position [634, 0]
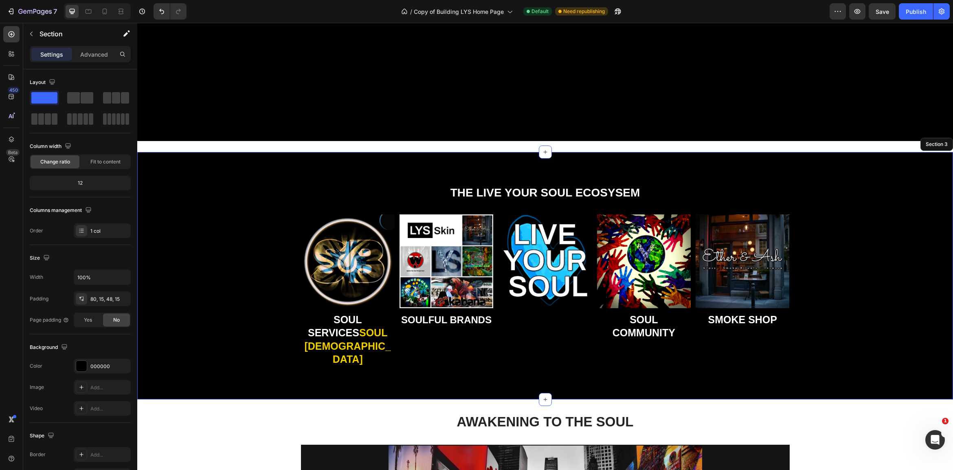
click at [864, 317] on div "THE LIVE YOUR SOUL ECOSYSEM Heading Image SOUL SERVICES SOUL BUDDHAS Heading Im…" at bounding box center [544, 281] width 803 height 195
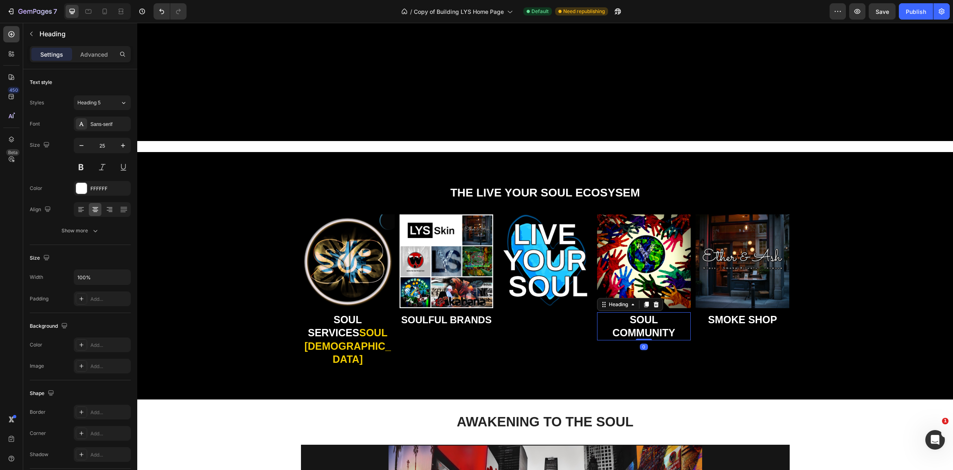
click at [655, 328] on strong "SOUL COMMUNITY" at bounding box center [643, 326] width 63 height 25
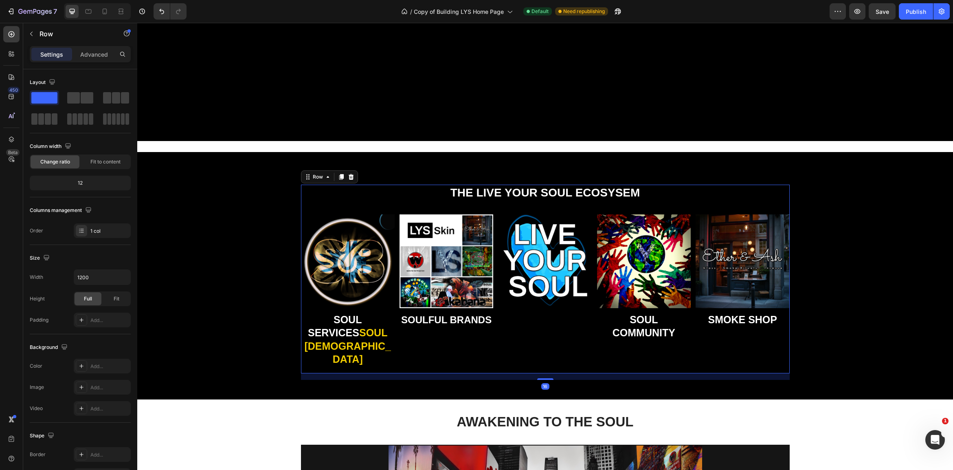
click at [681, 341] on div "Image SOUL SERVICES SOUL BUDDHAS Heading Image ⁠⁠⁠⁠⁠⁠⁠ SOULFUL BRANDS Heading I…" at bounding box center [545, 293] width 489 height 159
click at [673, 336] on strong "SOUL COMMUNITY" at bounding box center [643, 326] width 63 height 25
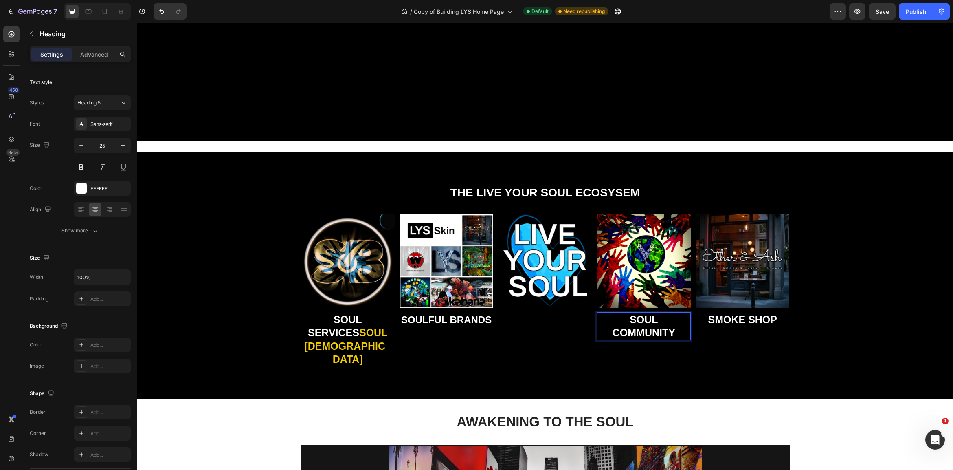
click at [673, 336] on strong "SOUL COMMUNITY" at bounding box center [643, 326] width 63 height 25
click at [529, 301] on icon "Editor contextual toolbar" at bounding box center [525, 300] width 8 height 8
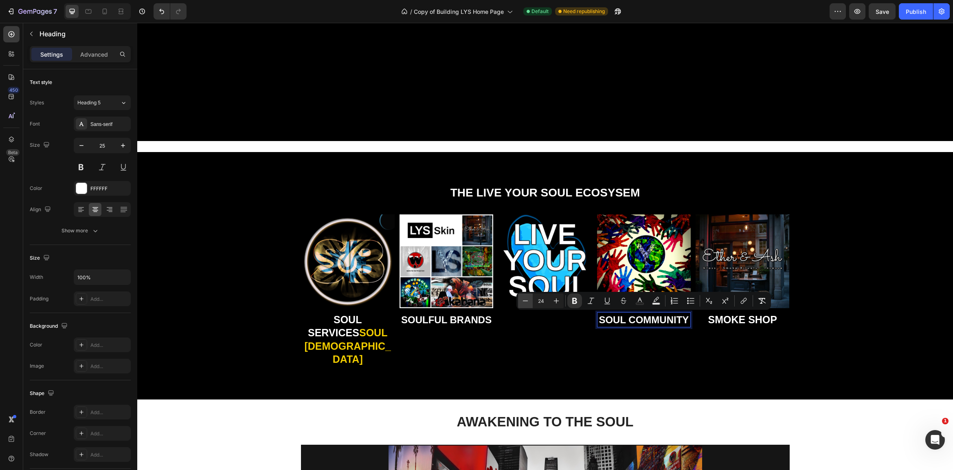
click at [529, 301] on icon "Editor contextual toolbar" at bounding box center [525, 300] width 8 height 8
click at [559, 300] on icon "Editor contextual toolbar" at bounding box center [556, 300] width 8 height 8
click at [528, 301] on icon "Editor contextual toolbar" at bounding box center [525, 300] width 8 height 8
type input "24"
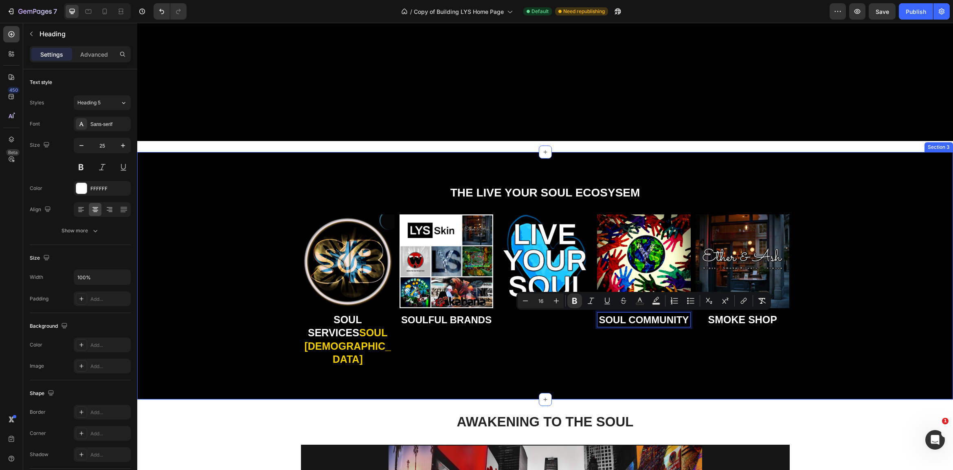
click at [720, 369] on div "THE LIVE YOUR SOUL ECOSYSEM Heading Image SOUL SERVICES SOUL BUDDHAS Heading Im…" at bounding box center [545, 275] width 816 height 247
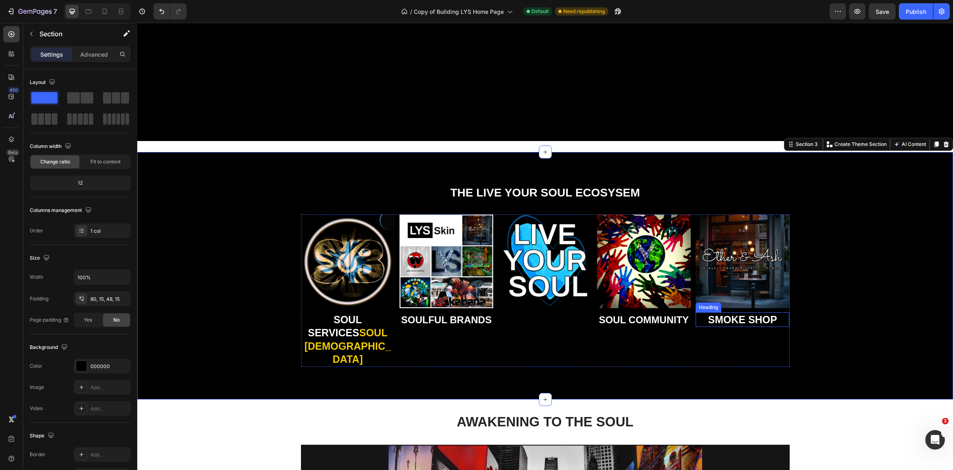
click at [760, 318] on strong "SMOKE SHOP" at bounding box center [742, 319] width 69 height 11
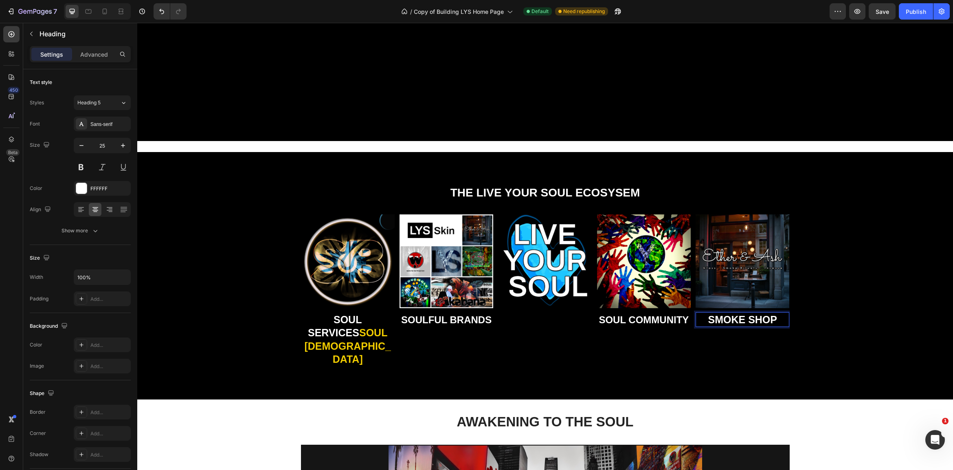
click at [766, 318] on strong "SMOKE SHOP" at bounding box center [742, 319] width 69 height 11
click at [778, 318] on p "SMOKE SHOP" at bounding box center [742, 319] width 92 height 13
click at [776, 317] on strong "SMOKE SHOP" at bounding box center [742, 319] width 69 height 11
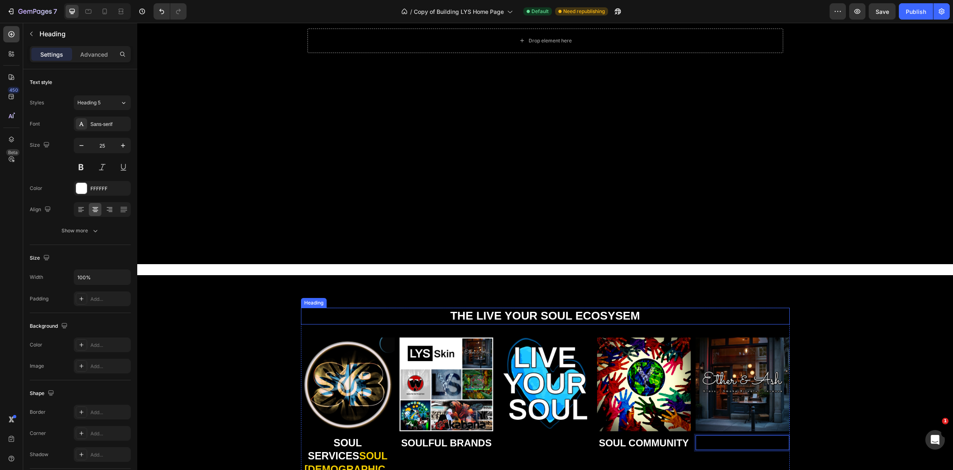
scroll to position [513, 0]
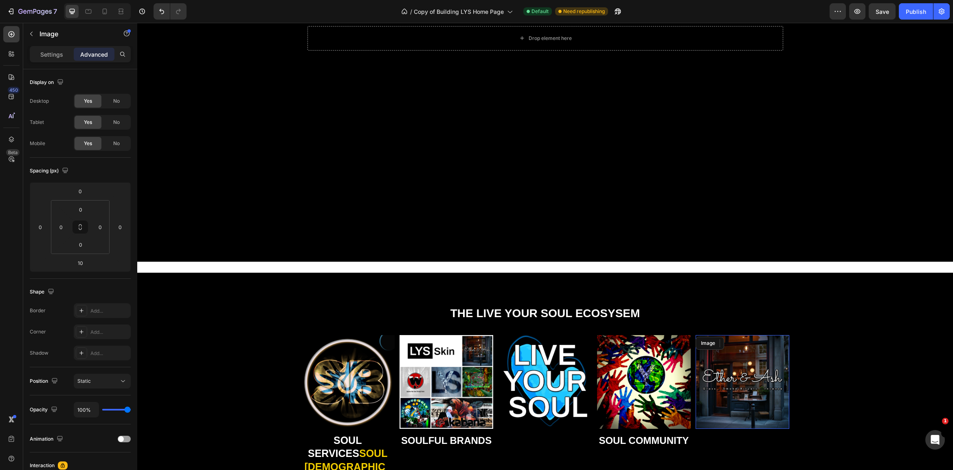
click at [753, 383] on img at bounding box center [743, 382] width 94 height 94
click at [52, 54] on p "Settings" at bounding box center [51, 54] width 23 height 9
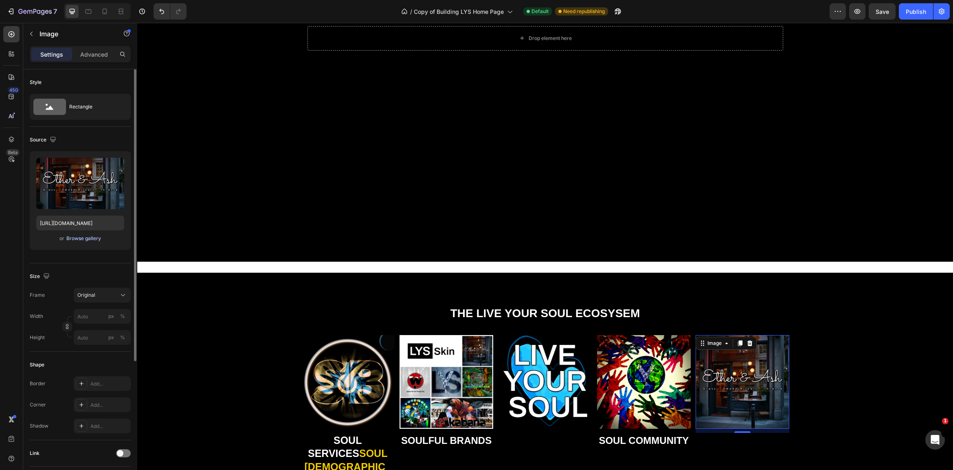
click at [80, 237] on div "Browse gallery" at bounding box center [83, 238] width 35 height 7
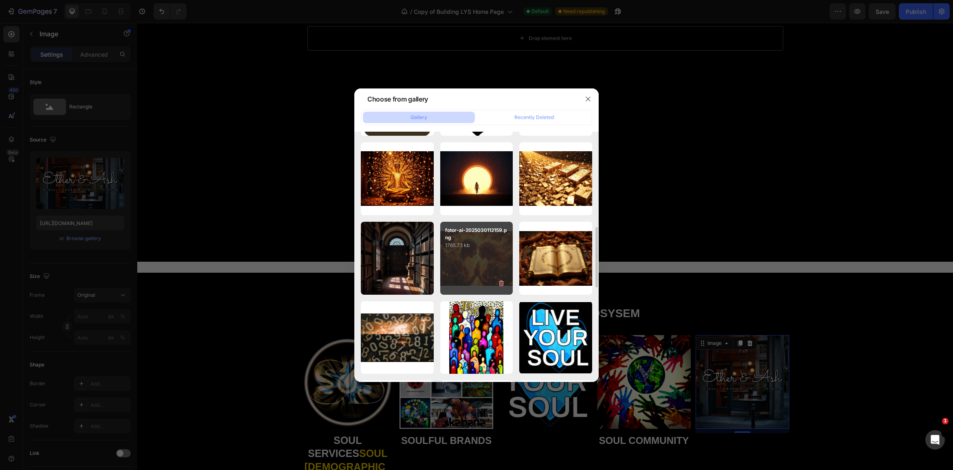
scroll to position [329, 0]
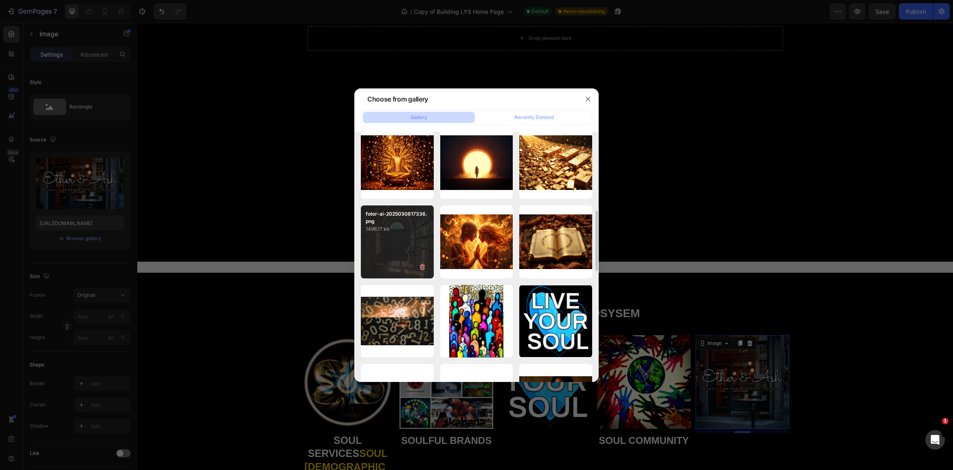
click at [398, 240] on div "fotor-ai-2025030817336.png 1498.17 kb" at bounding box center [397, 241] width 73 height 73
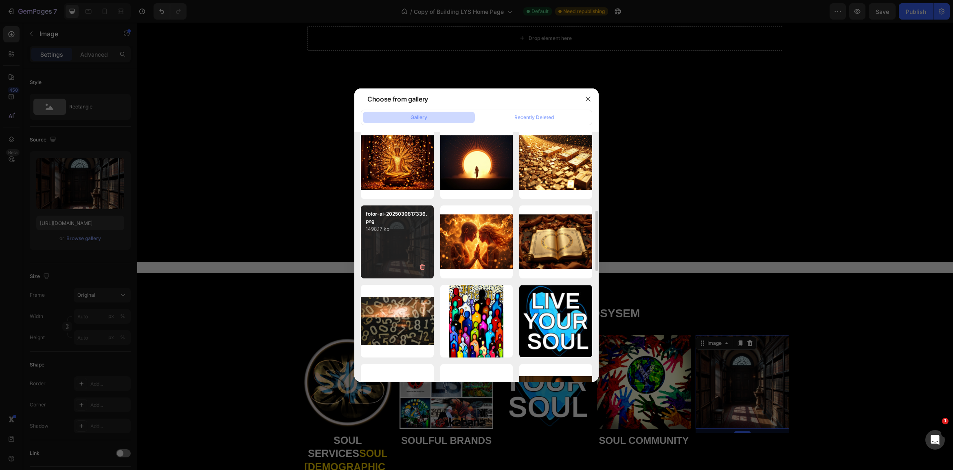
type input "https://cdn.shopify.com/s/files/1/0707/9480/5570/files/gempages_515935069974562…"
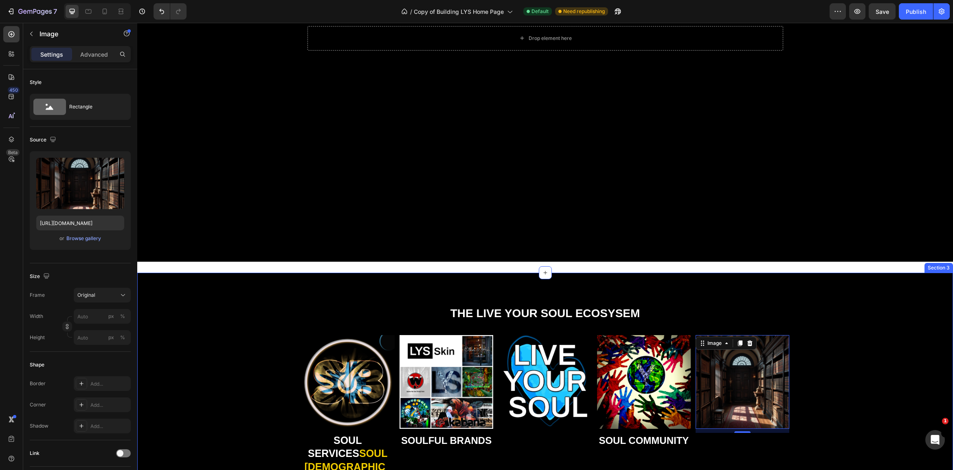
click at [898, 410] on div "THE LIVE YOUR SOUL ECOSYSEM Heading Image SOUL SERVICES SOUL BUDDHAS Heading Im…" at bounding box center [544, 402] width 803 height 195
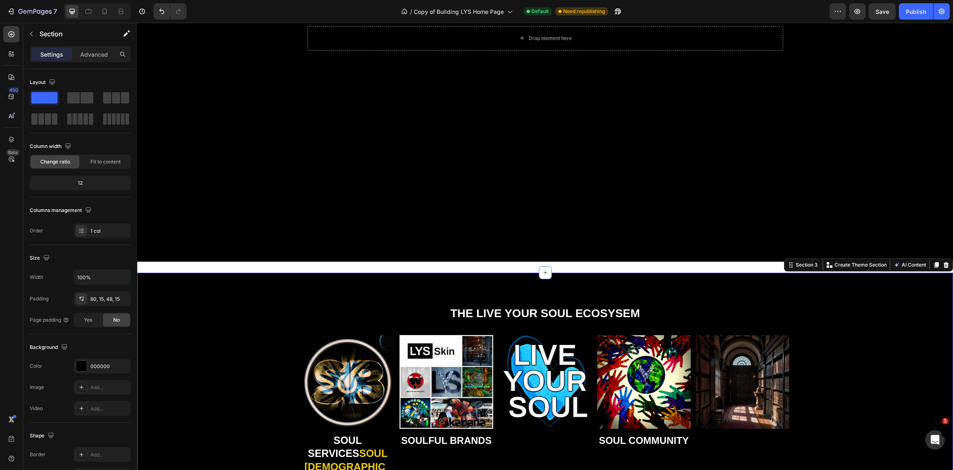
scroll to position [513, 0]
click at [754, 381] on img at bounding box center [743, 382] width 94 height 94
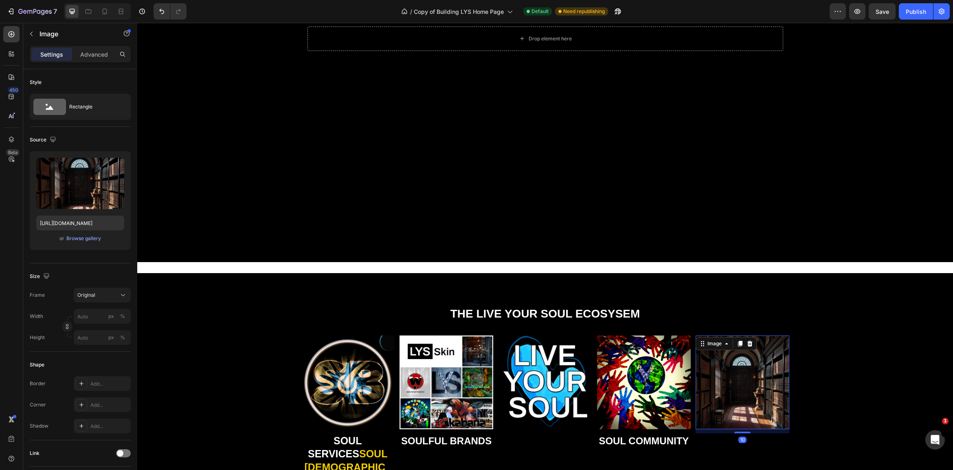
click at [754, 381] on img at bounding box center [743, 382] width 94 height 94
click at [821, 391] on div "THE LIVE YOUR SOUL ECOSYSEM Heading Image SOUL SERVICES SOUL BUDDHAS Heading Im…" at bounding box center [544, 402] width 803 height 195
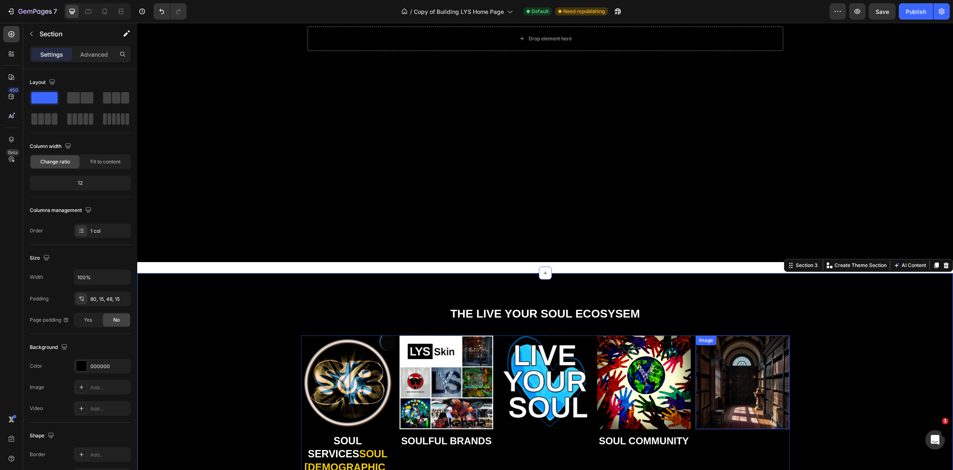
click at [746, 378] on img at bounding box center [743, 382] width 94 height 94
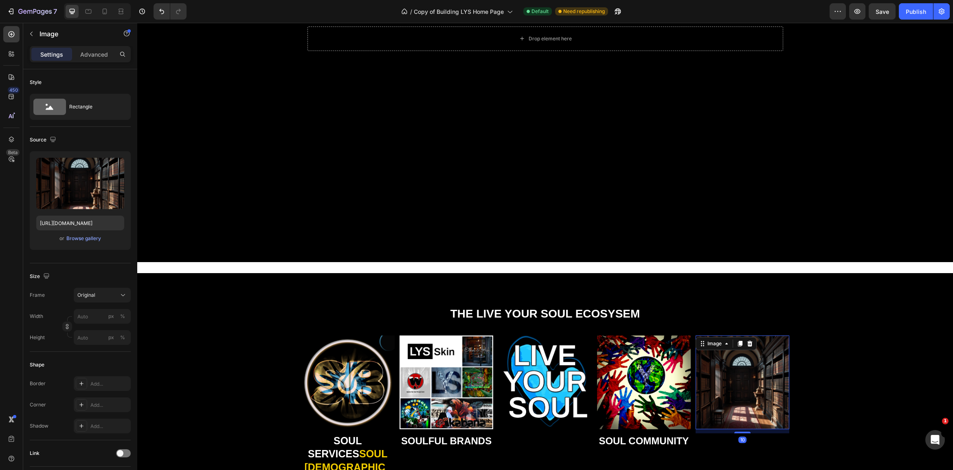
click at [746, 378] on img at bounding box center [743, 382] width 94 height 94
click at [70, 238] on div "Browse gallery" at bounding box center [83, 238] width 35 height 7
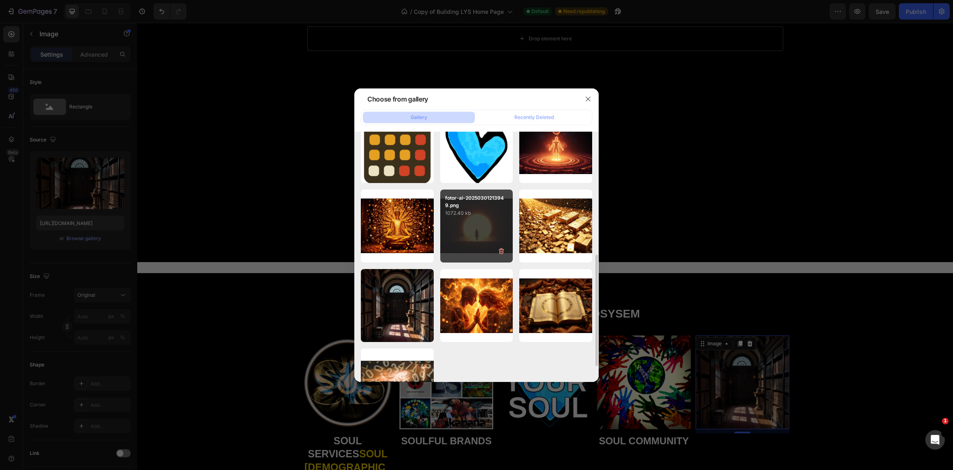
scroll to position [279, 0]
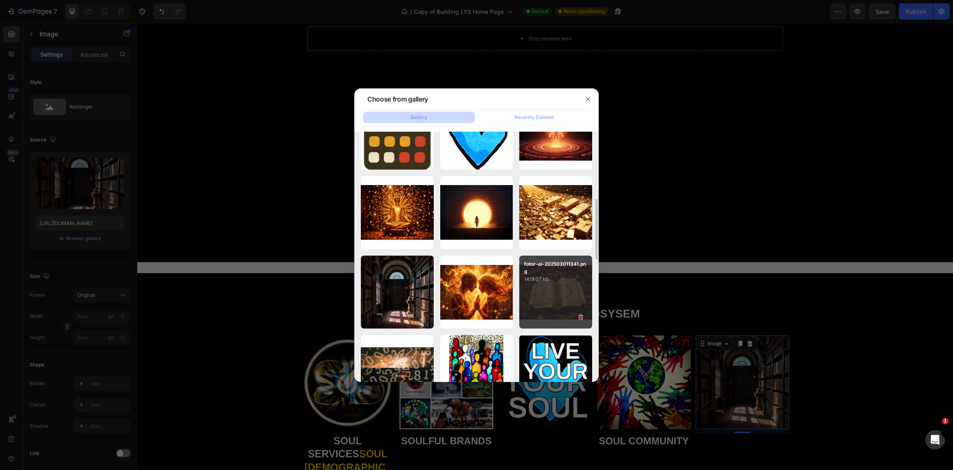
click at [537, 280] on p "1419.07 kb" at bounding box center [555, 279] width 63 height 8
type input "https://cdn.shopify.com/s/files/1/0707/9480/5570/files/gempages_515935069974562…"
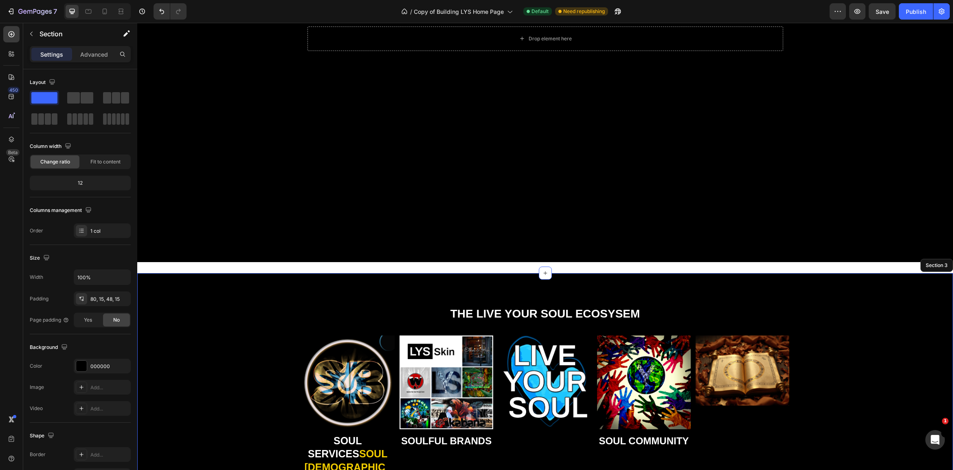
click at [860, 386] on div "THE LIVE YOUR SOUL ECOSYSEM Heading Image SOUL SERVICES SOUL BUDDHAS Heading Im…" at bounding box center [544, 402] width 803 height 195
click at [164, 9] on icon "Undo/Redo" at bounding box center [162, 11] width 8 height 8
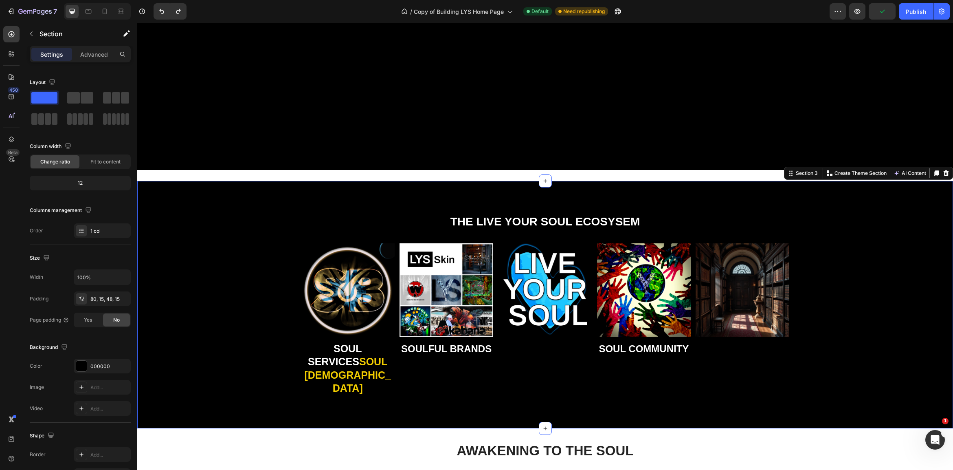
scroll to position [628, 0]
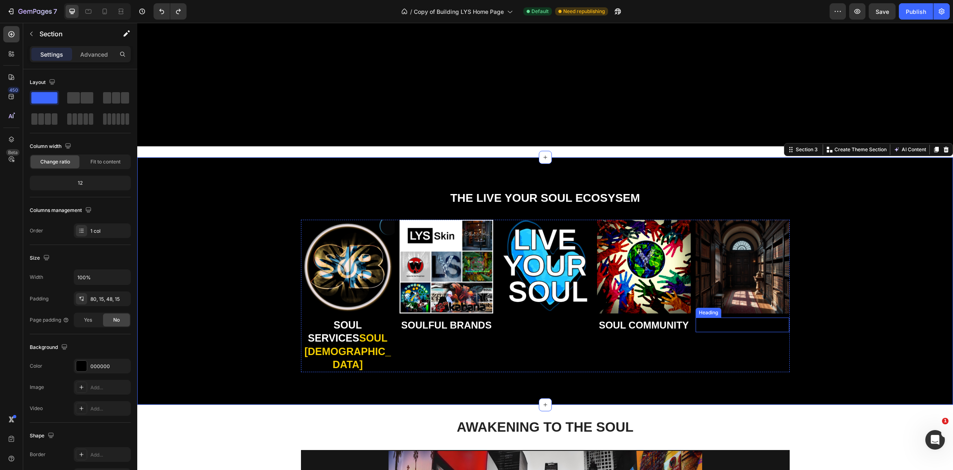
click at [724, 326] on p "Rich Text Editor. Editing area: main" at bounding box center [742, 324] width 92 height 13
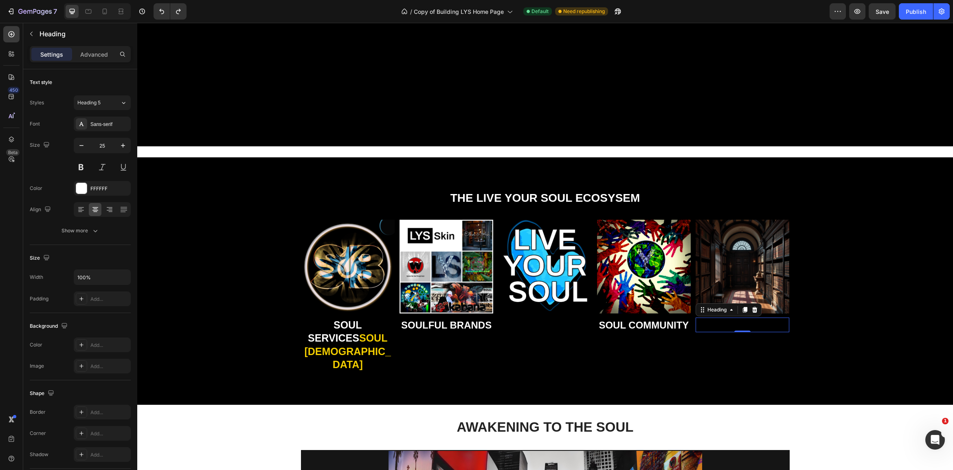
click at [724, 326] on h2 "Rich Text Editor. Editing area: main" at bounding box center [743, 324] width 94 height 15
click at [781, 345] on div "Image SOUL SERVICES SOUL BUDDHAS Heading Image ⁠⁠⁠⁠⁠⁠⁠ SOULFUL BRANDS Heading I…" at bounding box center [545, 298] width 489 height 159
click at [769, 325] on p "SOUL NOTES" at bounding box center [742, 324] width 92 height 13
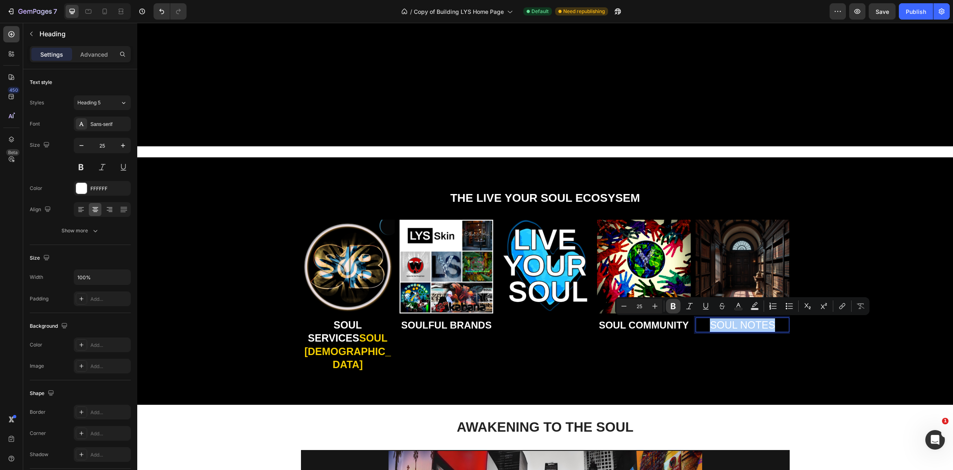
click at [675, 306] on icon "Editor contextual toolbar" at bounding box center [673, 306] width 5 height 6
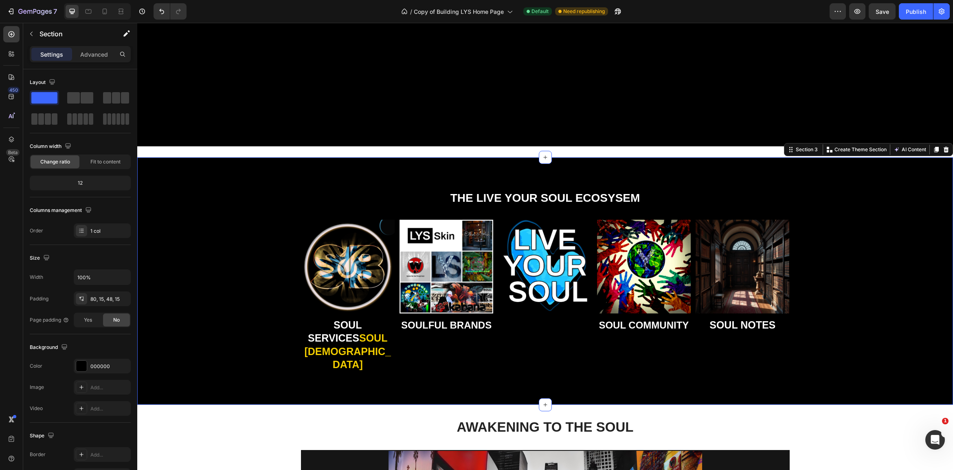
click at [822, 352] on div "THE LIVE YOUR SOUL ECOSYSEM Heading Image SOUL SERVICES SOUL BUDDHAS Heading Im…" at bounding box center [544, 287] width 803 height 195
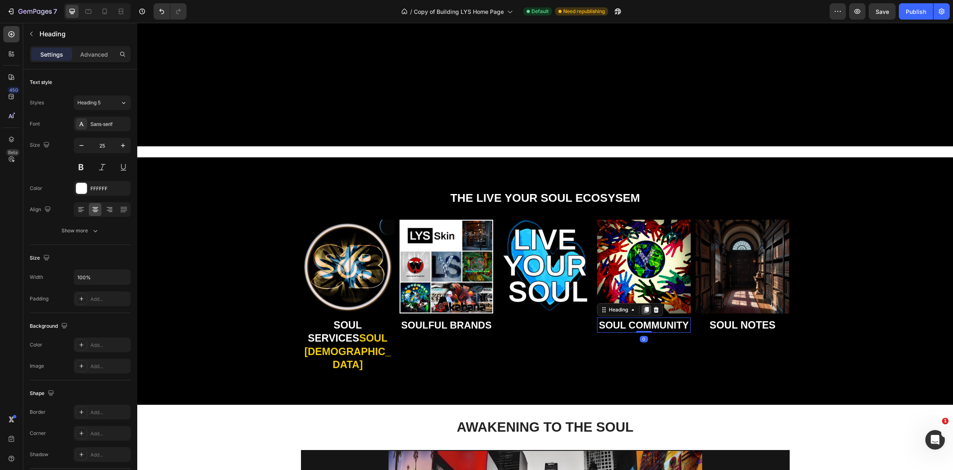
click at [647, 310] on icon at bounding box center [646, 310] width 4 height 6
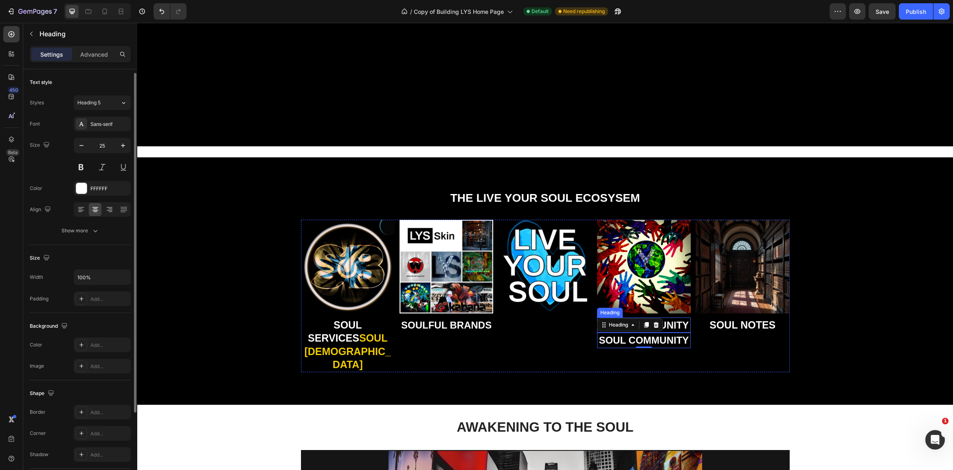
scroll to position [2, 0]
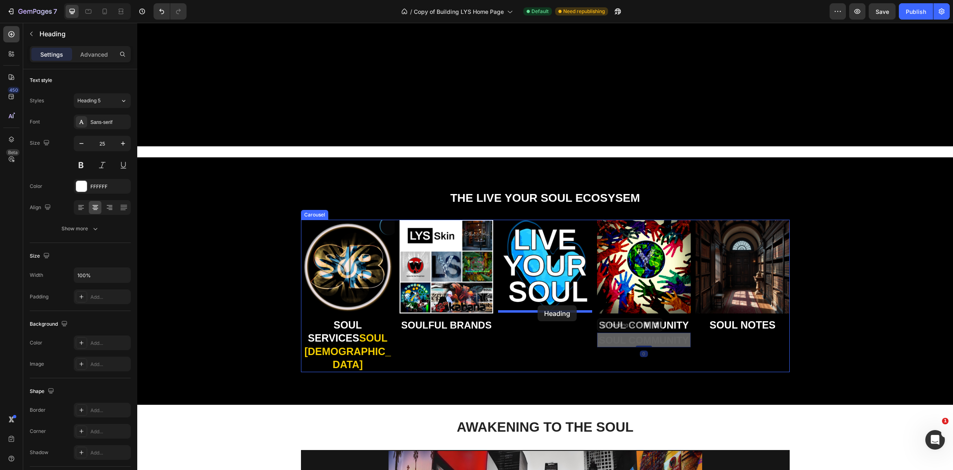
drag, startPoint x: 604, startPoint y: 325, endPoint x: 538, endPoint y: 305, distance: 69.7
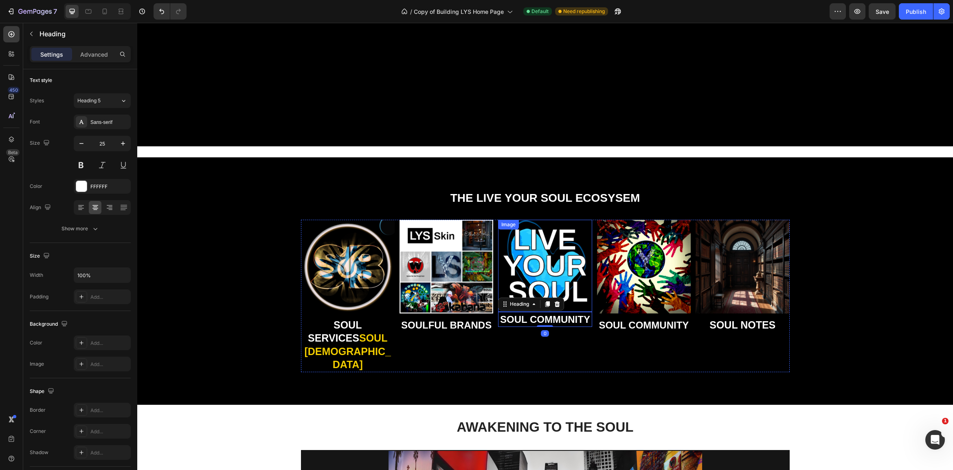
click at [573, 274] on img at bounding box center [545, 265] width 94 height 92
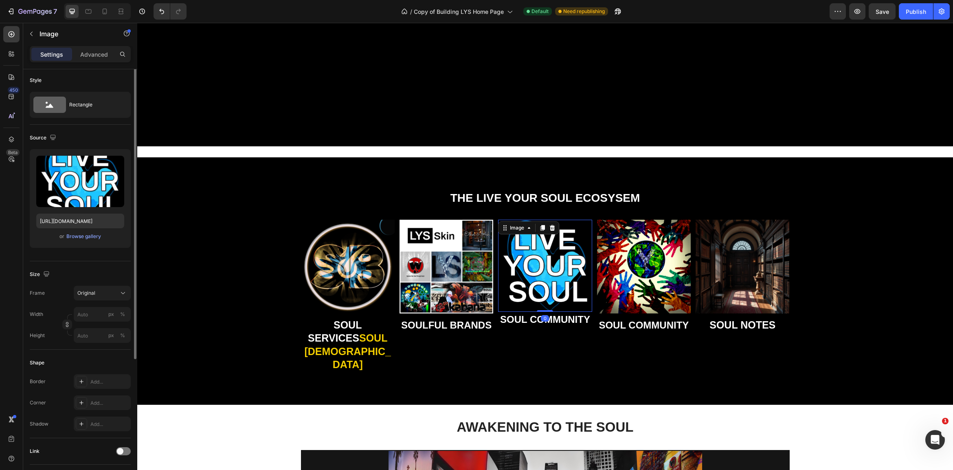
scroll to position [0, 0]
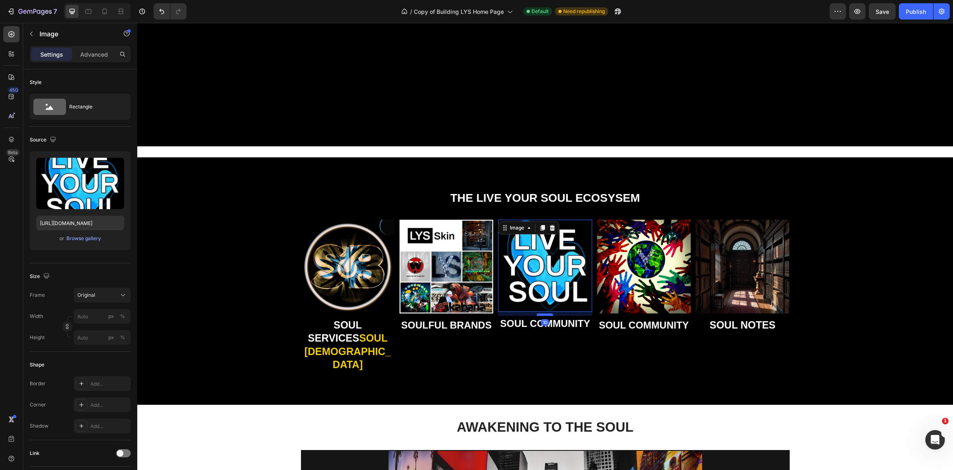
drag, startPoint x: 547, startPoint y: 311, endPoint x: 546, endPoint y: 315, distance: 4.1
click at [546, 315] on div at bounding box center [545, 314] width 16 height 2
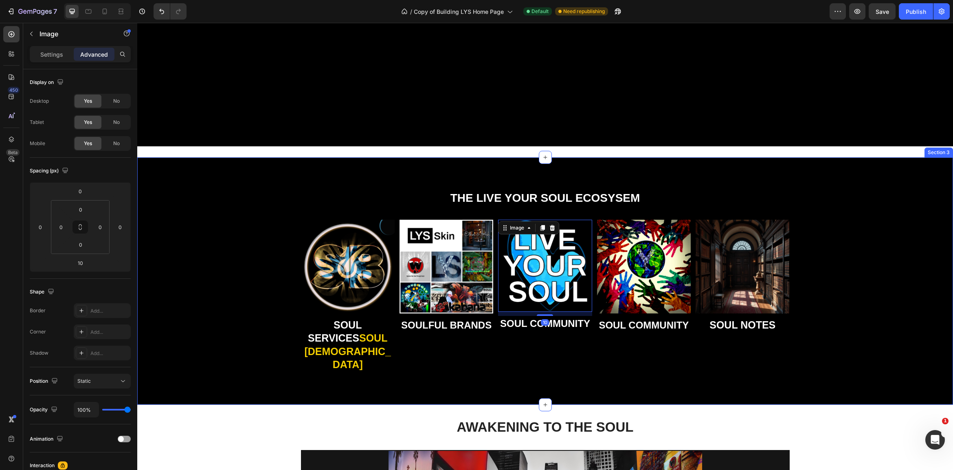
click at [641, 369] on div "THE LIVE YOUR SOUL ECOSYSEM Heading Image SOUL SERVICES SOUL BUDDHAS Heading Im…" at bounding box center [545, 280] width 816 height 247
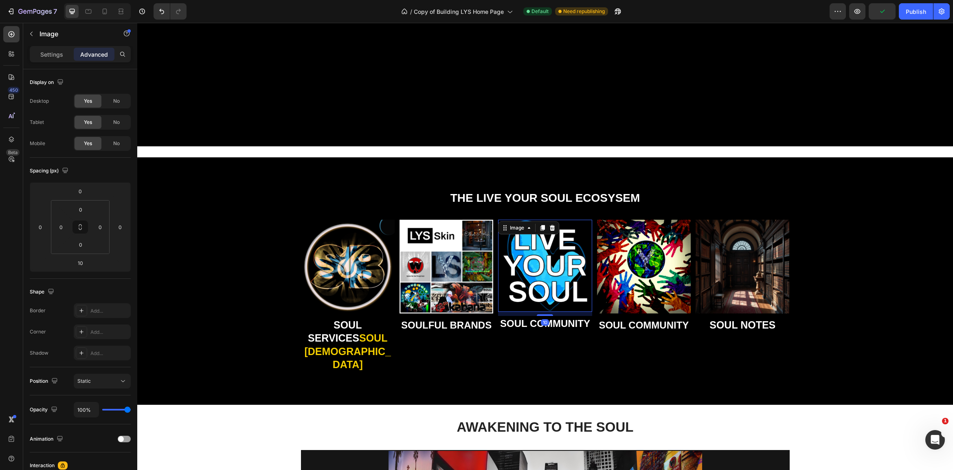
click at [564, 287] on img at bounding box center [545, 265] width 94 height 92
click at [551, 316] on div at bounding box center [545, 316] width 16 height 2
type input "14"
click at [556, 323] on strong "SOUL COMMUNITY" at bounding box center [545, 324] width 90 height 11
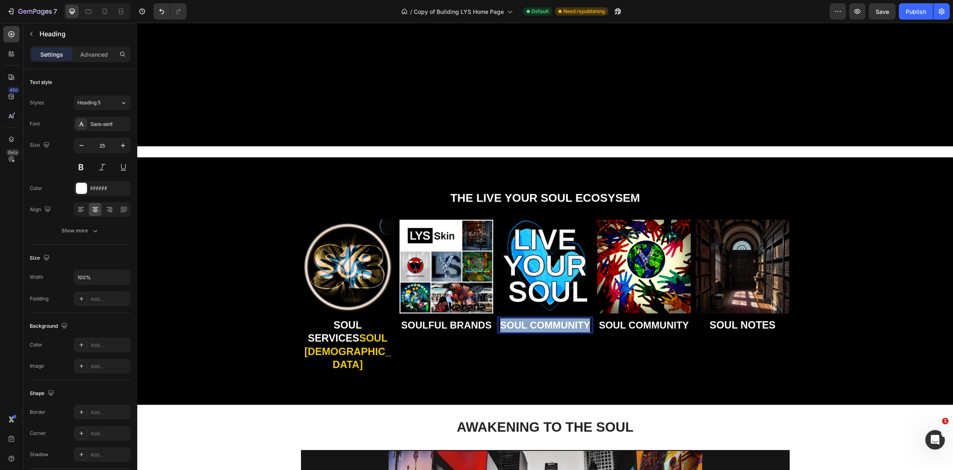
click at [556, 323] on strong "SOUL COMMUNITY" at bounding box center [545, 324] width 90 height 11
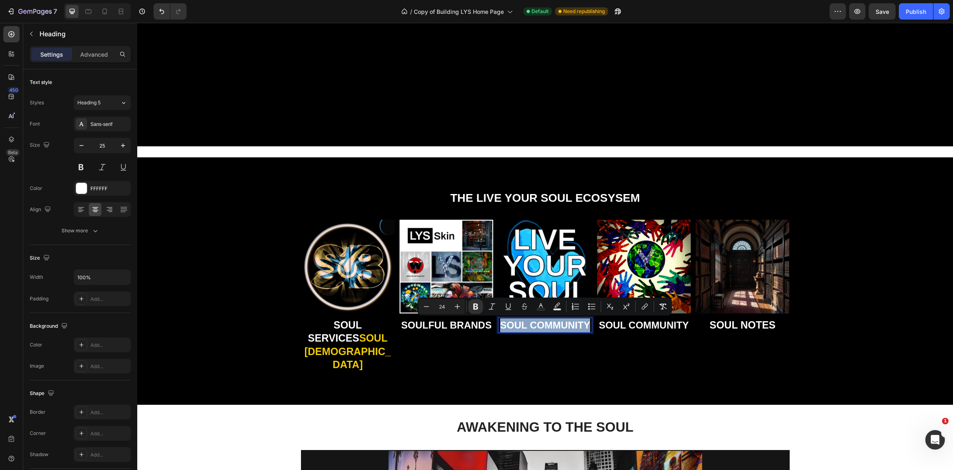
click at [556, 323] on strong "SOUL COMMUNITY" at bounding box center [545, 324] width 90 height 11
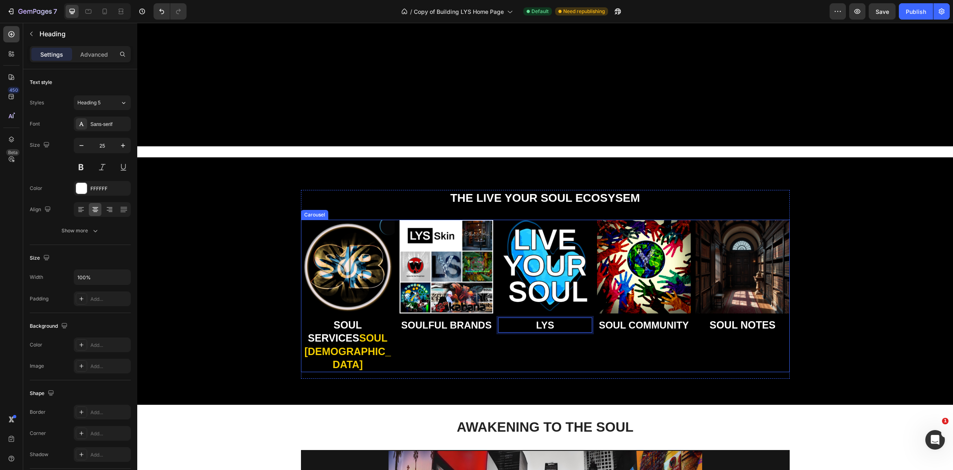
drag, startPoint x: 602, startPoint y: 350, endPoint x: 751, endPoint y: 432, distance: 170.4
click at [630, 367] on div "THE LIVE YOUR SOUL ECOSYSEM Heading Image SOUL SERVICES SOUL BUDDHAS Heading Im…" at bounding box center [545, 280] width 816 height 247
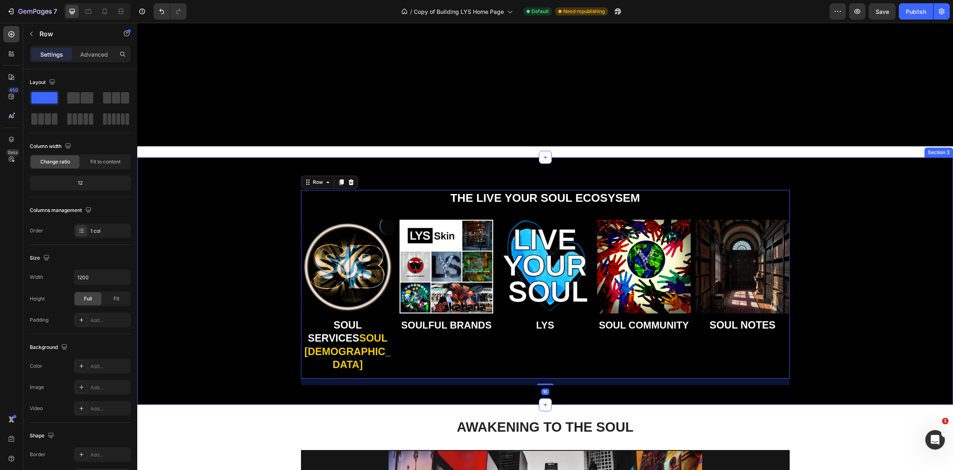
click at [865, 334] on div "THE LIVE YOUR SOUL ECOSYSEM Heading Image SOUL SERVICES SOUL BUDDHAS Heading Im…" at bounding box center [544, 287] width 803 height 195
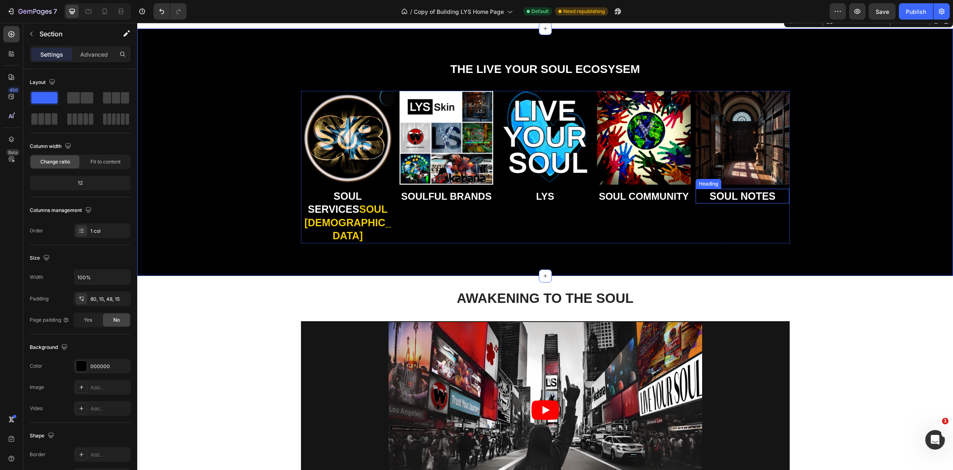
scroll to position [773, 0]
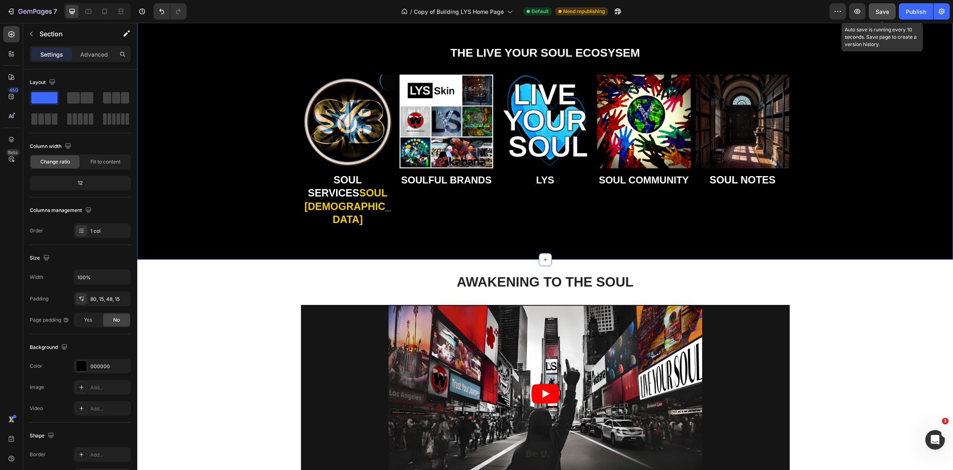
click at [877, 10] on span "Save" at bounding box center [881, 11] width 13 height 7
click at [906, 8] on div "Publish" at bounding box center [916, 11] width 20 height 9
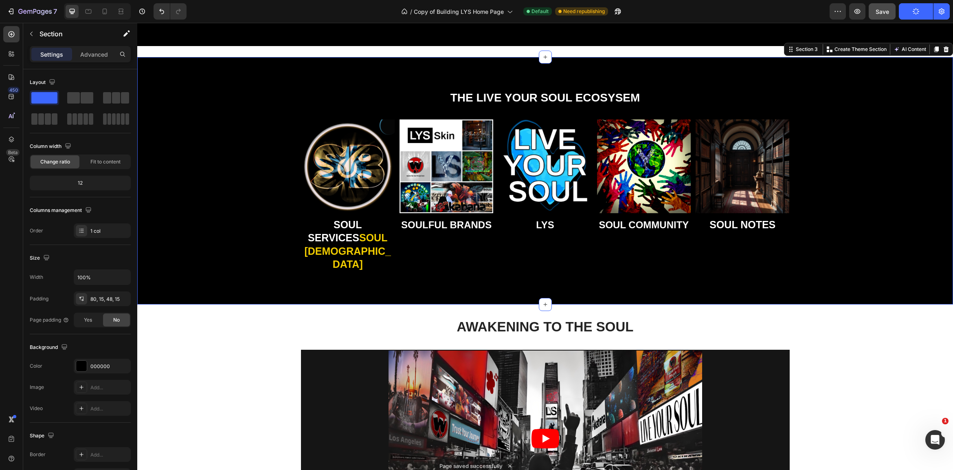
scroll to position [716, 0]
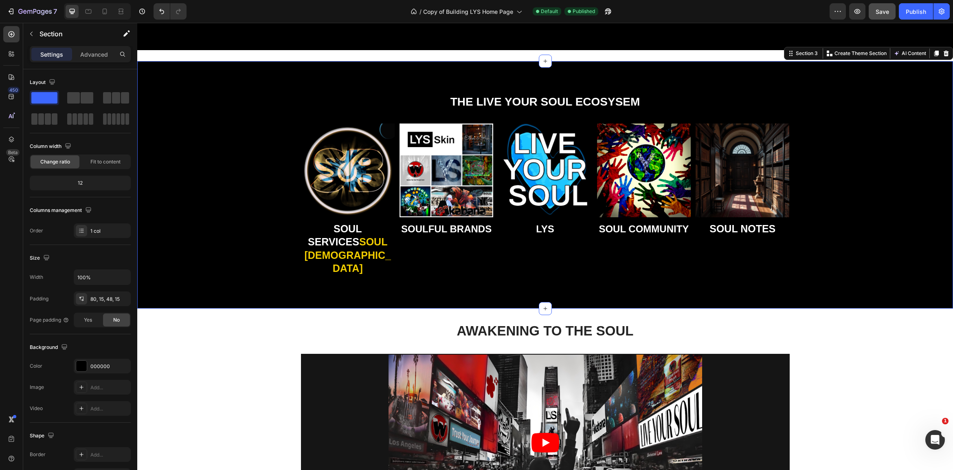
click at [195, 135] on div "THE LIVE YOUR SOUL ECOSYSEM Heading Image SOUL SERVICES SOUL BUDDHAS Heading Im…" at bounding box center [544, 191] width 803 height 195
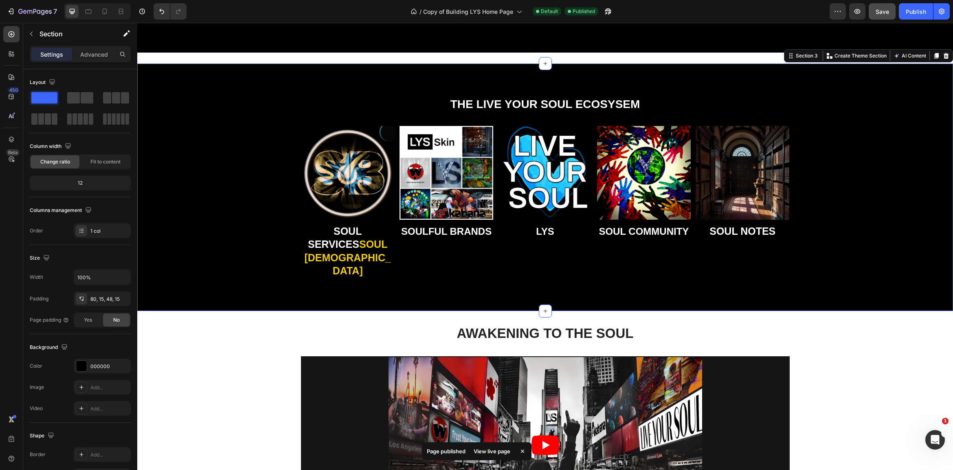
scroll to position [728, 0]
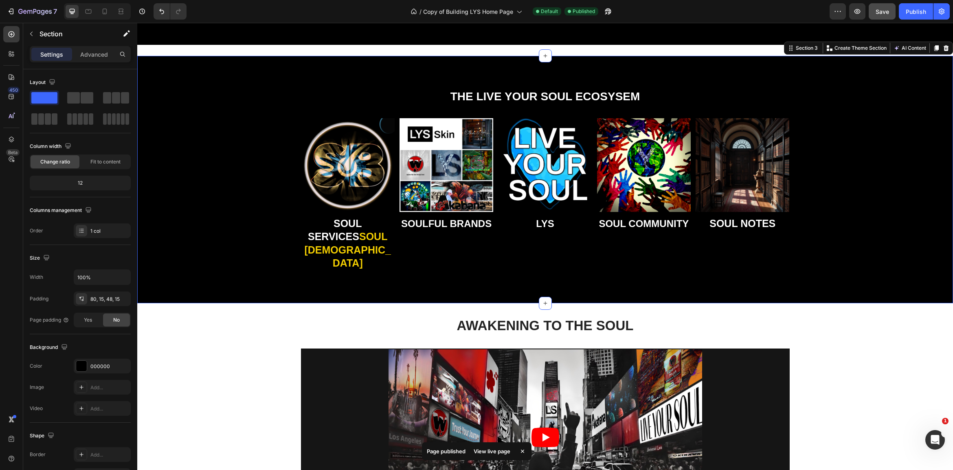
click at [195, 135] on div "THE LIVE YOUR SOUL ECOSYSEM Heading Image SOUL SERVICES SOUL BUDDHAS Heading Im…" at bounding box center [544, 185] width 803 height 195
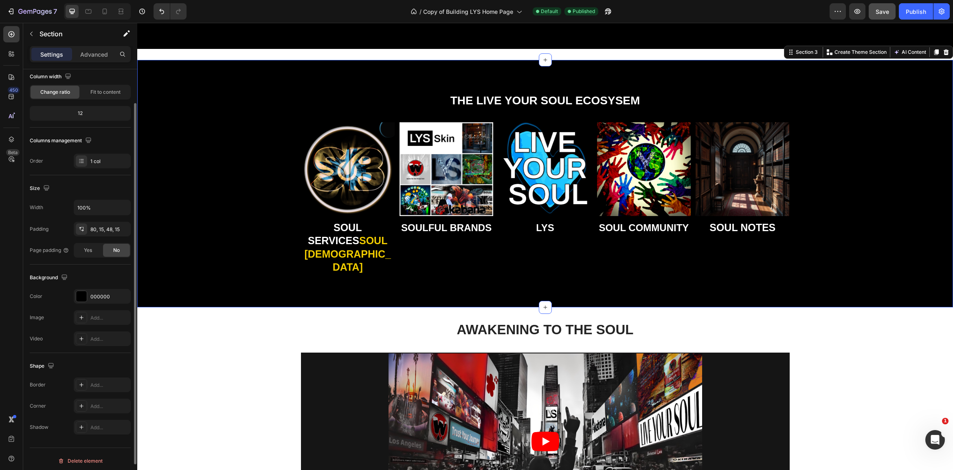
scroll to position [73, 0]
click at [94, 312] on div "Add..." at bounding box center [109, 313] width 38 height 7
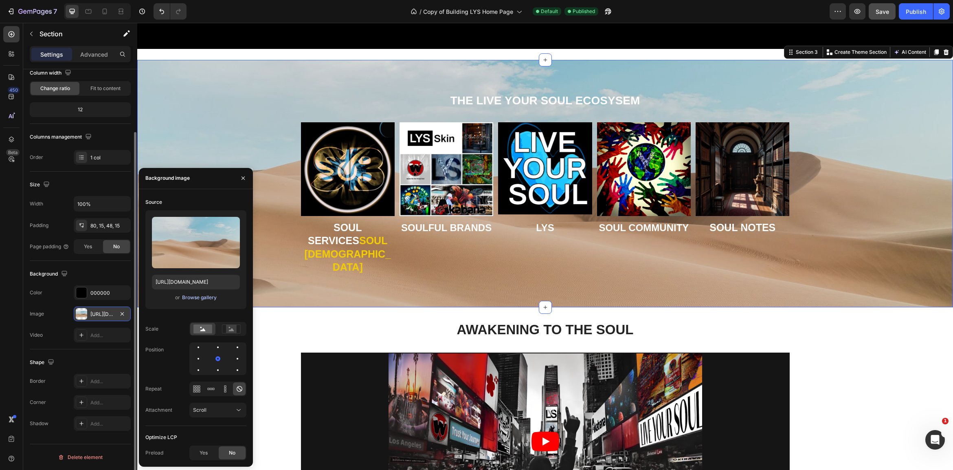
click at [192, 297] on div "Browse gallery" at bounding box center [199, 297] width 35 height 7
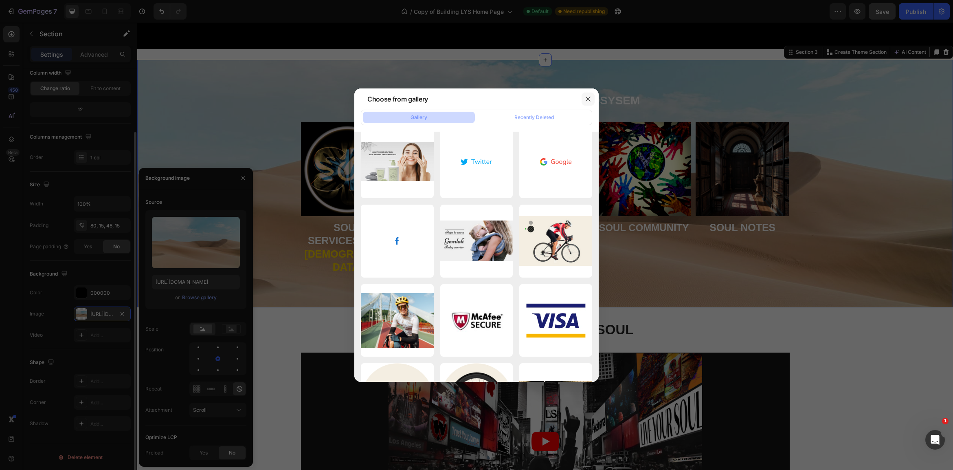
scroll to position [16735, 0]
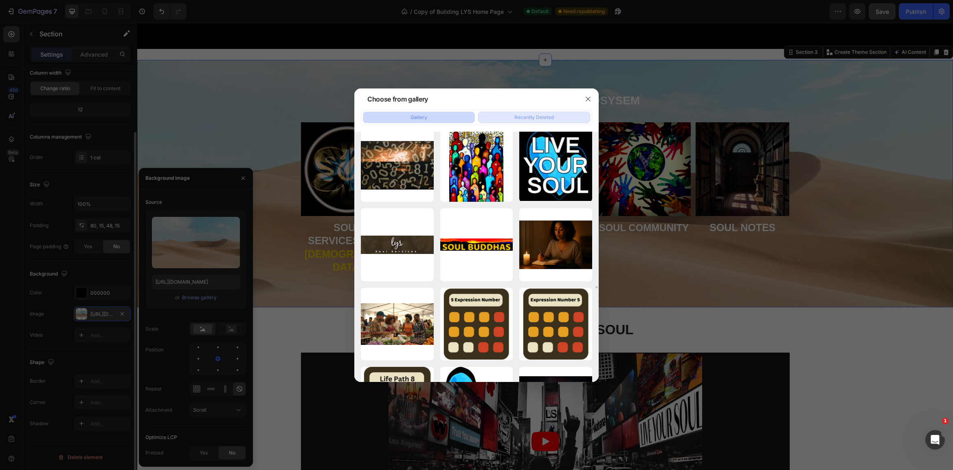
drag, startPoint x: 587, startPoint y: 94, endPoint x: 564, endPoint y: 114, distance: 30.6
click at [587, 94] on button "button" at bounding box center [587, 98] width 13 height 13
click at [589, 97] on icon "button" at bounding box center [588, 99] width 7 height 7
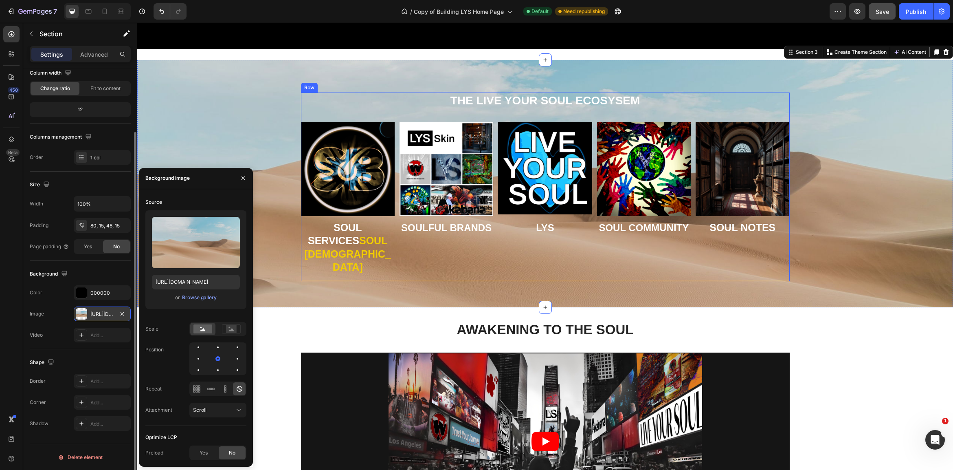
scroll to position [725, 0]
click at [295, 257] on div "THE LIVE YOUR SOUL ECOSYSEM Heading Image SOUL SERVICES SOUL BUDDHAS Heading Im…" at bounding box center [544, 190] width 803 height 195
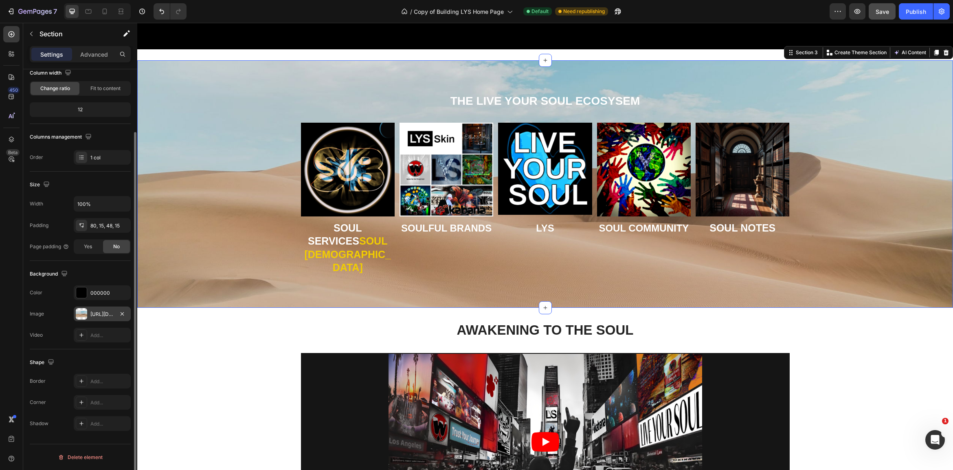
click at [213, 245] on div "THE LIVE YOUR SOUL ECOSYSEM Heading Image SOUL SERVICES SOUL BUDDHAS Heading Im…" at bounding box center [544, 190] width 803 height 195
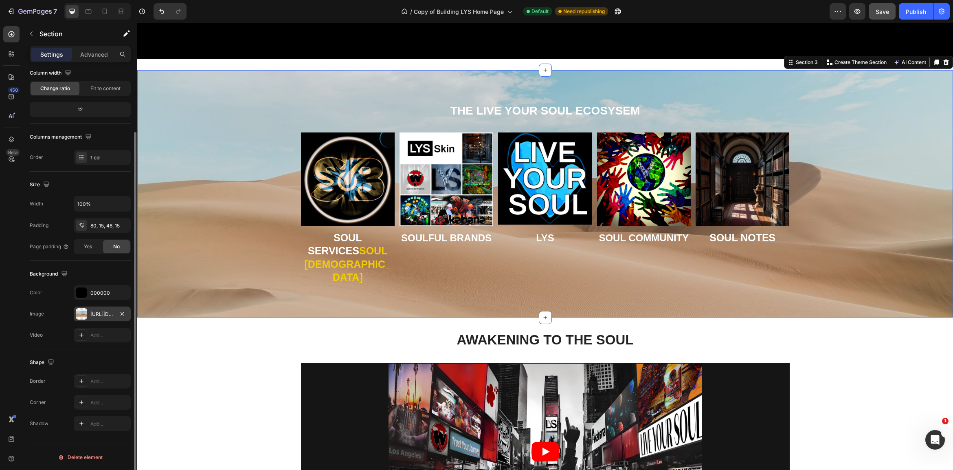
scroll to position [708, 0]
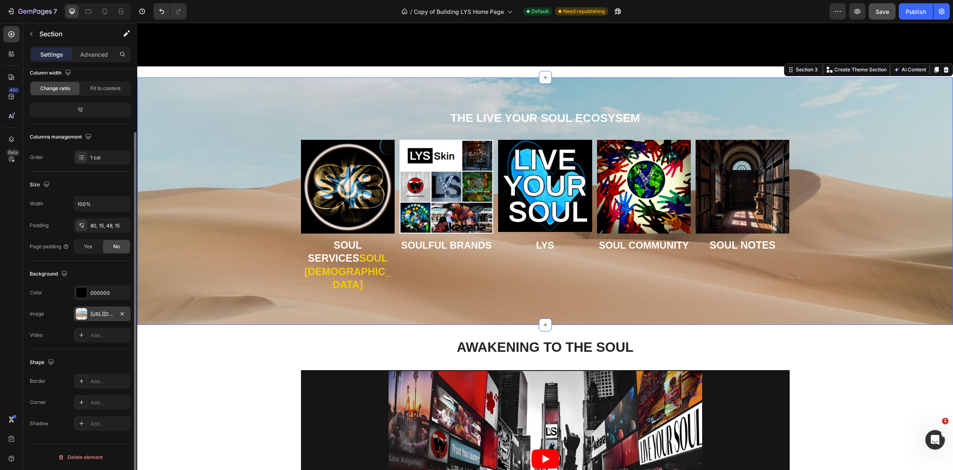
click at [102, 314] on div "https://cdn.shopify.com/s/files/1/2005/9307/files/background_settings.jpg" at bounding box center [102, 313] width 24 height 7
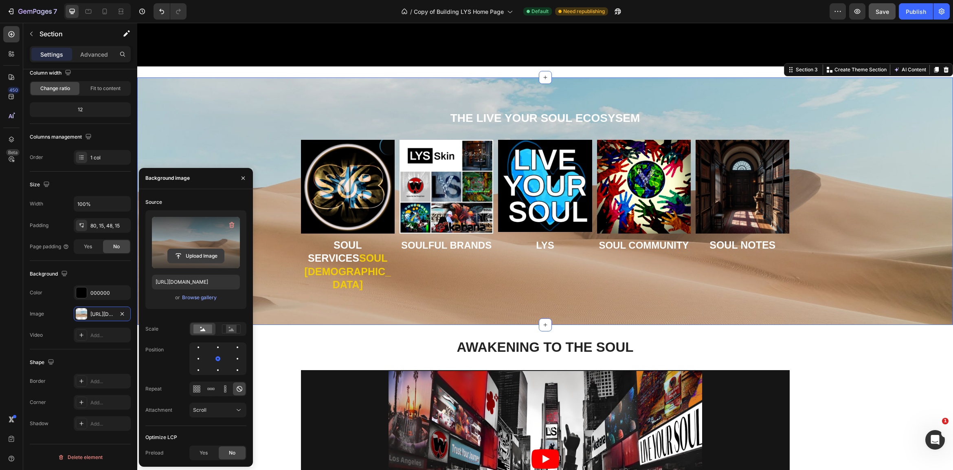
click at [192, 253] on input "file" at bounding box center [196, 256] width 56 height 14
type input "https://cdn.shopify.com/s/files/1/0707/9480/5570/files/gempages_515935069974562…"
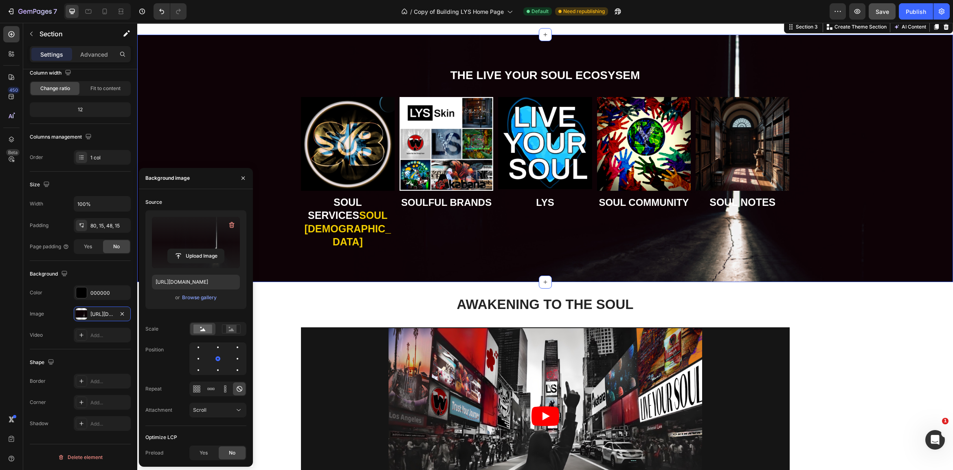
scroll to position [748, 0]
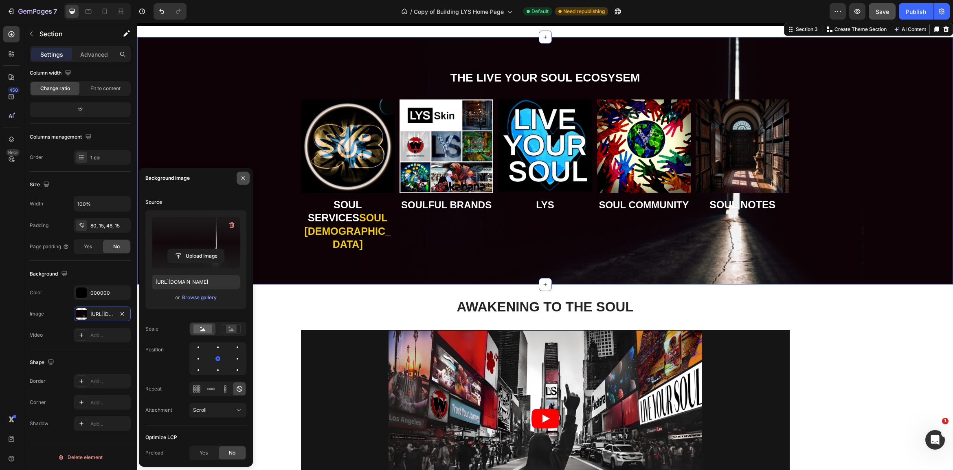
click at [246, 179] on icon "button" at bounding box center [243, 178] width 7 height 7
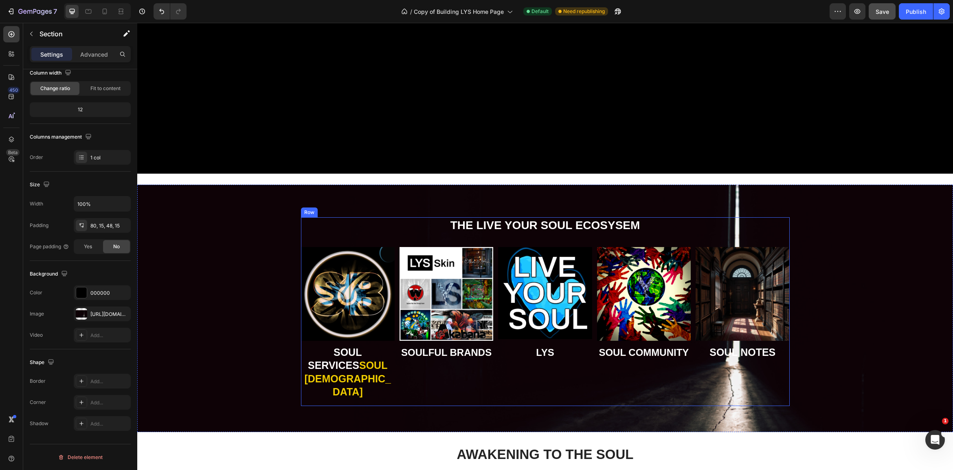
scroll to position [645, 0]
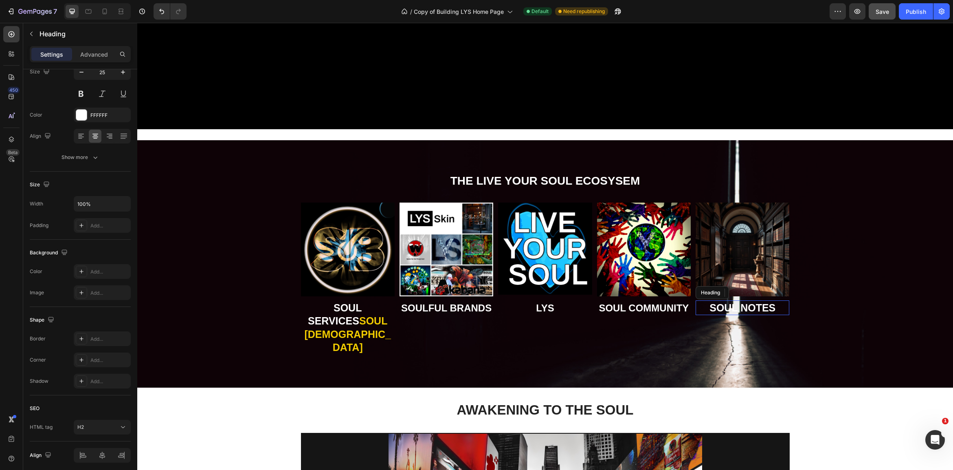
click at [750, 305] on strong "SOUL NOTES" at bounding box center [742, 307] width 66 height 11
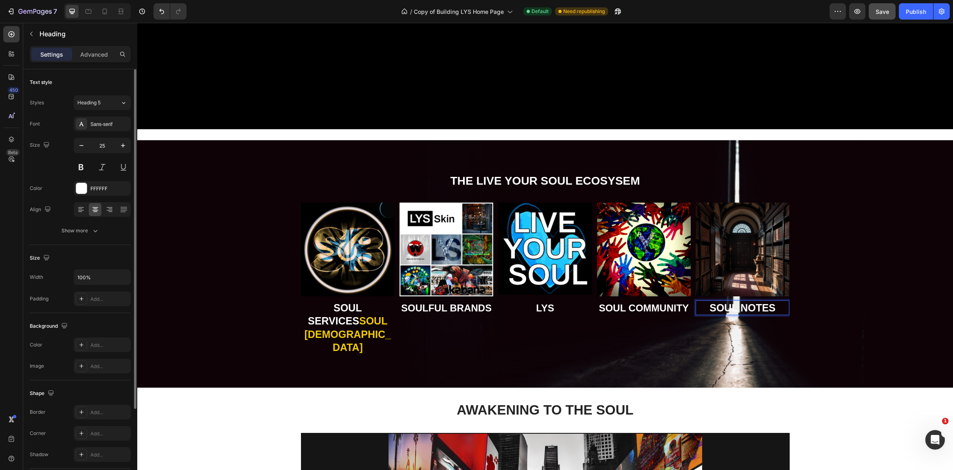
click at [768, 307] on strong "SOUL NOTES" at bounding box center [742, 307] width 66 height 11
click at [774, 306] on strong "SOUL NOTES" at bounding box center [742, 307] width 66 height 11
click at [743, 317] on strong "SOUL KNOWLEDGE" at bounding box center [742, 314] width 67 height 25
click at [758, 319] on strong "SOUL KNOWLEDGE" at bounding box center [742, 314] width 67 height 25
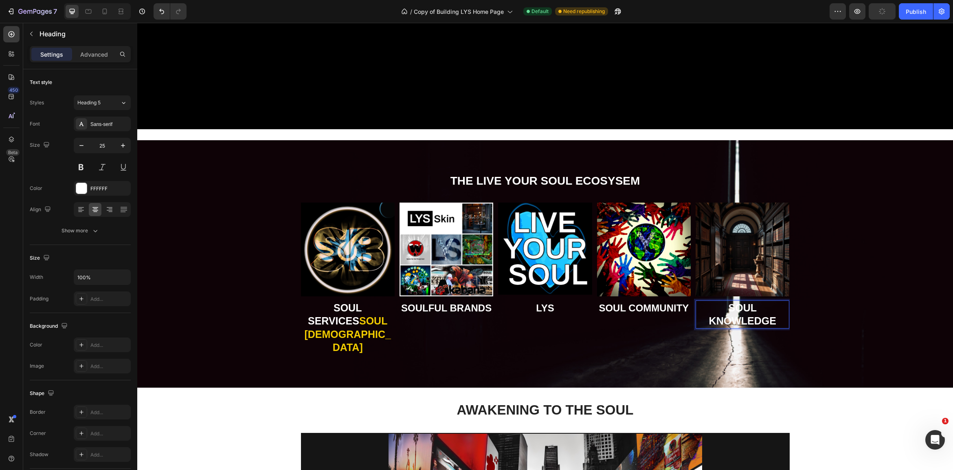
click at [758, 319] on strong "SOUL KNOWLEDGE" at bounding box center [742, 314] width 67 height 25
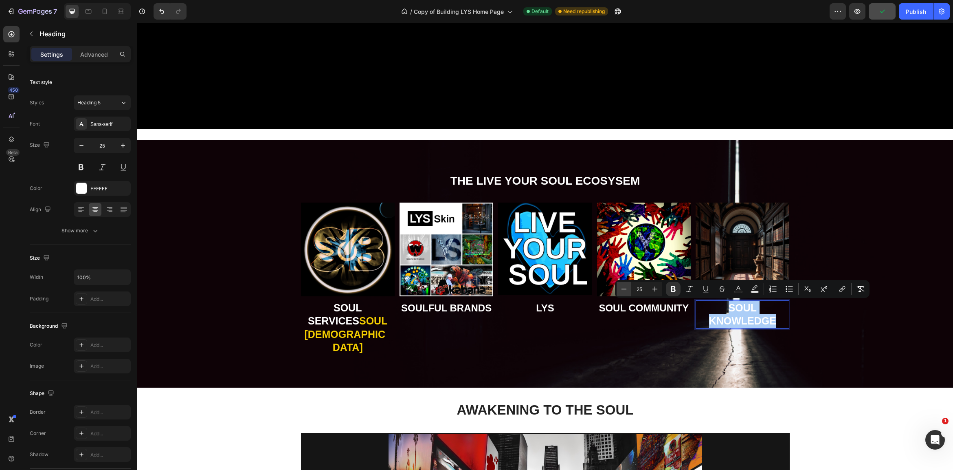
click at [626, 289] on icon "Editor contextual toolbar" at bounding box center [623, 288] width 5 height 0
click at [626, 288] on icon "Editor contextual toolbar" at bounding box center [624, 289] width 8 height 8
type input "23"
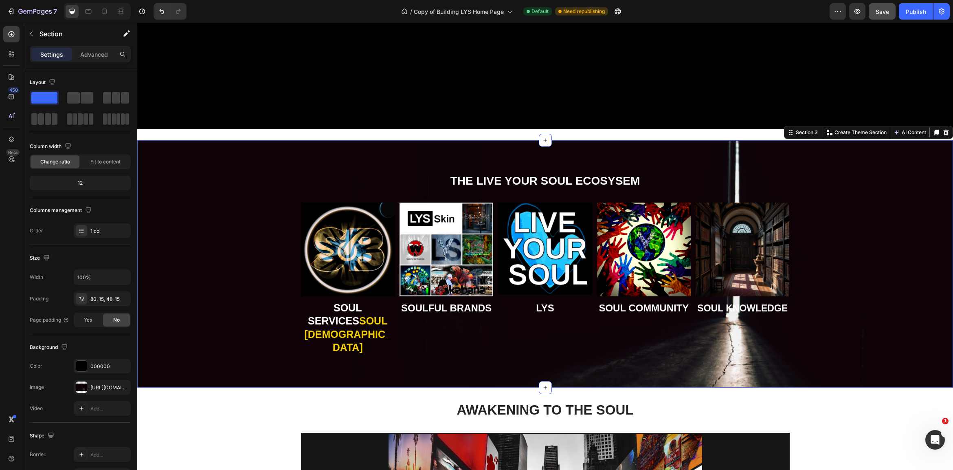
click at [847, 336] on div "THE LIVE YOUR SOUL ECOSYSEM Heading Image SOUL SERVICES SOUL BUDDHAS Heading Im…" at bounding box center [544, 270] width 803 height 195
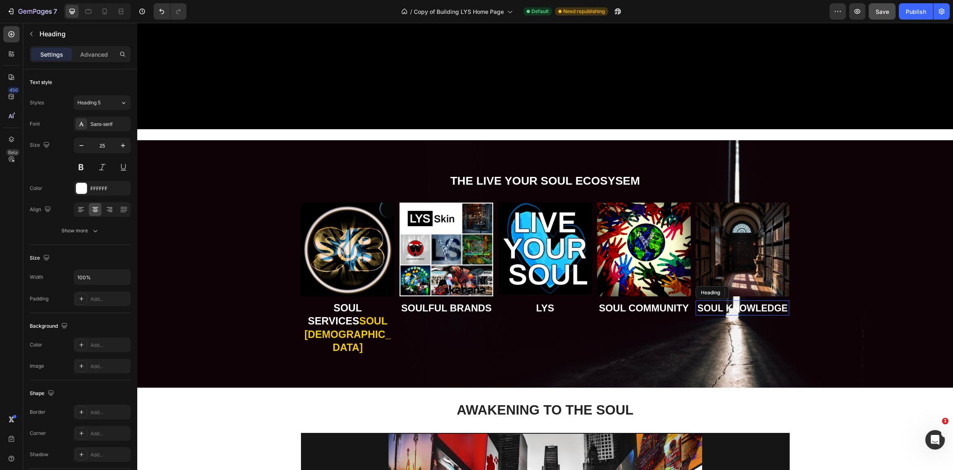
click at [741, 308] on strong "SOUL KNOWLEDGE" at bounding box center [742, 308] width 90 height 11
click at [741, 307] on strong "SOUL KNOWLEDGE" at bounding box center [742, 308] width 90 height 11
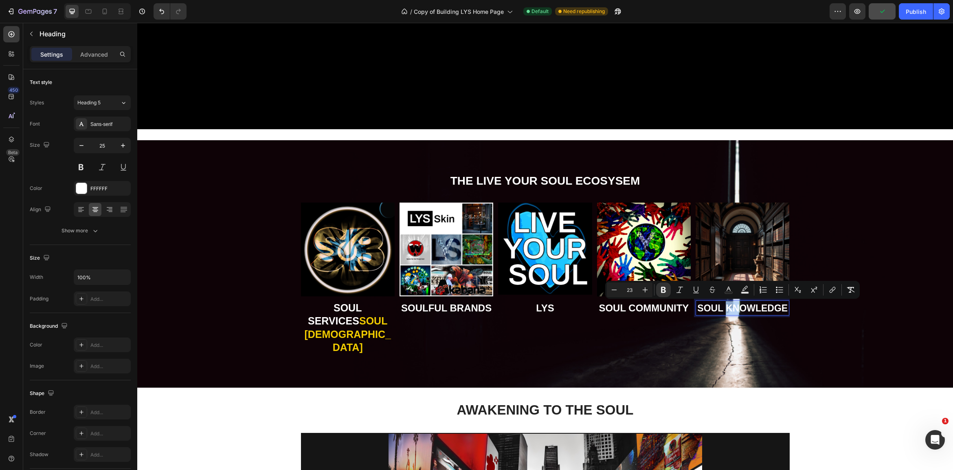
drag, startPoint x: 740, startPoint y: 307, endPoint x: 725, endPoint y: 308, distance: 14.7
click at [725, 308] on strong "SOUL KNOWLEDGE" at bounding box center [742, 308] width 90 height 11
click at [727, 292] on rect "Editor contextual toolbar" at bounding box center [729, 293] width 8 height 2
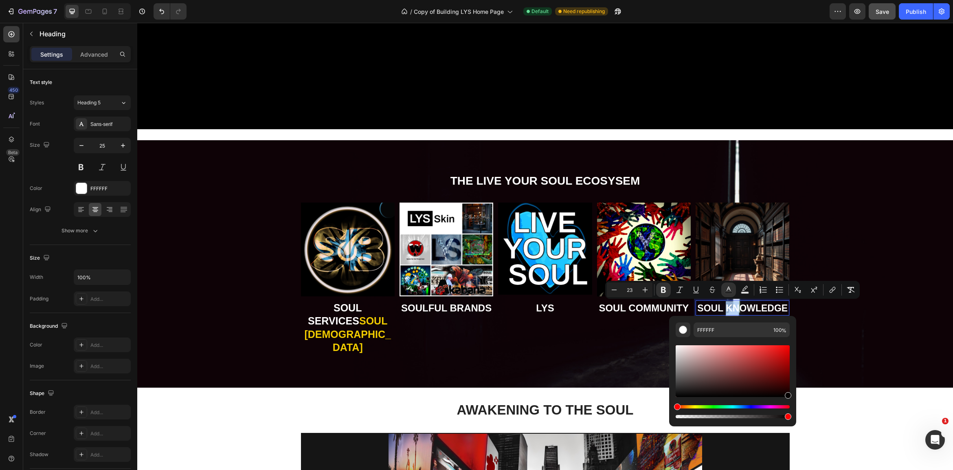
type input "050000"
drag, startPoint x: 880, startPoint y: 400, endPoint x: 808, endPoint y: 409, distance: 72.6
drag, startPoint x: 881, startPoint y: 328, endPoint x: 883, endPoint y: 335, distance: 7.7
click at [881, 328] on div "THE LIVE YOUR SOUL ECOSYSEM Heading Image SOUL SERVICES SOUL BUDDHAS Heading Im…" at bounding box center [544, 270] width 803 height 195
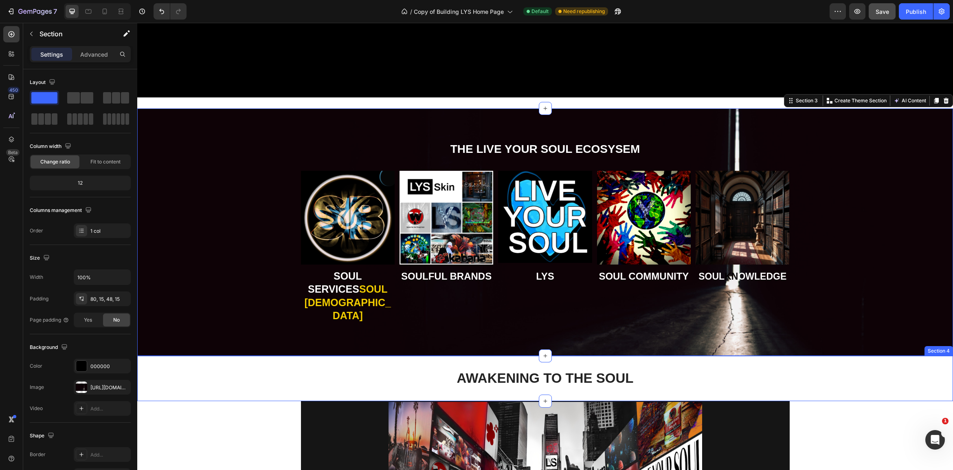
scroll to position [726, 0]
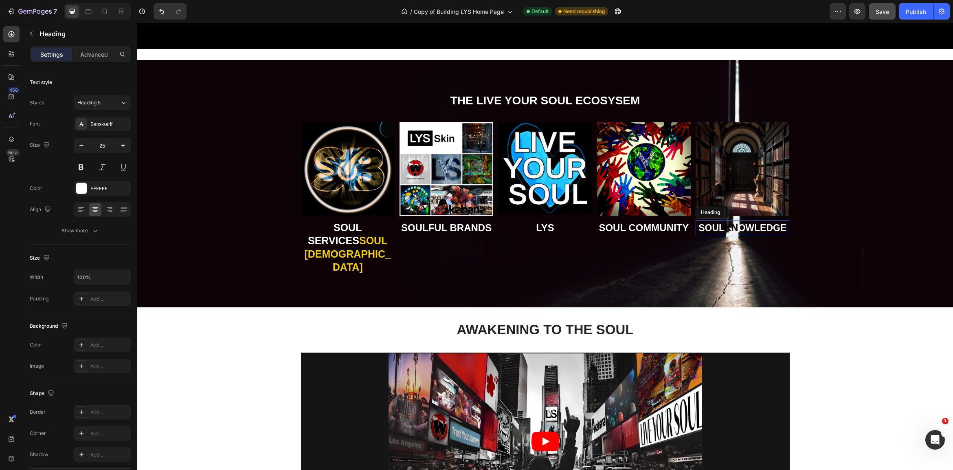
click at [748, 224] on strong "OWLEDGE" at bounding box center [762, 227] width 48 height 11
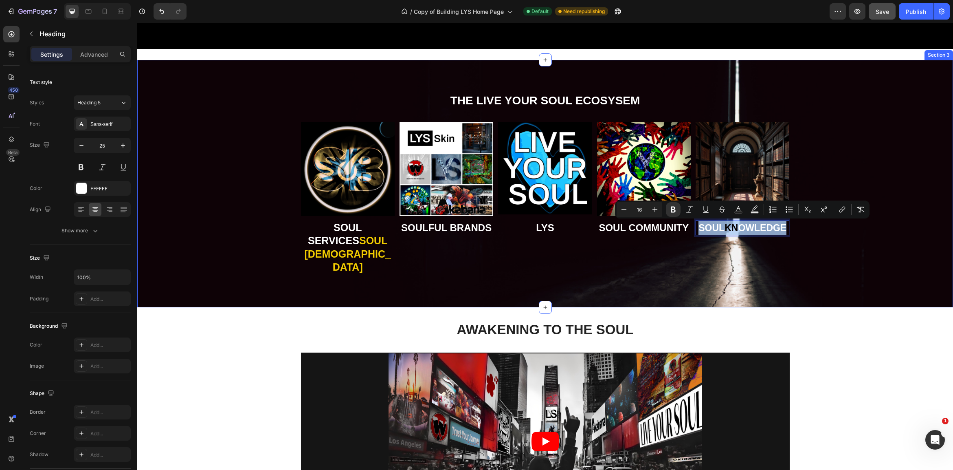
click at [838, 252] on div "THE LIVE YOUR SOUL ECOSYSEM Heading Image SOUL SERVICES SOUL BUDDHAS Heading Im…" at bounding box center [544, 189] width 803 height 195
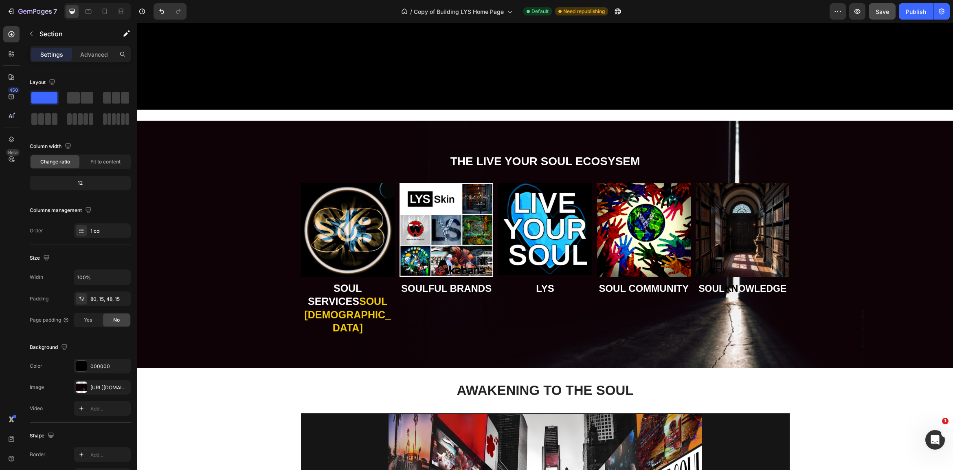
scroll to position [665, 0]
click at [919, 10] on div "Publish" at bounding box center [916, 11] width 20 height 9
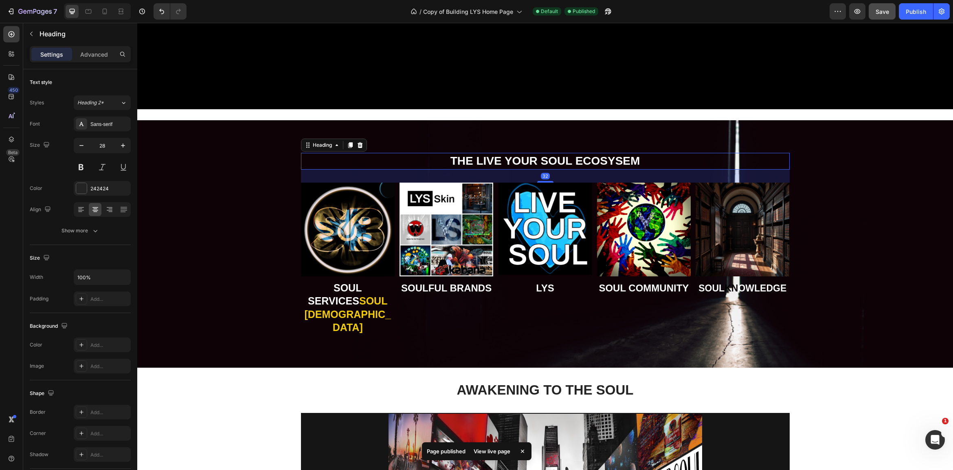
click at [516, 158] on strong "THE LIVE YOUR SOUL ECOSYSEM" at bounding box center [545, 160] width 190 height 13
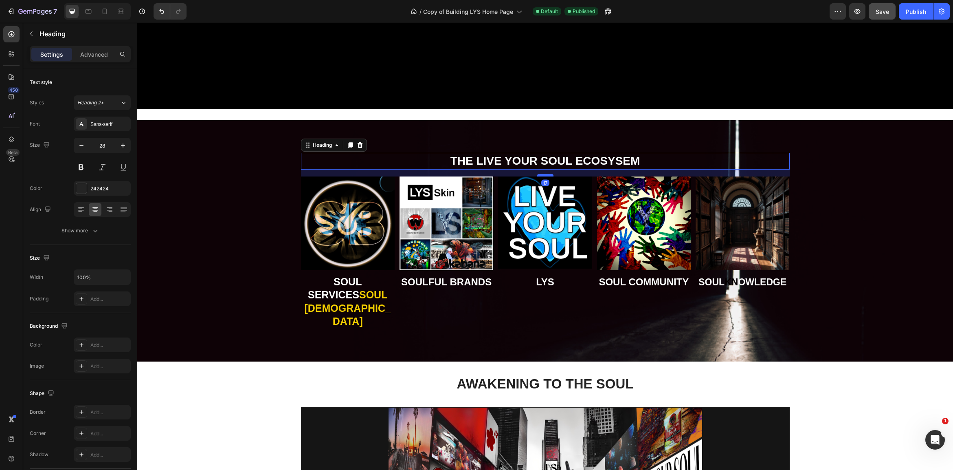
drag, startPoint x: 545, startPoint y: 181, endPoint x: 548, endPoint y: 175, distance: 6.7
click at [548, 175] on div at bounding box center [545, 175] width 16 height 2
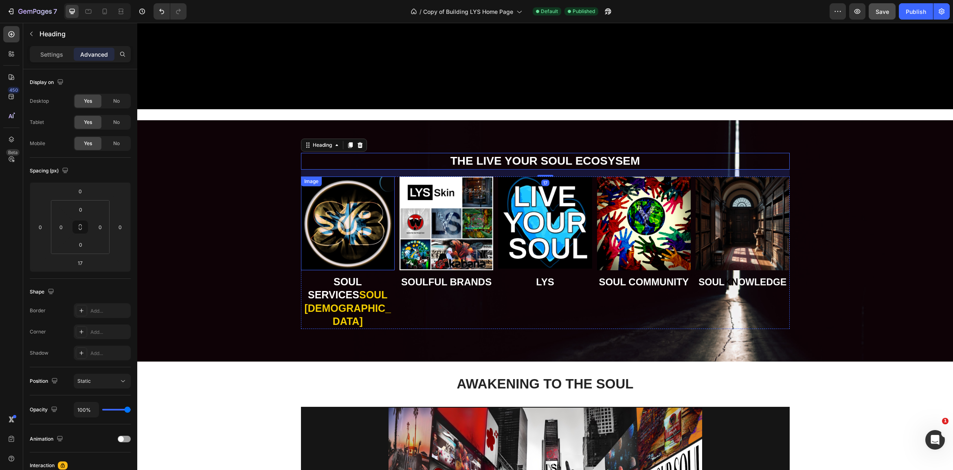
scroll to position [663, 0]
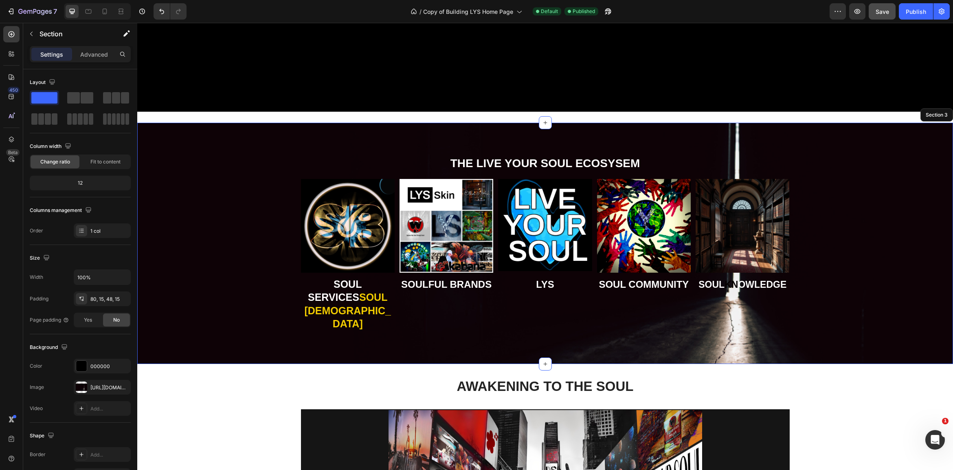
click at [233, 222] on div "THE LIVE YOUR SOUL ECOSYSEM Heading 17 Image SOUL SERVICES SOUL BUDDHAS Heading…" at bounding box center [544, 249] width 803 height 189
click at [915, 9] on div "Publish" at bounding box center [916, 11] width 20 height 9
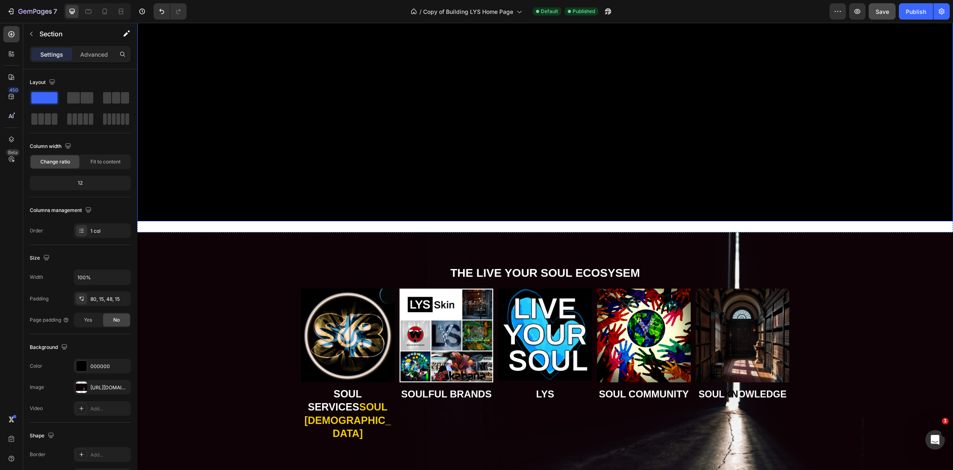
scroll to position [558, 0]
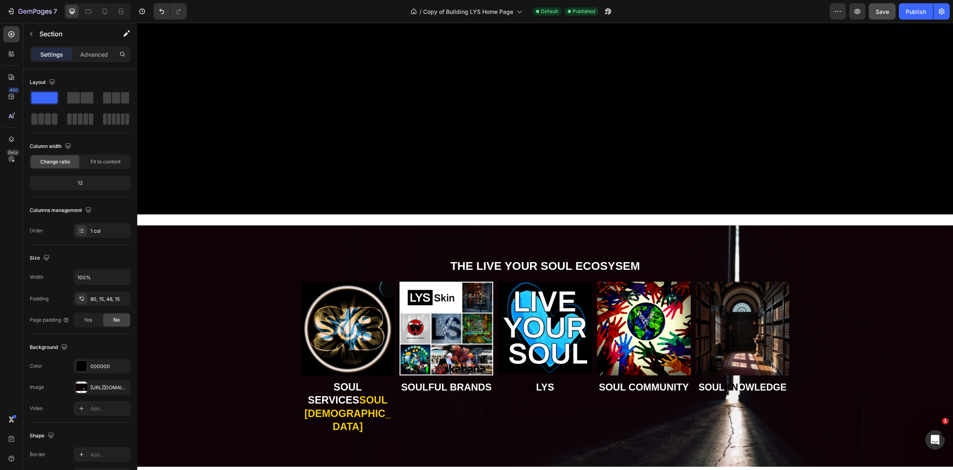
click at [820, 255] on div "THE LIVE YOUR SOUL ECOSYSEM Heading Image SOUL SERVICES SOUL BUDDHAS Heading Im…" at bounding box center [545, 345] width 816 height 241
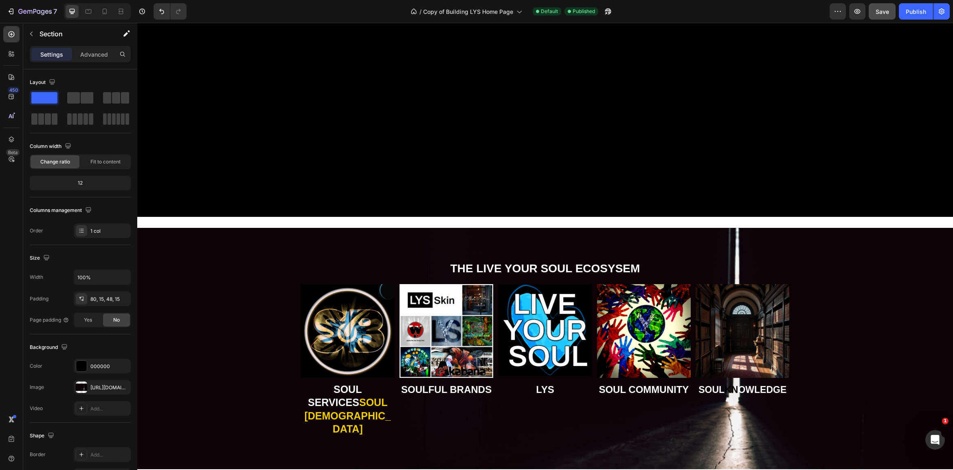
scroll to position [555, 0]
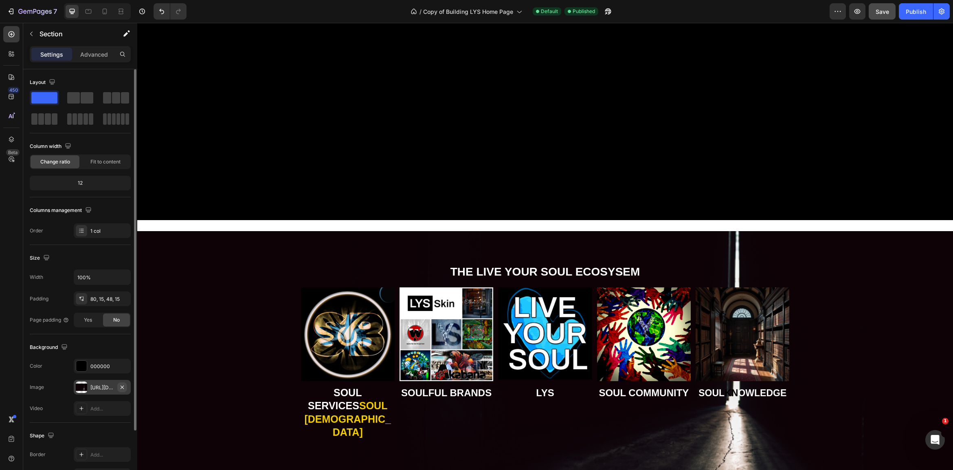
click at [123, 386] on icon "button" at bounding box center [122, 386] width 3 height 3
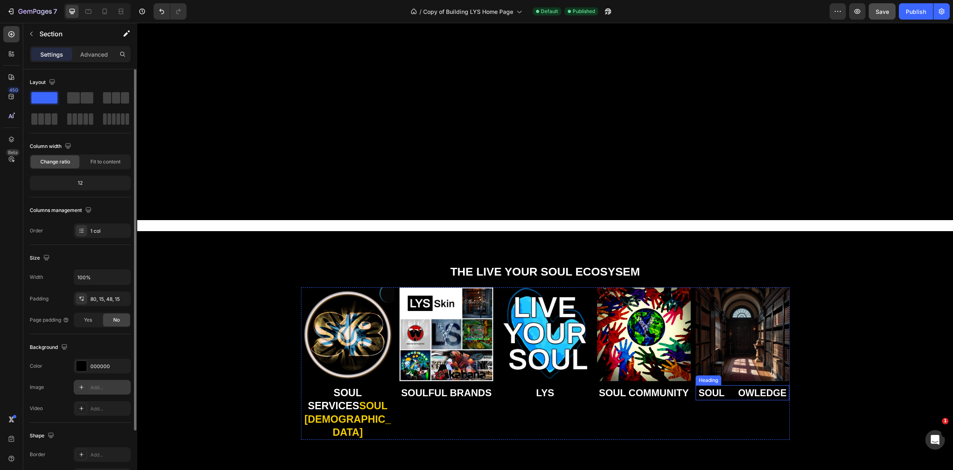
click at [737, 393] on strong "KN" at bounding box center [730, 392] width 13 height 11
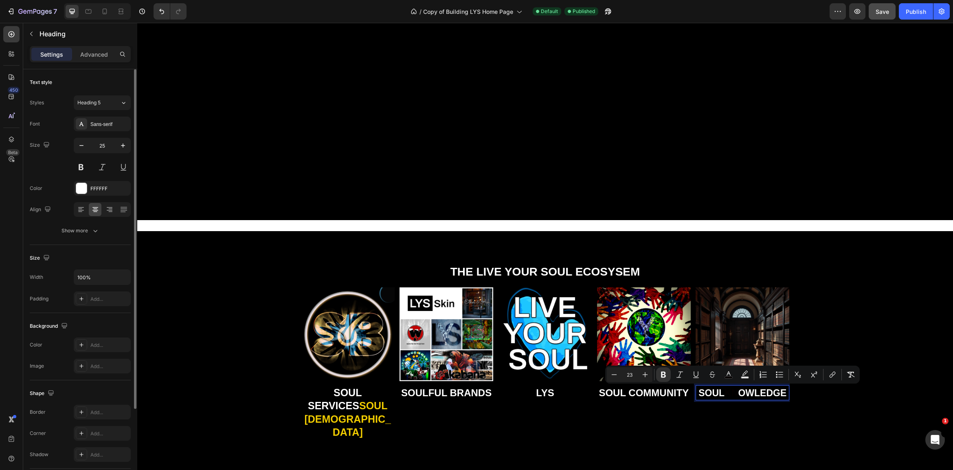
drag, startPoint x: 737, startPoint y: 393, endPoint x: 726, endPoint y: 395, distance: 11.5
click at [726, 395] on p "SOUL KN OWLEDGE" at bounding box center [742, 393] width 92 height 14
click at [727, 375] on icon "Editor contextual toolbar" at bounding box center [728, 373] width 4 height 4
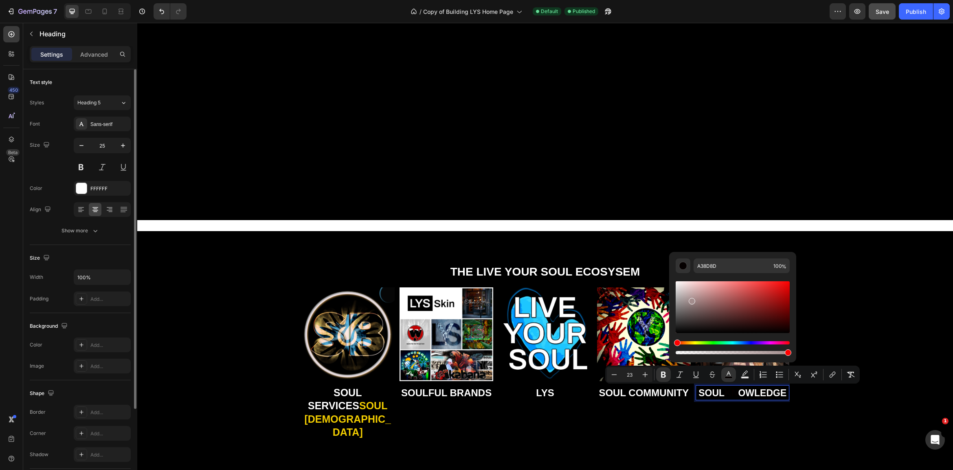
drag, startPoint x: 726, startPoint y: 313, endPoint x: 691, endPoint y: 299, distance: 37.9
click at [691, 299] on div "Editor contextual toolbar" at bounding box center [733, 307] width 114 height 52
type input "FFFFFF"
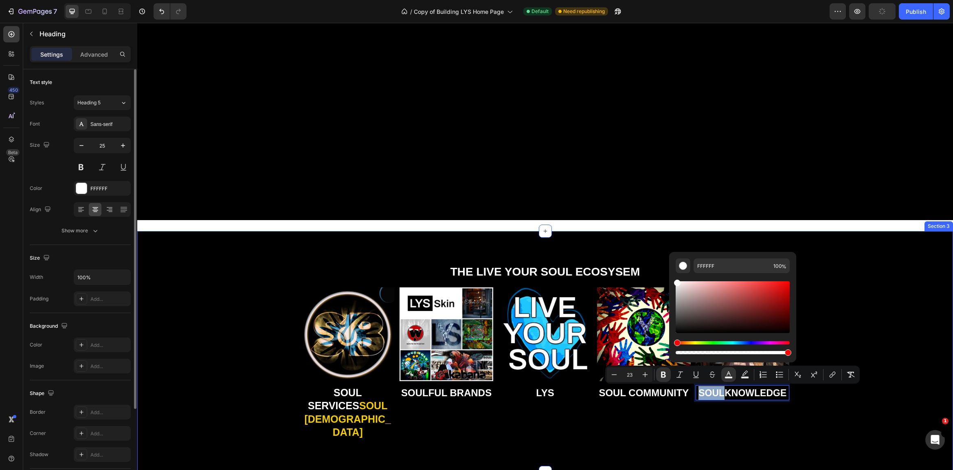
drag, startPoint x: 827, startPoint y: 322, endPoint x: 676, endPoint y: 273, distance: 159.6
drag, startPoint x: 873, startPoint y: 363, endPoint x: 866, endPoint y: 362, distance: 7.5
click at [873, 363] on div "THE LIVE YOUR SOUL ECOSYSEM Heading Image SOUL SERVICES SOUL BUDDHAS Heading Im…" at bounding box center [544, 357] width 803 height 189
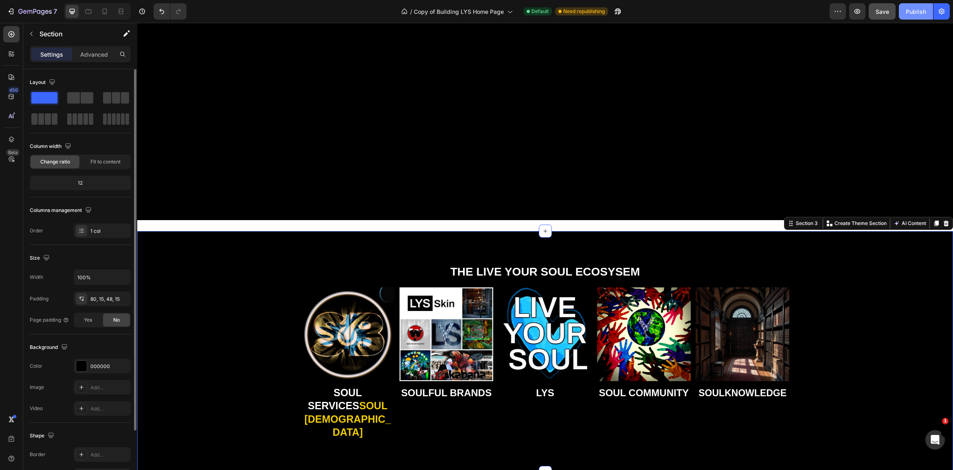
click at [920, 6] on button "Publish" at bounding box center [916, 11] width 34 height 16
click at [735, 390] on strong "KN" at bounding box center [730, 392] width 13 height 11
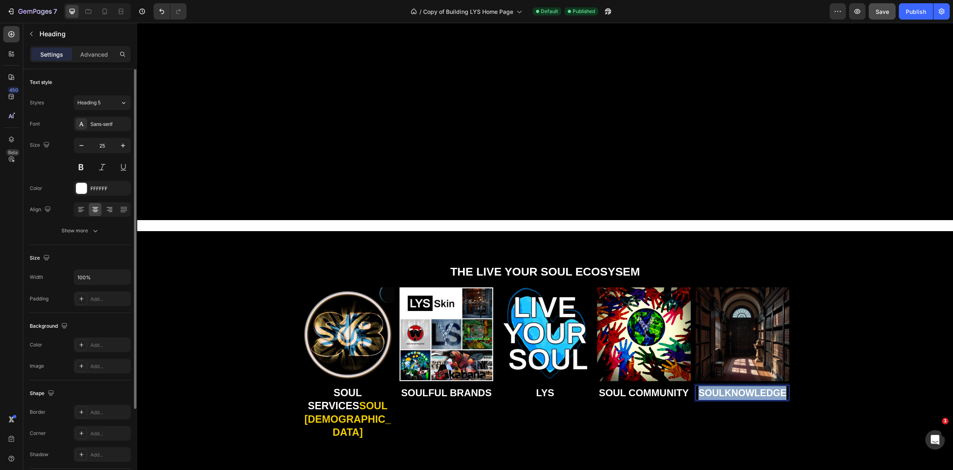
click at [735, 390] on strong "KN" at bounding box center [730, 392] width 13 height 11
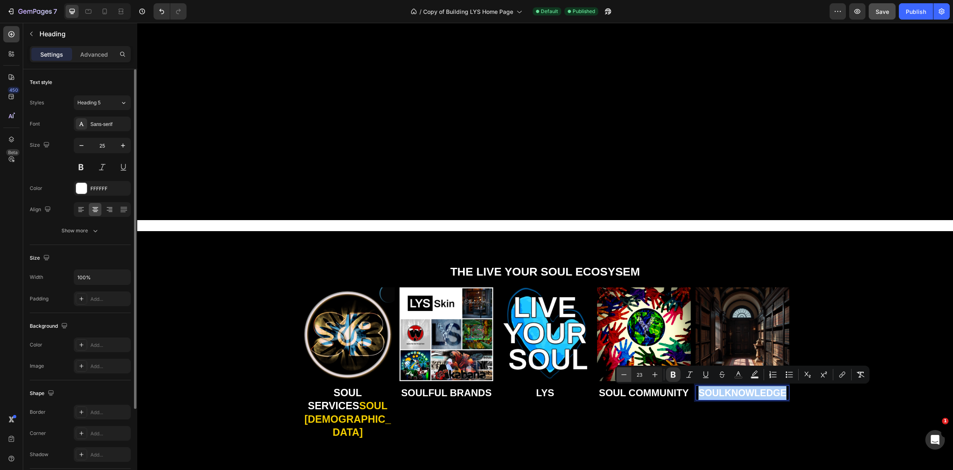
click at [626, 375] on icon "Editor contextual toolbar" at bounding box center [624, 374] width 8 height 8
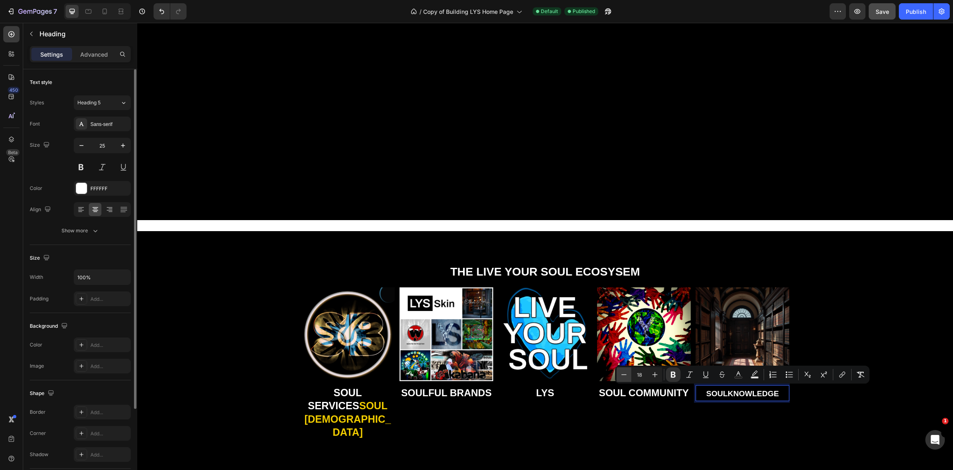
click at [626, 375] on icon "Editor contextual toolbar" at bounding box center [624, 374] width 8 height 8
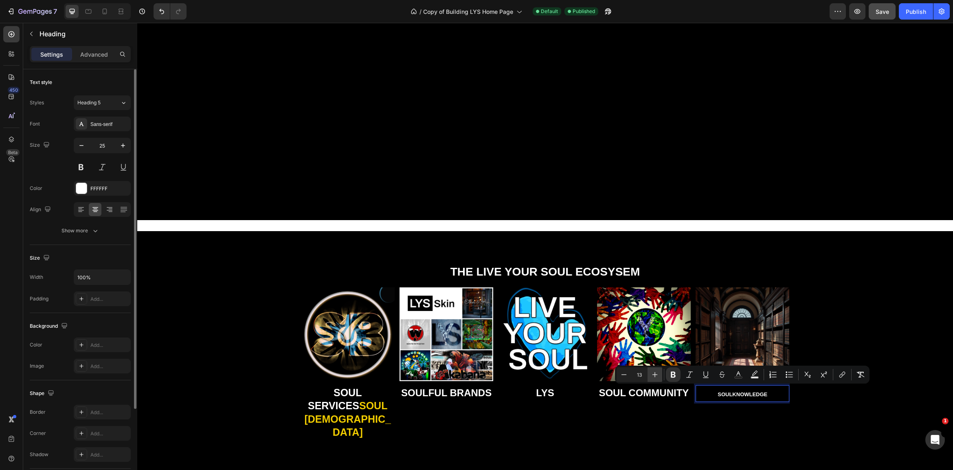
click at [654, 373] on icon "Editor contextual toolbar" at bounding box center [655, 374] width 8 height 8
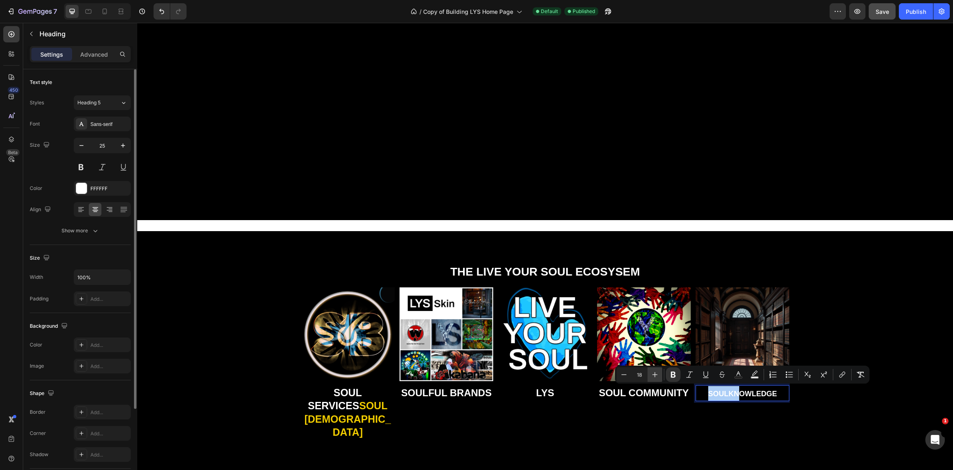
click at [654, 373] on icon "Editor contextual toolbar" at bounding box center [655, 374] width 8 height 8
drag, startPoint x: 628, startPoint y: 374, endPoint x: 640, endPoint y: 382, distance: 14.8
click at [628, 374] on icon "Editor contextual toolbar" at bounding box center [624, 374] width 8 height 8
type input "18"
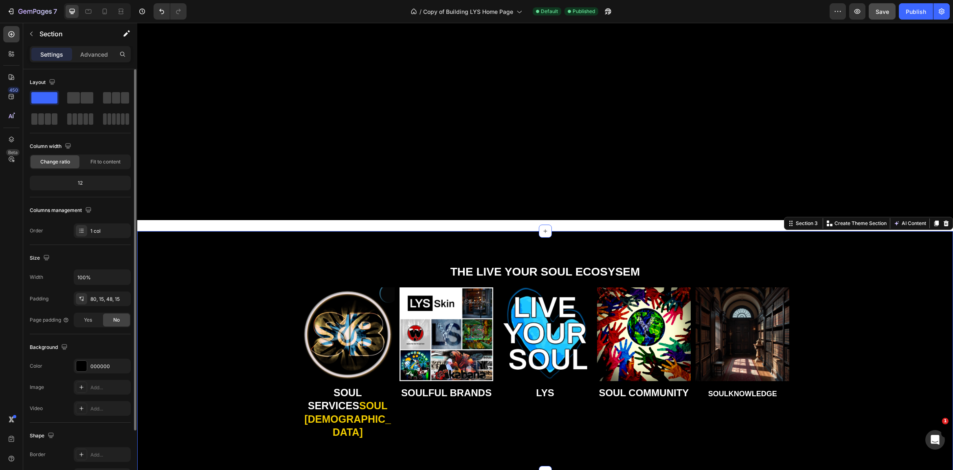
click at [820, 441] on div "THE LIVE YOUR SOUL ECOSYSEM Heading Image SOUL SERVICES SOUL BUDDHAS Heading Im…" at bounding box center [545, 351] width 816 height 241
click at [657, 391] on strong "SOUL COMMUNITY" at bounding box center [644, 392] width 90 height 11
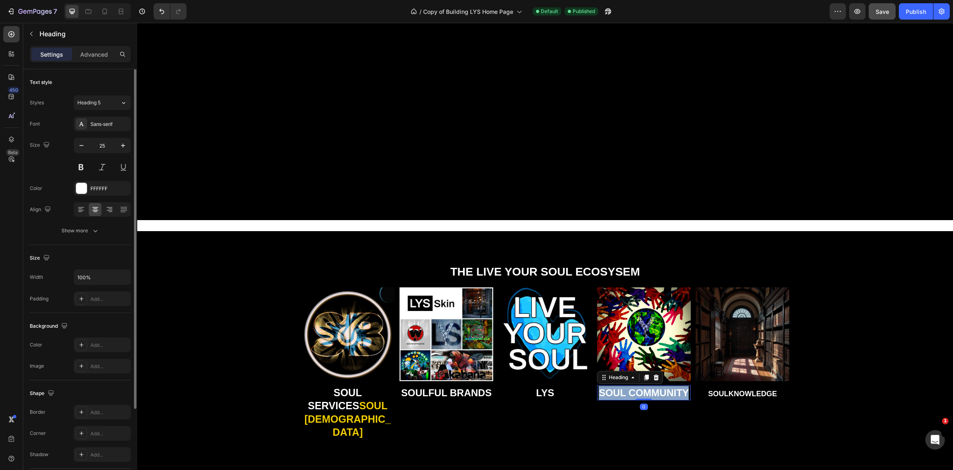
click at [657, 391] on strong "SOUL COMMUNITY" at bounding box center [644, 392] width 90 height 11
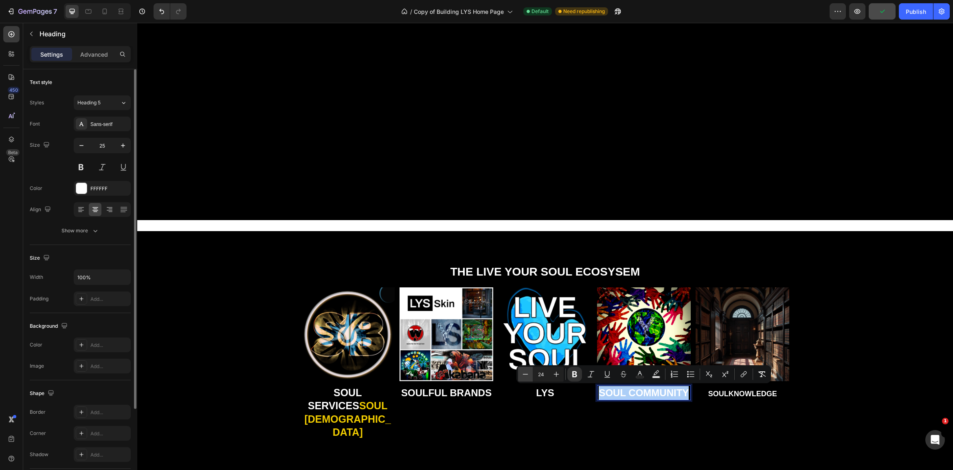
click at [524, 374] on icon "Editor contextual toolbar" at bounding box center [525, 374] width 8 height 8
click at [524, 374] on icon "Editor contextual toolbar" at bounding box center [525, 373] width 5 height 0
click at [525, 374] on icon "Editor contextual toolbar" at bounding box center [525, 373] width 5 height 0
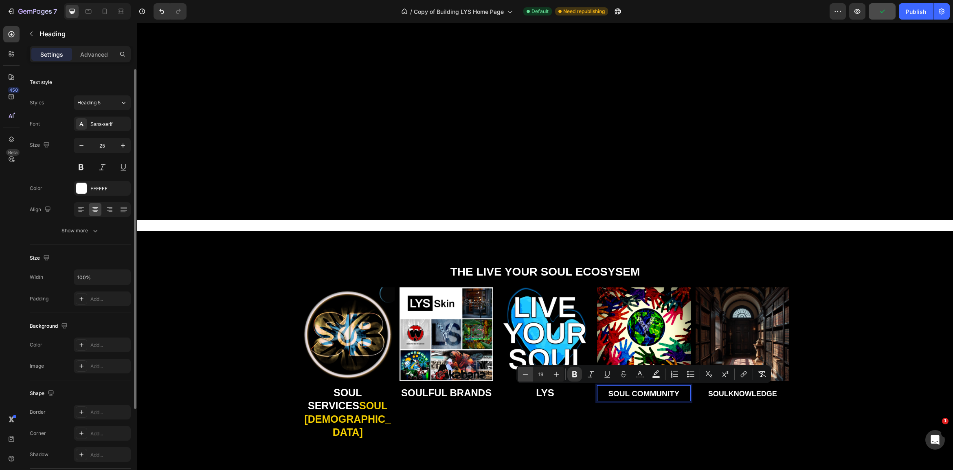
click at [525, 374] on icon "Editor contextual toolbar" at bounding box center [525, 373] width 5 height 0
click at [557, 373] on icon "Editor contextual toolbar" at bounding box center [556, 374] width 8 height 8
type input "18"
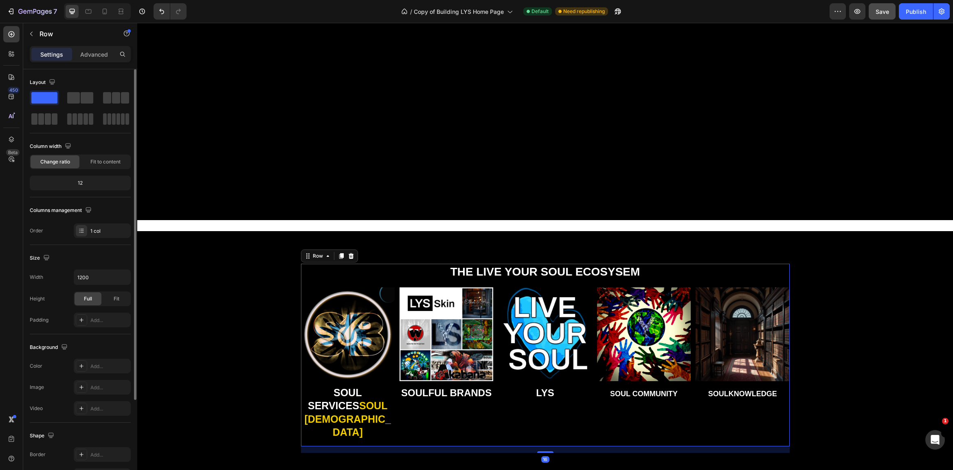
click at [655, 417] on div "Image SOUL SERVICES SOUL BUDDHAS Heading Image SOULFUL BRANDS Heading Image LYS…" at bounding box center [545, 366] width 489 height 159
click at [457, 389] on strong "SOULFUL BRANDS" at bounding box center [446, 392] width 90 height 11
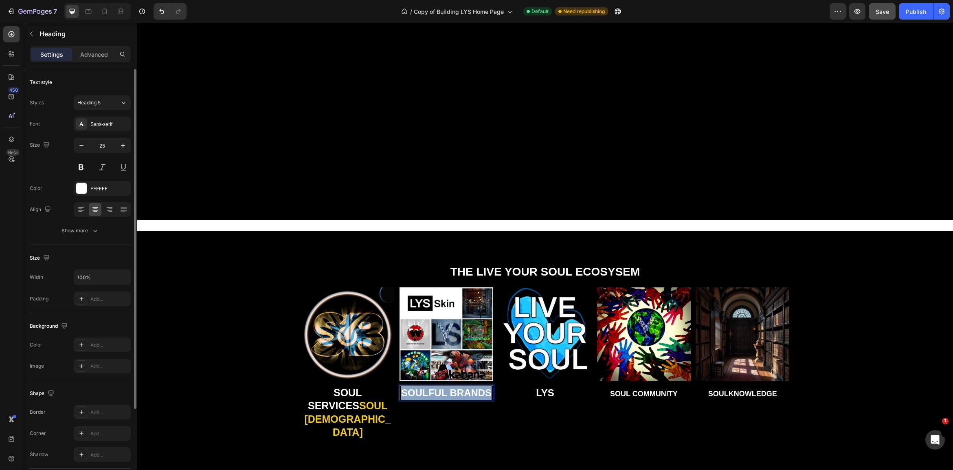
click at [458, 388] on strong "SOULFUL BRANDS" at bounding box center [446, 392] width 90 height 11
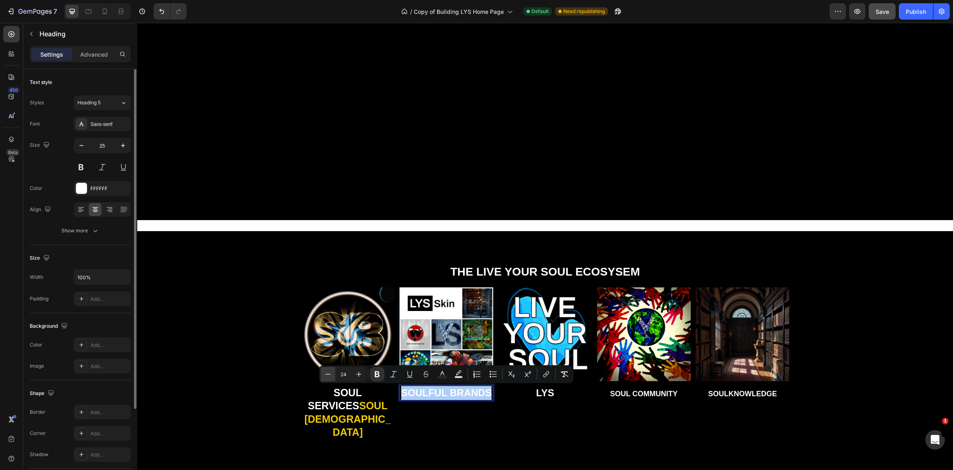
click at [328, 374] on icon "Editor contextual toolbar" at bounding box center [328, 374] width 8 height 8
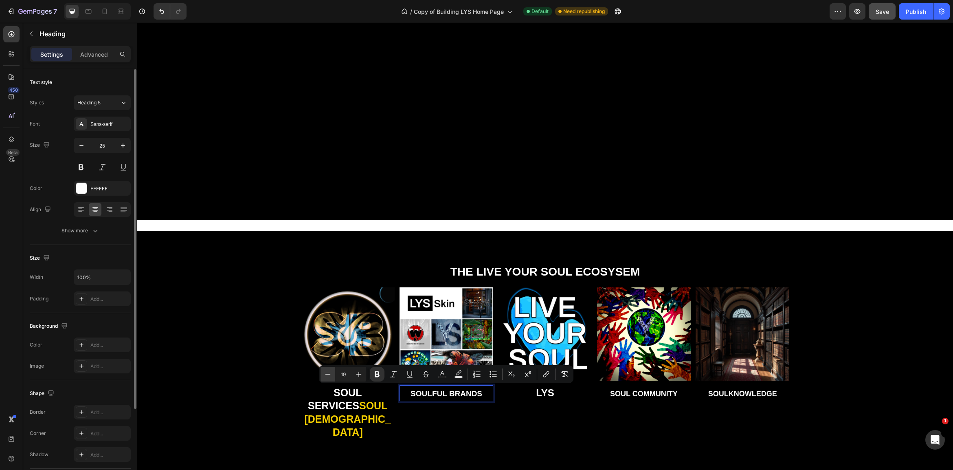
click at [328, 374] on icon "Editor contextual toolbar" at bounding box center [328, 374] width 8 height 8
type input "18"
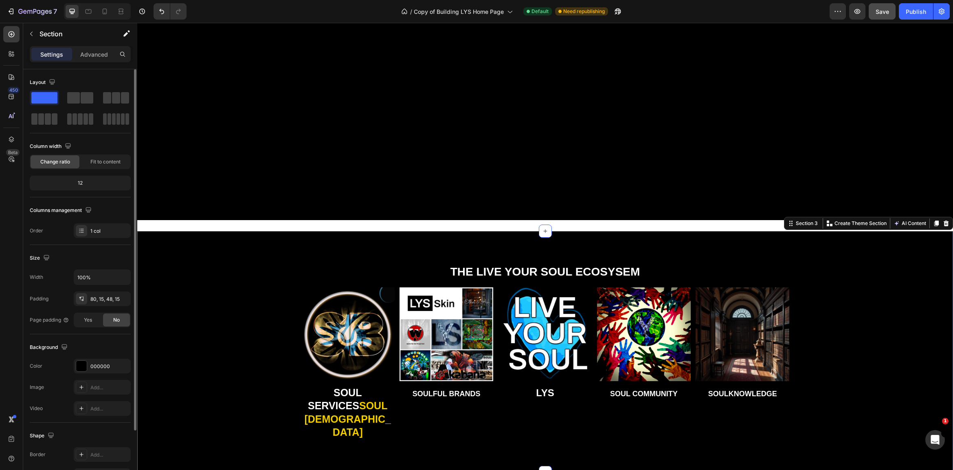
drag, startPoint x: 291, startPoint y: 408, endPoint x: 303, endPoint y: 402, distance: 13.1
click at [291, 408] on div "THE LIVE YOUR SOUL ECOSYSEM Heading Image SOUL SERVICES SOUL BUDDHAS Heading Im…" at bounding box center [544, 357] width 803 height 189
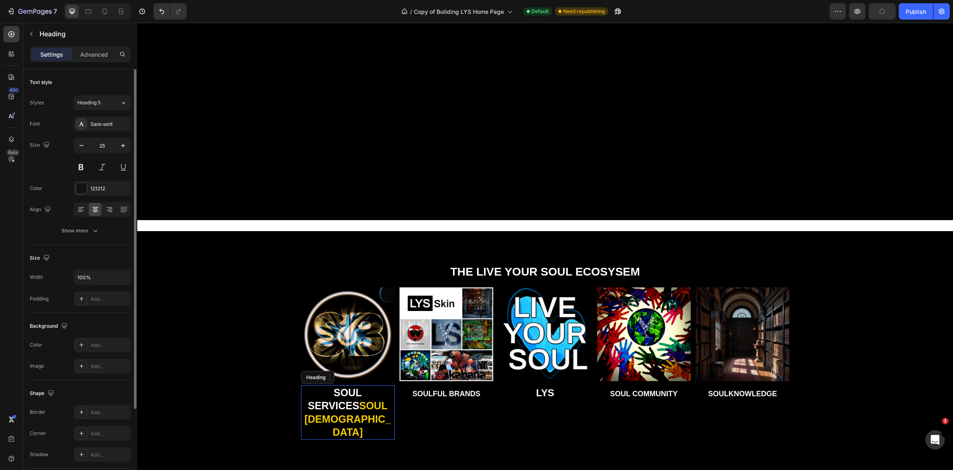
click at [329, 392] on strong "SOUL SERVICES" at bounding box center [335, 398] width 54 height 25
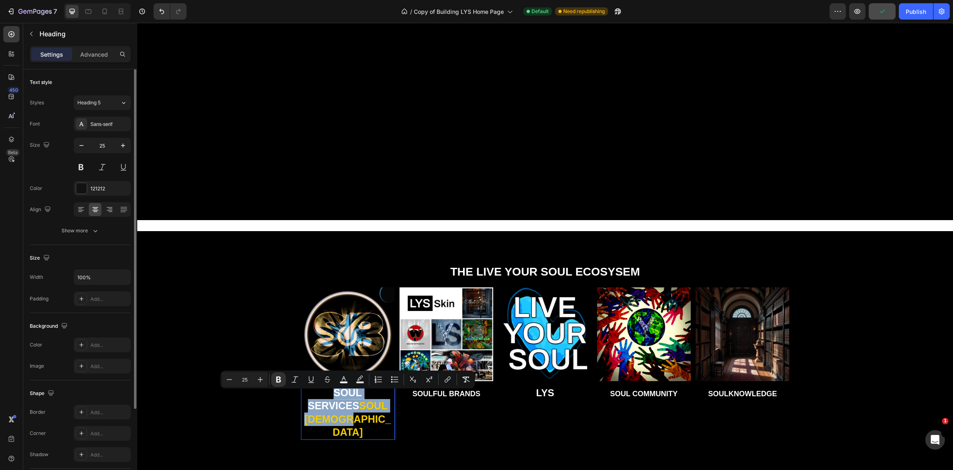
scroll to position [548, 0]
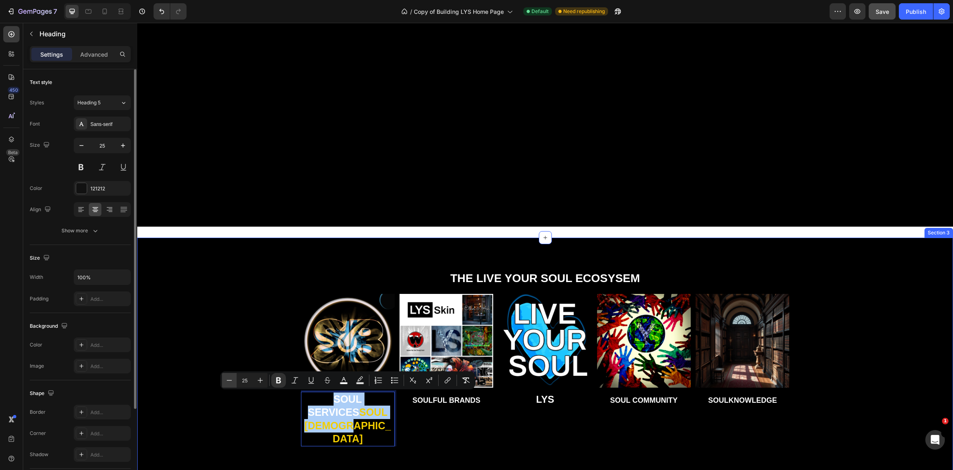
click at [230, 380] on icon "Editor contextual toolbar" at bounding box center [229, 380] width 8 height 8
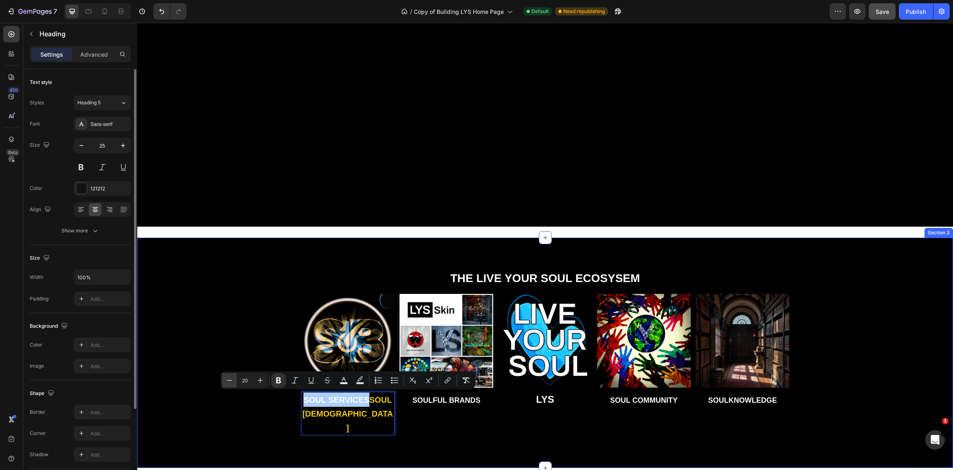
click at [230, 380] on icon "Editor contextual toolbar" at bounding box center [229, 380] width 8 height 8
type input "18"
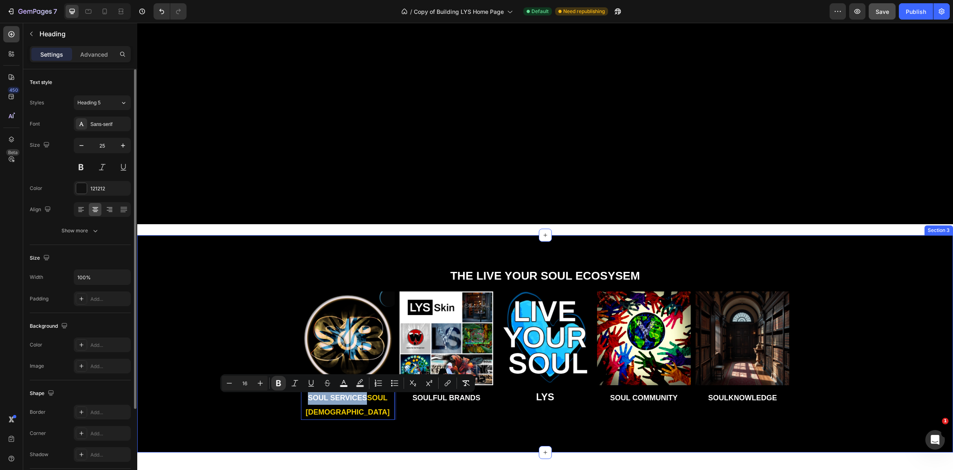
click at [222, 324] on div "THE LIVE YOUR SOUL ECOSYSEM Heading Image SOUL SERVICES SOUL BUDDHAS Heading 0 …" at bounding box center [544, 350] width 803 height 165
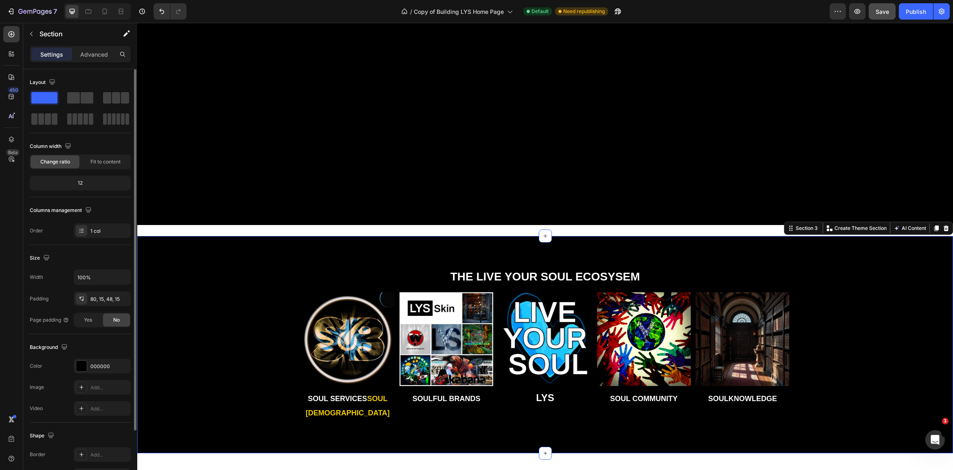
scroll to position [549, 0]
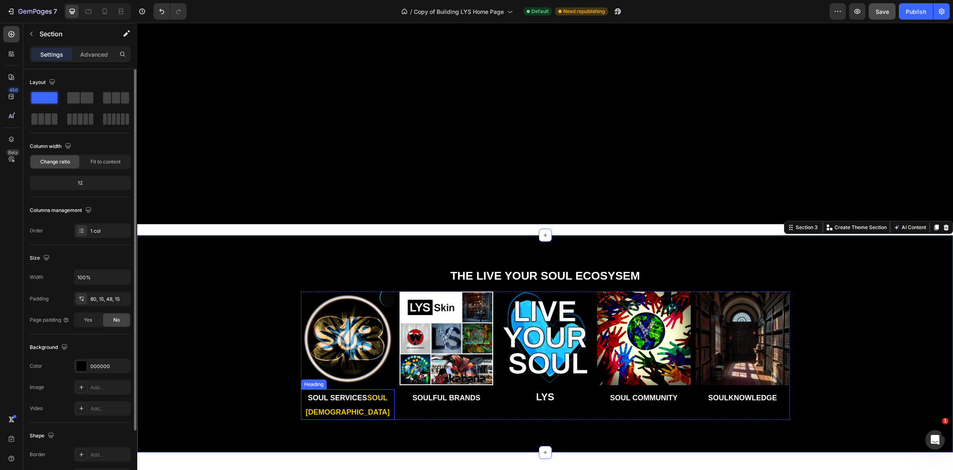
click at [369, 398] on strong "SOUL [DEMOGRAPHIC_DATA]" at bounding box center [348, 404] width 84 height 23
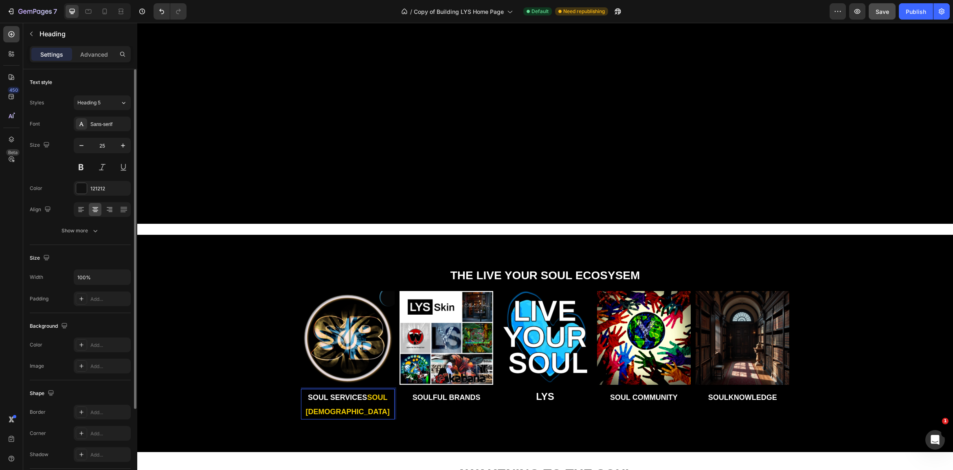
click at [366, 399] on strong "SOUL SERVICES" at bounding box center [337, 397] width 59 height 8
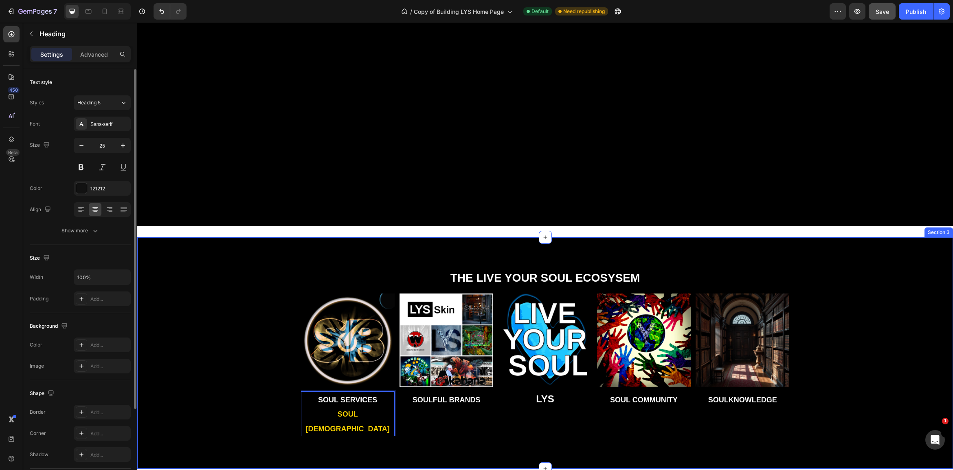
click at [246, 407] on div "THE LIVE YOUR SOUL ECOSYSEM Heading Image SOUL SERVICES ⁠⁠⁠⁠⁠⁠⁠ SOUL BUDDHAS He…" at bounding box center [544, 359] width 803 height 179
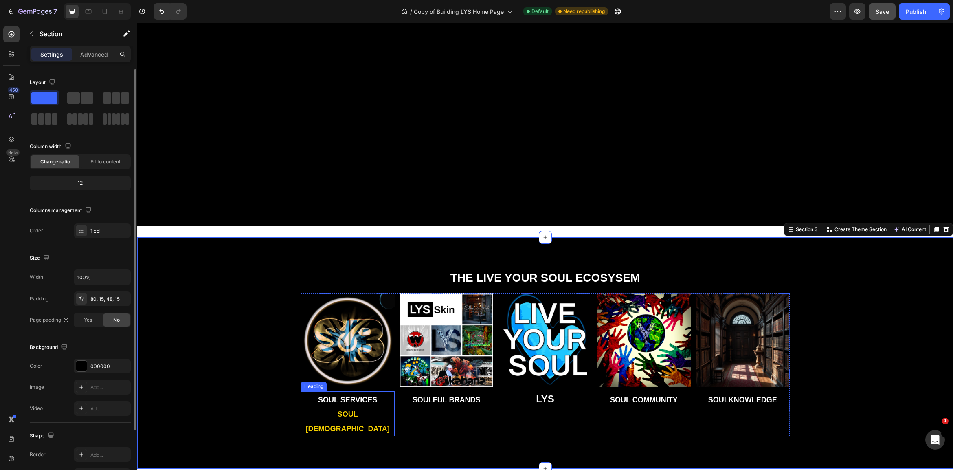
click at [334, 410] on strong "SOUL [DEMOGRAPHIC_DATA]" at bounding box center [348, 421] width 84 height 23
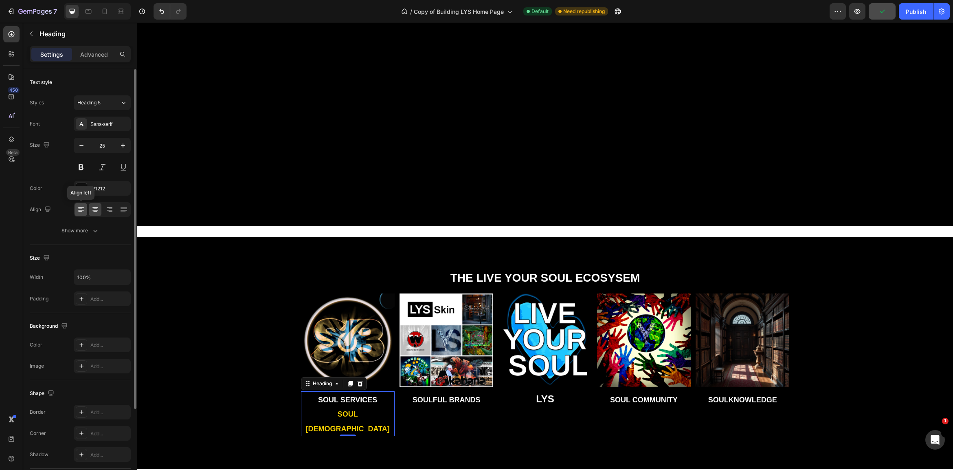
click at [81, 208] on icon at bounding box center [81, 209] width 8 height 8
click at [114, 208] on div at bounding box center [109, 209] width 13 height 13
click at [96, 210] on icon at bounding box center [95, 210] width 6 height 1
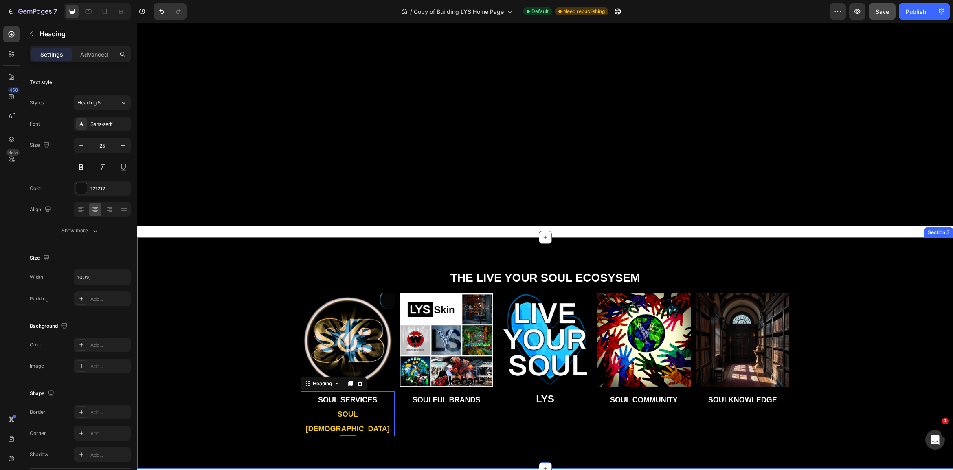
drag, startPoint x: 227, startPoint y: 348, endPoint x: 229, endPoint y: 353, distance: 5.5
click at [227, 349] on div "THE LIVE YOUR SOUL ECOSYSEM Heading Image ⁠⁠⁠⁠⁠⁠⁠ SOUL SERVICES SOUL BUDDHAS He…" at bounding box center [544, 359] width 803 height 179
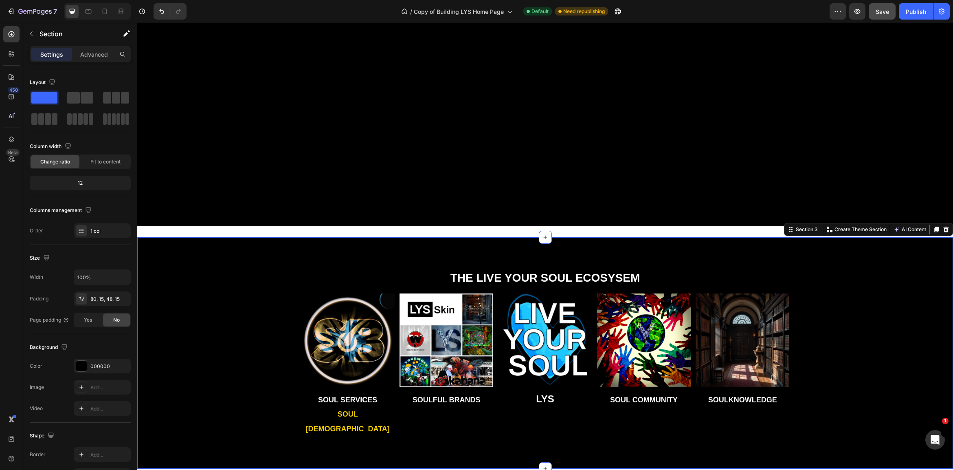
click at [229, 354] on div "THE LIVE YOUR SOUL ECOSYSEM Heading Image ⁠⁠⁠⁠⁠⁠⁠ SOUL SERVICES SOUL BUDDHAS He…" at bounding box center [544, 359] width 803 height 179
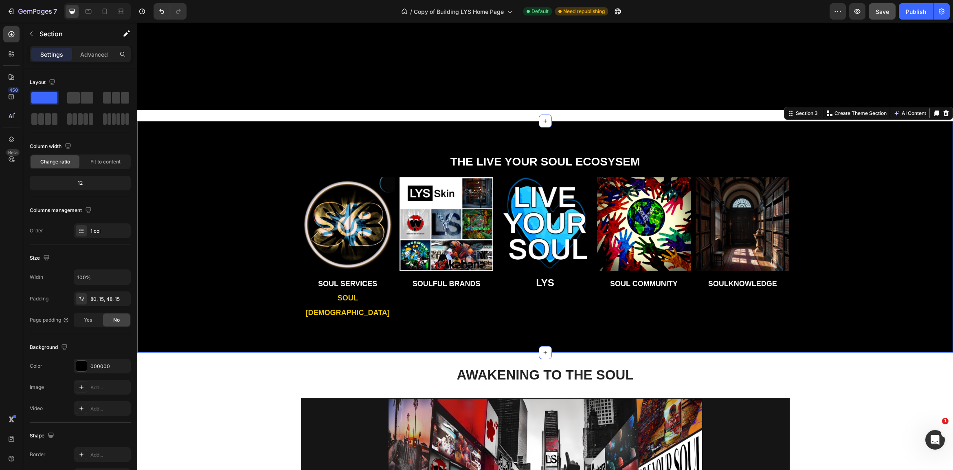
scroll to position [682, 0]
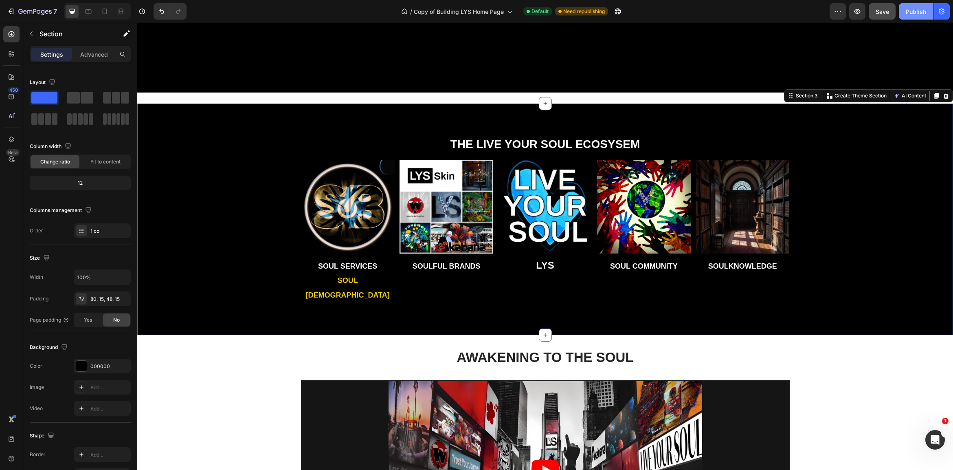
click at [915, 12] on div "Publish" at bounding box center [916, 11] width 20 height 9
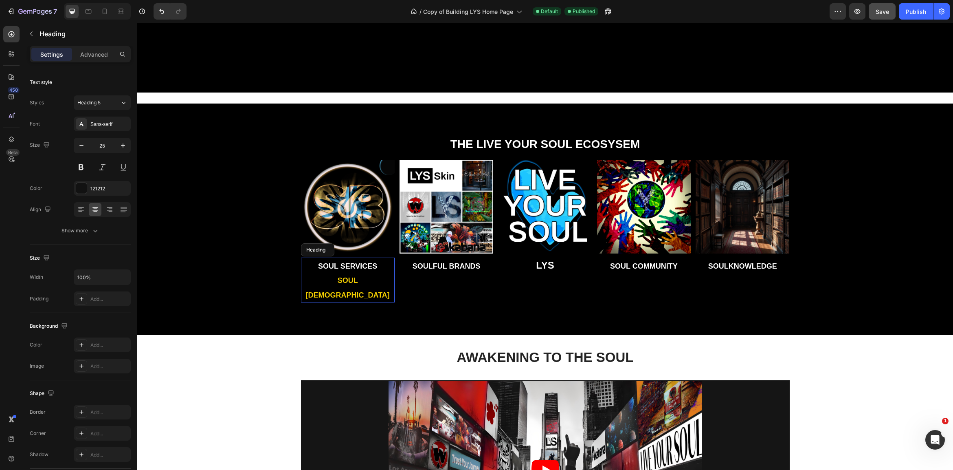
click at [321, 279] on strong "SOUL [DEMOGRAPHIC_DATA]" at bounding box center [348, 287] width 84 height 23
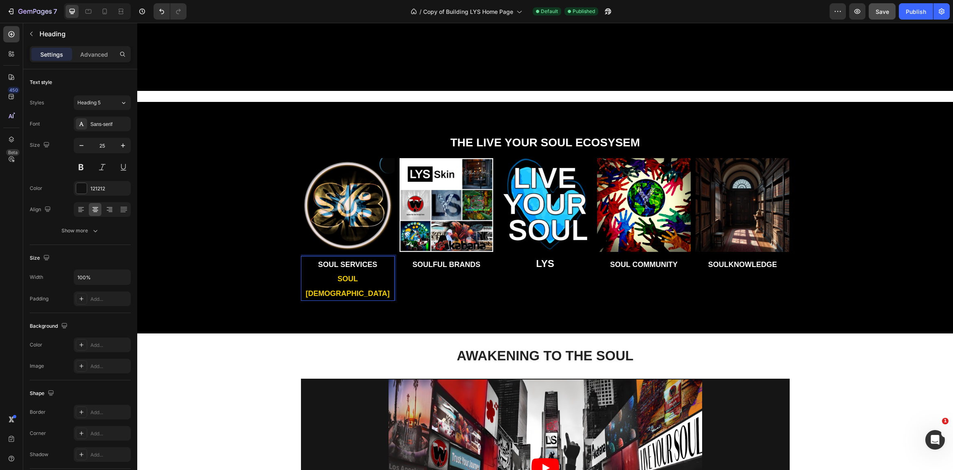
click at [379, 264] on p "SOUL SERVICES SOUL BUDDHAS" at bounding box center [348, 279] width 92 height 44
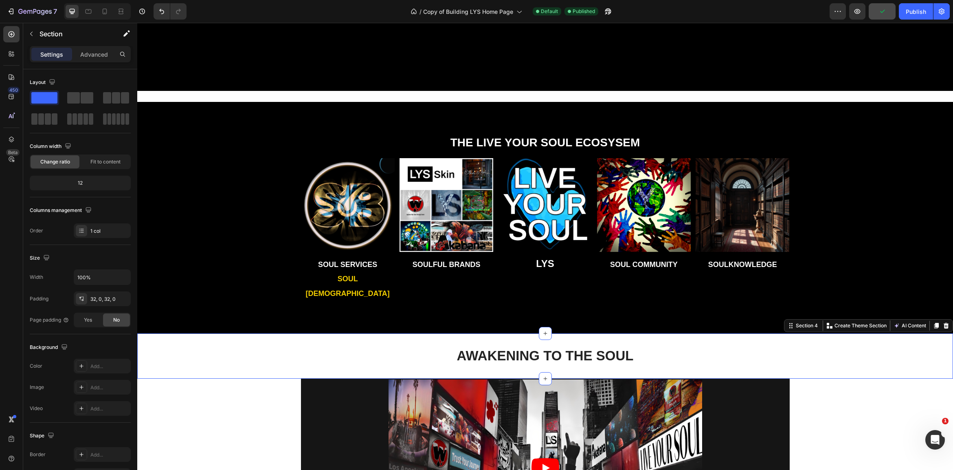
click at [391, 333] on div "AWAKENING TO THE SOUL Heading Section 4 Create Theme Section AI Content Write w…" at bounding box center [545, 355] width 816 height 45
click at [918, 12] on div "Publish" at bounding box center [916, 11] width 20 height 9
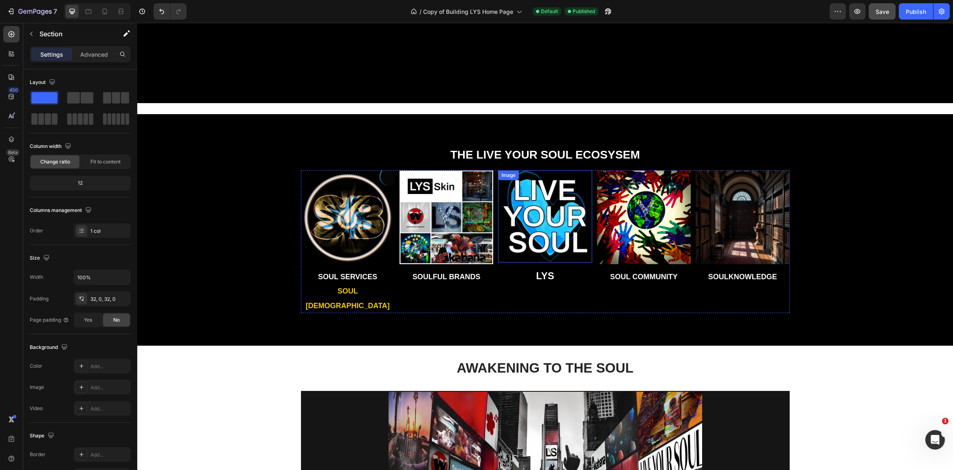
scroll to position [679, 0]
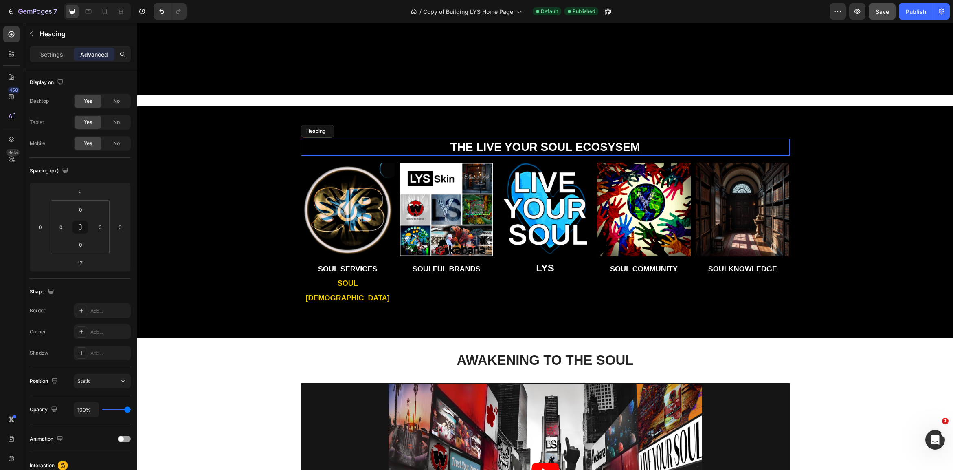
click at [622, 145] on strong "THE LIVE YOUR SOUL ECOSYSEM" at bounding box center [545, 146] width 190 height 13
click at [623, 146] on strong "THE LIVE YOUR SOUL ECOSYSEM" at bounding box center [545, 146] width 190 height 13
click at [623, 145] on strong "THE LIVE YOUR SOUL ECOSYSEM" at bounding box center [545, 146] width 190 height 13
click at [922, 13] on div "Publish" at bounding box center [916, 11] width 20 height 9
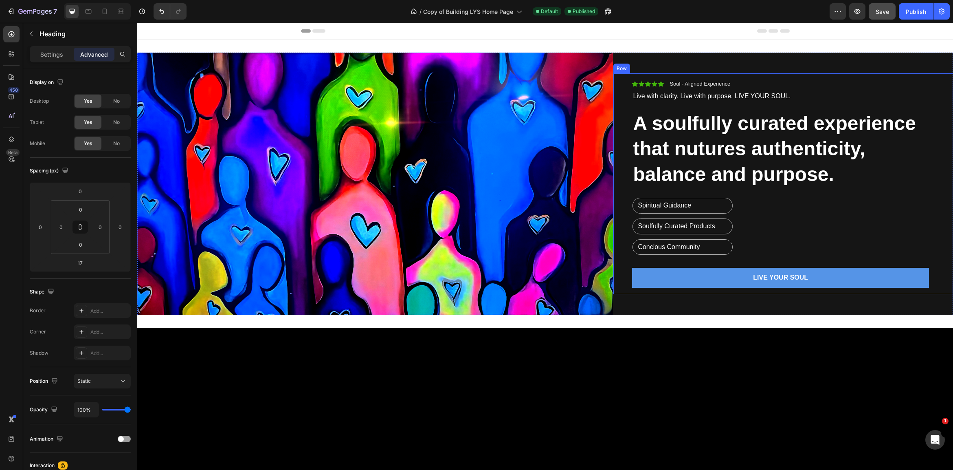
scroll to position [0, 0]
click at [822, 163] on h2 "A soulfully curated experience that nutures authenticity, balance and purpose." at bounding box center [780, 149] width 297 height 78
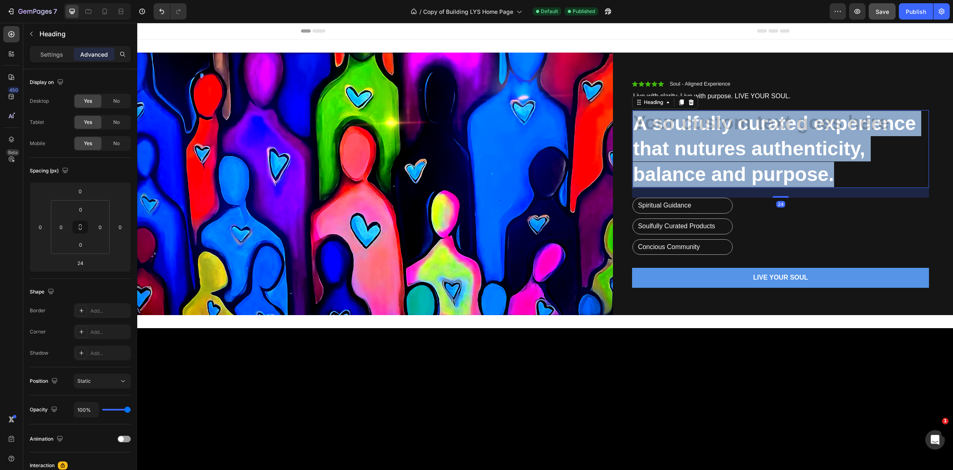
click at [751, 168] on p "A soulfully curated experience that nutures authenticity, balance and purpose." at bounding box center [780, 149] width 295 height 76
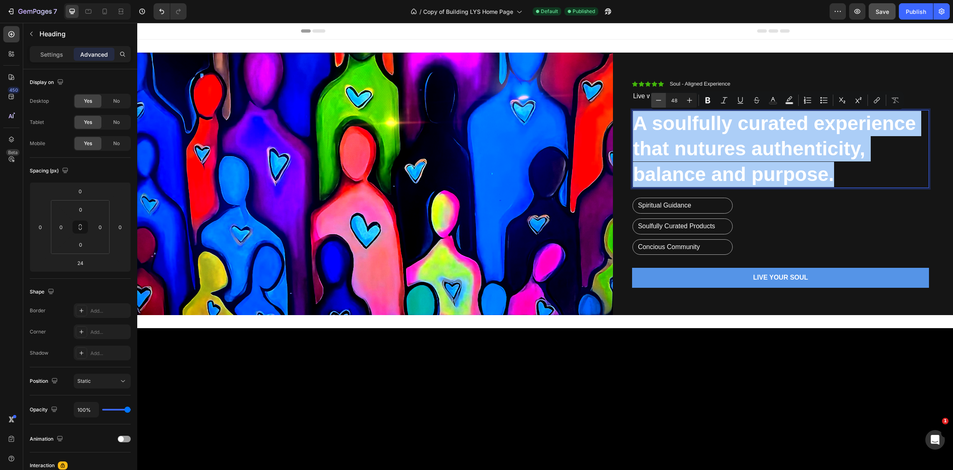
click at [658, 100] on icon "Editor contextual toolbar" at bounding box center [658, 100] width 5 height 0
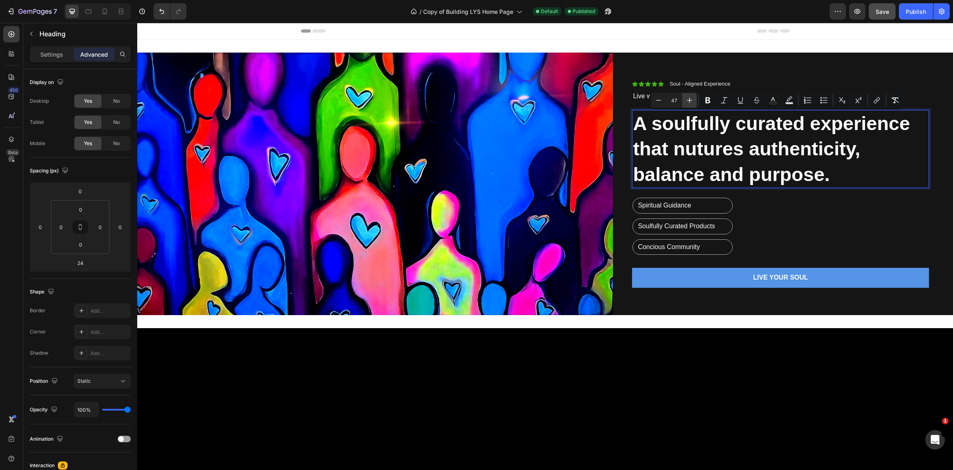
click at [690, 100] on icon "Editor contextual toolbar" at bounding box center [689, 100] width 5 height 5
type input "48"
click at [55, 55] on p "Settings" at bounding box center [51, 54] width 23 height 9
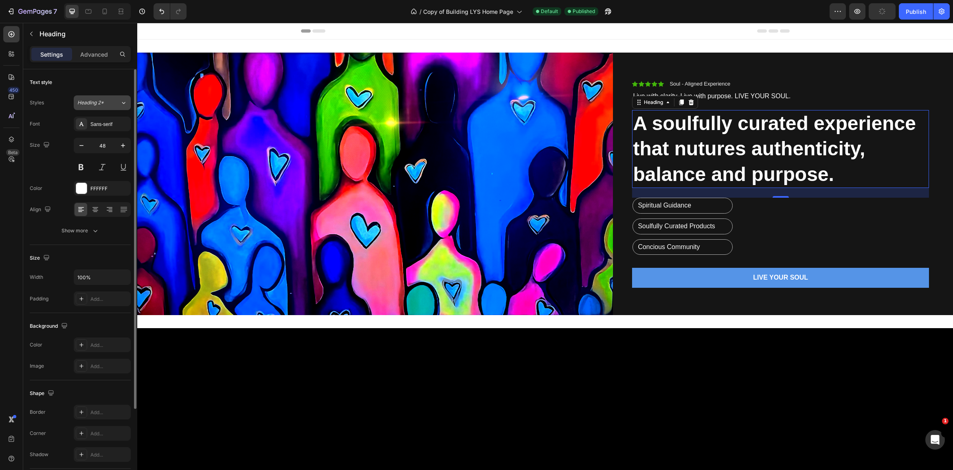
click at [101, 103] on span "Heading 2*" at bounding box center [90, 102] width 26 height 7
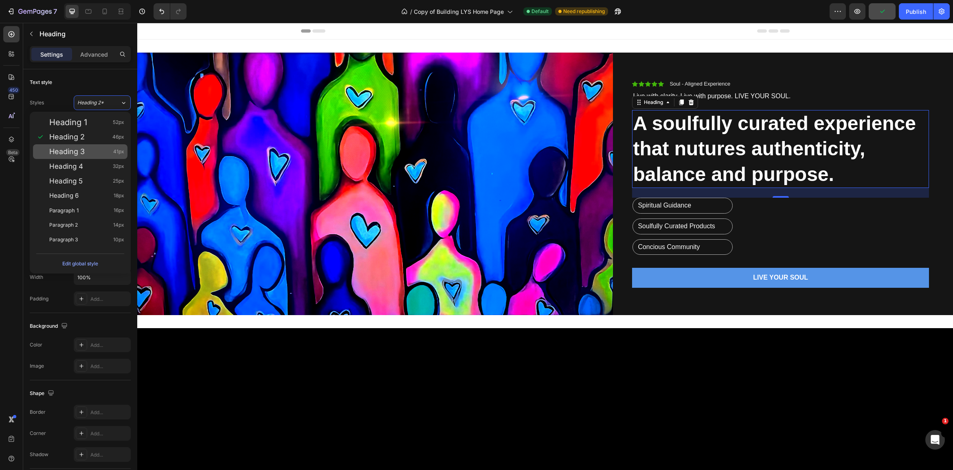
click at [82, 154] on span "Heading 3" at bounding box center [66, 151] width 35 height 8
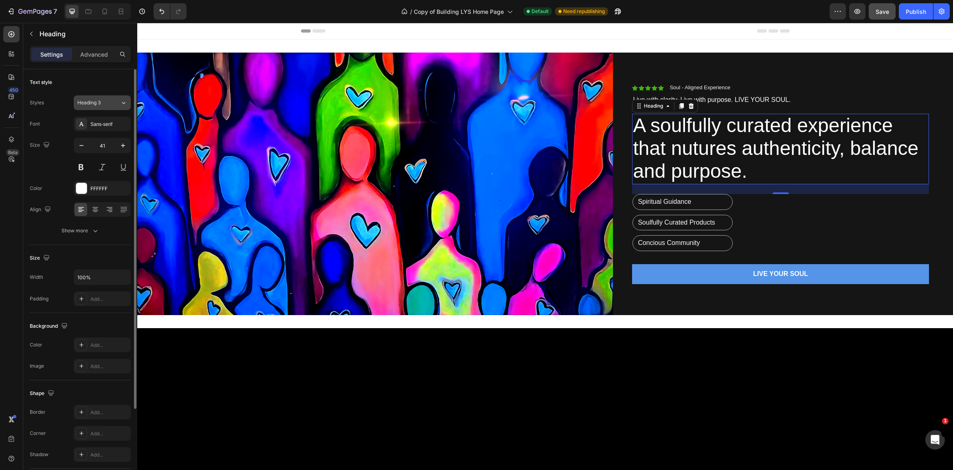
click at [100, 101] on span "Heading 3" at bounding box center [88, 102] width 23 height 7
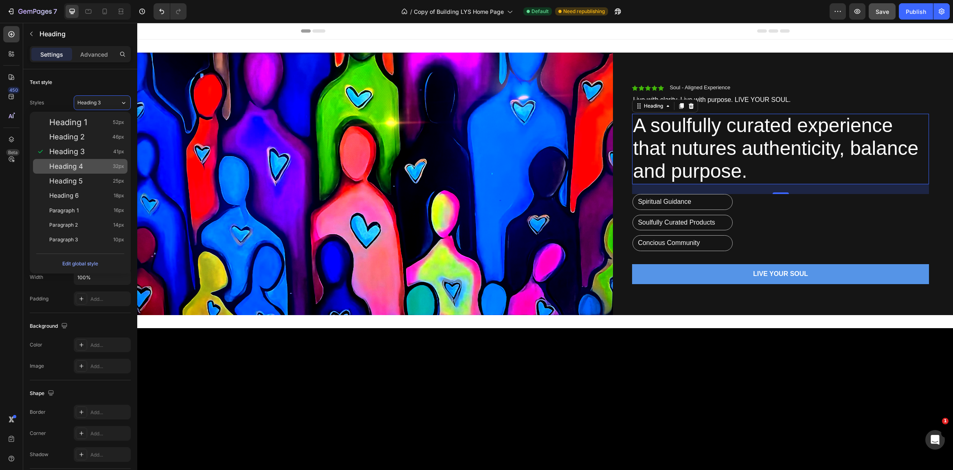
click at [84, 167] on div "Heading 4 32px" at bounding box center [86, 166] width 75 height 8
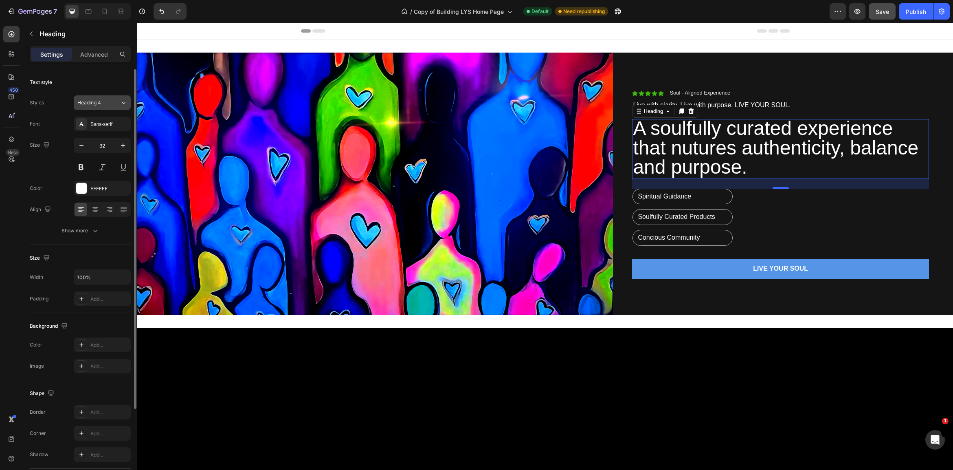
click at [97, 97] on button "Heading 4" at bounding box center [102, 102] width 57 height 15
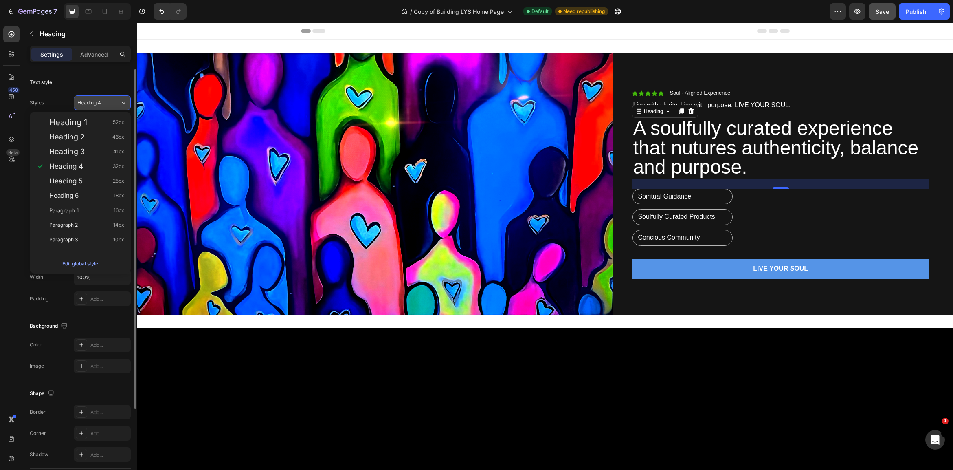
click at [94, 101] on span "Heading 4" at bounding box center [89, 102] width 24 height 7
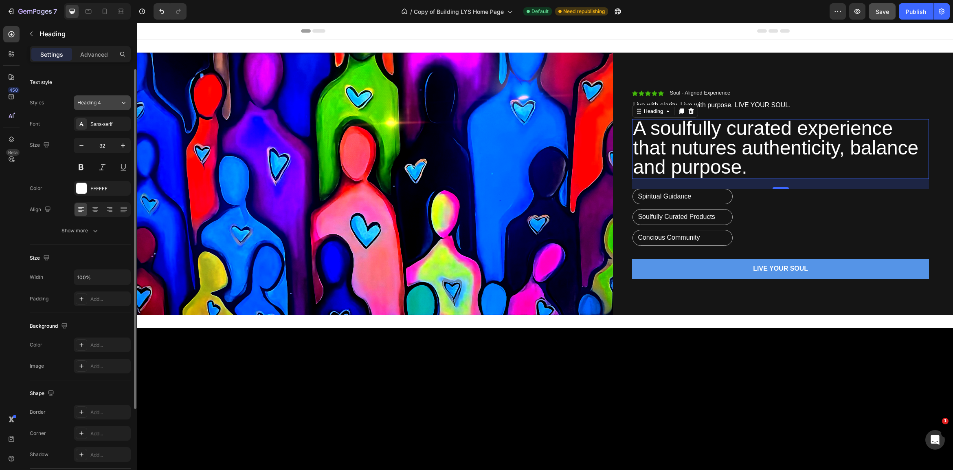
click at [94, 101] on span "Heading 4" at bounding box center [89, 102] width 24 height 7
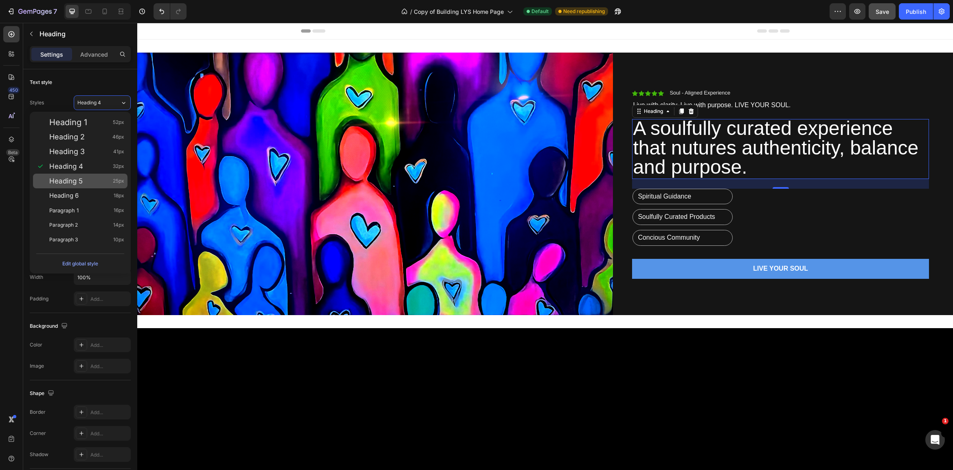
click at [87, 182] on div "Heading 5 25px" at bounding box center [86, 181] width 75 height 8
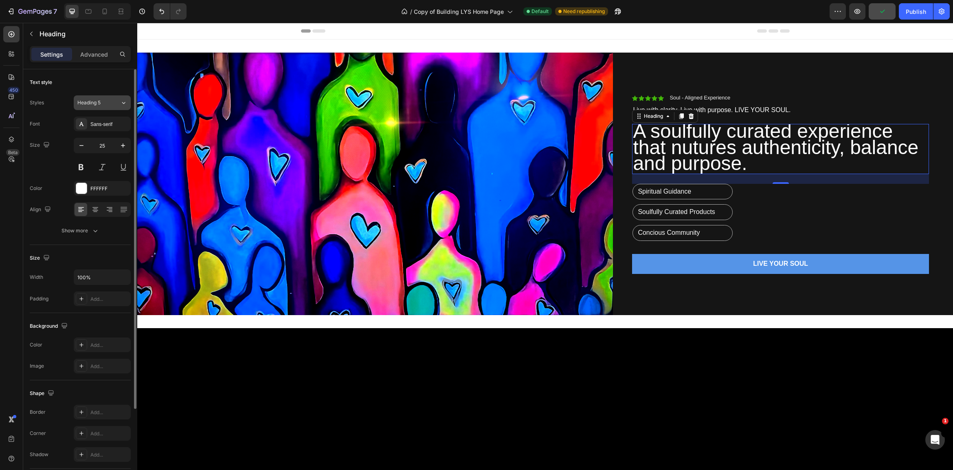
click at [97, 105] on span "Heading 5" at bounding box center [88, 102] width 23 height 7
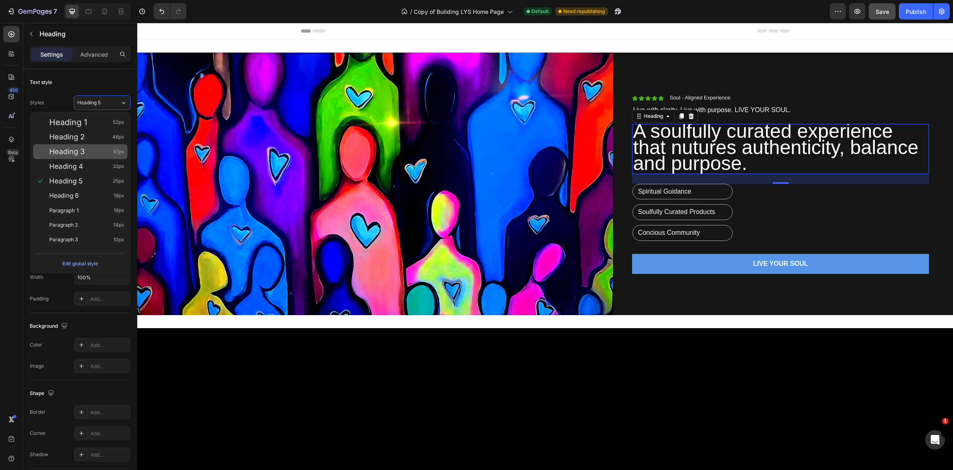
click at [94, 147] on div "Heading 3 41px" at bounding box center [80, 151] width 94 height 15
type input "41"
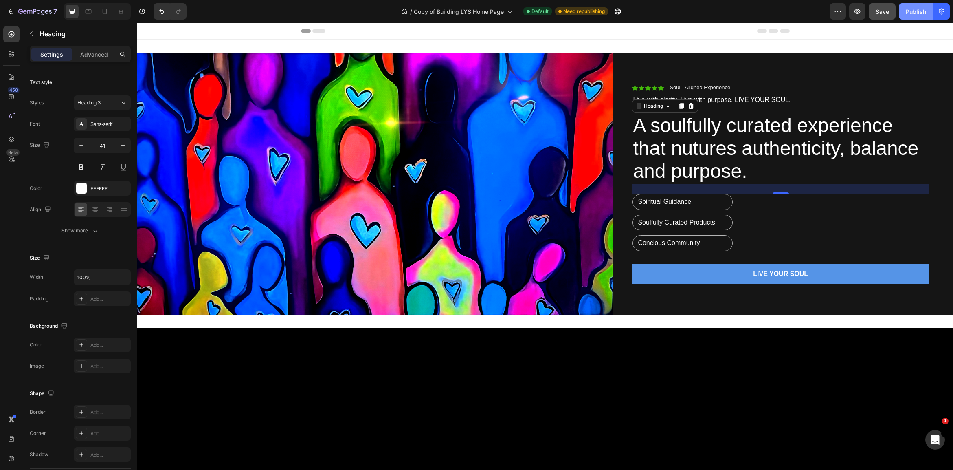
click at [913, 9] on div "Publish" at bounding box center [916, 11] width 20 height 9
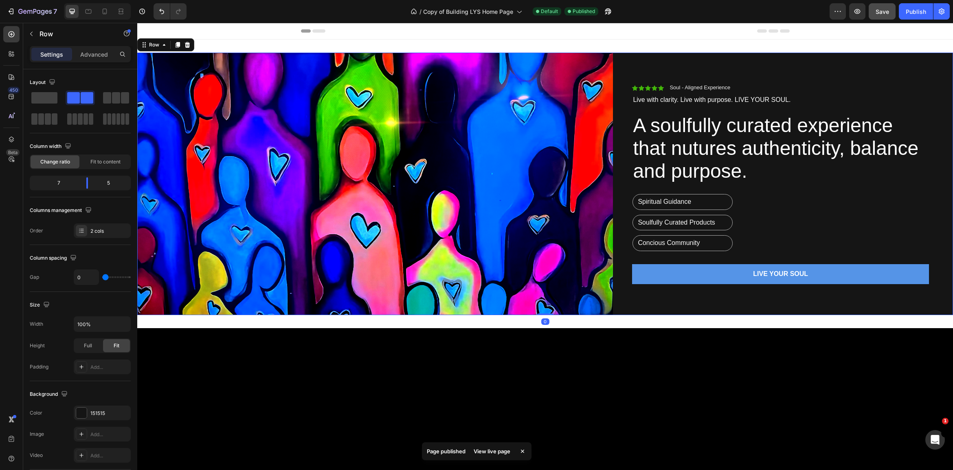
click at [818, 69] on div "Icon Icon Icon Icon Icon Icon List Soul - Aligned Experience Text Block Row Liv…" at bounding box center [783, 184] width 340 height 262
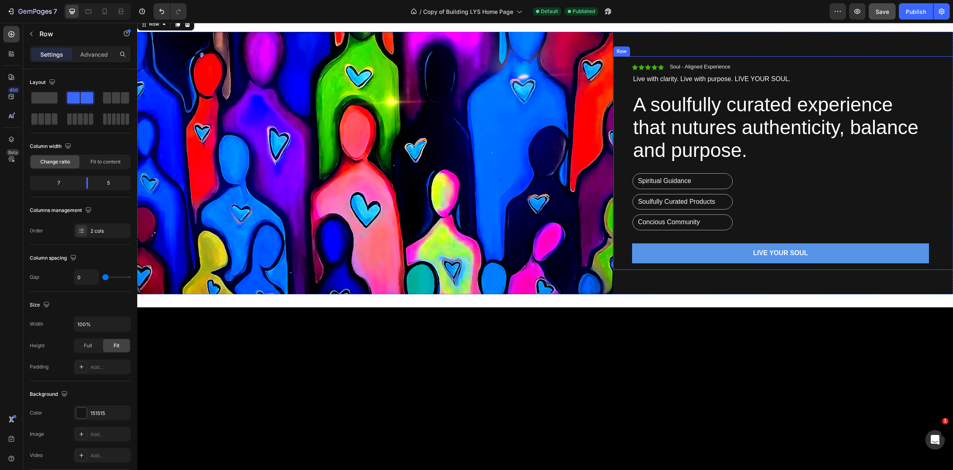
scroll to position [25, 0]
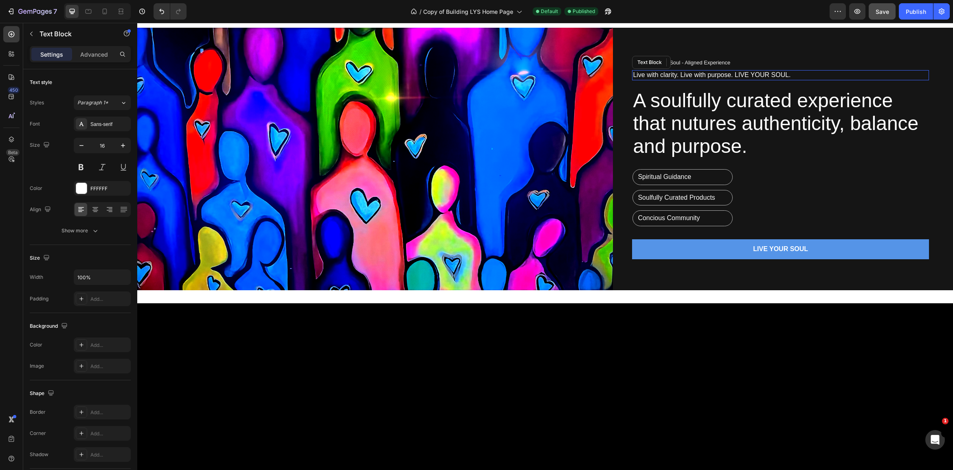
click at [710, 73] on p "Live with clarity. Live with purpose. LIVE YOUR SOUL." at bounding box center [780, 75] width 295 height 9
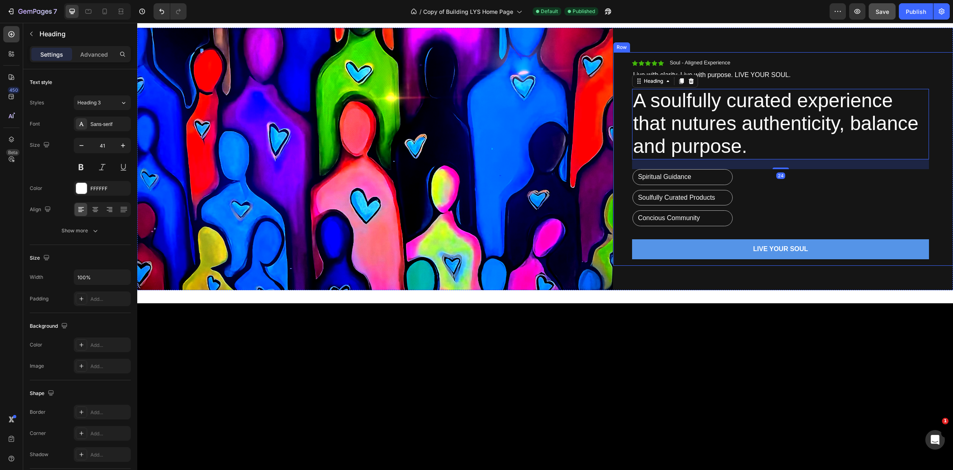
click at [742, 70] on div "Icon Icon Icon Icon Icon Icon List Soul - Aligned Experience Text Block Row Liv…" at bounding box center [780, 159] width 297 height 200
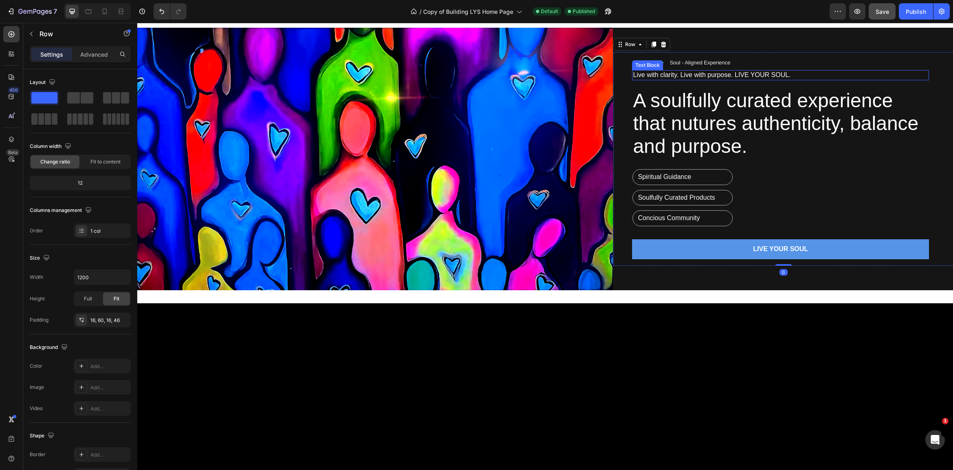
click at [730, 76] on p "Live with clarity. Live with purpose. LIVE YOUR SOUL." at bounding box center [780, 75] width 295 height 9
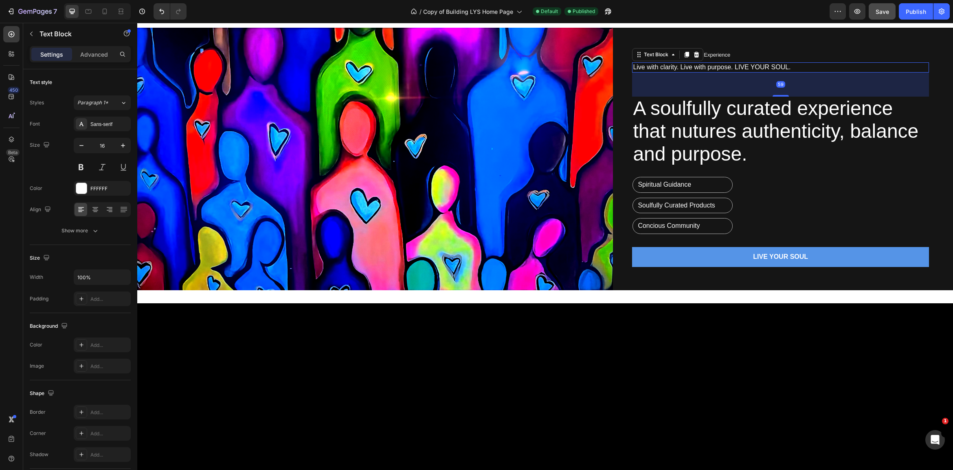
drag, startPoint x: 783, startPoint y: 90, endPoint x: 781, endPoint y: 105, distance: 15.6
click at [781, 105] on div "Icon Icon Icon Icon Icon Icon List Soul - Aligned Experience Text Block Row Liv…" at bounding box center [780, 159] width 297 height 216
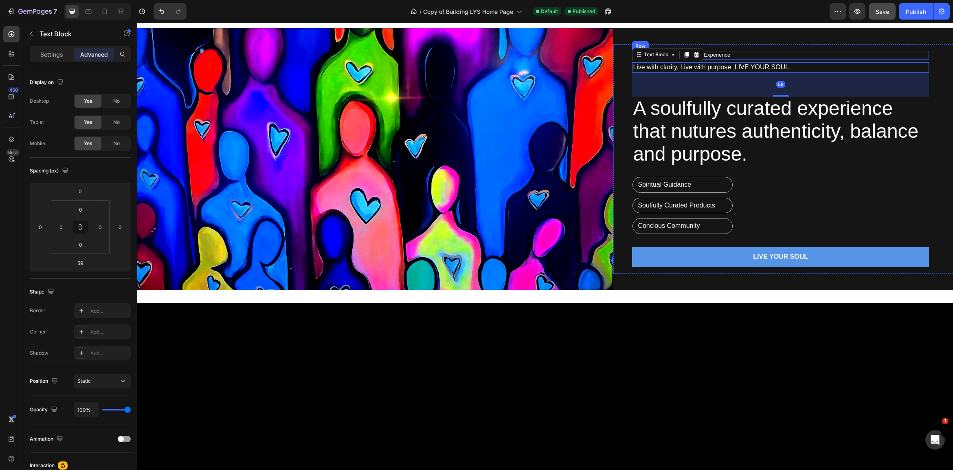
click at [854, 56] on div "Icon Icon Icon Icon Icon Icon List Soul - Aligned Experience Text Block Row" at bounding box center [780, 55] width 297 height 9
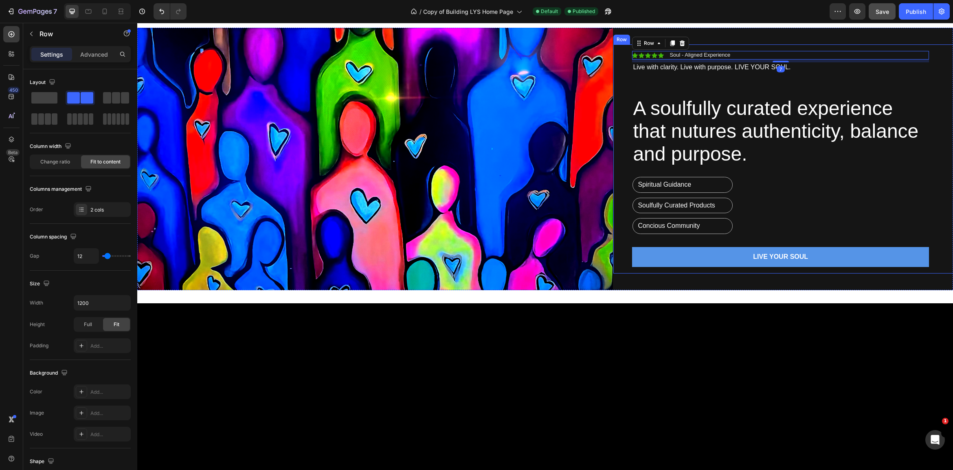
click at [878, 168] on div "Icon Icon Icon Icon Icon Icon List Soul - Aligned Experience Text Block Row 7 L…" at bounding box center [780, 159] width 297 height 216
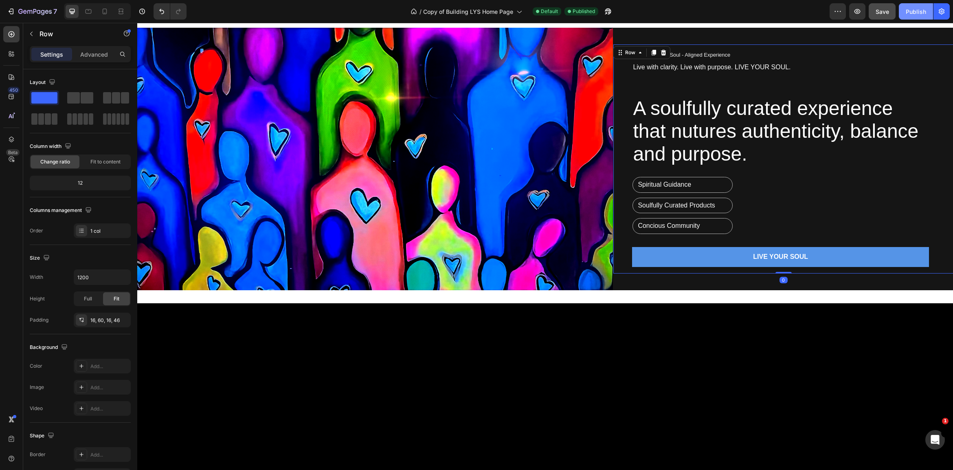
click at [919, 14] on div "Publish" at bounding box center [916, 11] width 20 height 9
click at [160, 8] on icon "Undo/Redo" at bounding box center [162, 11] width 8 height 8
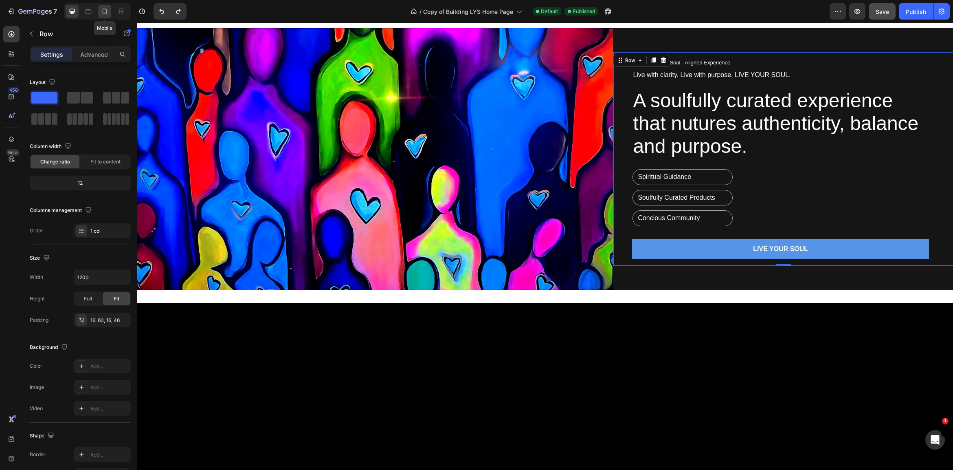
click at [108, 9] on icon at bounding box center [105, 11] width 8 height 8
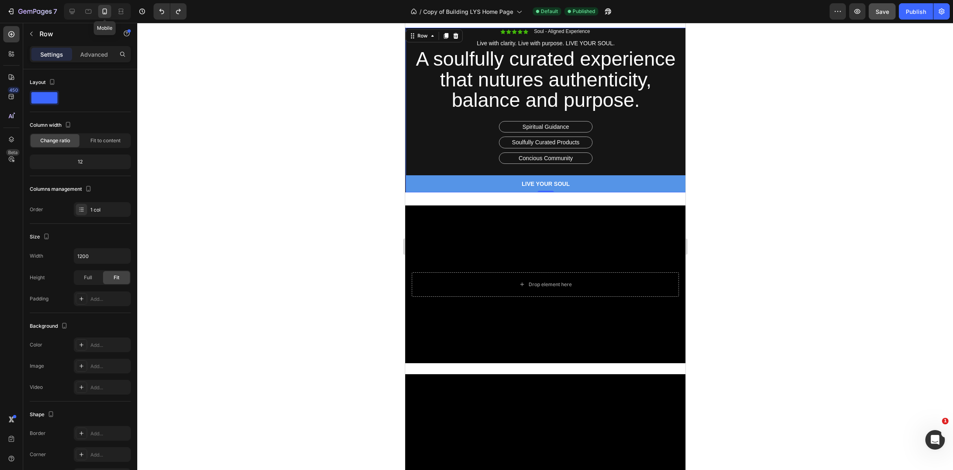
type input "100%"
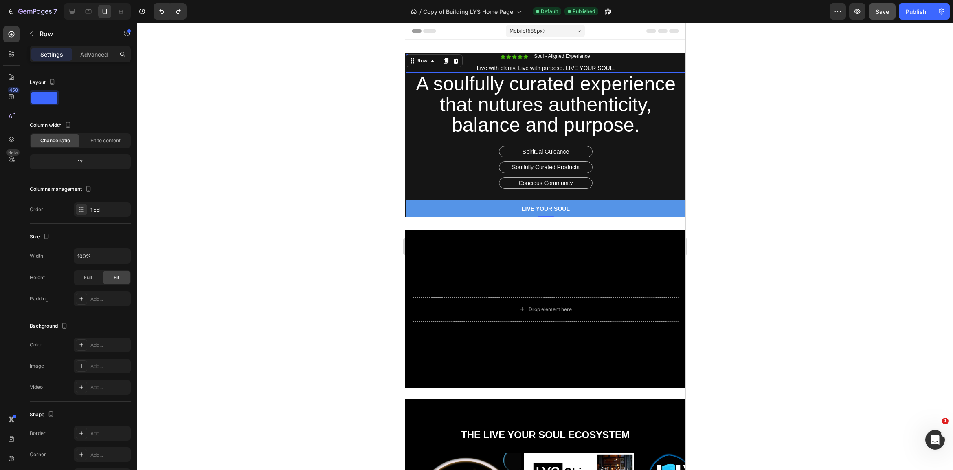
click at [579, 67] on p "Live with clarity. Live with purpose. LIVE YOUR SOUL." at bounding box center [545, 67] width 279 height 7
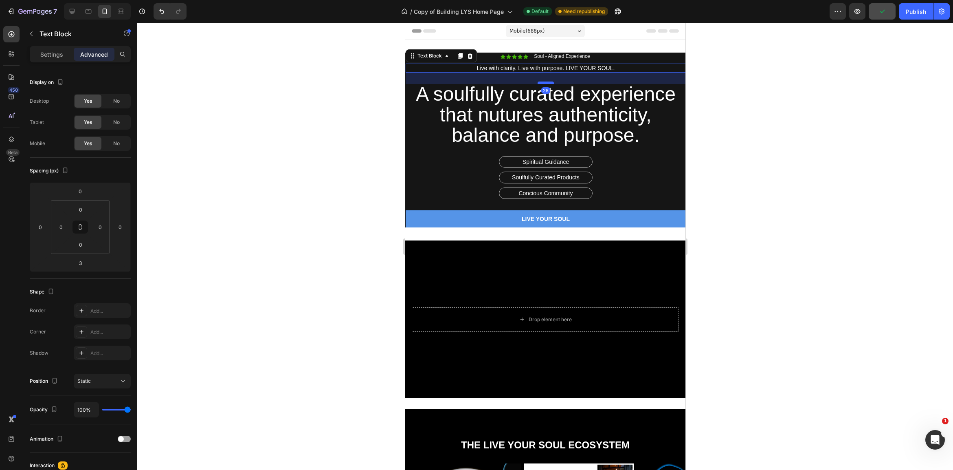
drag, startPoint x: 543, startPoint y: 72, endPoint x: 541, endPoint y: 83, distance: 10.4
type input "28"
click at [541, 83] on div at bounding box center [545, 82] width 16 height 2
click at [678, 142] on p "⁠⁠⁠⁠⁠⁠⁠ A soulfully curated experience that nutures authenticity, balance and p…" at bounding box center [545, 116] width 279 height 62
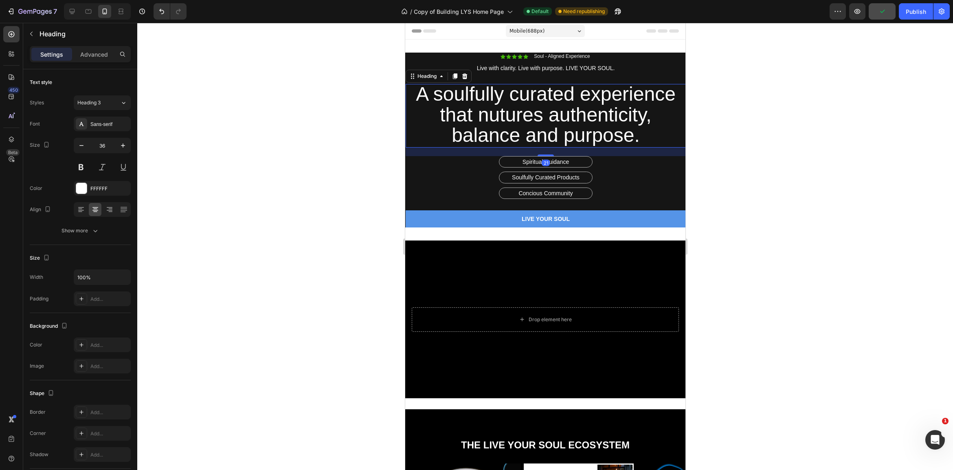
click at [746, 197] on div at bounding box center [545, 246] width 816 height 447
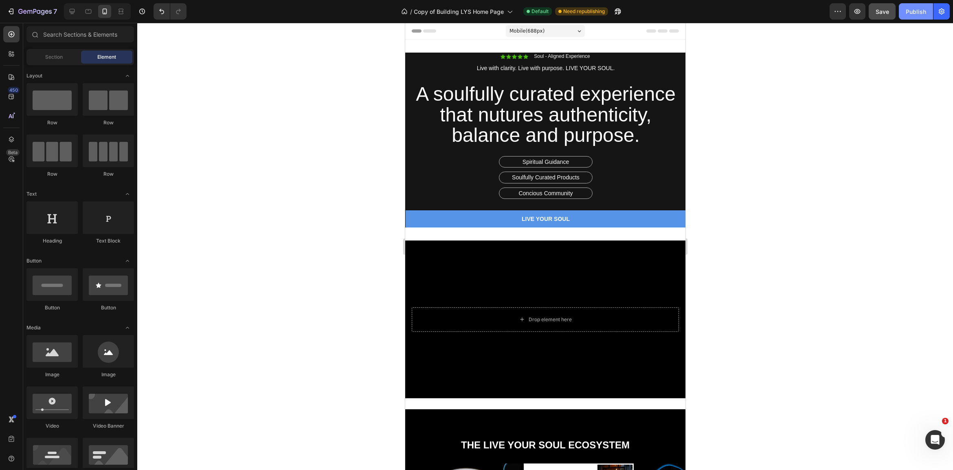
click at [917, 10] on div "Publish" at bounding box center [916, 11] width 20 height 9
click at [564, 59] on div "Soul - Aligned Experience Text Block" at bounding box center [561, 57] width 57 height 8
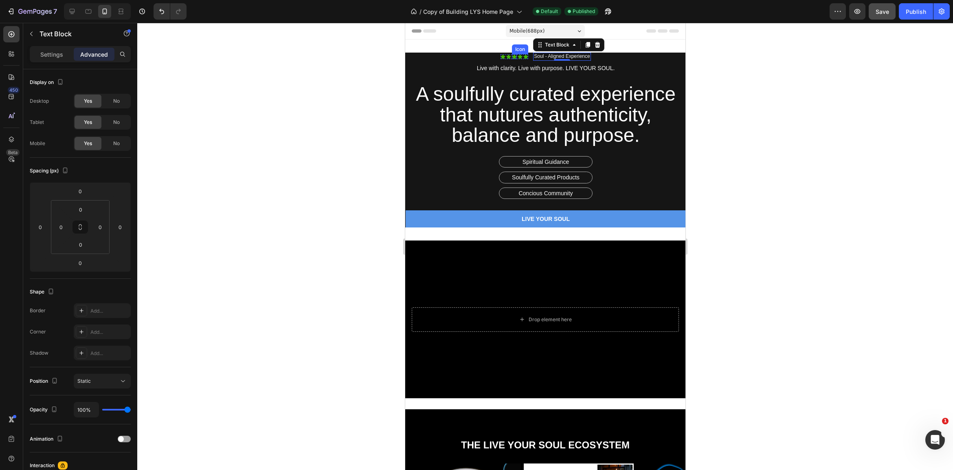
click at [513, 57] on div "Icon" at bounding box center [513, 56] width 5 height 5
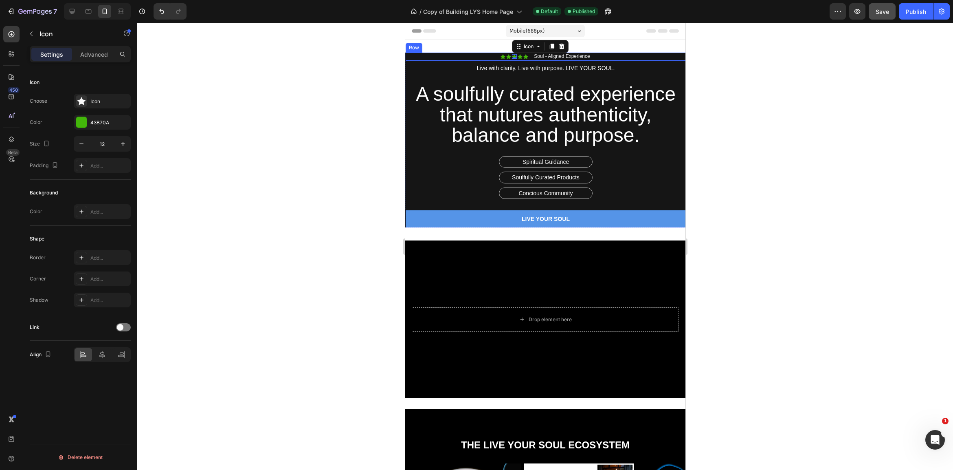
click at [487, 54] on div "Icon Icon Icon 0 Icon Icon Icon List Soul - Aligned Experience Text Block Row" at bounding box center [545, 57] width 280 height 8
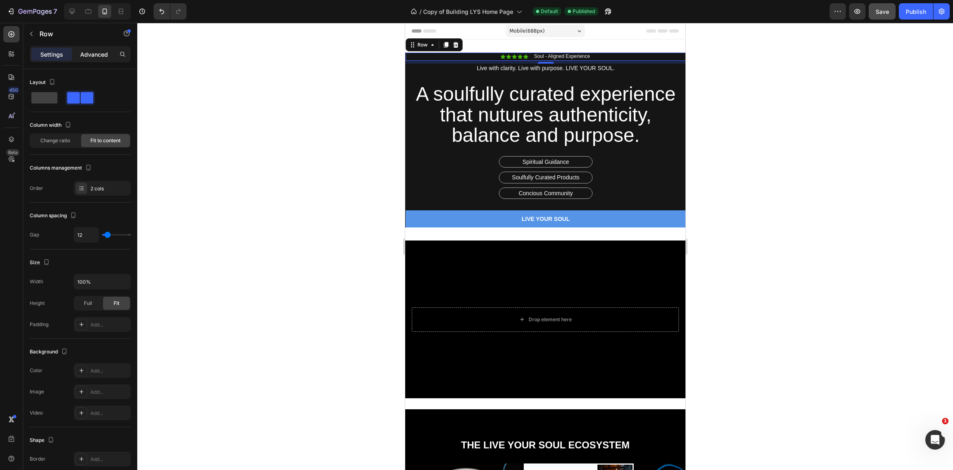
click at [100, 56] on p "Advanced" at bounding box center [94, 54] width 28 height 9
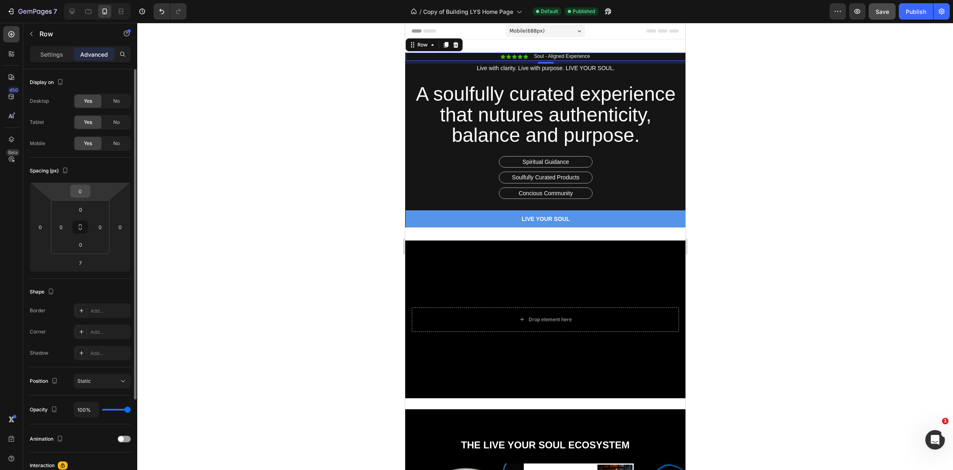
click at [83, 194] on input "0" at bounding box center [80, 191] width 16 height 12
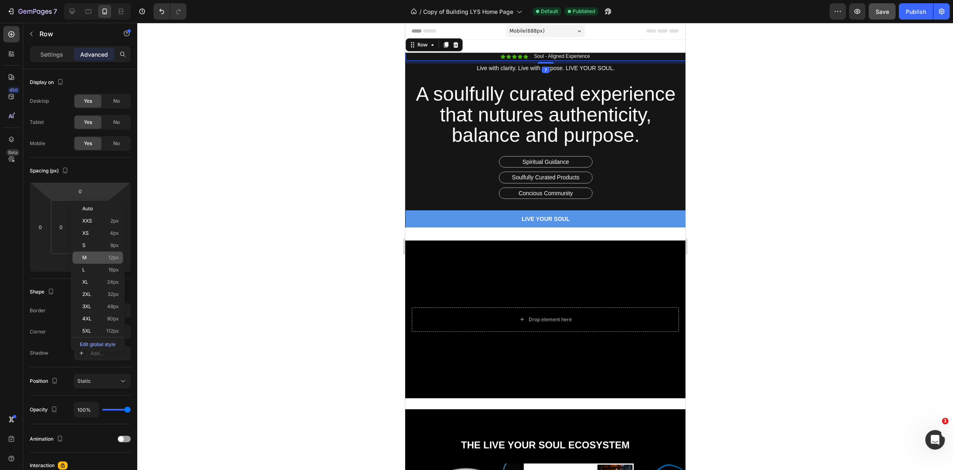
click at [113, 259] on span "12px" at bounding box center [113, 258] width 11 height 6
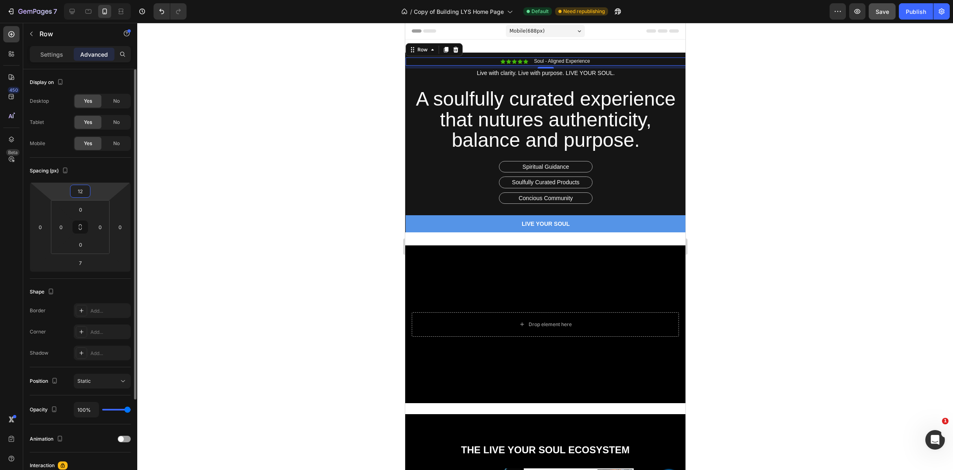
click at [81, 193] on input "12" at bounding box center [80, 191] width 16 height 12
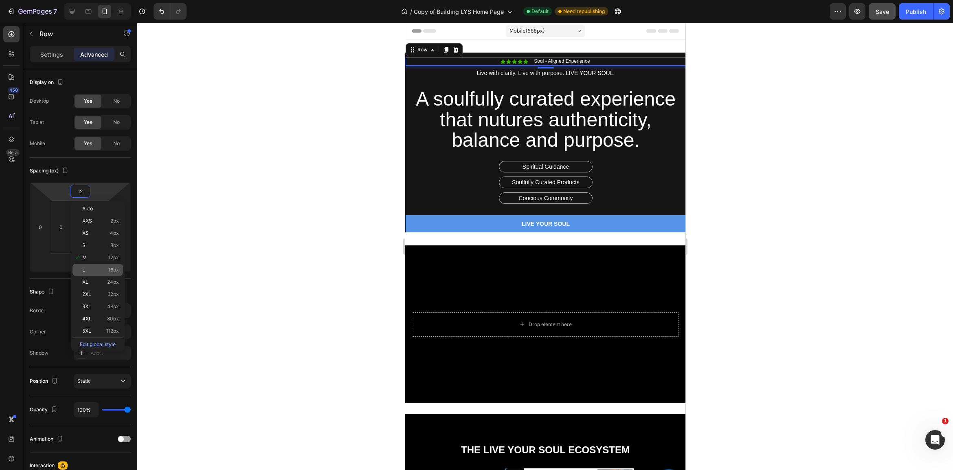
click at [108, 270] on p "L 16px" at bounding box center [100, 270] width 37 height 6
type input "16"
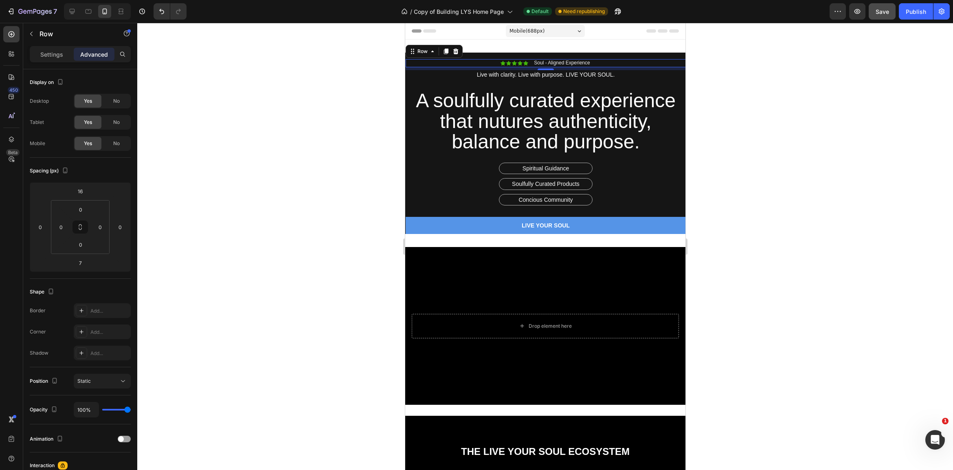
click at [767, 249] on div at bounding box center [545, 246] width 816 height 447
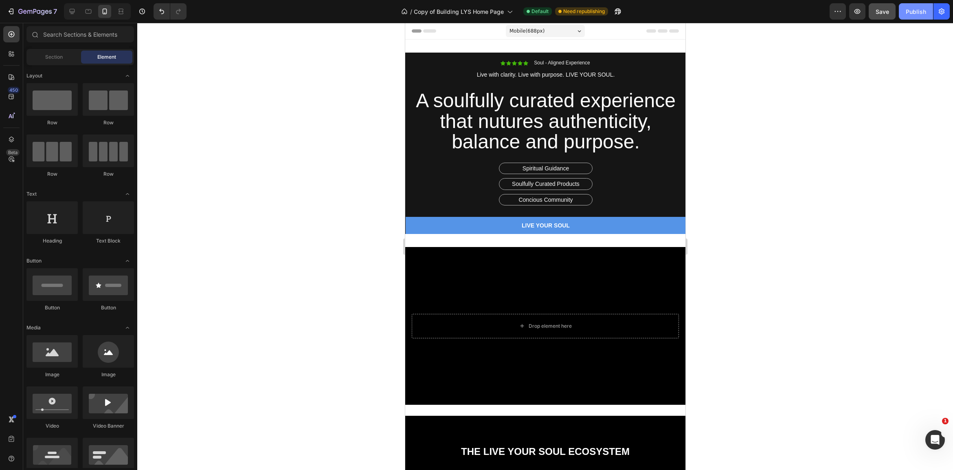
click at [921, 8] on div "Publish" at bounding box center [916, 11] width 20 height 9
click at [75, 6] on div at bounding box center [72, 11] width 13 height 13
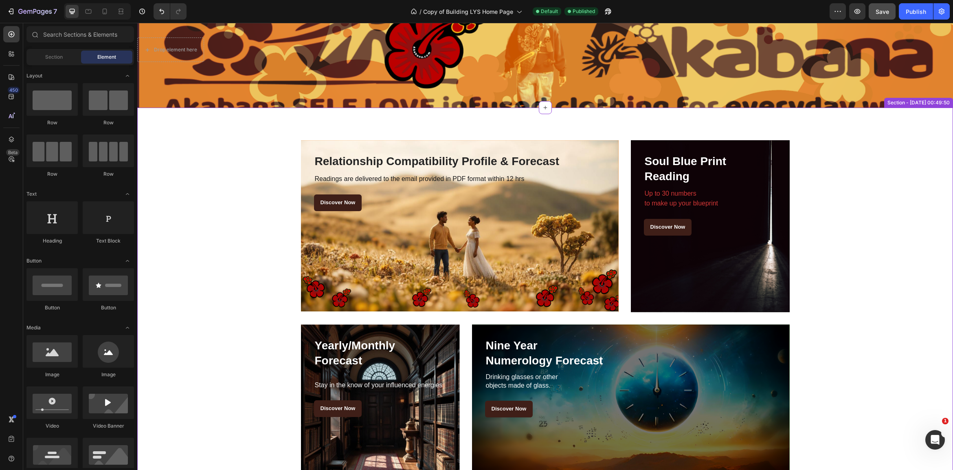
scroll to position [1145, 0]
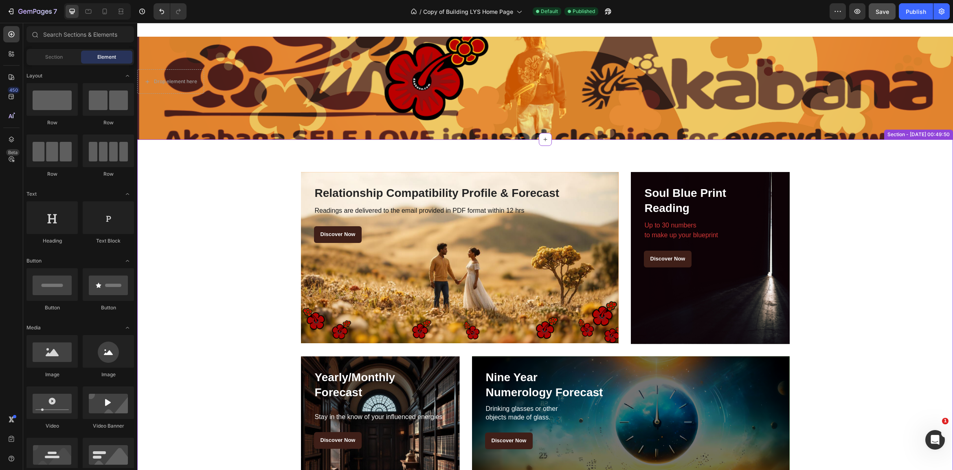
click at [266, 254] on div "Relationship Compatibility Profile & Forecast Heading Readings are delivered to…" at bounding box center [544, 350] width 803 height 356
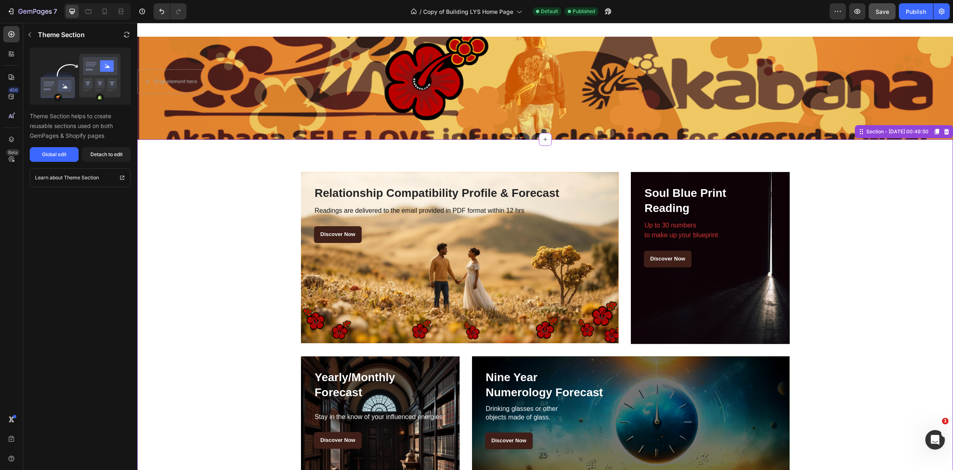
click at [272, 175] on div "Relationship Compatibility Profile & Forecast Heading Readings are delivered to…" at bounding box center [544, 350] width 803 height 356
click at [410, 163] on div "Relationship Compatibility Profile & Forecast Heading Readings are delivered to…" at bounding box center [545, 349] width 816 height 421
drag, startPoint x: 827, startPoint y: 193, endPoint x: 819, endPoint y: 187, distance: 10.1
click at [827, 193] on div "Relationship Compatibility Profile & Forecast Heading Readings are delivered to…" at bounding box center [544, 350] width 803 height 356
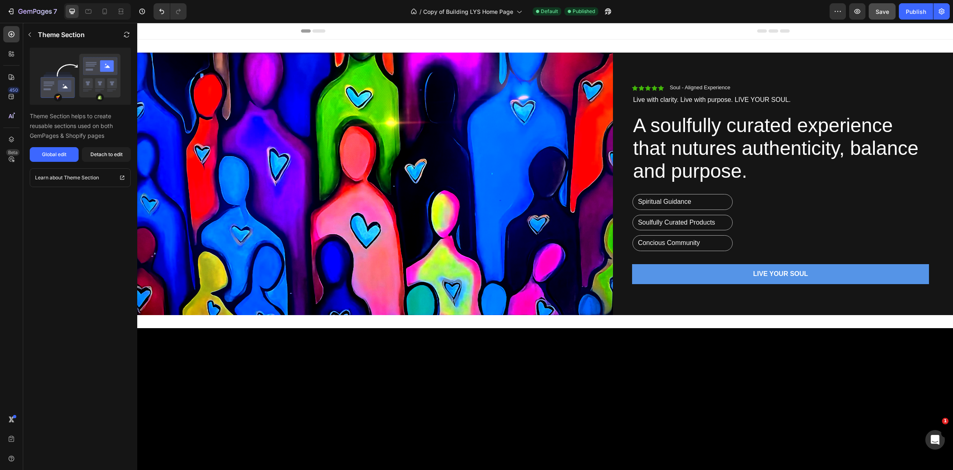
scroll to position [0, 0]
